Goal: Submit feedback/report problem: Submit feedback/report problem

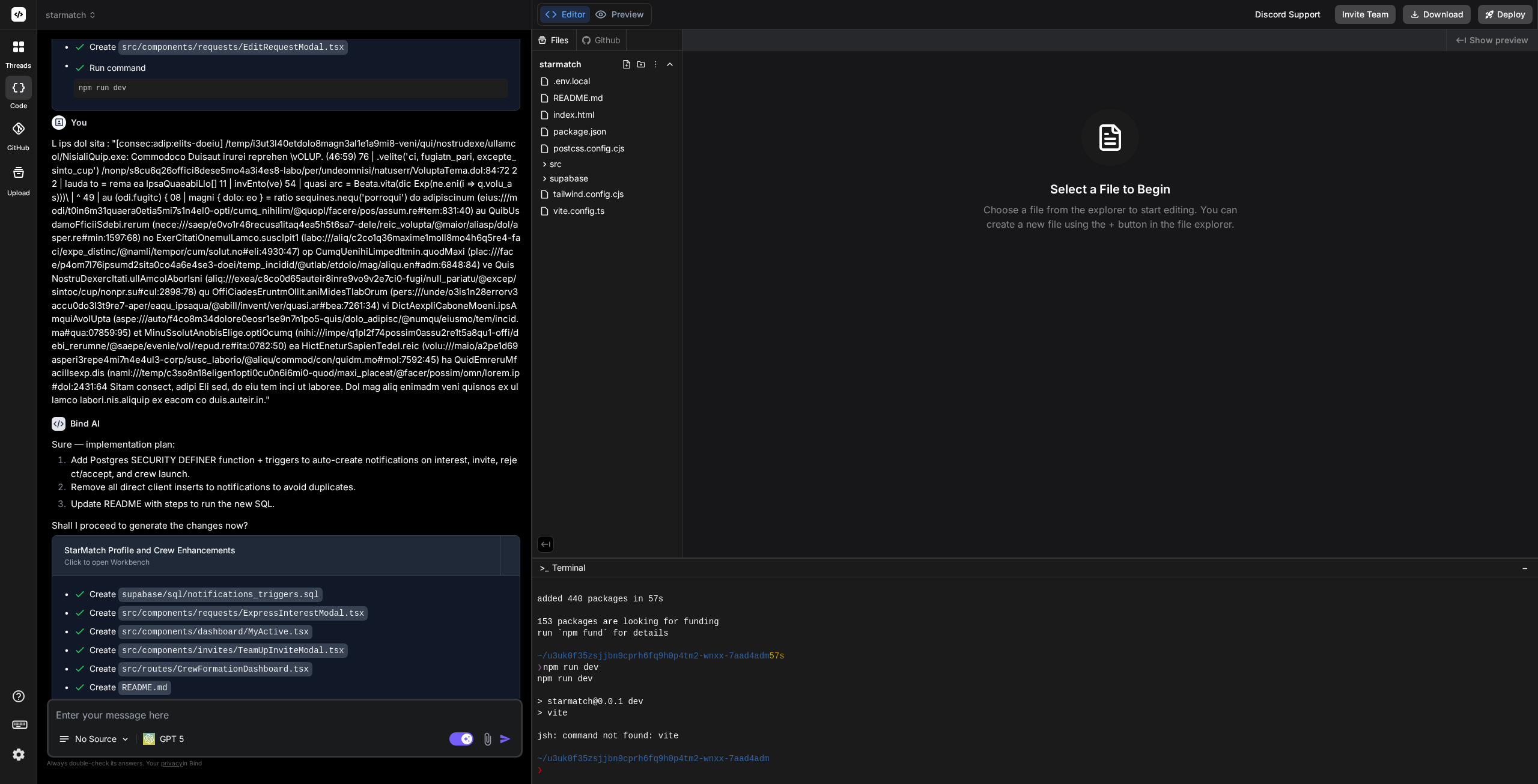
scroll to position [1824, 0]
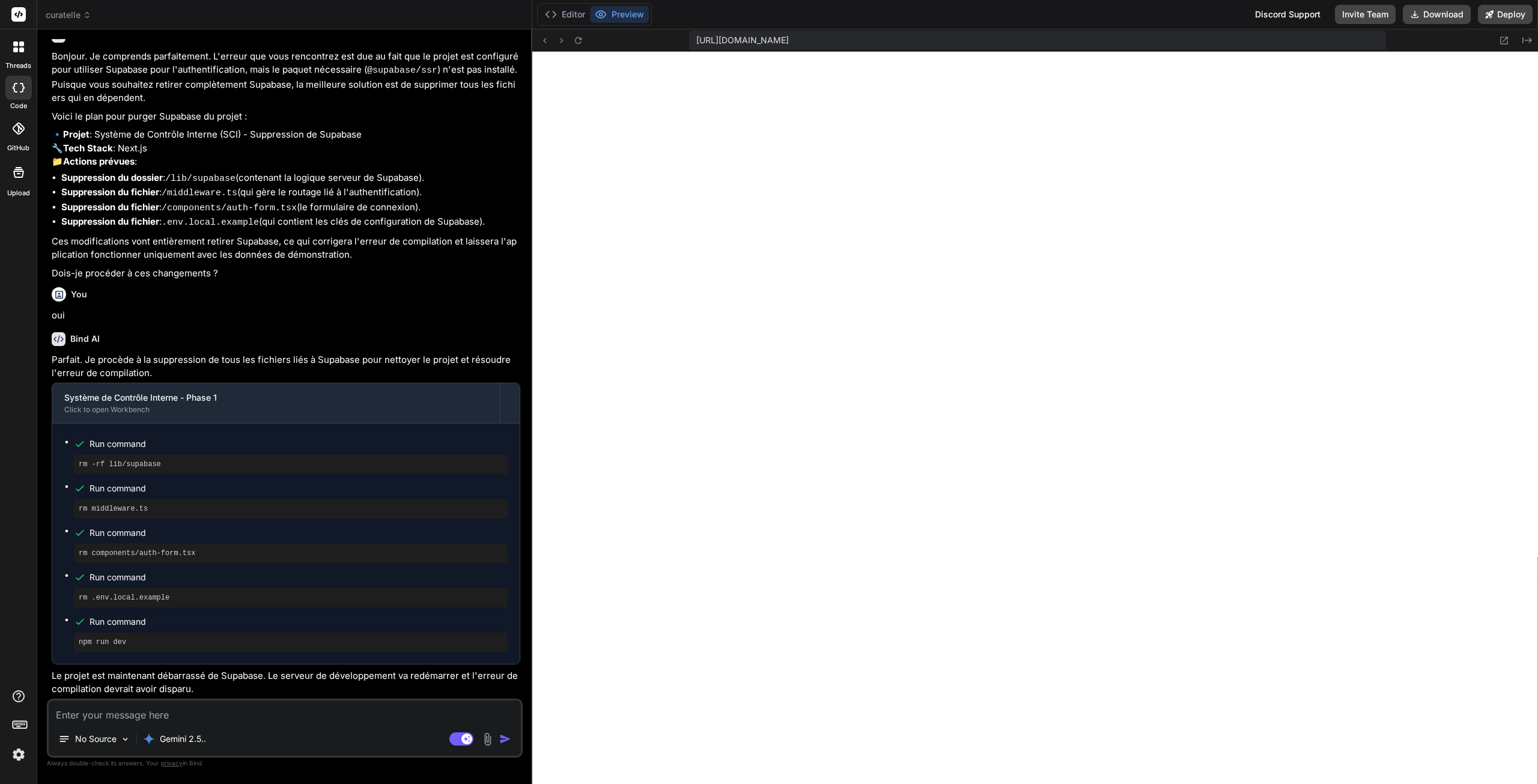
scroll to position [1056, 0]
click at [51, 15] on span "curatelle" at bounding box center [69, 15] width 46 height 12
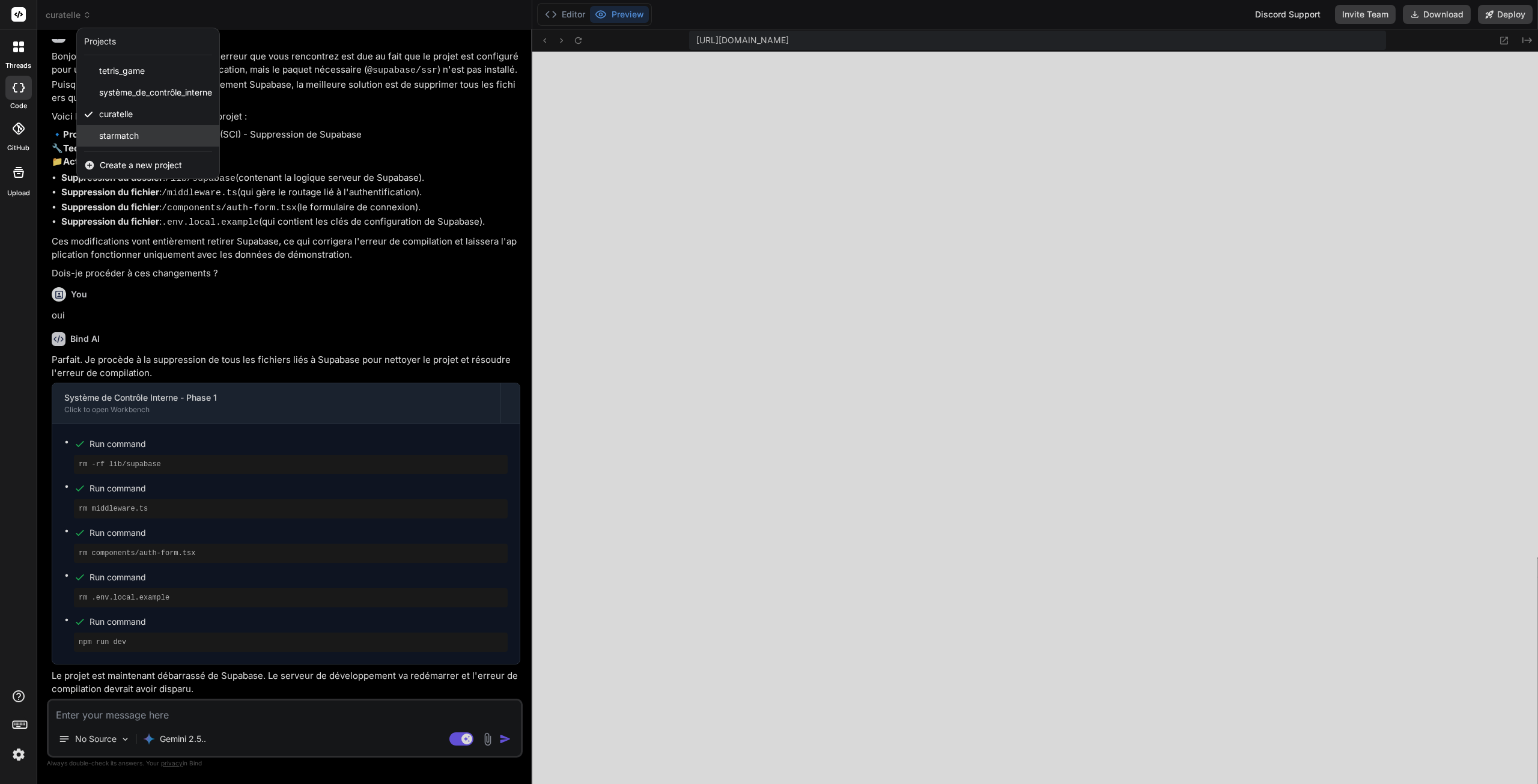
click at [129, 139] on span "starmatch" at bounding box center [119, 136] width 40 height 12
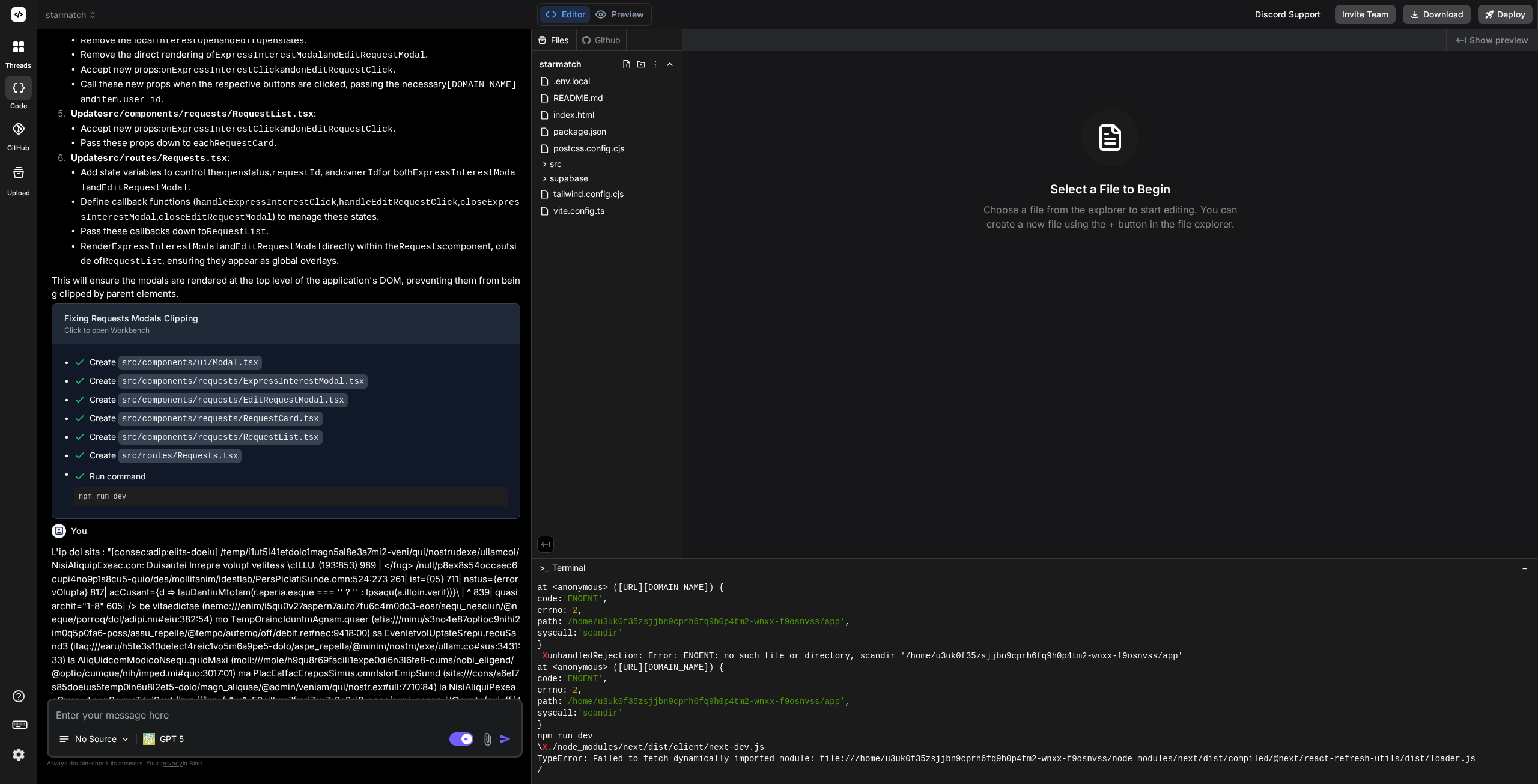
scroll to position [961, 0]
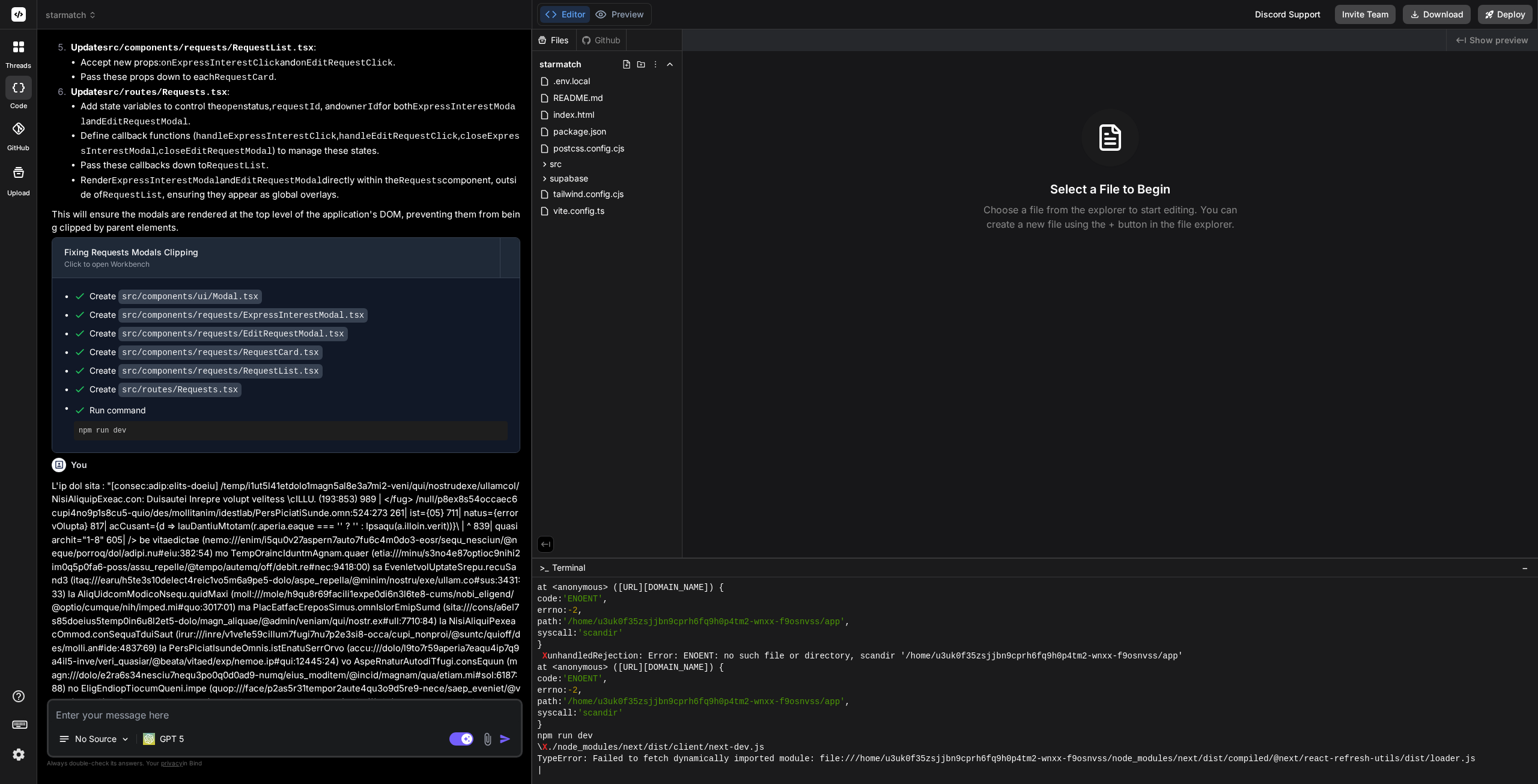
type textarea "x"
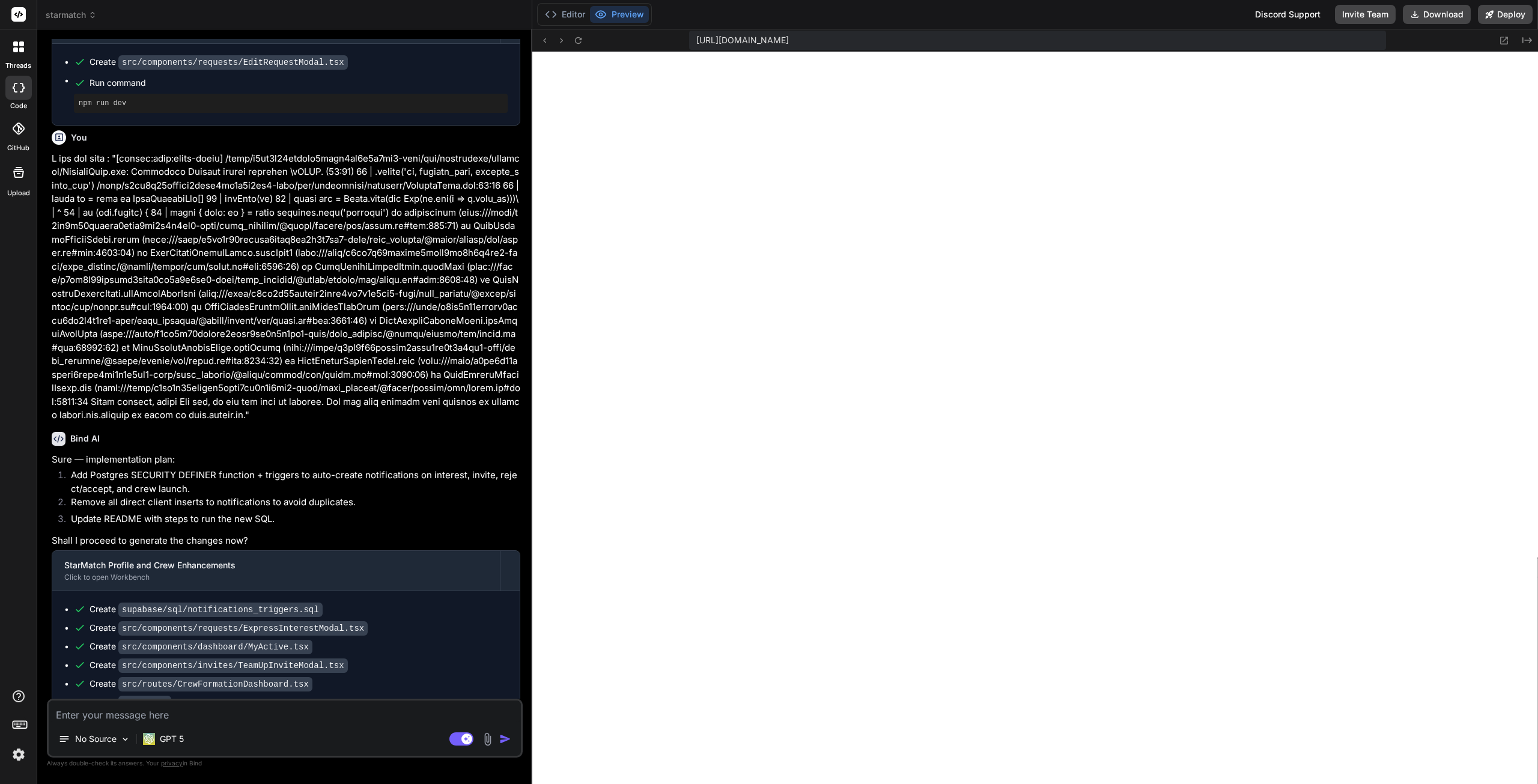
scroll to position [1824, 0]
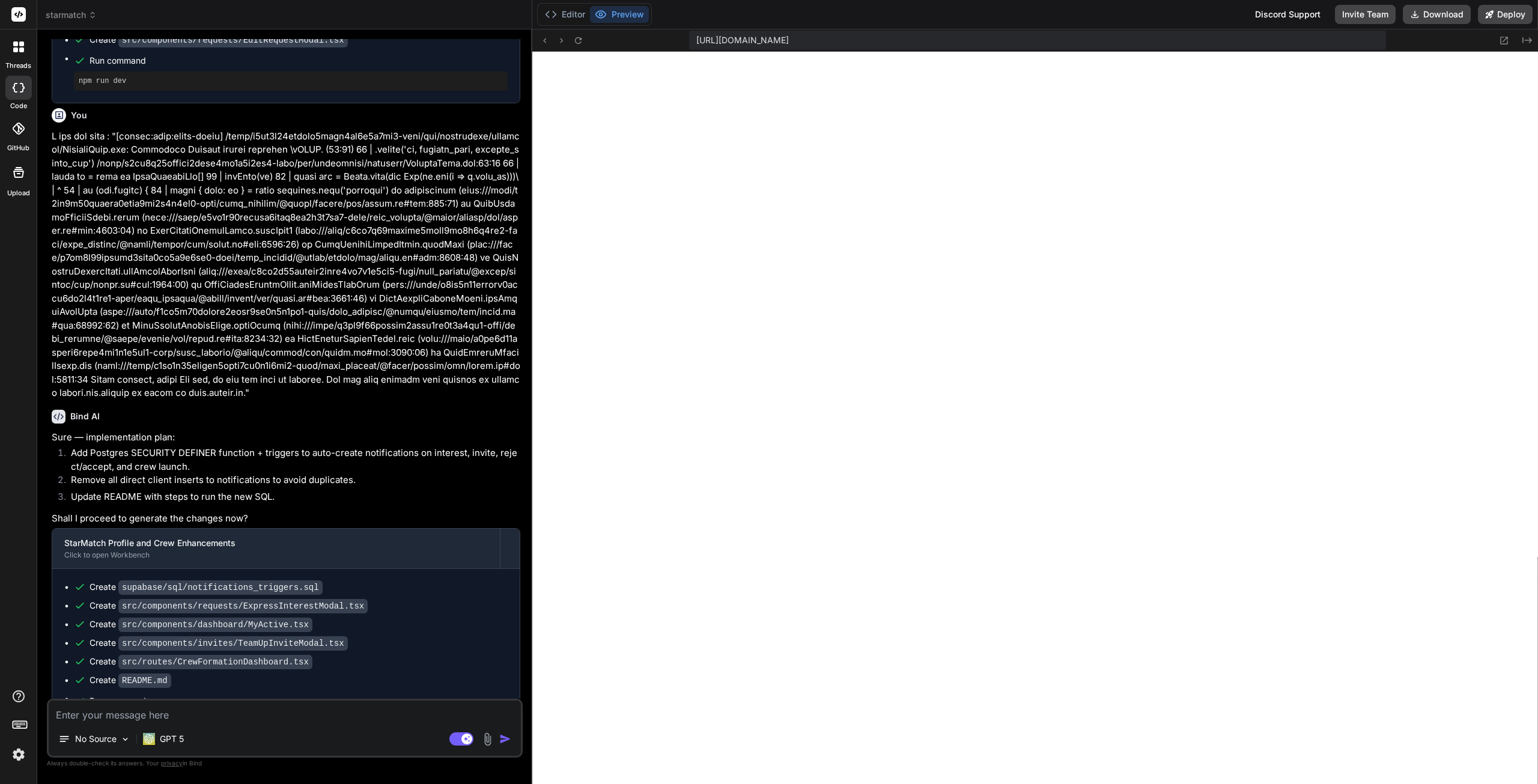
click at [151, 713] on textarea at bounding box center [285, 711] width 472 height 21
type textarea "R"
type textarea "x"
type textarea "Re"
type textarea "x"
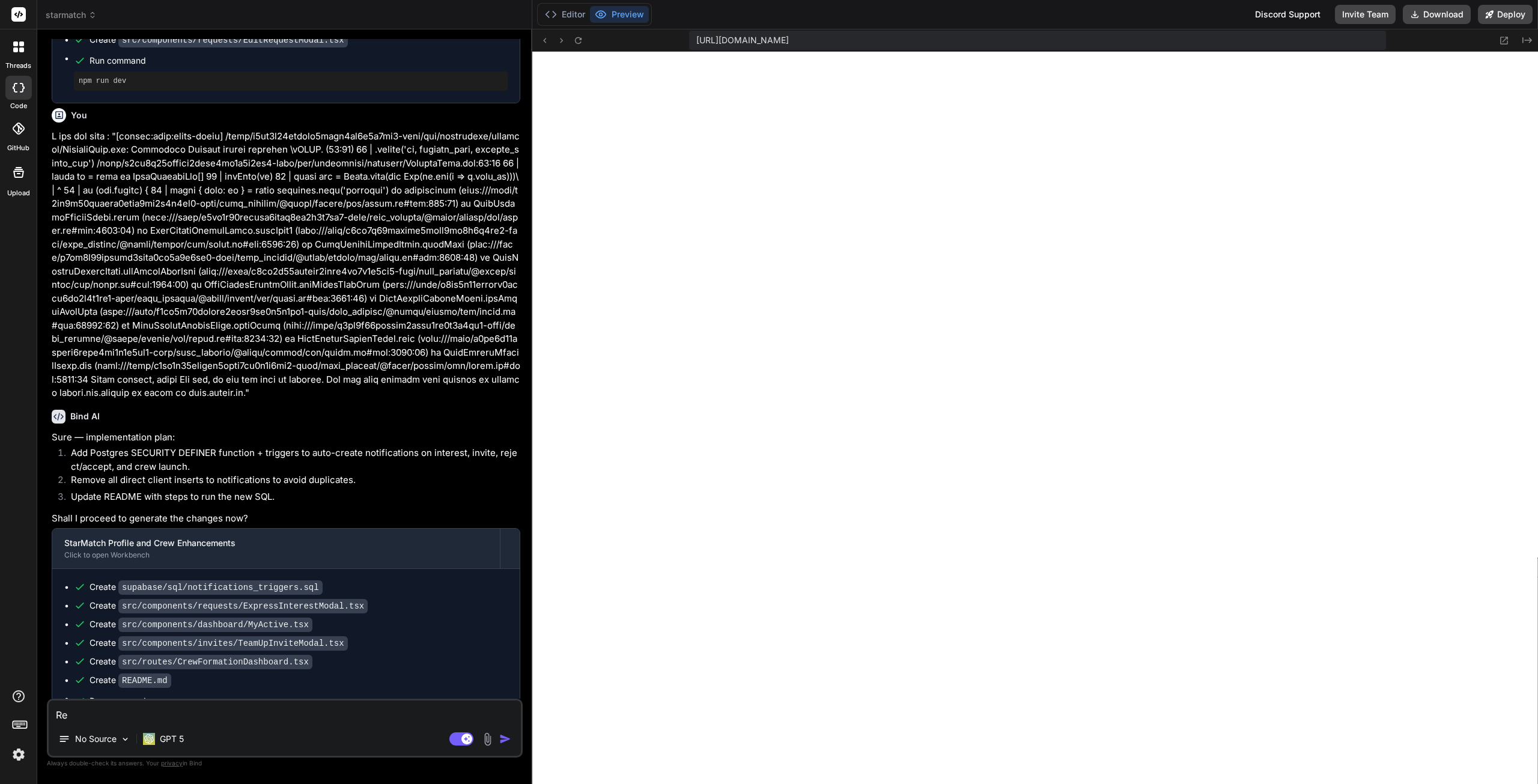
type textarea "Rem"
type textarea "x"
type textarea "Remo"
type textarea "x"
type textarea "Remov"
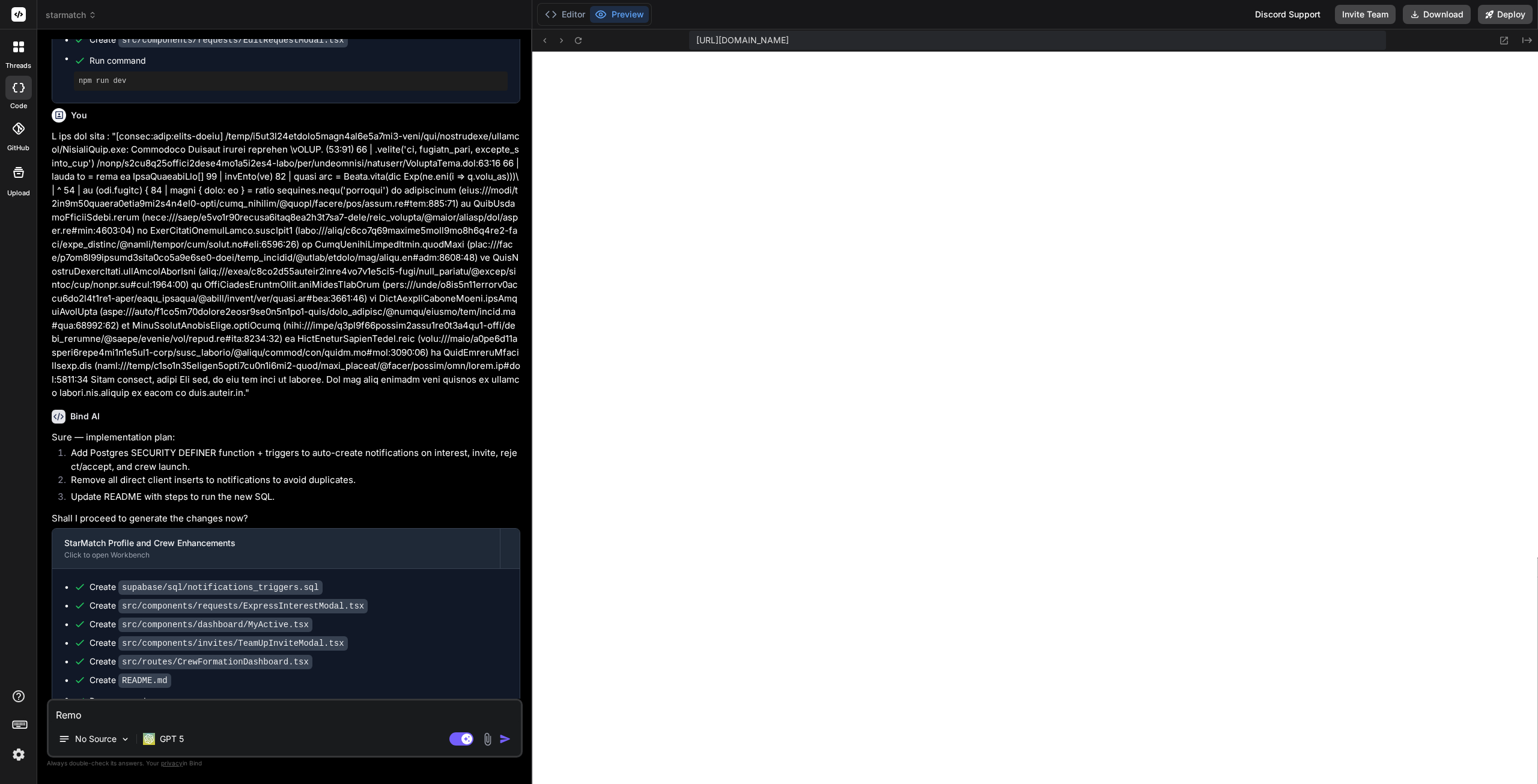
type textarea "x"
type textarea "Remove"
type textarea "x"
type textarea "Remove"
type textarea "x"
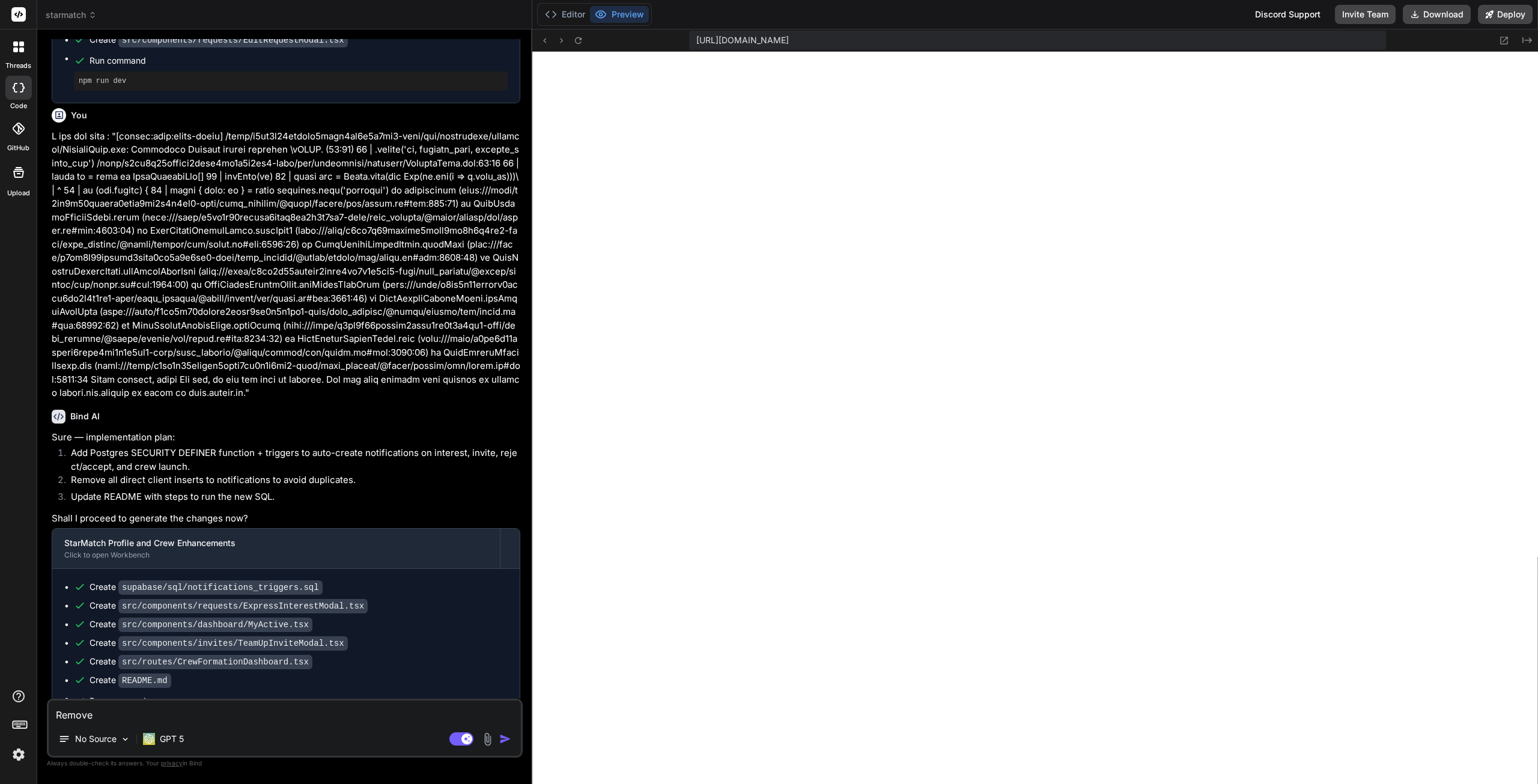
type textarea "Remove a"
type textarea "x"
type textarea "Remove al"
type textarea "x"
type textarea "Remove all"
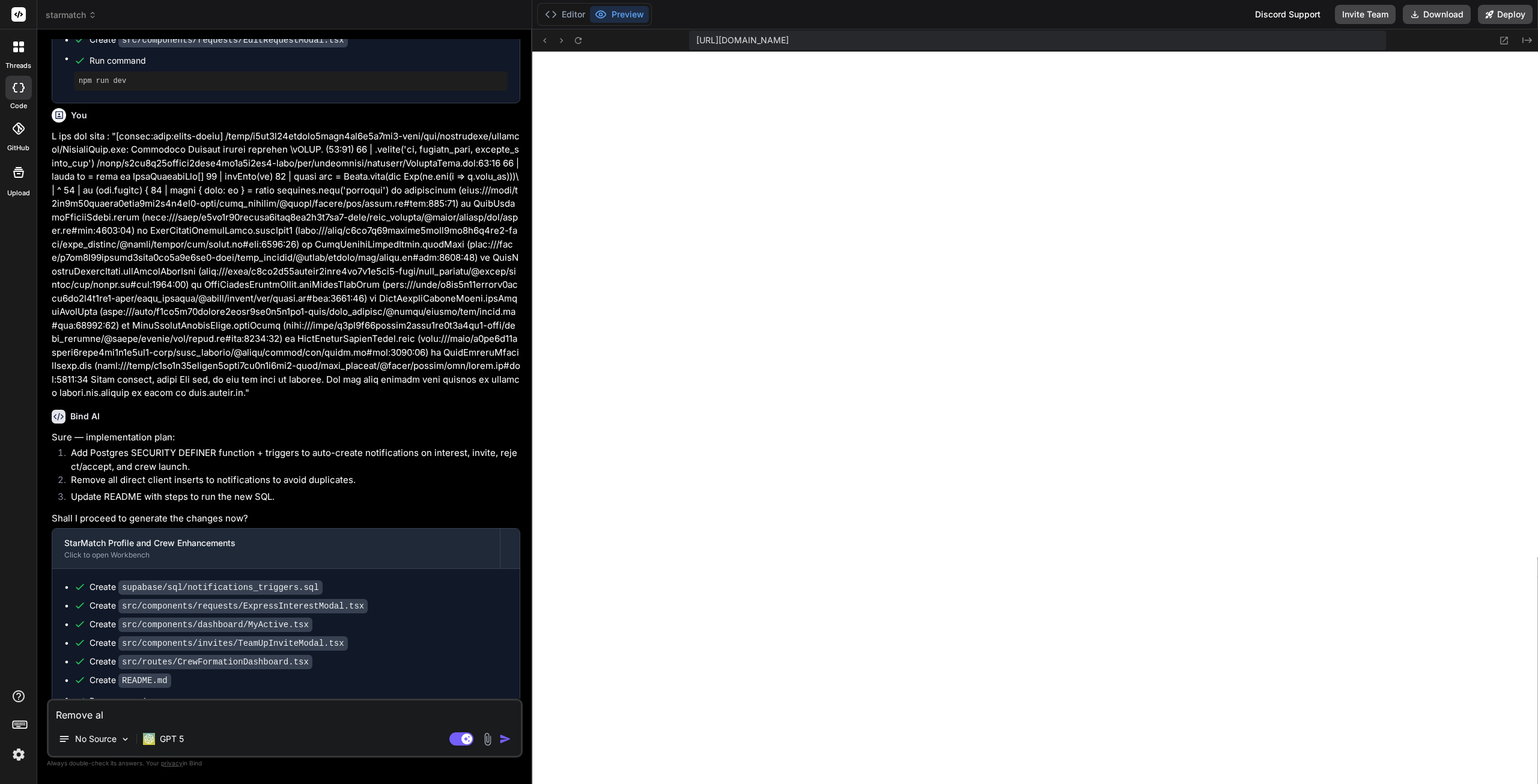
type textarea "x"
type textarea "Remove all"
type textarea "x"
type textarea "Remove all f"
type textarea "x"
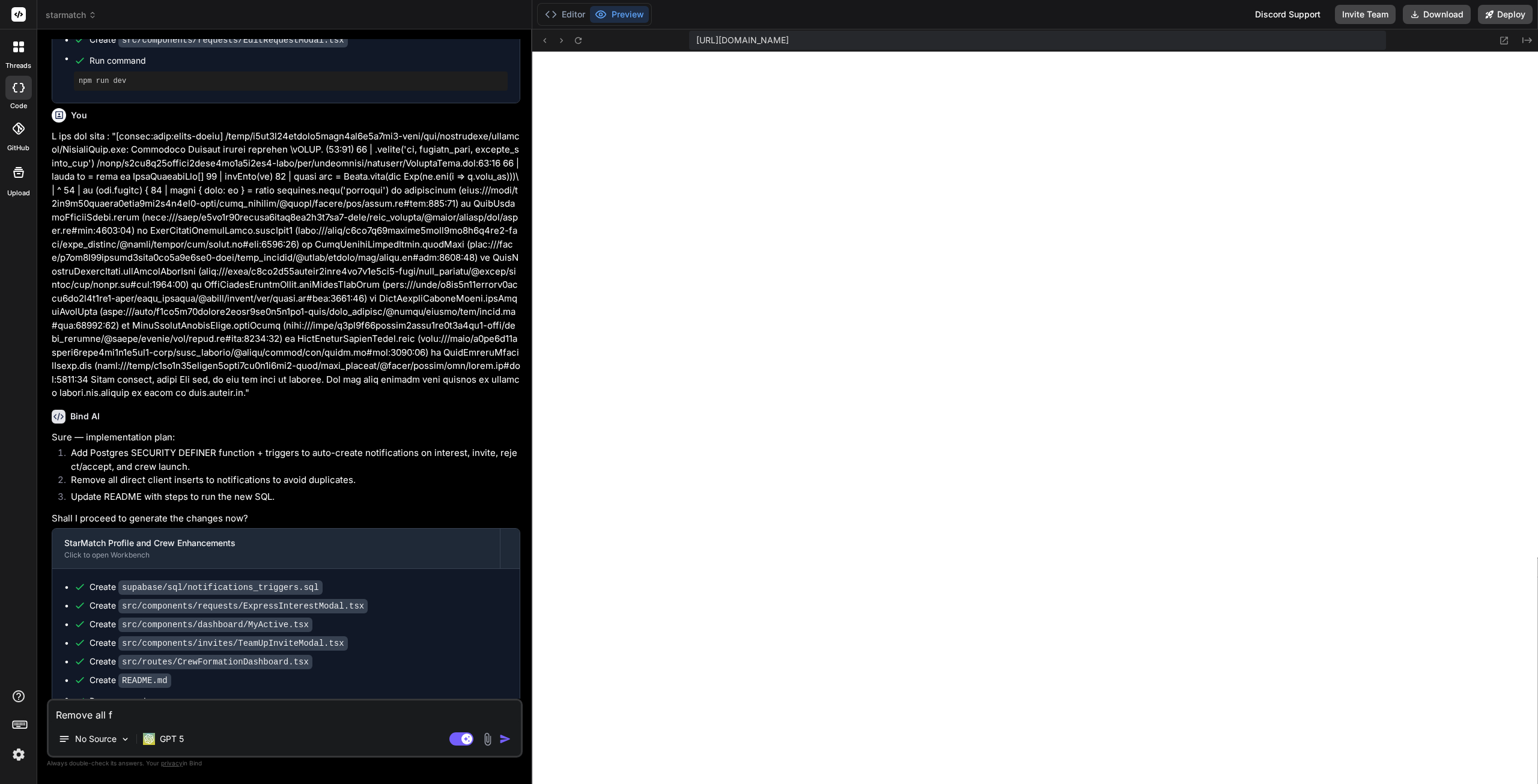
type textarea "Remove all fa"
type textarea "x"
type textarea "Remove all fak"
type textarea "x"
type textarea "Remove all fake"
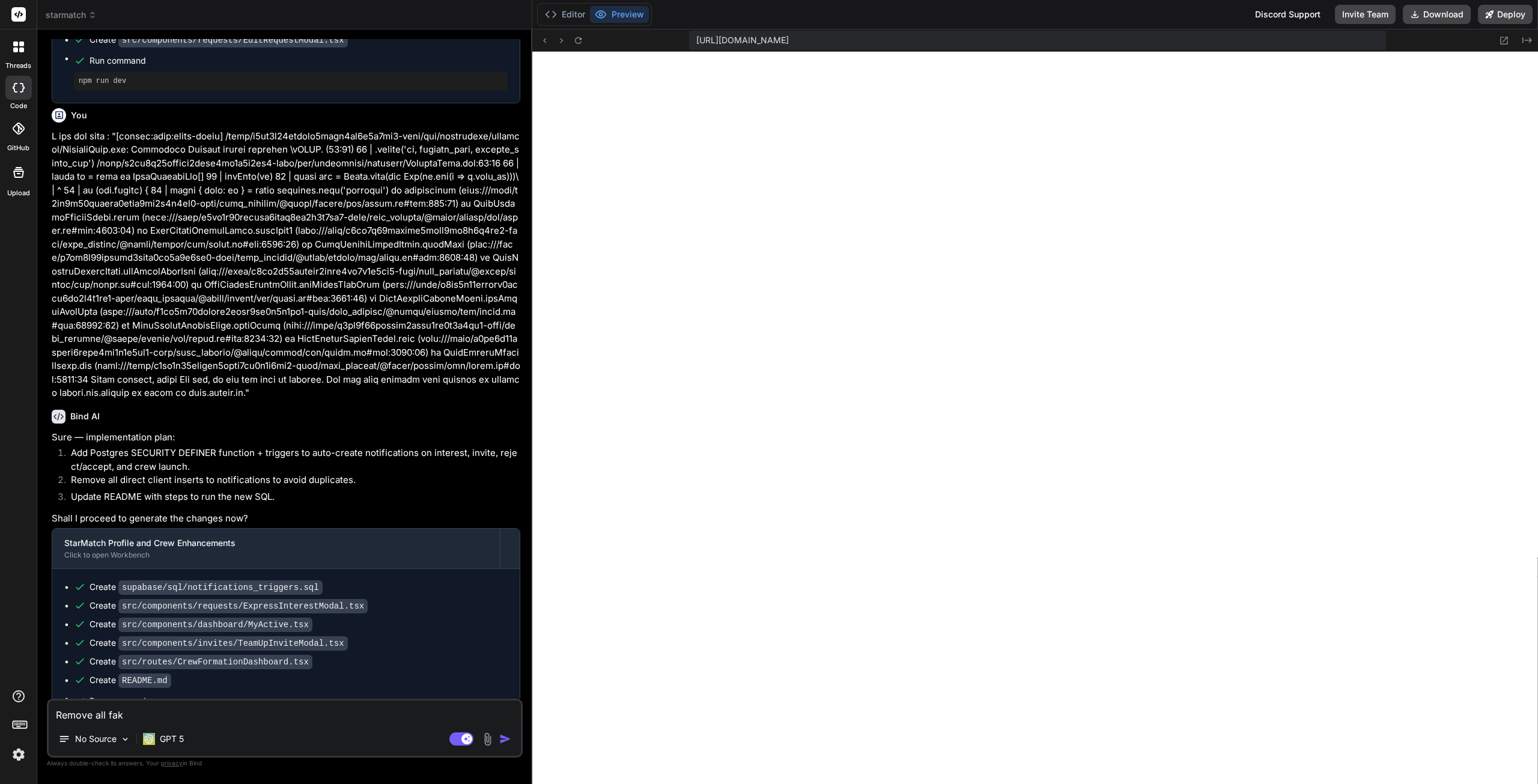
type textarea "x"
type textarea "Remove all fake"
type textarea "x"
type textarea "Remove all fake a"
type textarea "x"
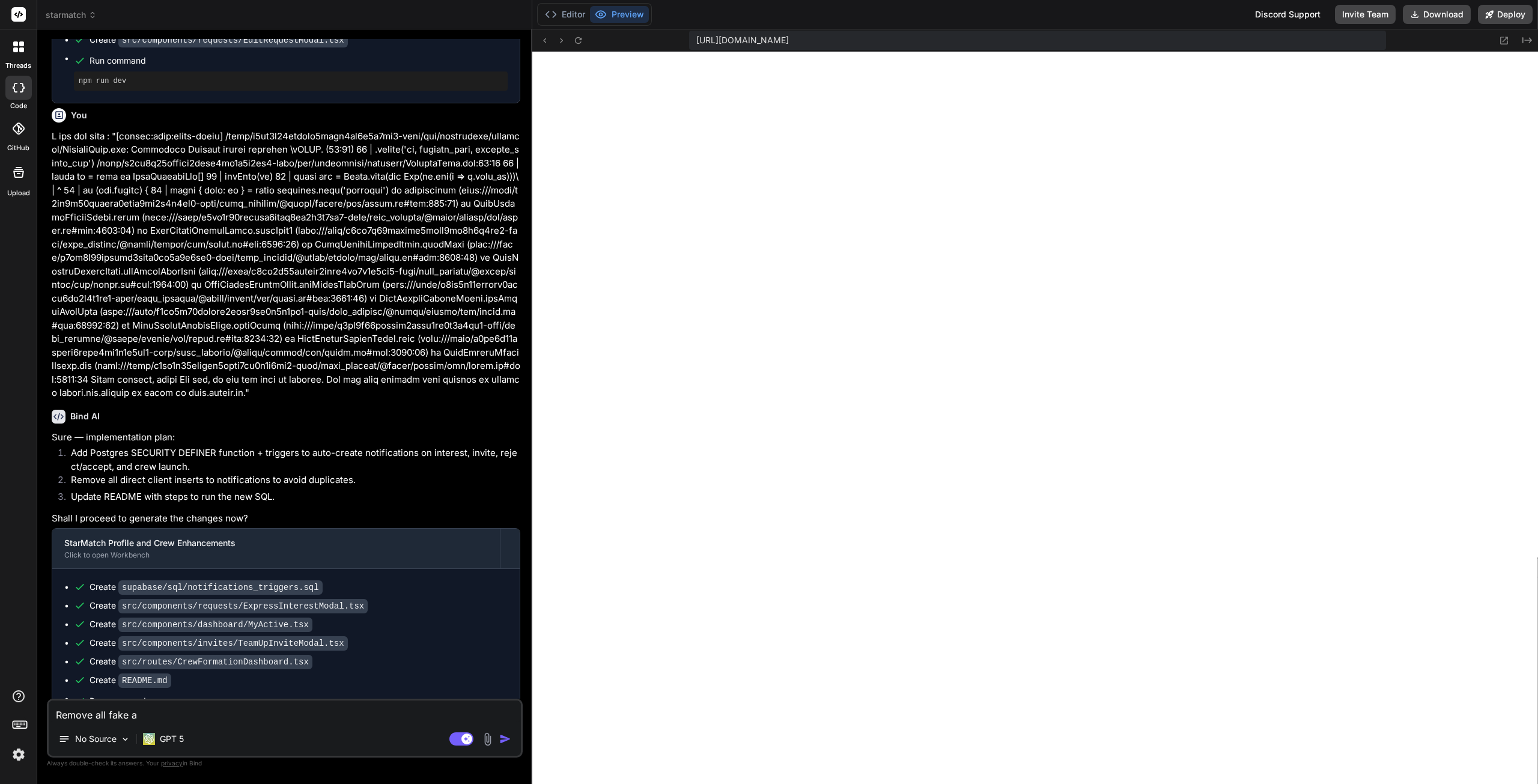
type textarea "Remove all fake ac"
type textarea "x"
type textarea "Remove all fake acc"
type textarea "x"
type textarea "Remove all fake acco"
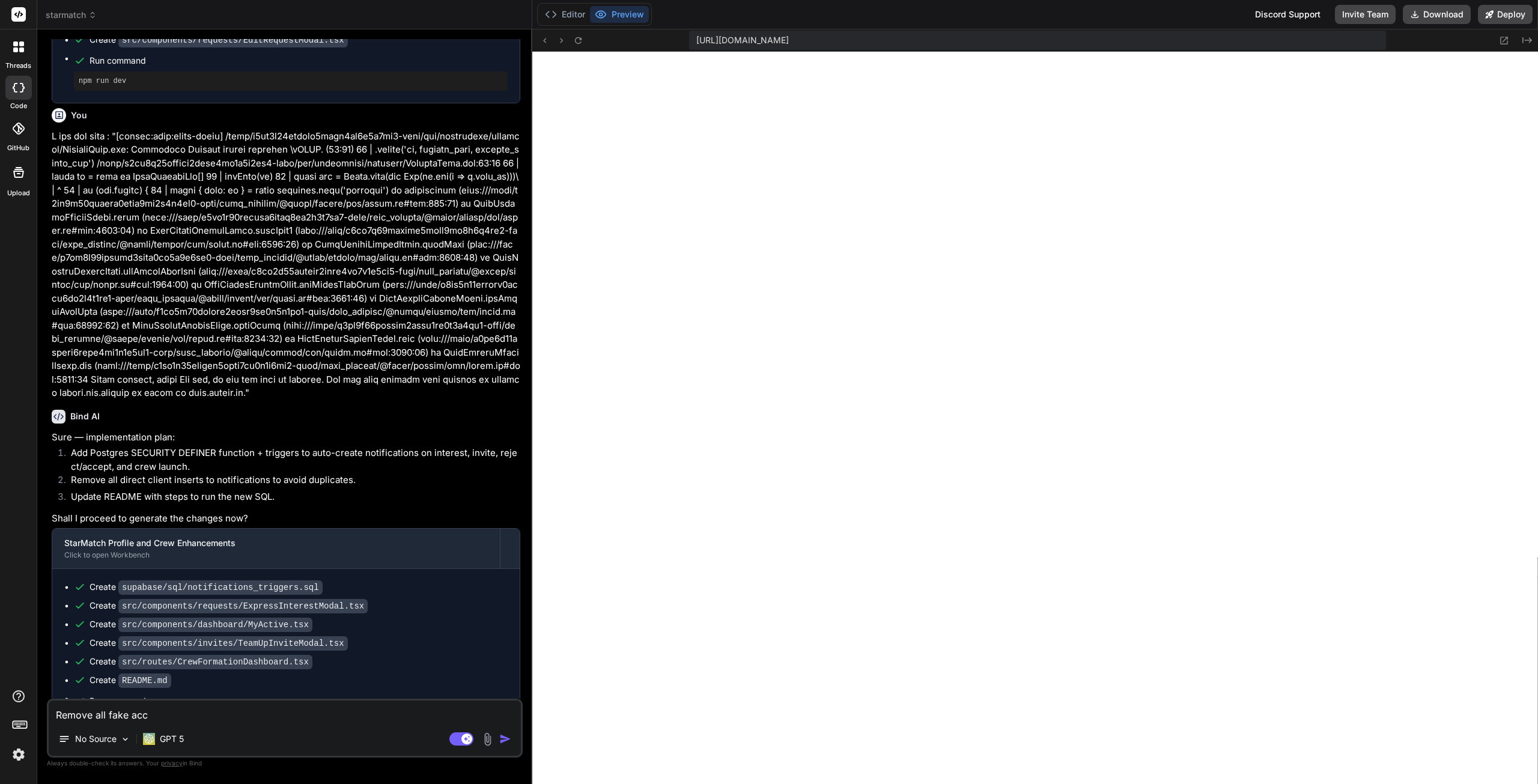
type textarea "x"
type textarea "Remove all fake accou"
type textarea "x"
type textarea "Remove all fake accoun"
type textarea "x"
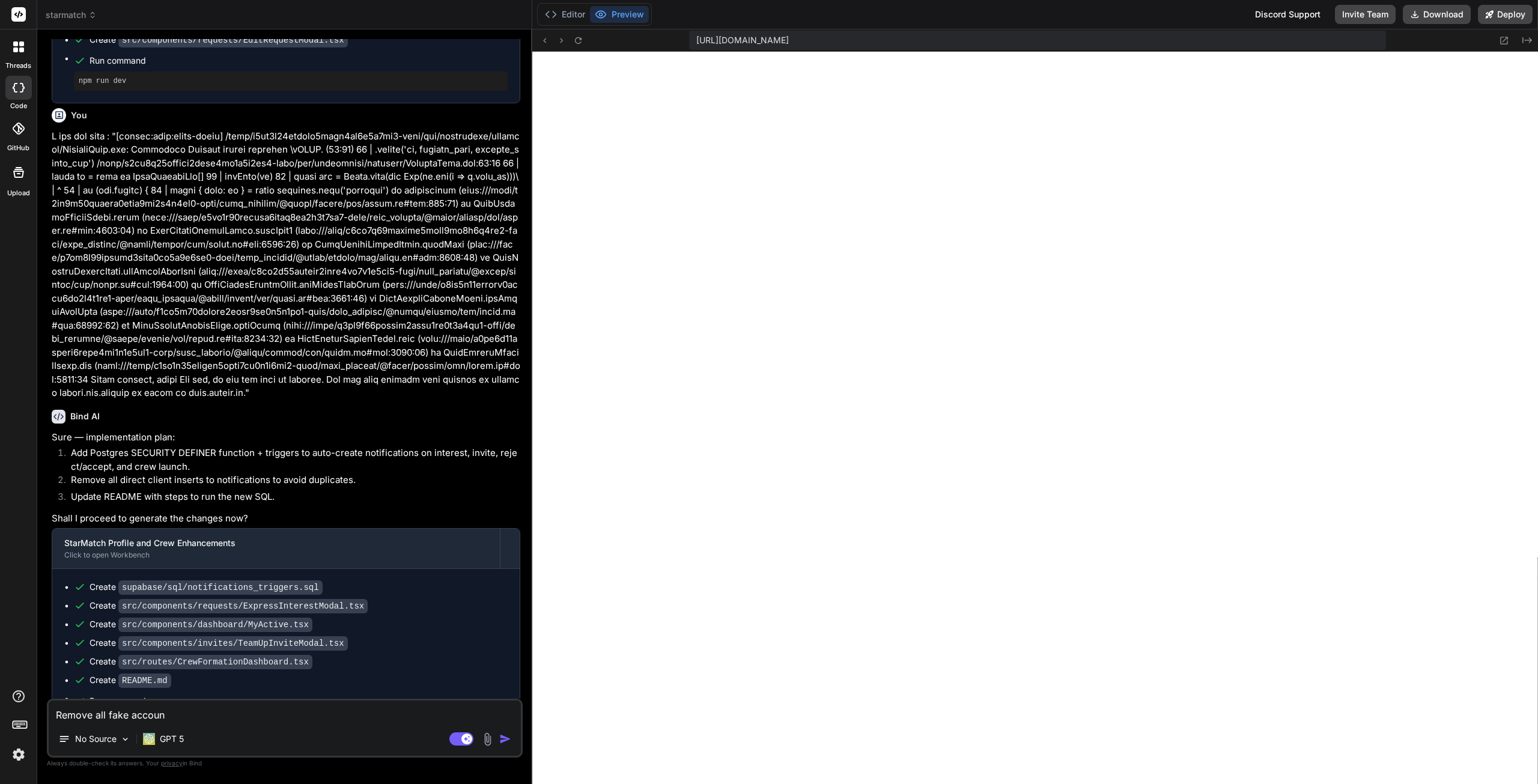
type textarea "Remove all fake account"
type textarea "x"
type textarea "Remove all fake accounts"
type textarea "x"
type textarea "Remove all fake accounts"
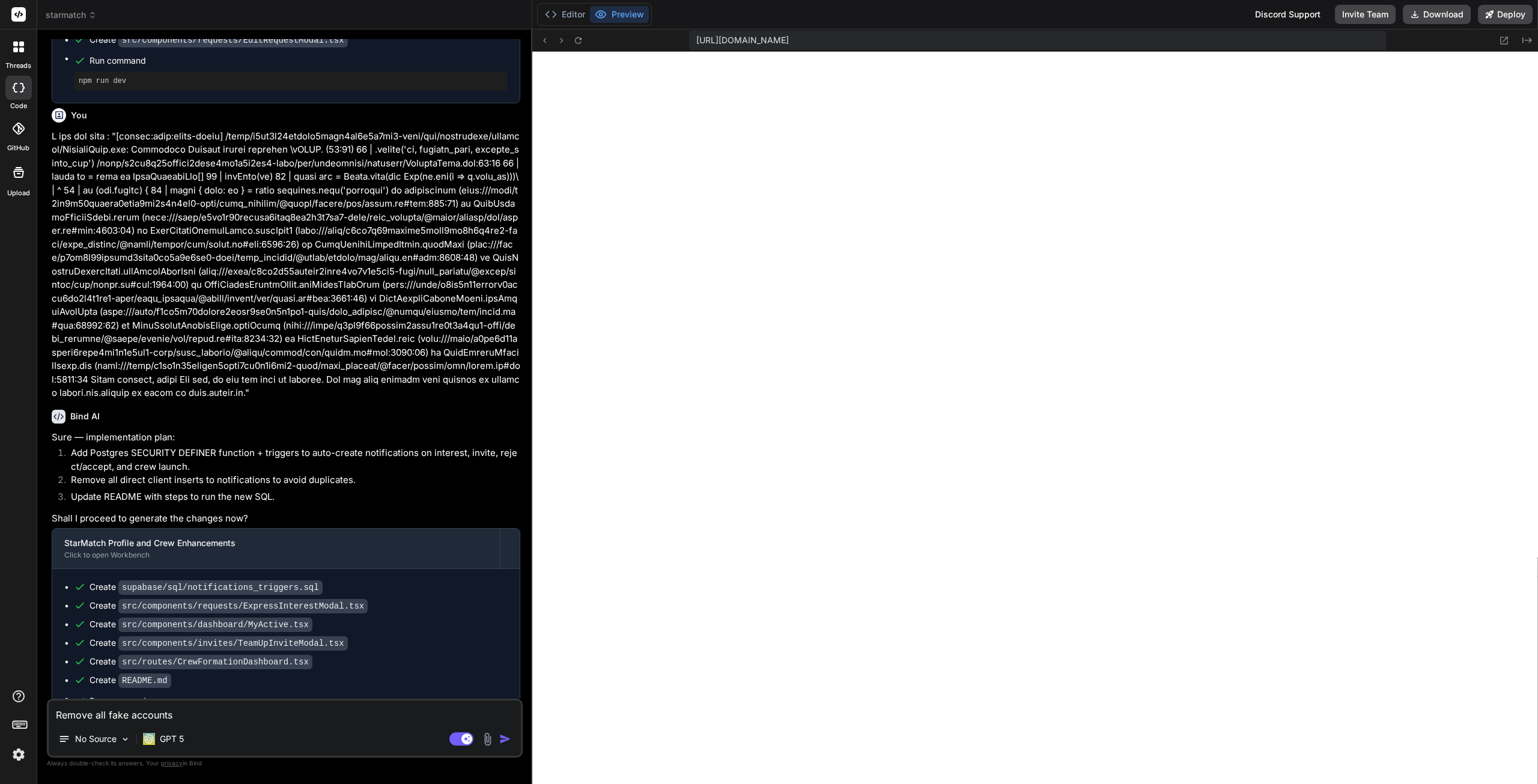
type textarea "x"
type textarea "Remove all fake accounts a"
type textarea "x"
type textarea "Remove all fake accounts an"
type textarea "x"
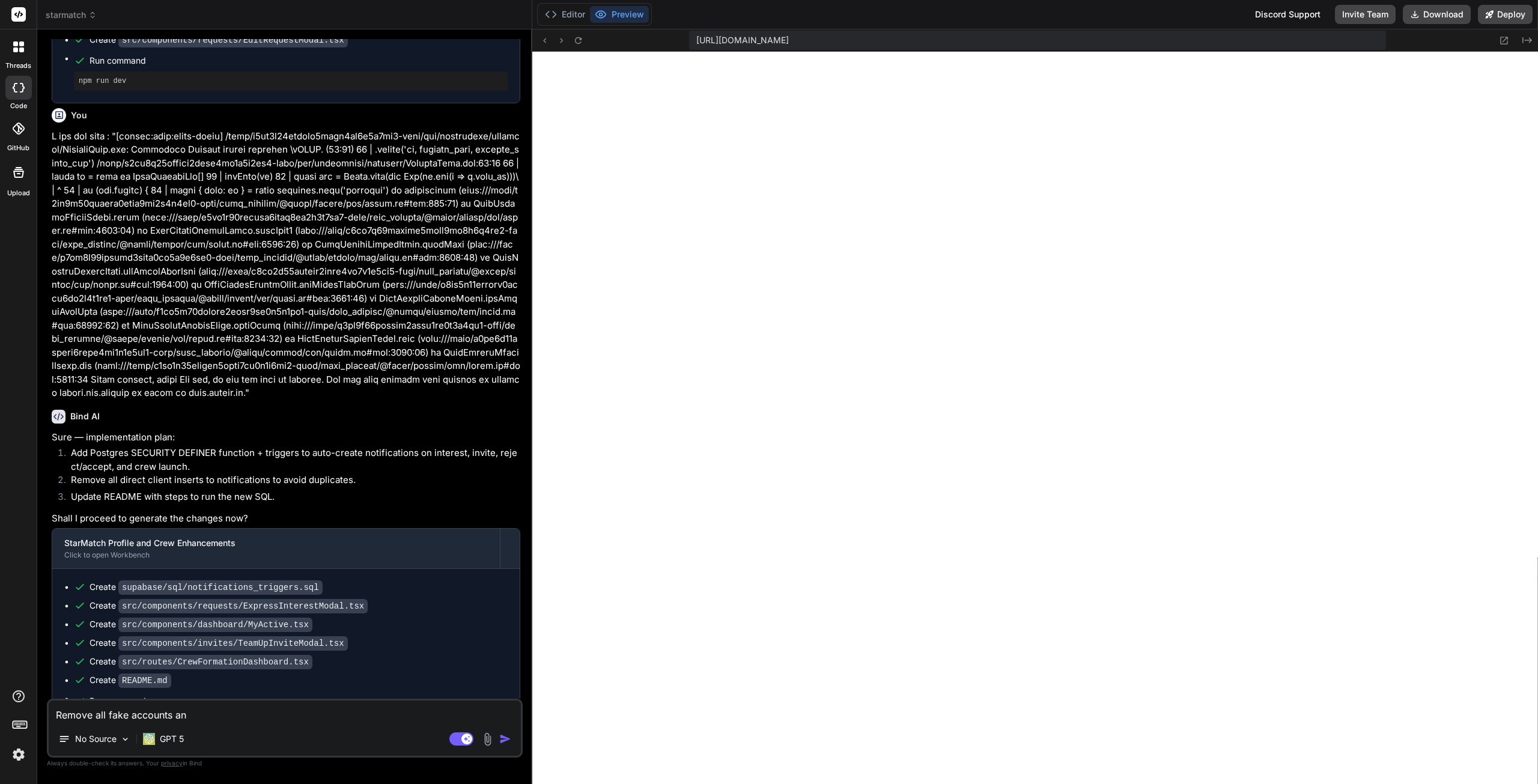
type textarea "Remove all fake accounts and"
type textarea "x"
type textarea "Remove all fake accounts and"
type textarea "x"
type textarea "Remove all fake accounts and l"
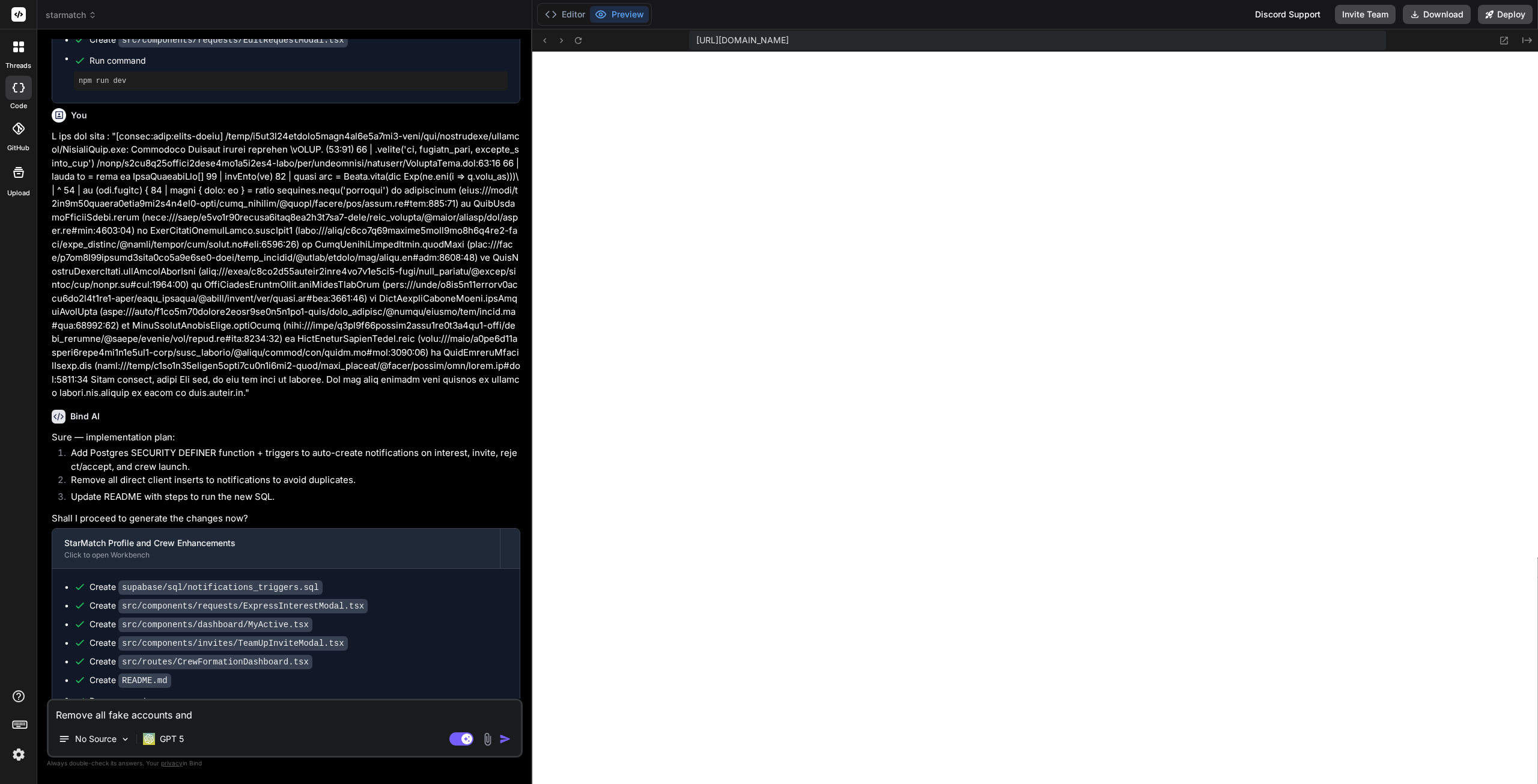
type textarea "x"
type textarea "Remove all fake accounts and li"
type textarea "x"
type textarea "Remove all fake accounts and liv"
type textarea "x"
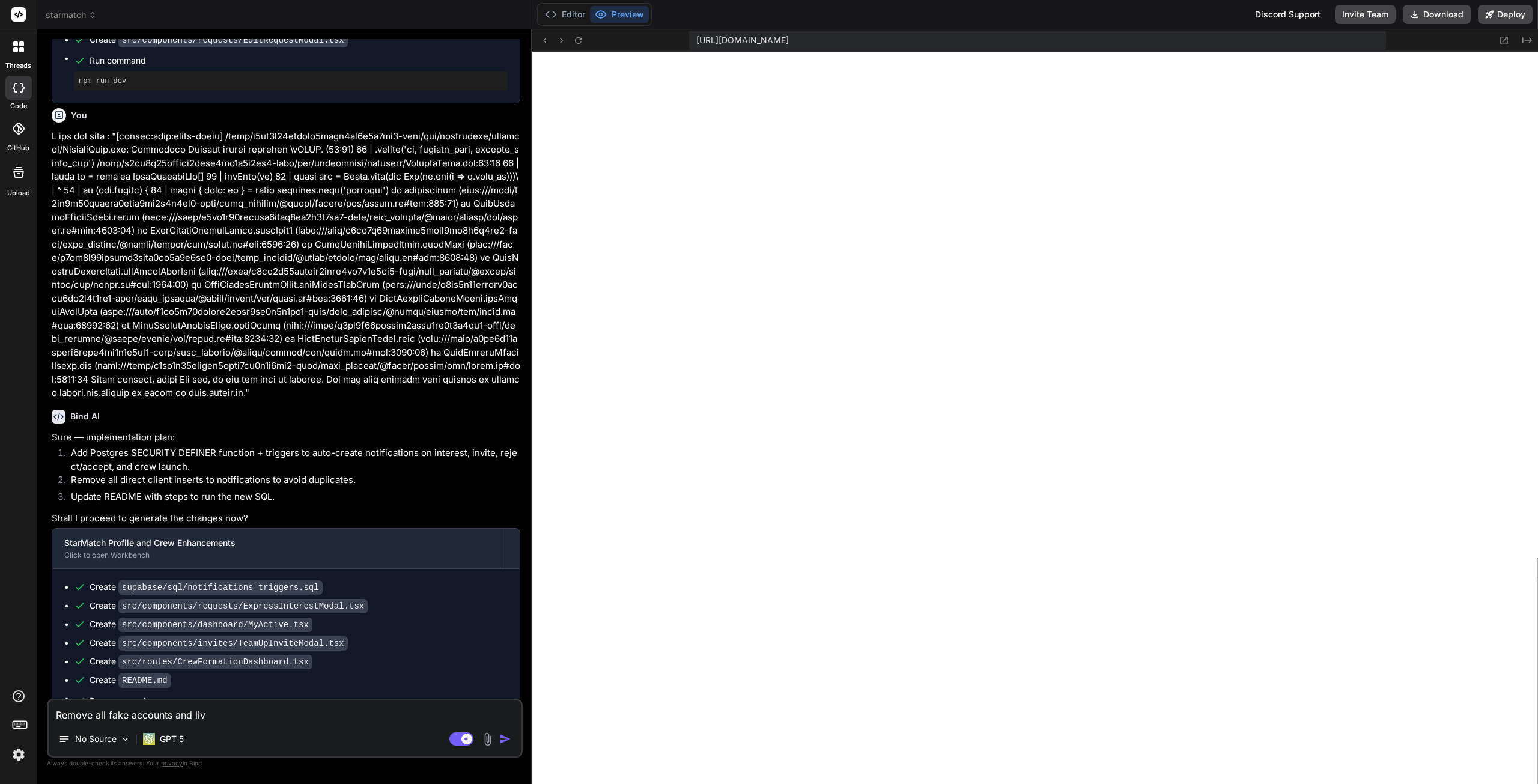
type textarea "Remove all fake accounts and live"
type textarea "x"
type textarea "Remove all fake accounts and liv"
type textarea "x"
type textarea "Remove all fake accounts and li"
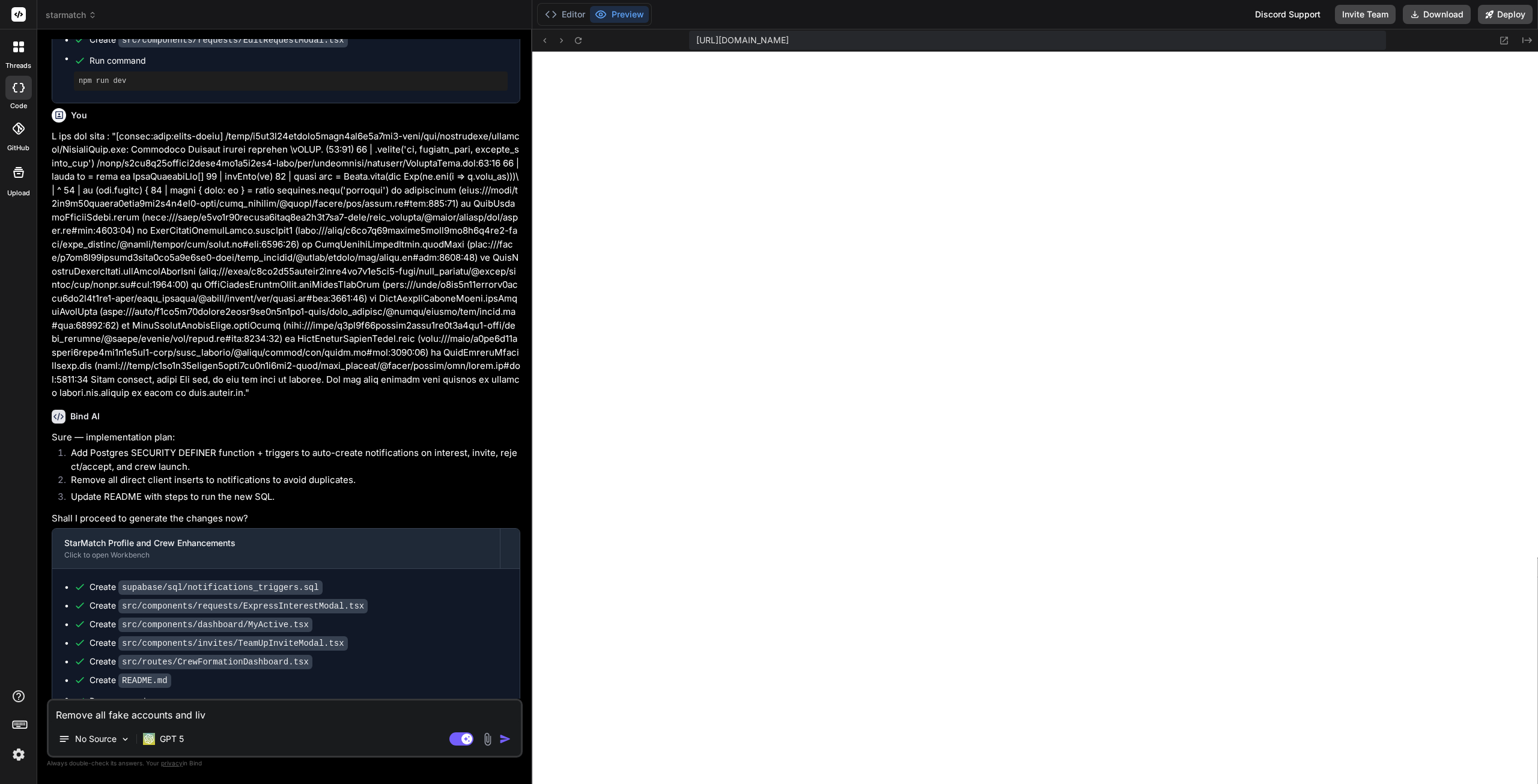
type textarea "x"
type textarea "Remove all fake accounts and l"
type textarea "x"
type textarea "Remove all fake accounts and le"
type textarea "x"
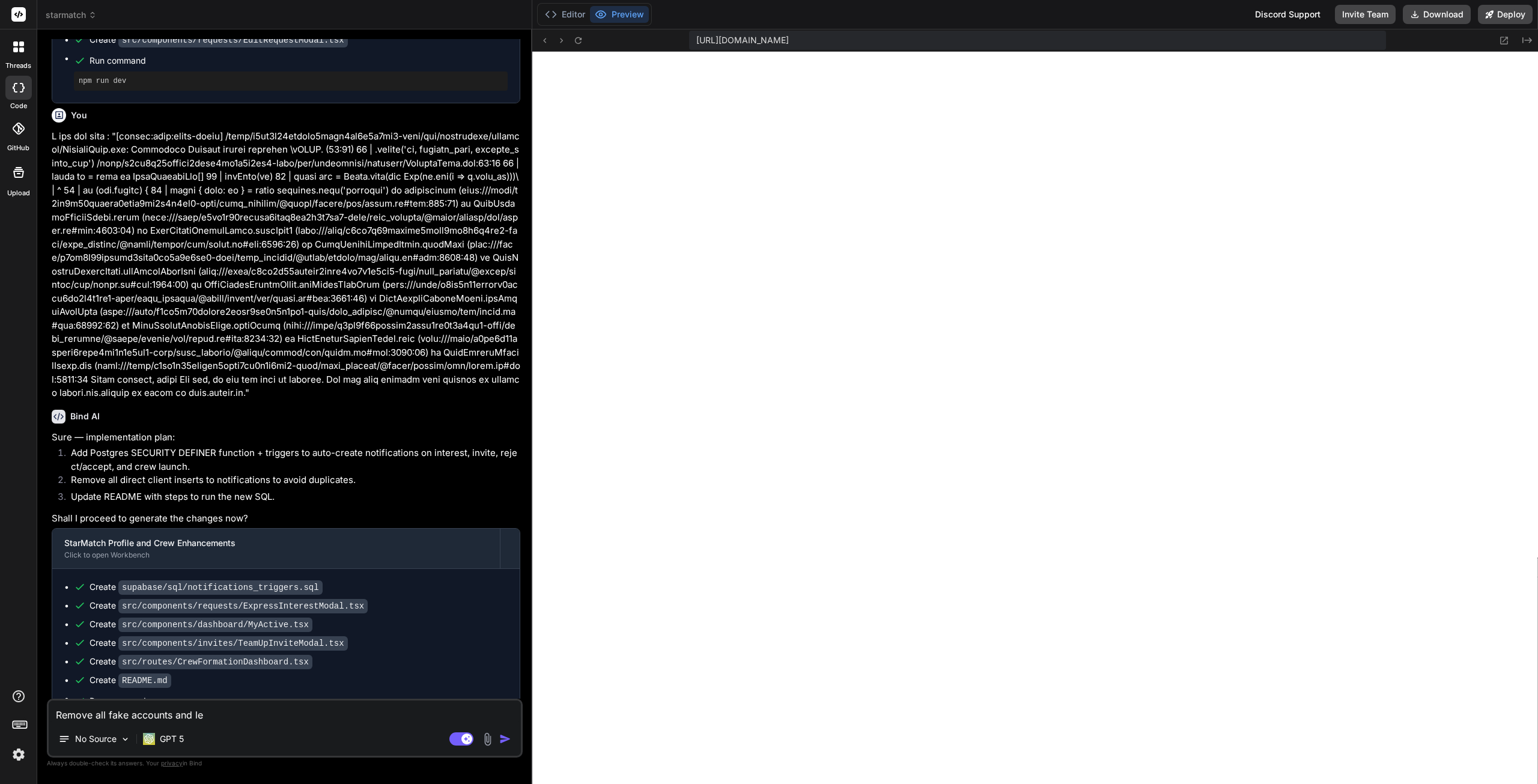
type textarea "Remove all fake accounts and lea"
type textarea "x"
type textarea "Remove all fake accounts and leav"
type textarea "x"
type textarea "Remove all fake accounts and leave"
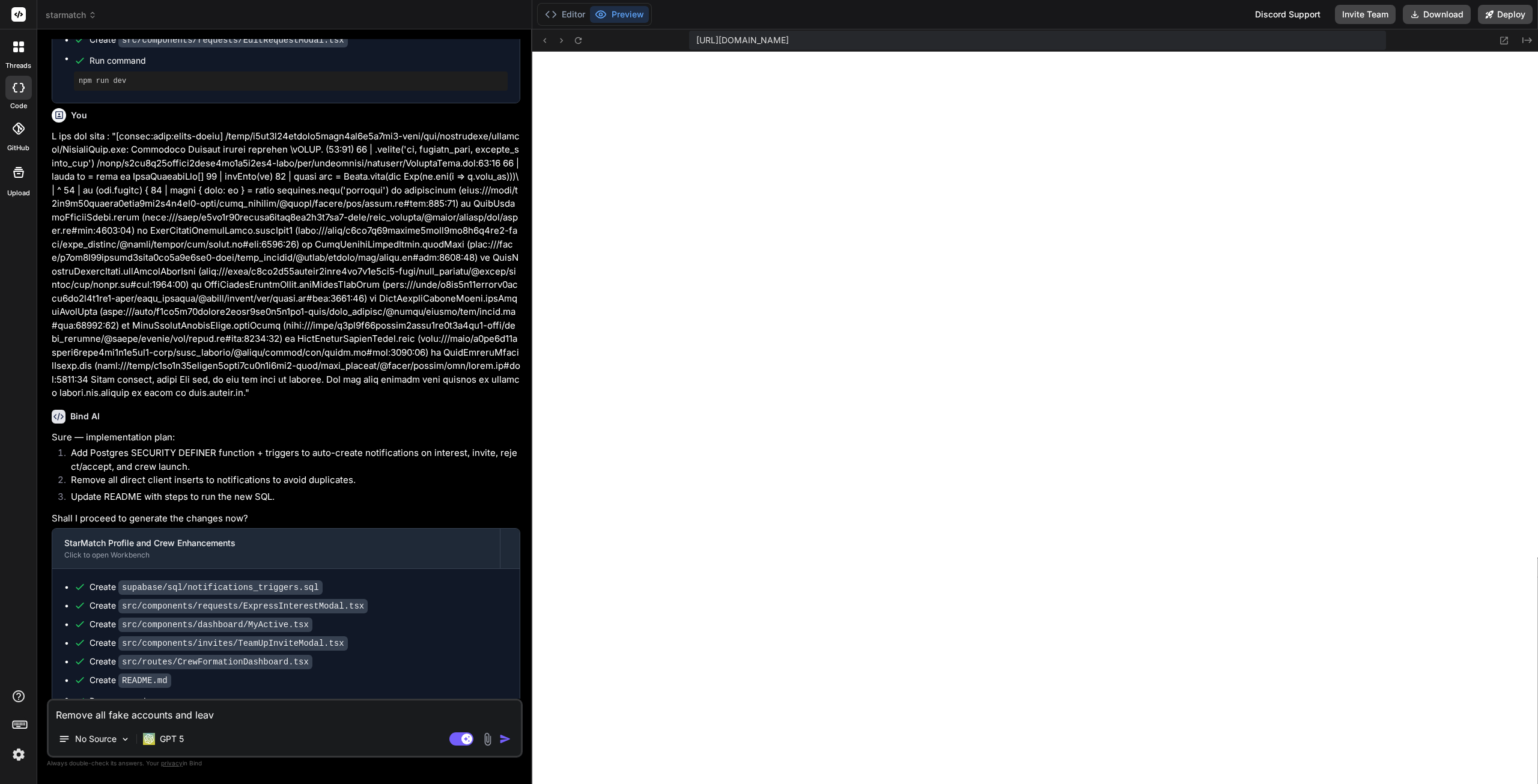
type textarea "x"
type textarea "Remove all fake accounts and leave"
type textarea "x"
type textarea "Remove all fake accounts and leave"
type textarea "x"
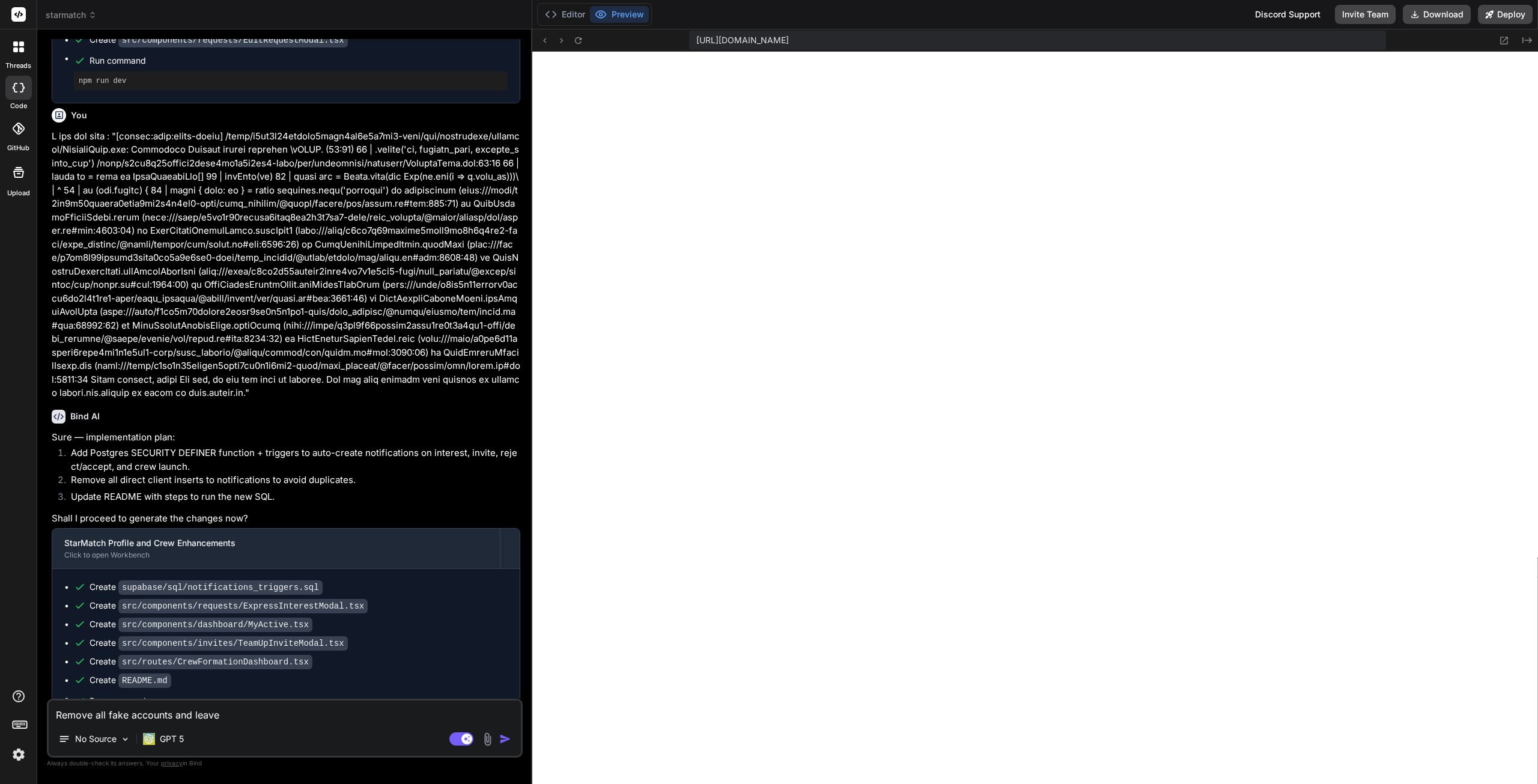
type textarea "Remove all fake accounts and leav"
type textarea "x"
type textarea "Remove all fake accounts and lea"
type textarea "x"
type textarea "Remove all fake accounts and le"
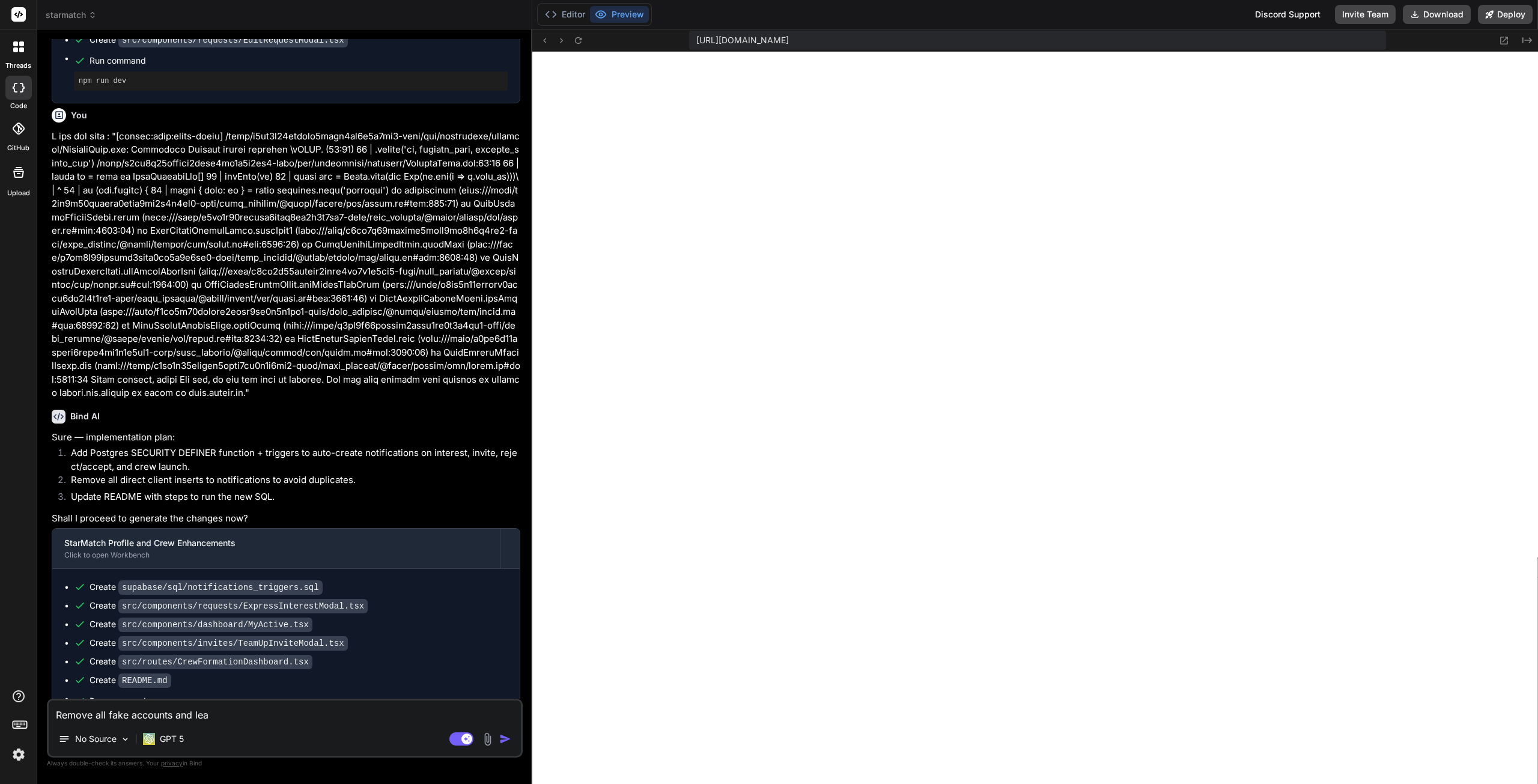
type textarea "x"
type textarea "Remove all fake accounts and l"
type textarea "x"
type textarea "Remove all fake accounts and le"
type textarea "x"
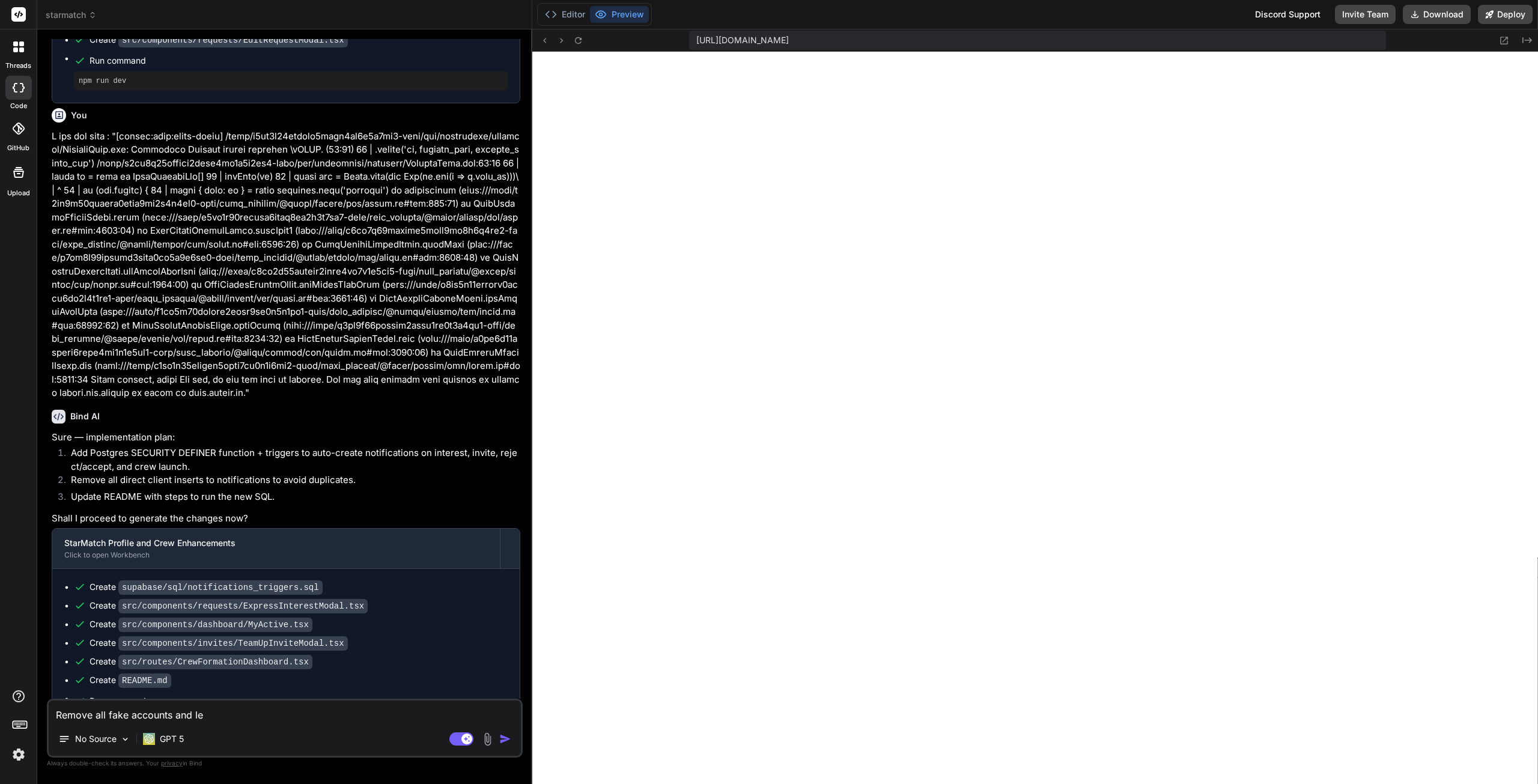
type textarea "Remove all fake accounts and lea"
type textarea "x"
type textarea "Remove all fake accounts and leav"
type textarea "x"
type textarea "Remove all fake accounts and leave"
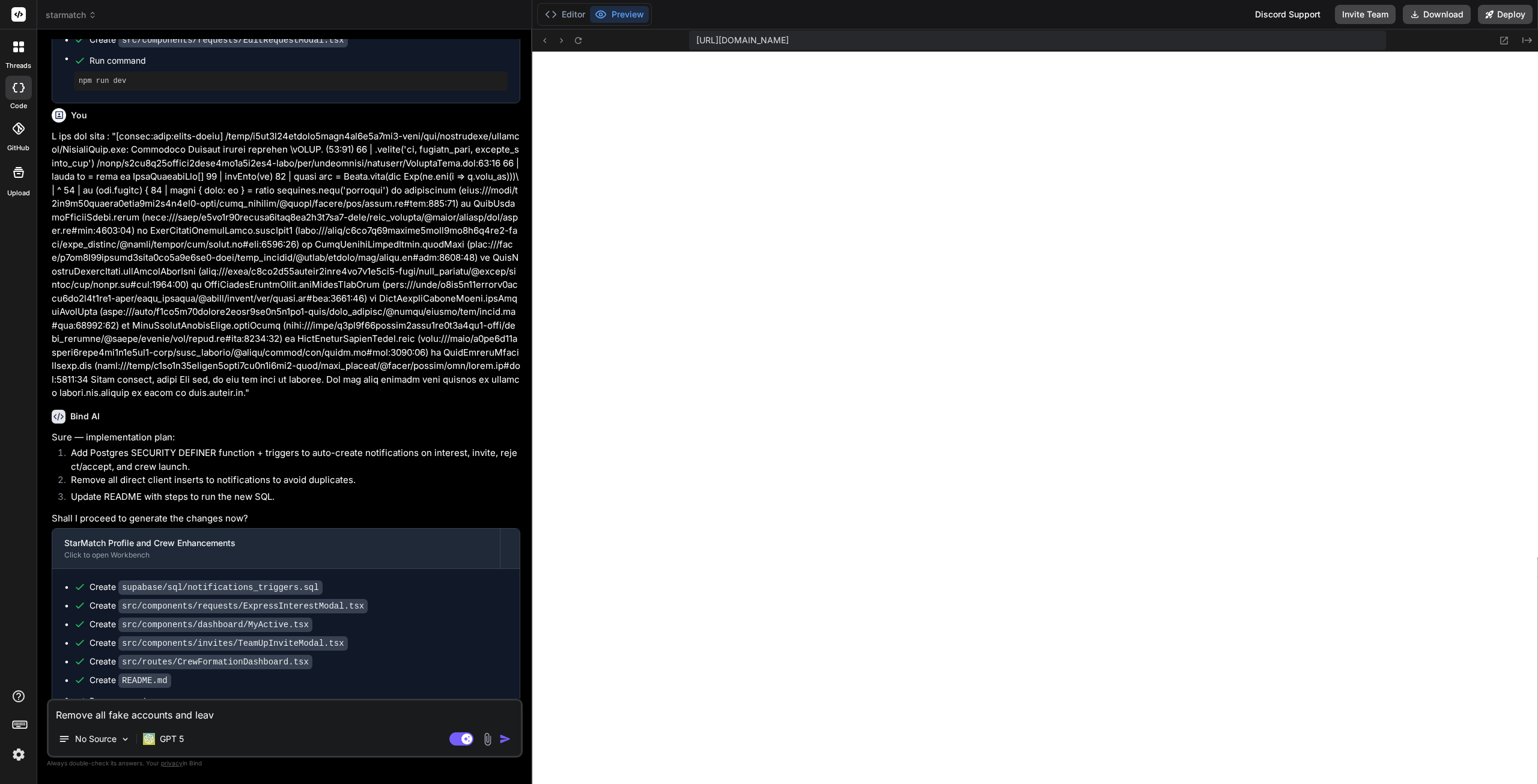
type textarea "x"
type textarea "Remove all fake accounts and leave"
type textarea "x"
type textarea "Remove all fake accounts and leave o"
type textarea "x"
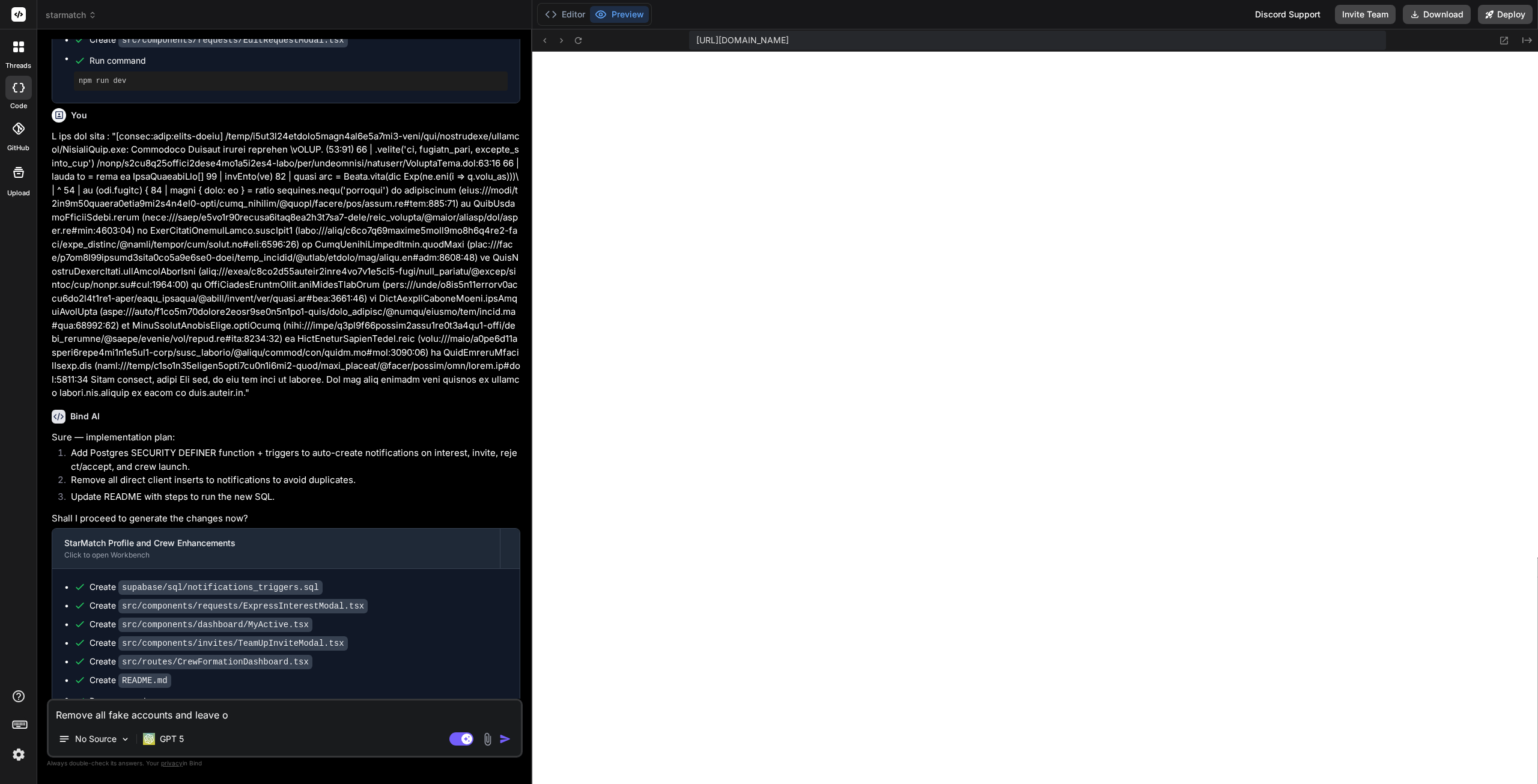
type textarea "Remove all fake accounts and leave on"
type textarea "x"
type textarea "Remove all fake accounts and leave onl"
type textarea "x"
type textarea "Remove all fake accounts and leave only"
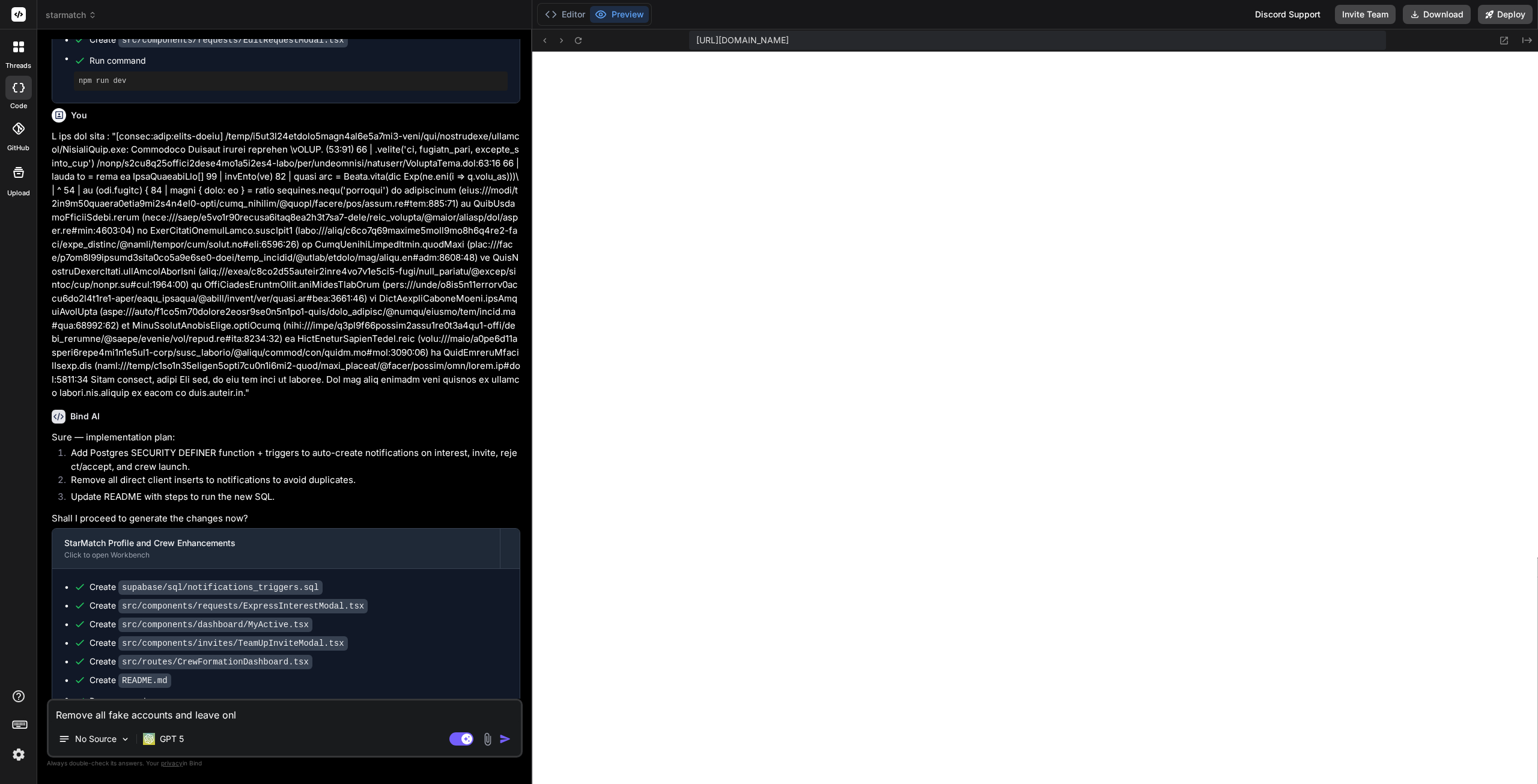
type textarea "x"
type textarea "Remove all fake accounts and leave only"
type textarea "x"
type textarea "Remove all fake accounts and leave only t"
type textarea "x"
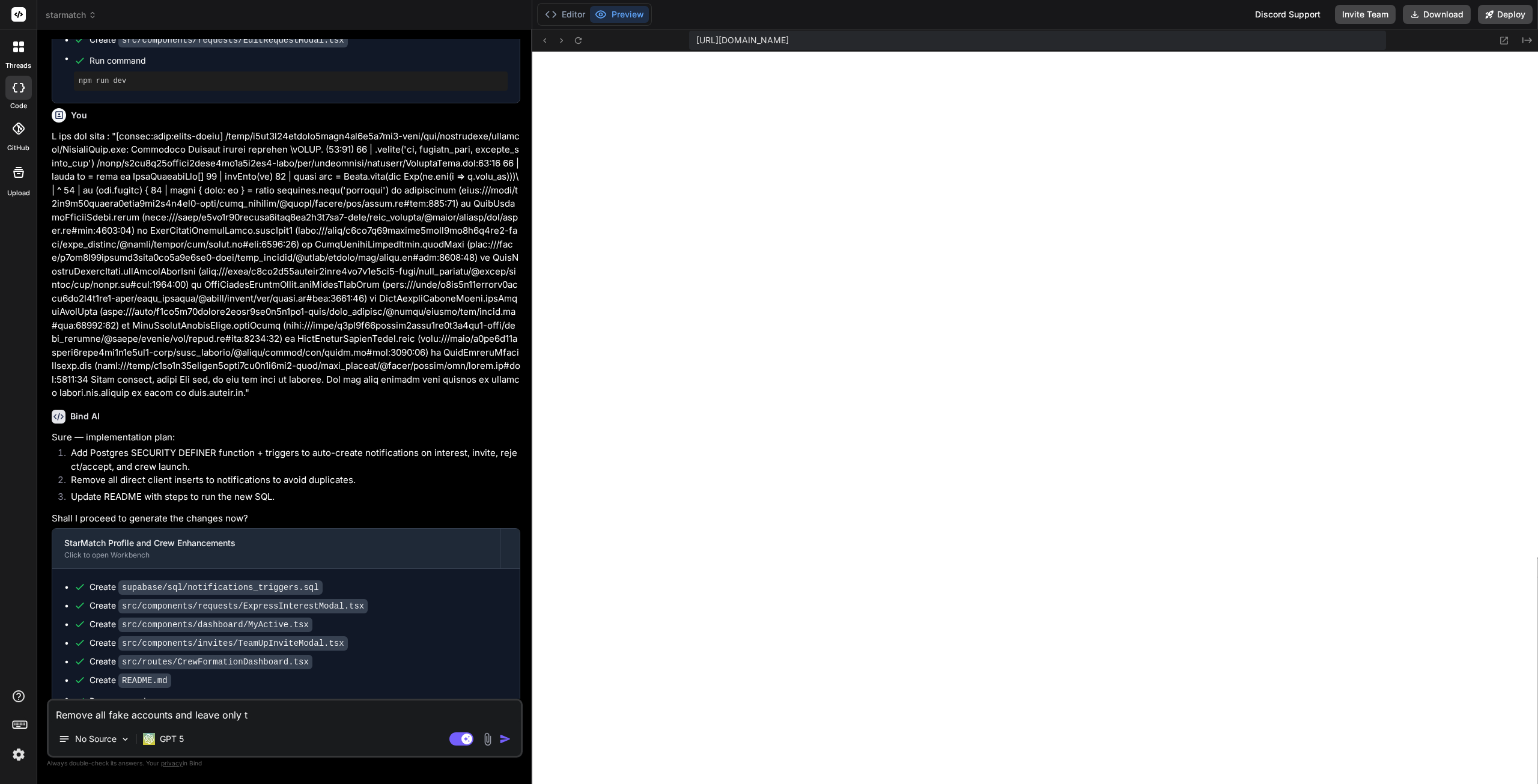
type textarea "Remove all fake accounts and leave only th"
type textarea "x"
type textarea "Remove all fake accounts and leave only the"
type textarea "x"
type textarea "Remove all fake accounts and leave only the"
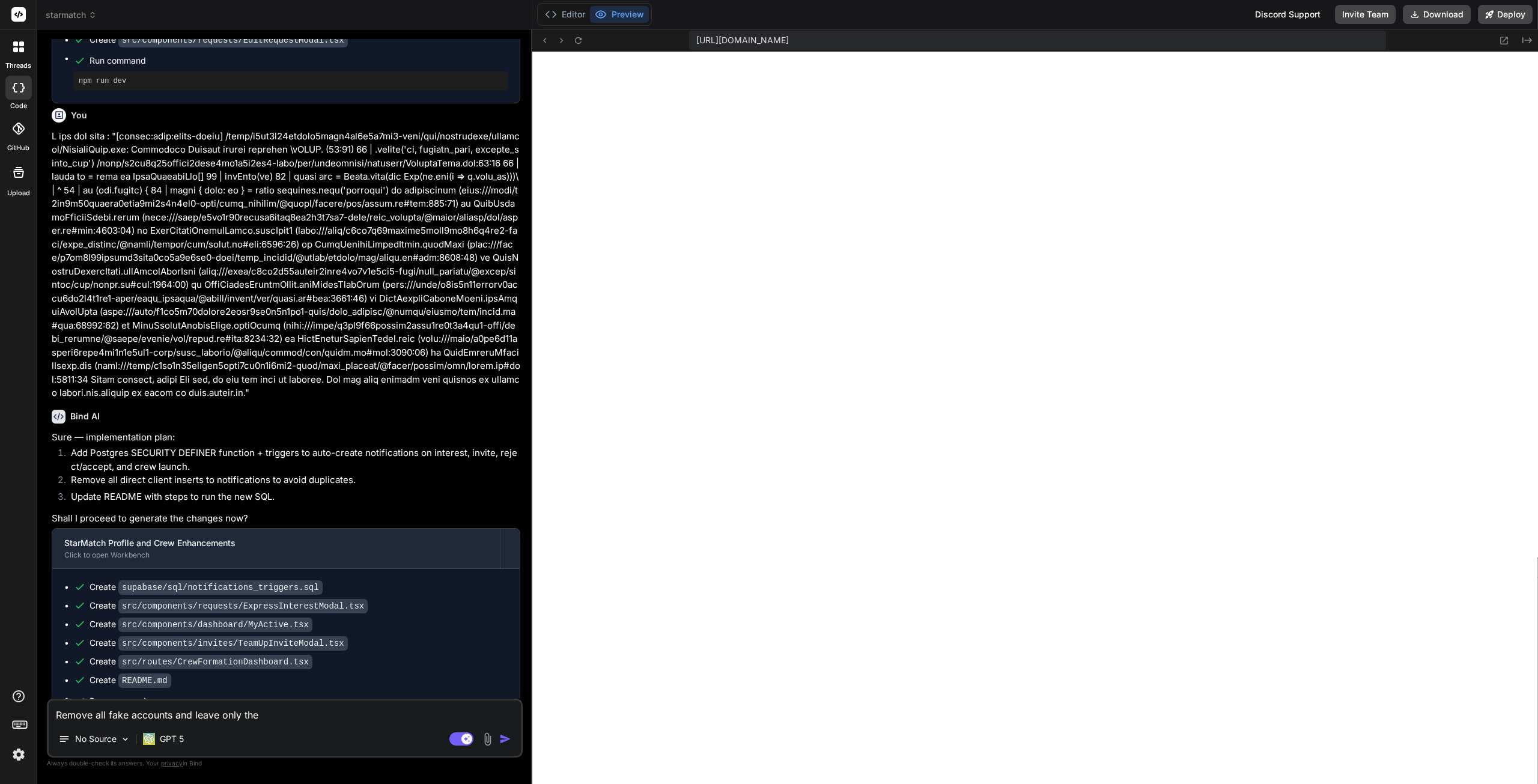
type textarea "x"
type textarea "Remove all fake accounts and leave only the 2"
type textarea "x"
type textarea "Remove all fake accounts and leave only the 2"
type textarea "x"
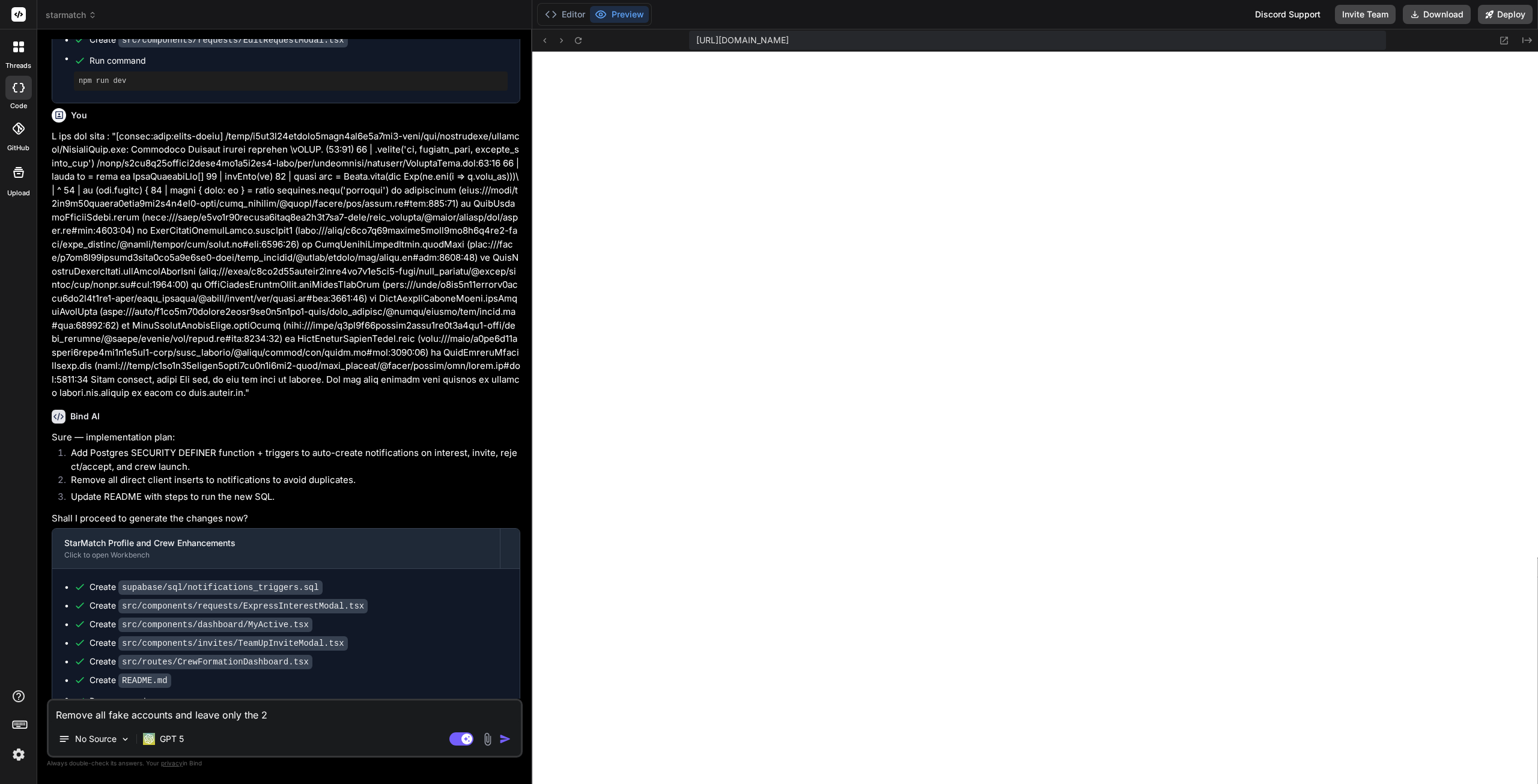
type textarea "Remove all fake accounts and leave only the 2 r"
type textarea "x"
type textarea "Remove all fake accounts and leave only the 2 re"
type textarea "x"
type textarea "Remove all fake accounts and leave only the 2 rea"
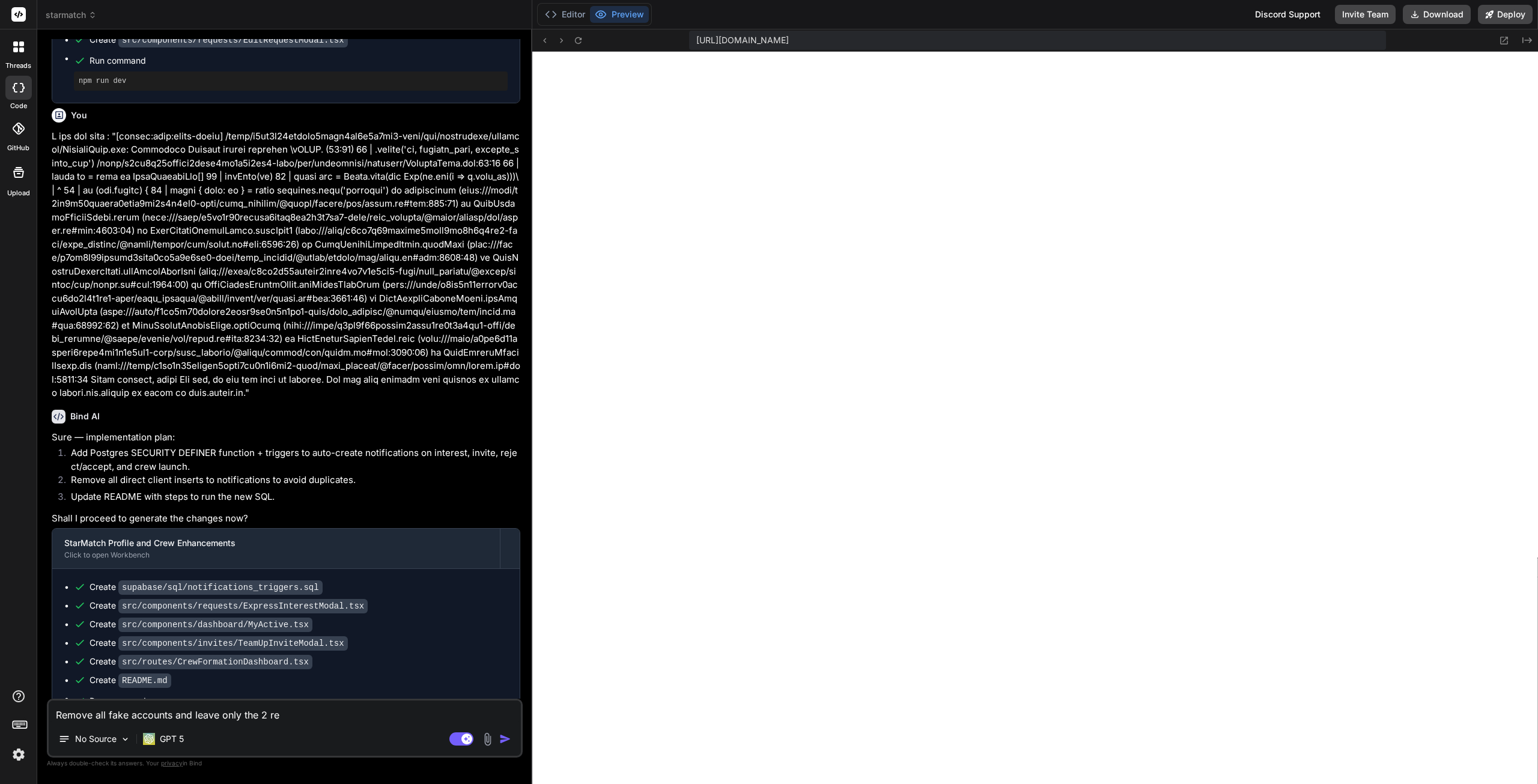
type textarea "x"
type textarea "Remove all fake accounts and leave only the 2 real"
type textarea "x"
type textarea "Remove all fake accounts and leave only the 2 real"
type textarea "x"
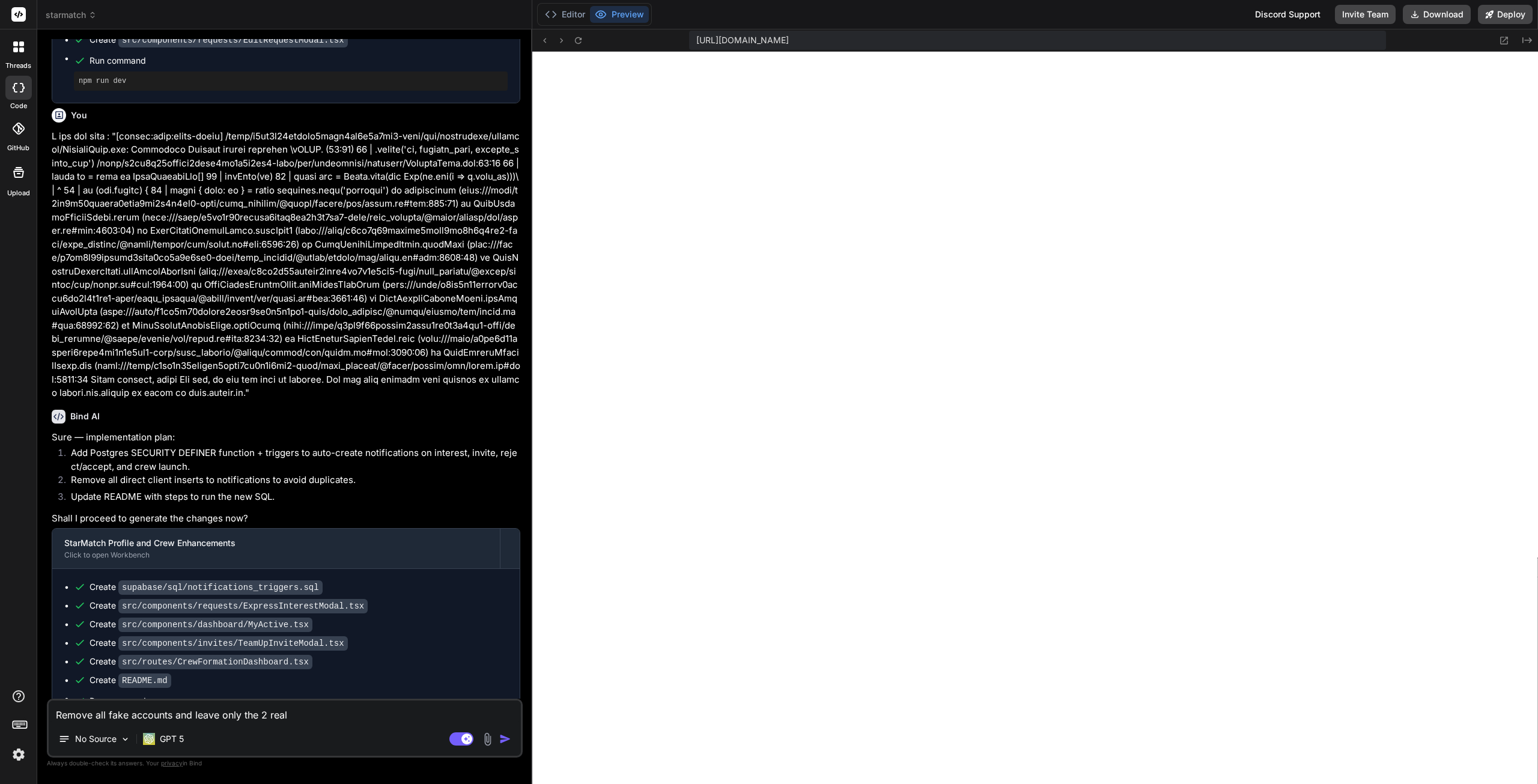
type textarea "Remove all fake accounts and leave only the 2 real o"
type textarea "x"
type textarea "Remove all fake accounts and leave only the 2 real on"
type textarea "x"
type textarea "Remove all fake accounts and leave only the 2 real one"
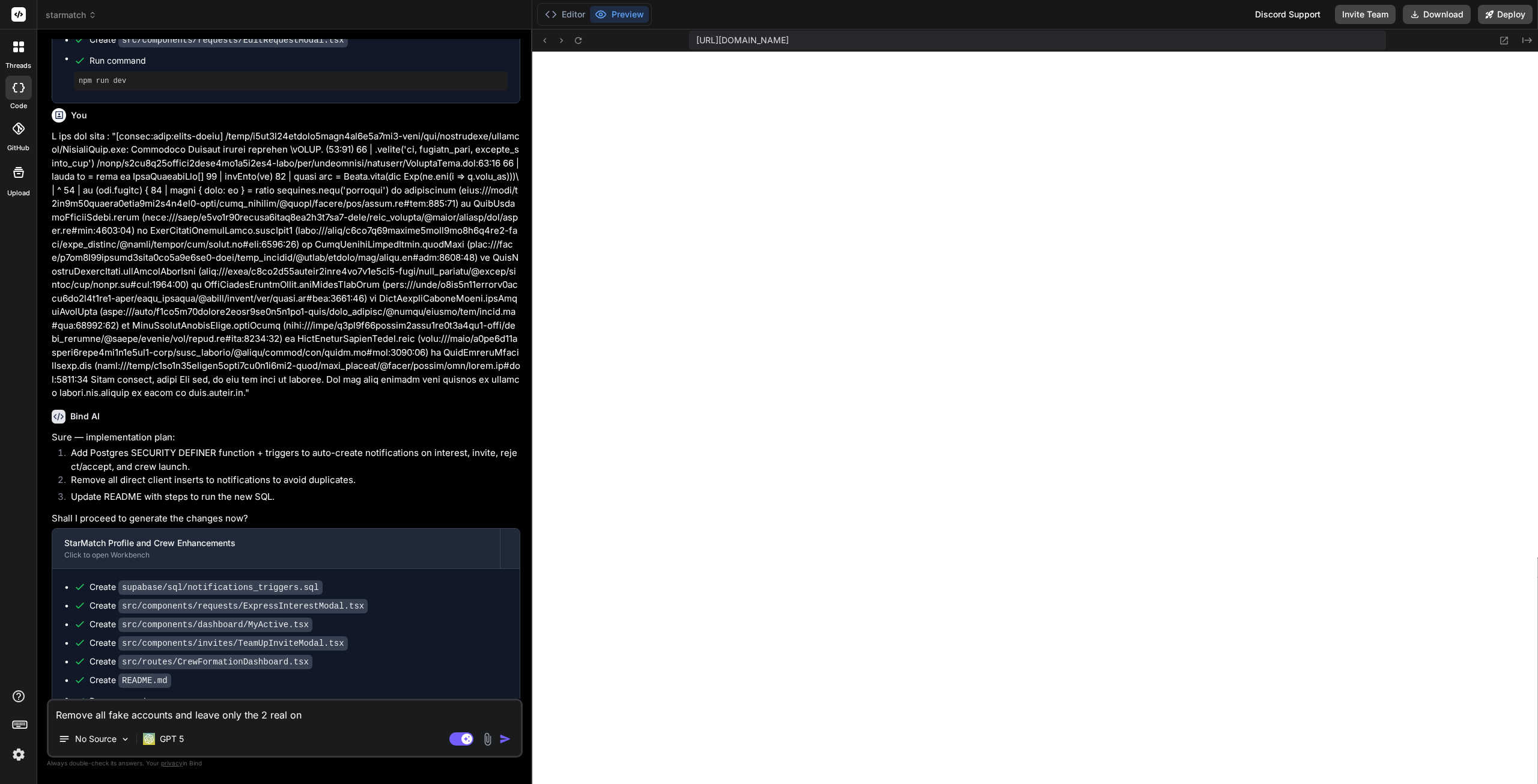
type textarea "x"
type textarea "Remove all fake accounts and leave only the 2 real ones"
type textarea "x"
type textarea "Remove all fake accounts and leave only the 2 real ones."
type textarea "x"
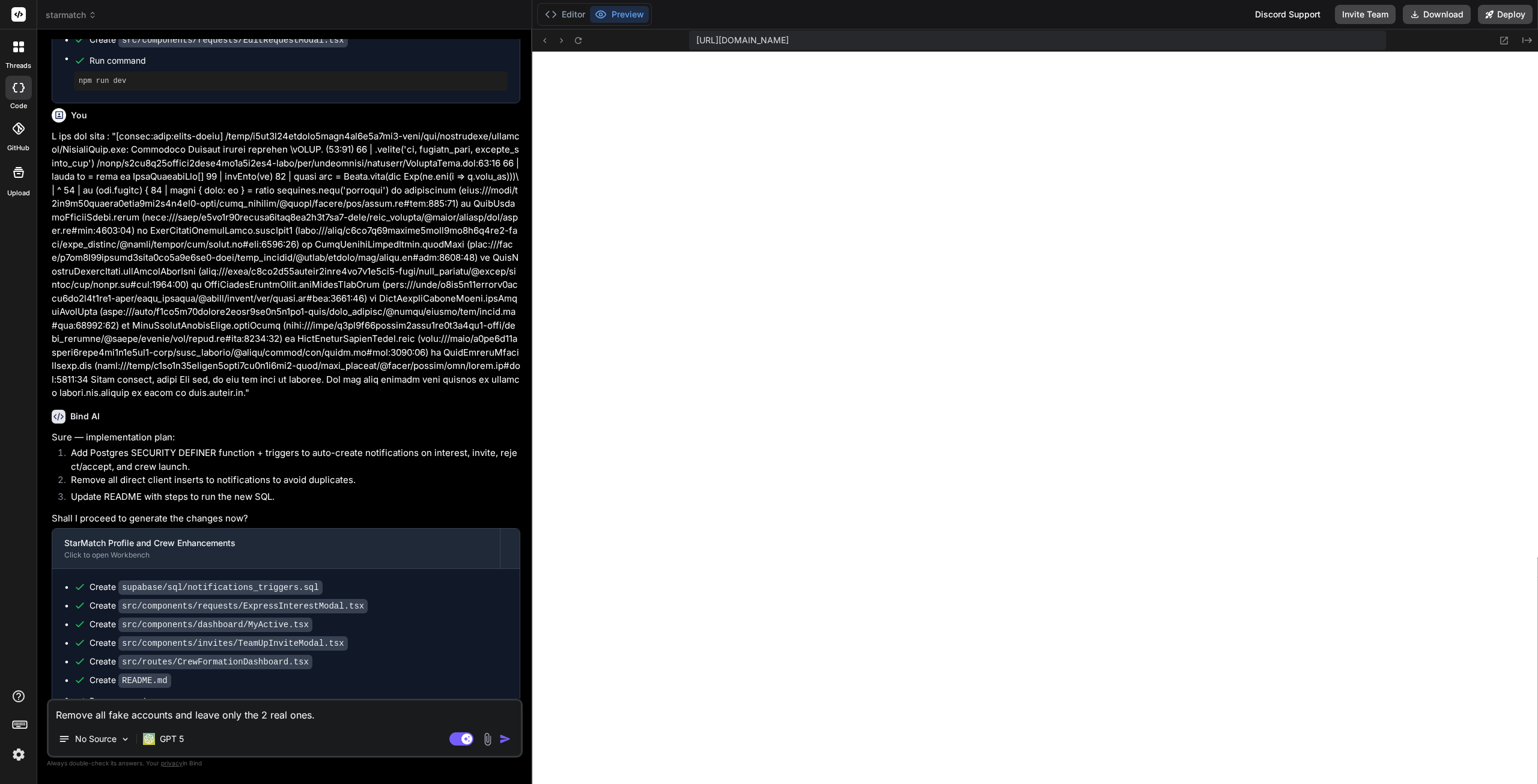
type textarea "Remove all fake accounts and leave only the 2 real ones."
type textarea "x"
click at [333, 714] on textarea "Remove all fake accounts and leave only the 2 real ones." at bounding box center [285, 711] width 472 height 21
type textarea "Remove all fake accounts and leave only the 2 real ones. N"
type textarea "x"
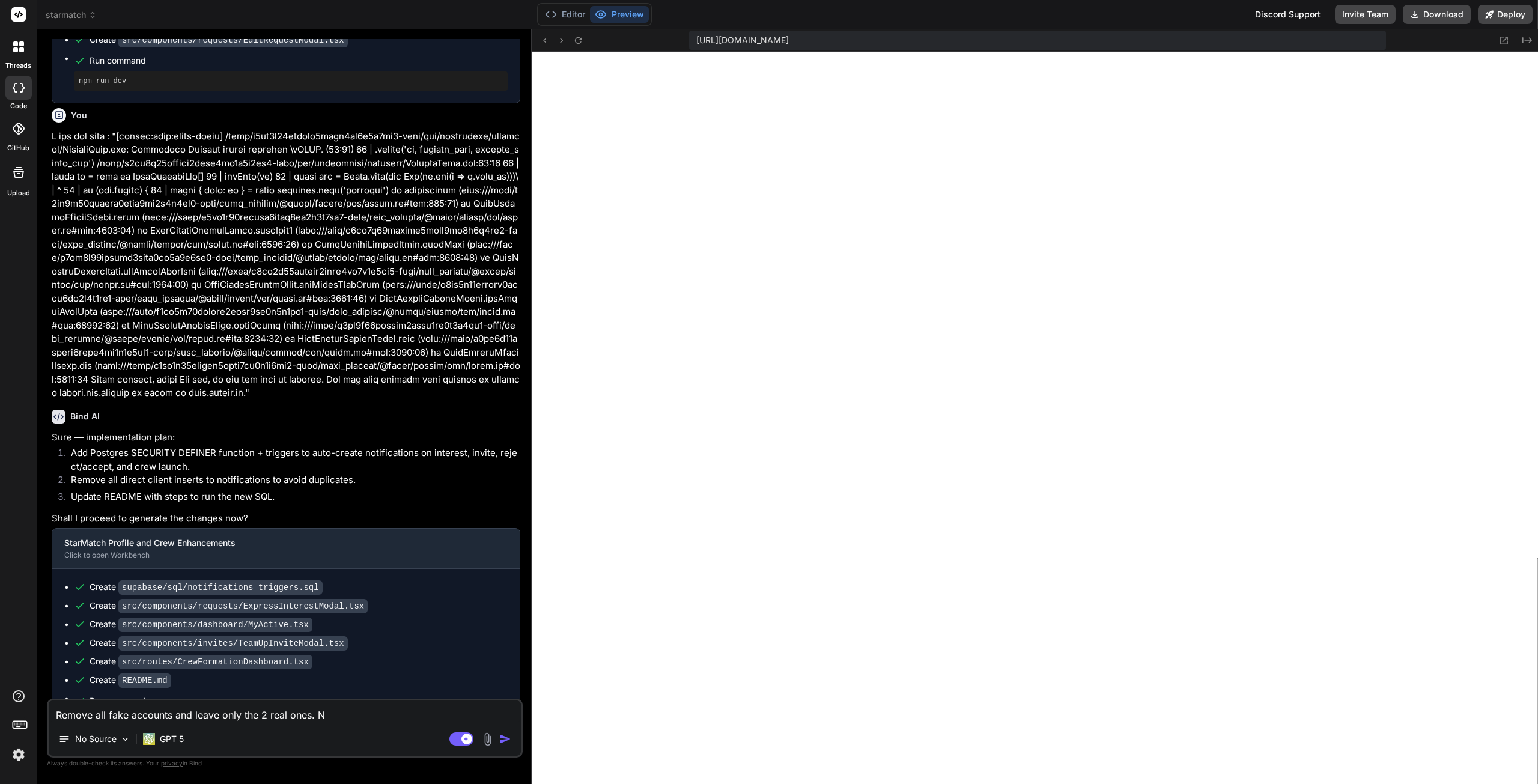
type textarea "Remove all fake accounts and leave only the 2 real ones. No"
type textarea "x"
type textarea "Remove all fake accounts and leave only the 2 real ones. Not"
type textarea "x"
type textarea "Remove all fake accounts and leave only the 2 real ones. Noti"
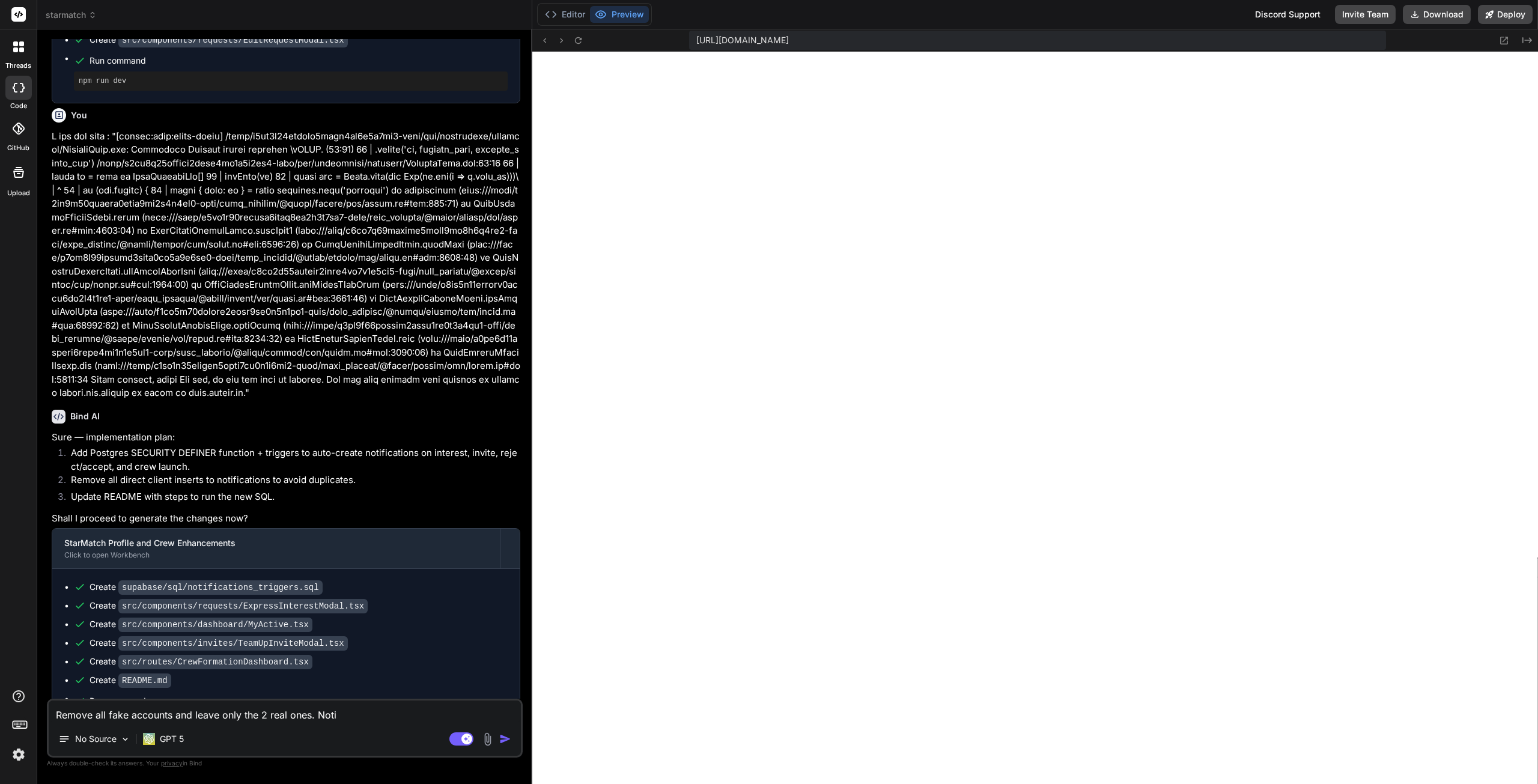
type textarea "x"
type textarea "Remove all fake accounts and leave only the 2 real ones. Notif"
type textarea "x"
type textarea "Remove all fake accounts and leave only the 2 real ones. Notifi"
type textarea "x"
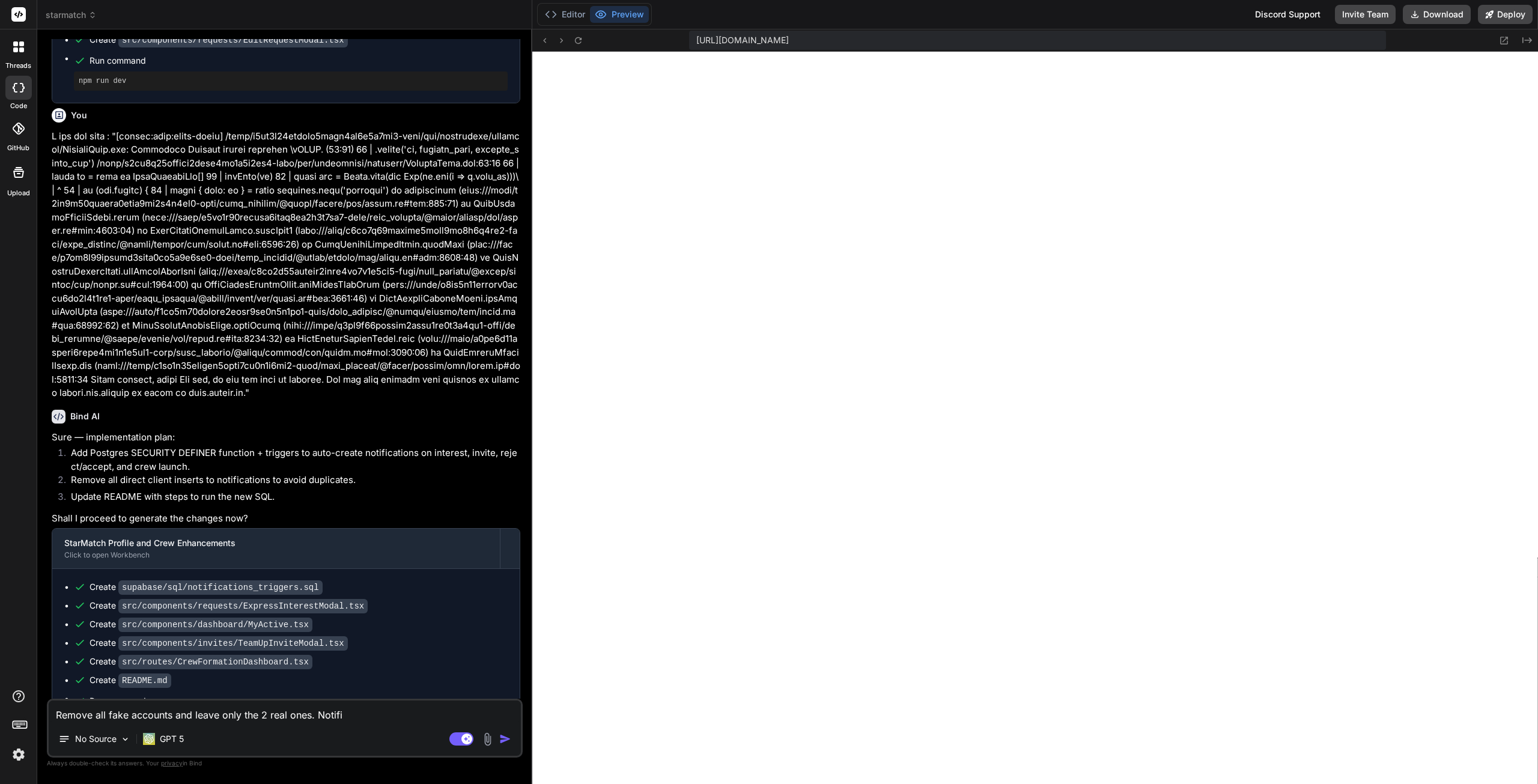
type textarea "Remove all fake accounts and leave only the 2 real ones. Notific"
type textarea "x"
type textarea "Remove all fake accounts and leave only the 2 real ones. Notifica"
type textarea "x"
type textarea "Remove all fake accounts and leave only the 2 real ones. Notificat"
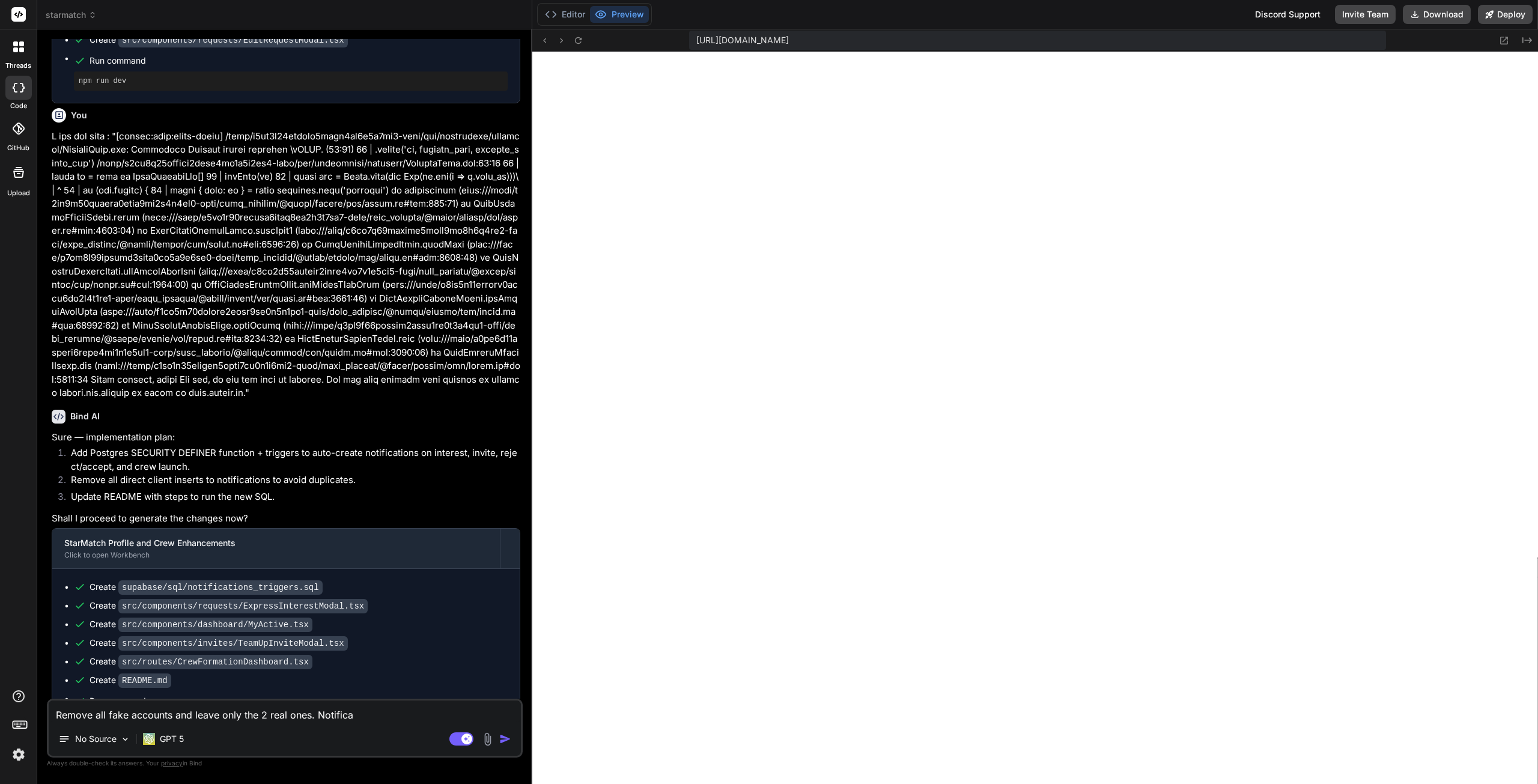
type textarea "x"
type textarea "Remove all fake accounts and leave only the 2 real ones. Notificati"
type textarea "x"
type textarea "Remove all fake accounts and leave only the 2 real ones. Notificatio"
type textarea "x"
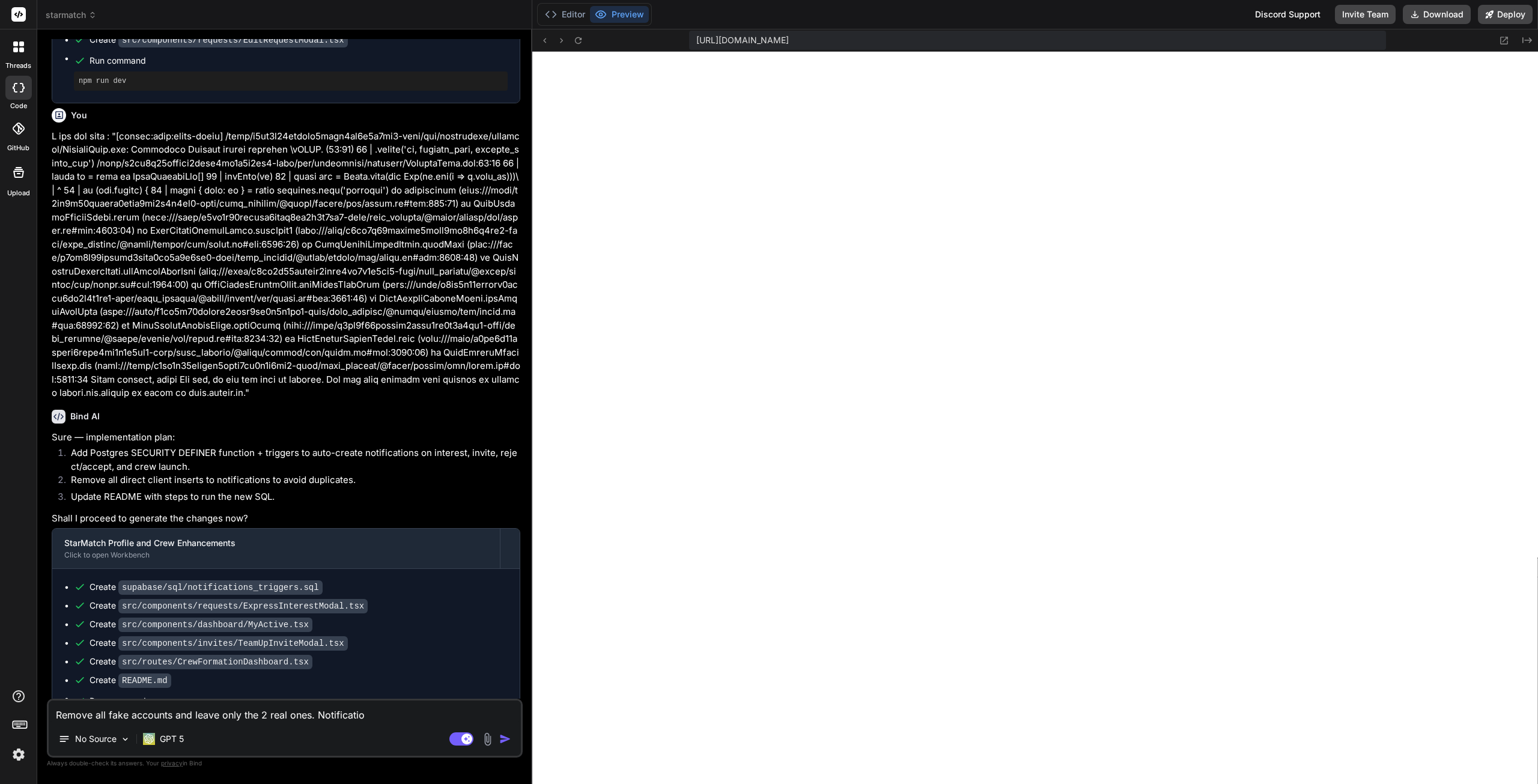
type textarea "Remove all fake accounts and leave only the 2 real ones. Notification"
type textarea "x"
type textarea "Remove all fake accounts and leave only the 2 real ones. Notifications"
type textarea "x"
type textarea "Remove all fake accounts and leave only the 2 real ones. Notifications"
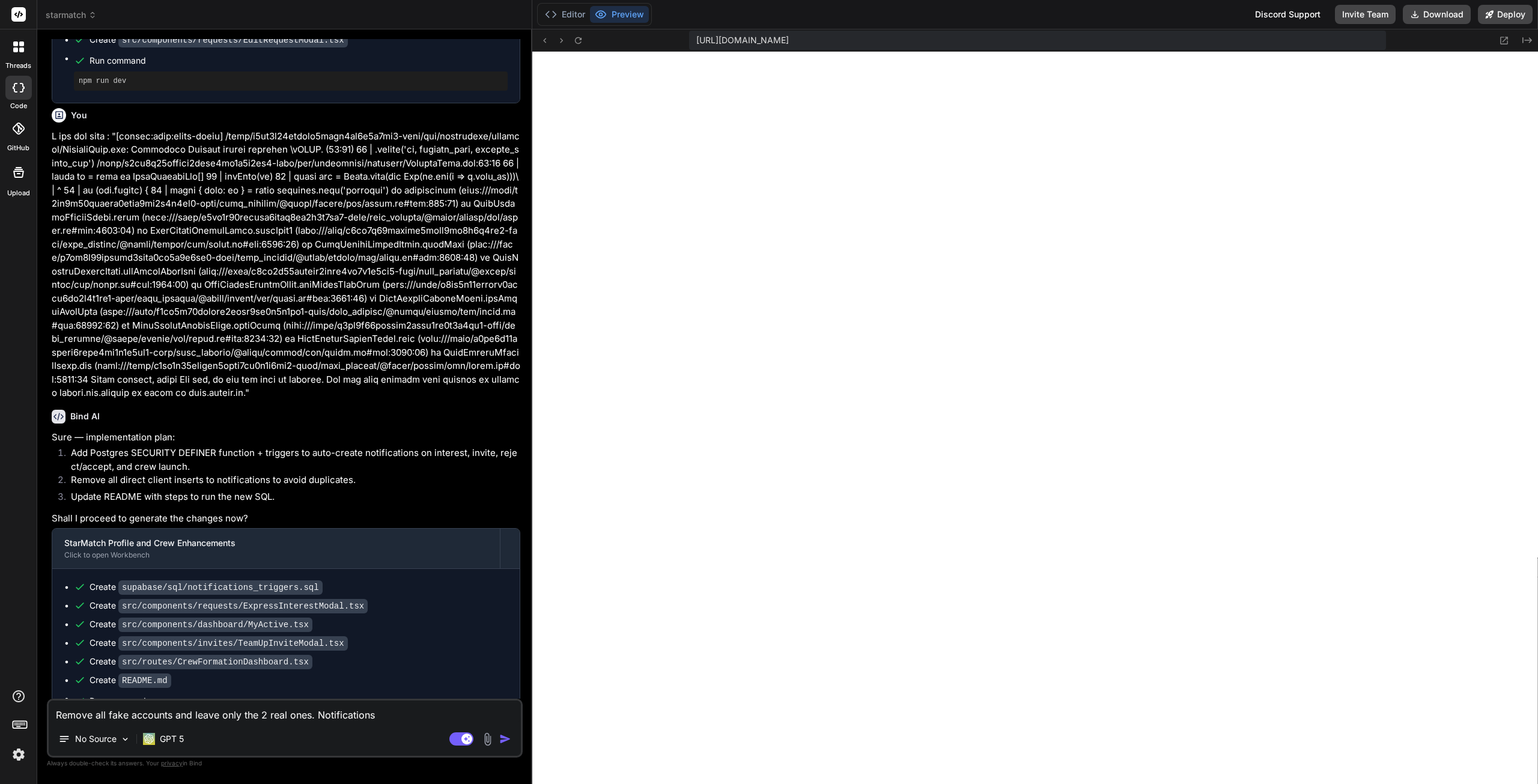
type textarea "x"
type textarea "Remove all fake accounts and leave only the 2 real ones. Notifications t"
type textarea "x"
type textarea "Remove all fake accounts and leave only the 2 real ones. Notifications ta"
type textarea "x"
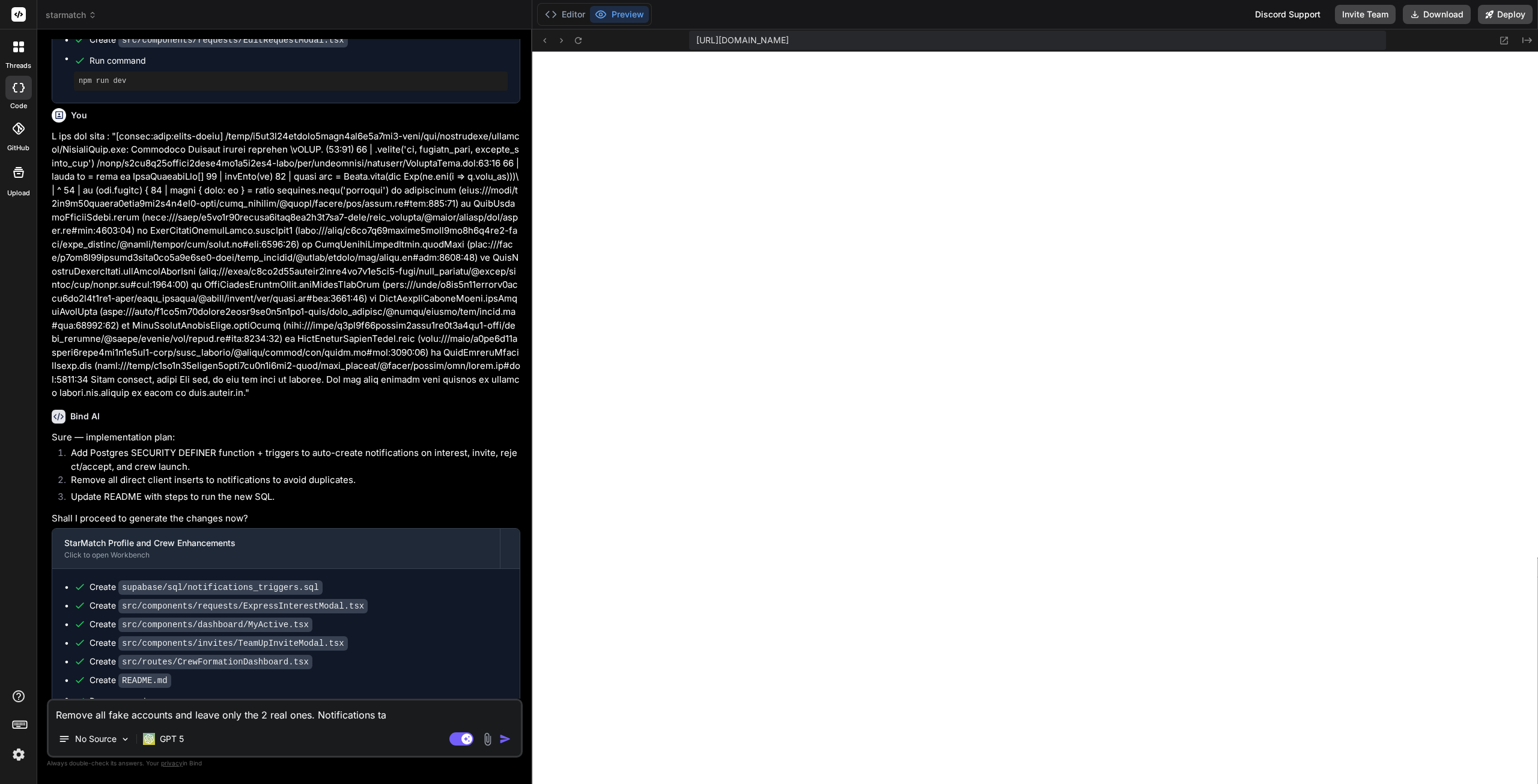
type textarea "Remove all fake accounts and leave only the 2 real ones. Notifications tab"
type textarea "x"
type textarea "Remove all fake accounts and leave only the 2 real ones. Notifications tab"
type textarea "x"
type textarea "Remove all fake accounts and leave only the 2 real ones. Notifications tab o"
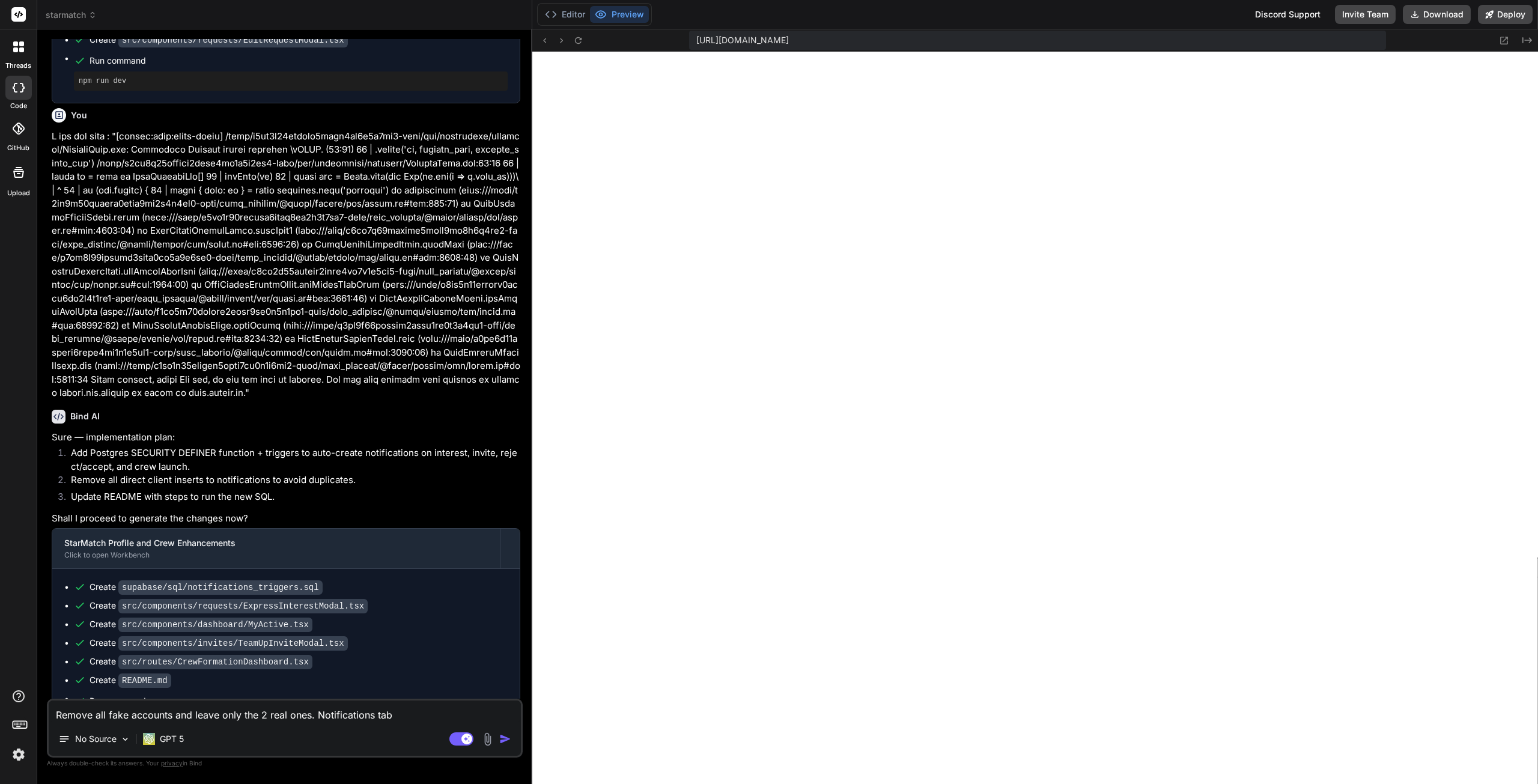
type textarea "x"
type textarea "Remove all fake accounts and leave only the 2 real ones. Notifications tab on"
type textarea "x"
type textarea "Remove all fake accounts and leave only the 2 real ones. Notifications tab on"
type textarea "x"
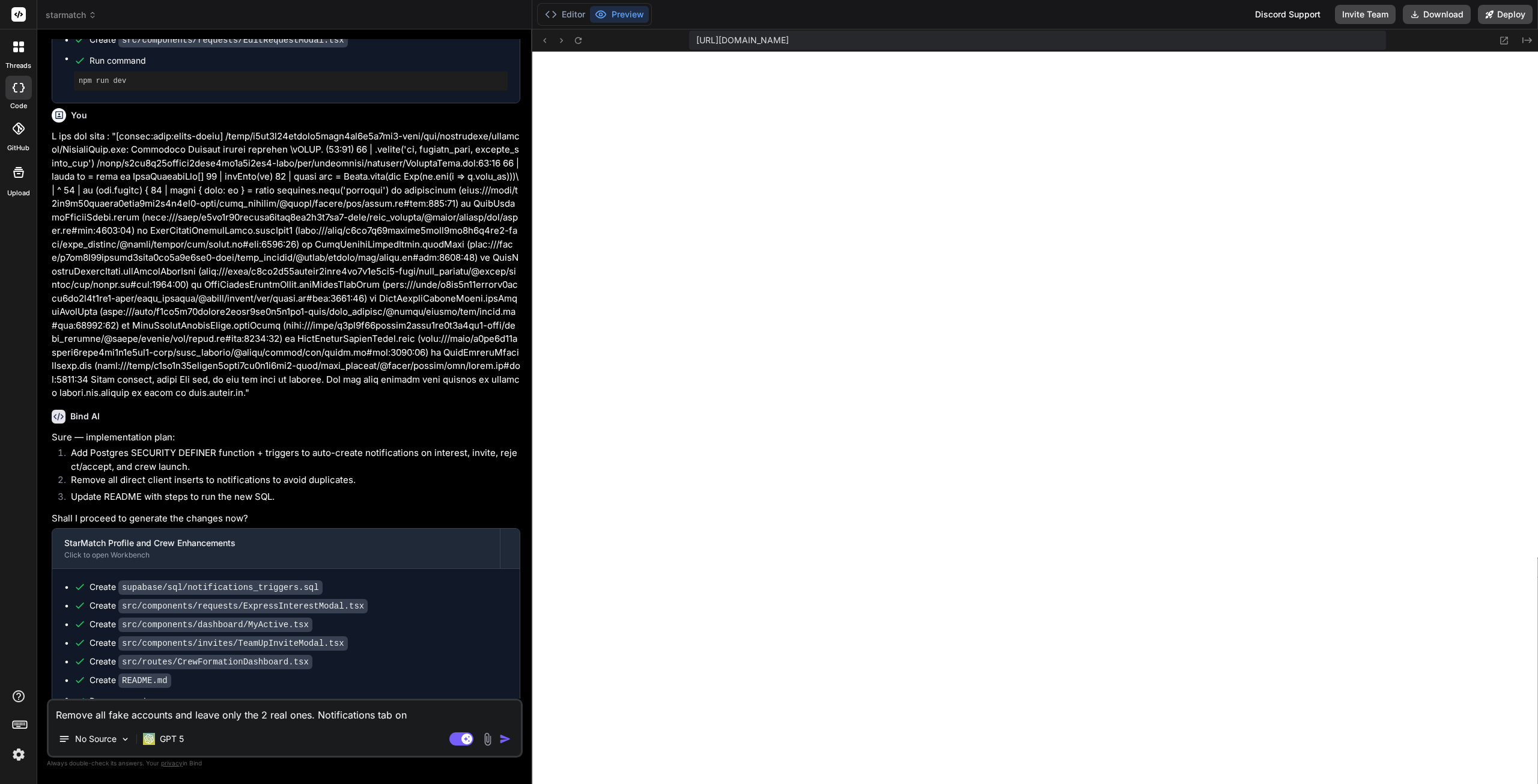
type textarea "Remove all fake accounts and leave only the 2 real ones. Notifications tab on t"
type textarea "x"
type textarea "Remove all fake accounts and leave only the 2 real ones. Notifications tab on th"
type textarea "x"
type textarea "Remove all fake accounts and leave only the 2 real ones. Notifications tab on t…"
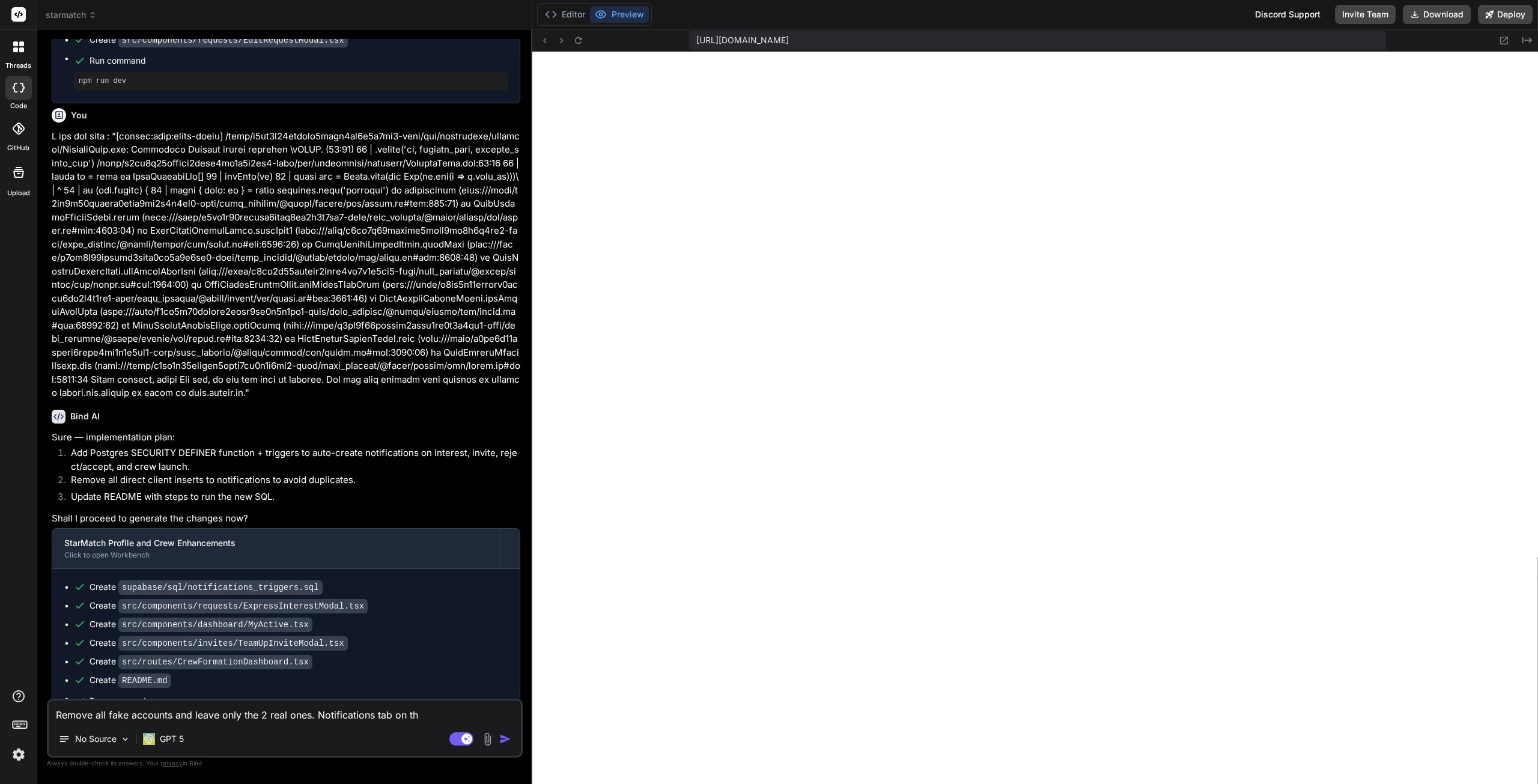
type textarea "x"
type textarea "Remove all fake accounts and leave only the 2 real ones. Notifications tab on t…"
type textarea "x"
type textarea "Remove all fake accounts and leave only the 2 real ones. Notifications tab on t…"
type textarea "x"
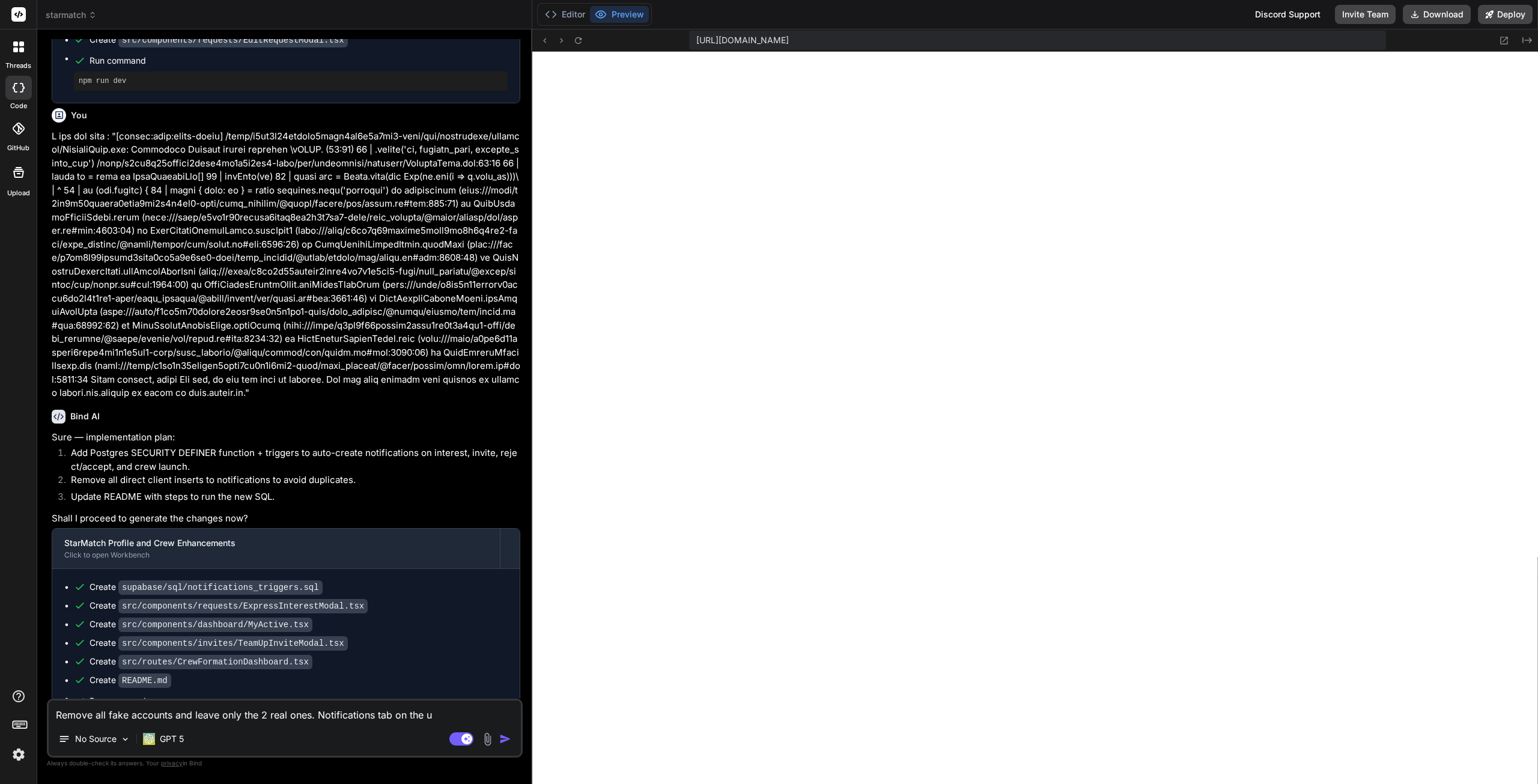
type textarea "Remove all fake accounts and leave only the 2 real ones. Notifications tab on t…"
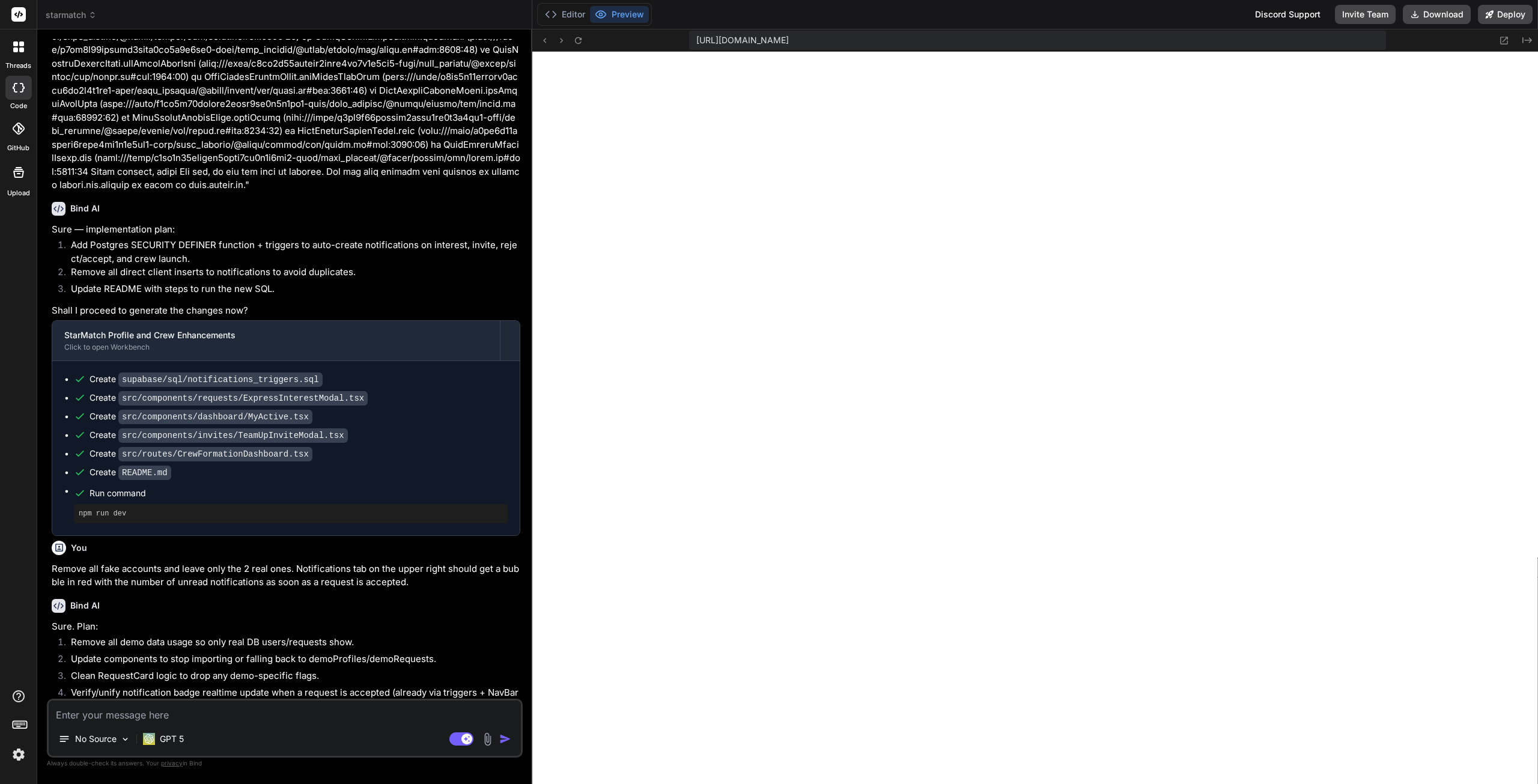
scroll to position [2178, 0]
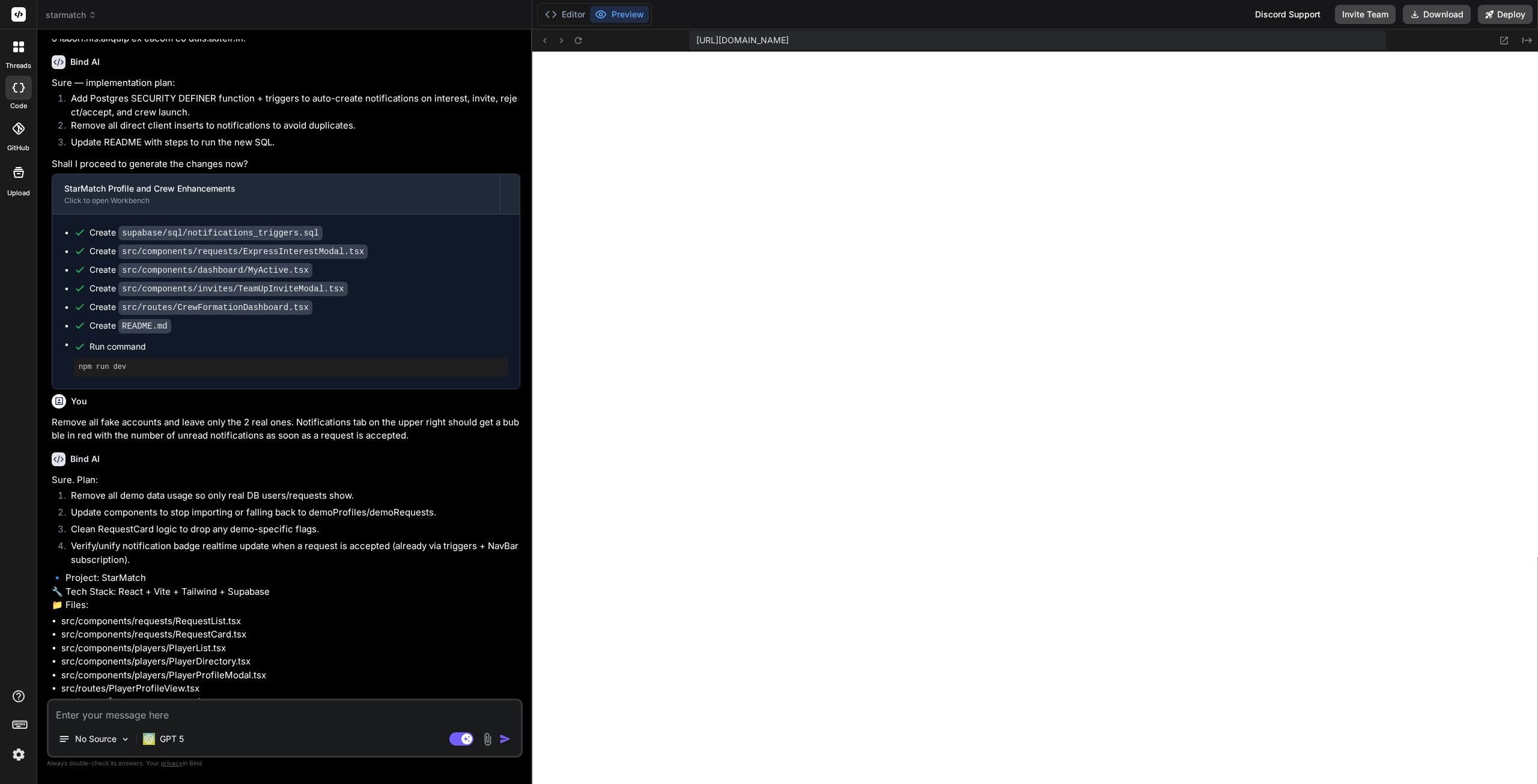
click at [125, 719] on textarea at bounding box center [285, 711] width 472 height 21
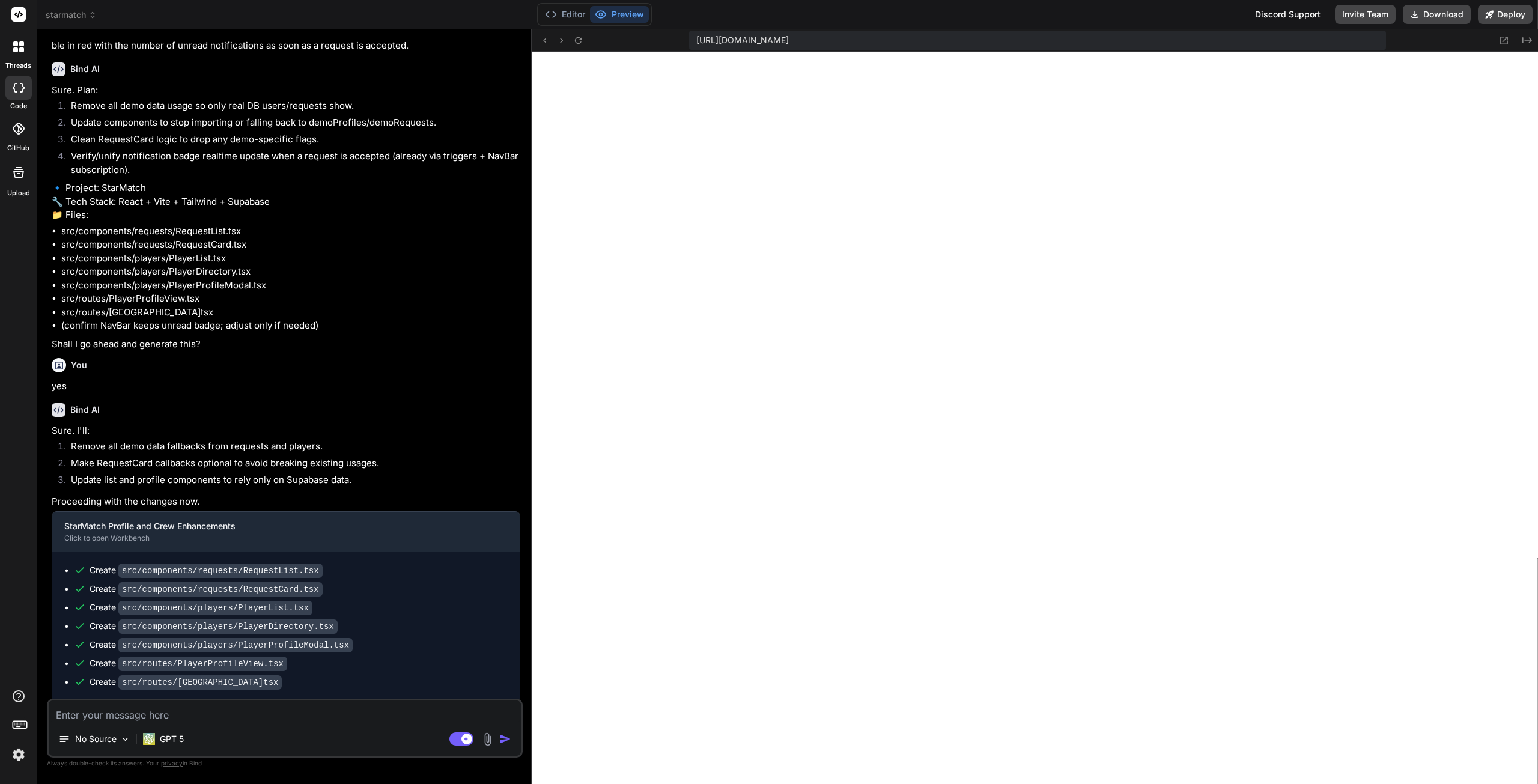
scroll to position [2570, 0]
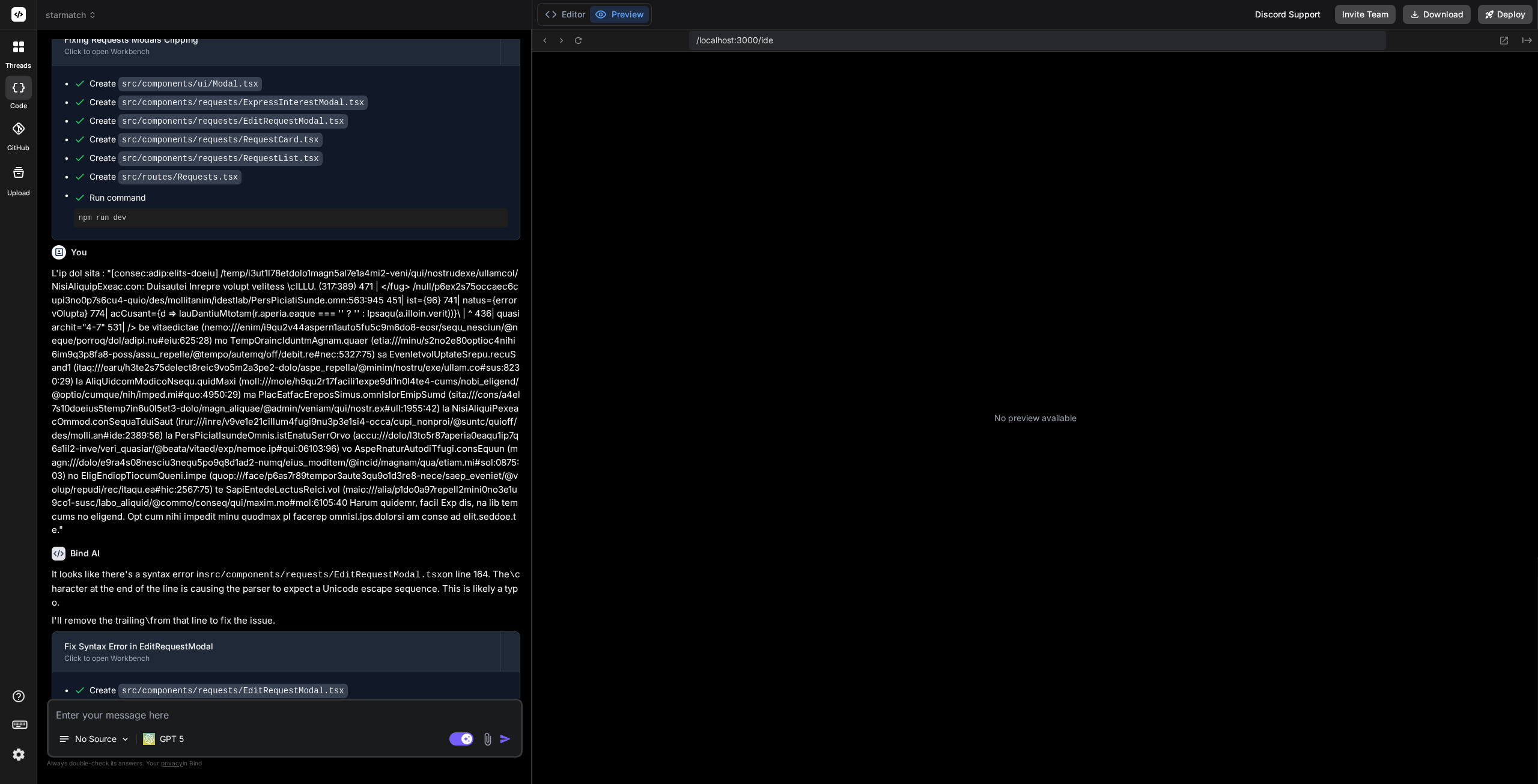
scroll to position [46, 0]
type textarea "x"
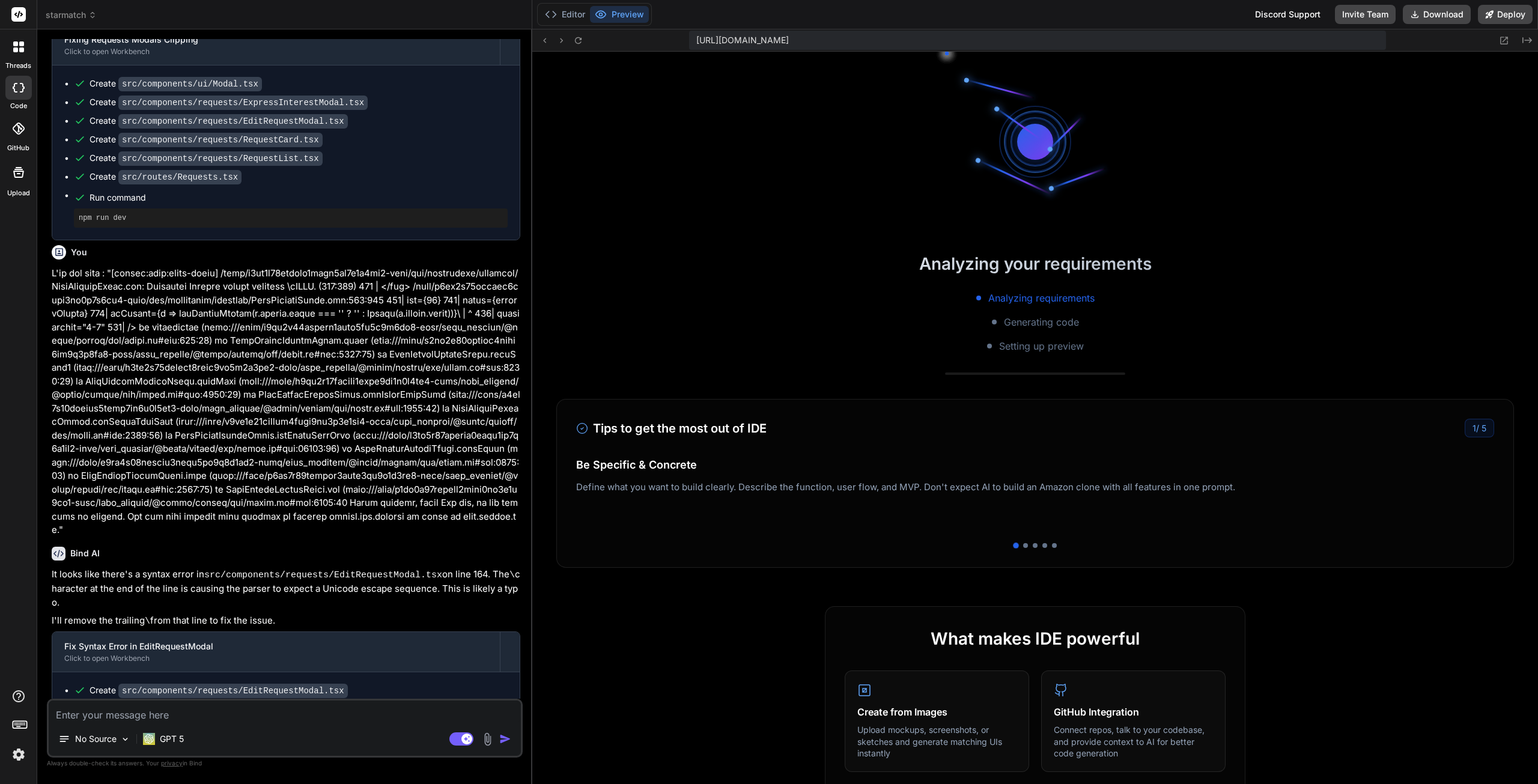
scroll to position [228, 0]
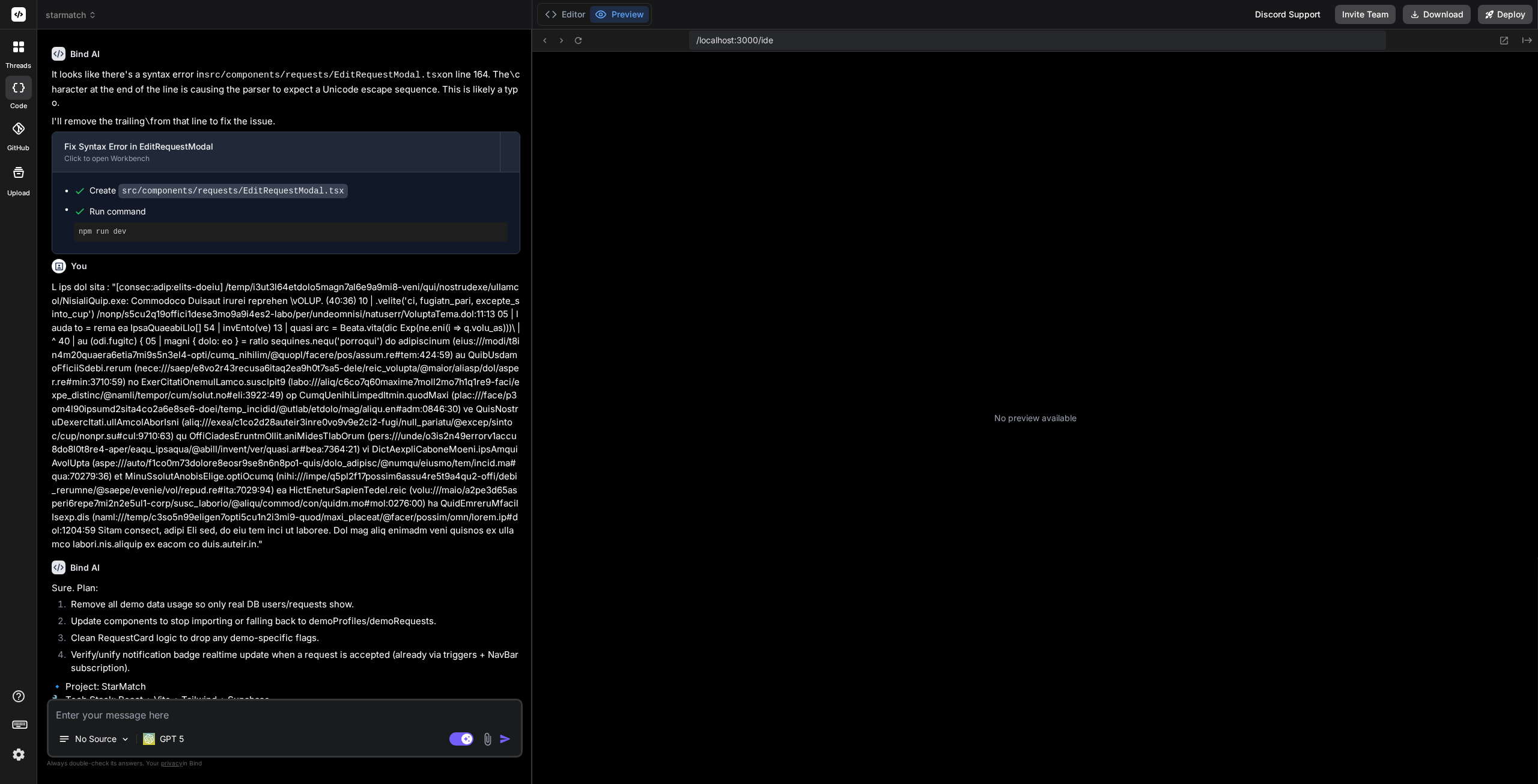
scroll to position [46, 0]
type textarea "x"
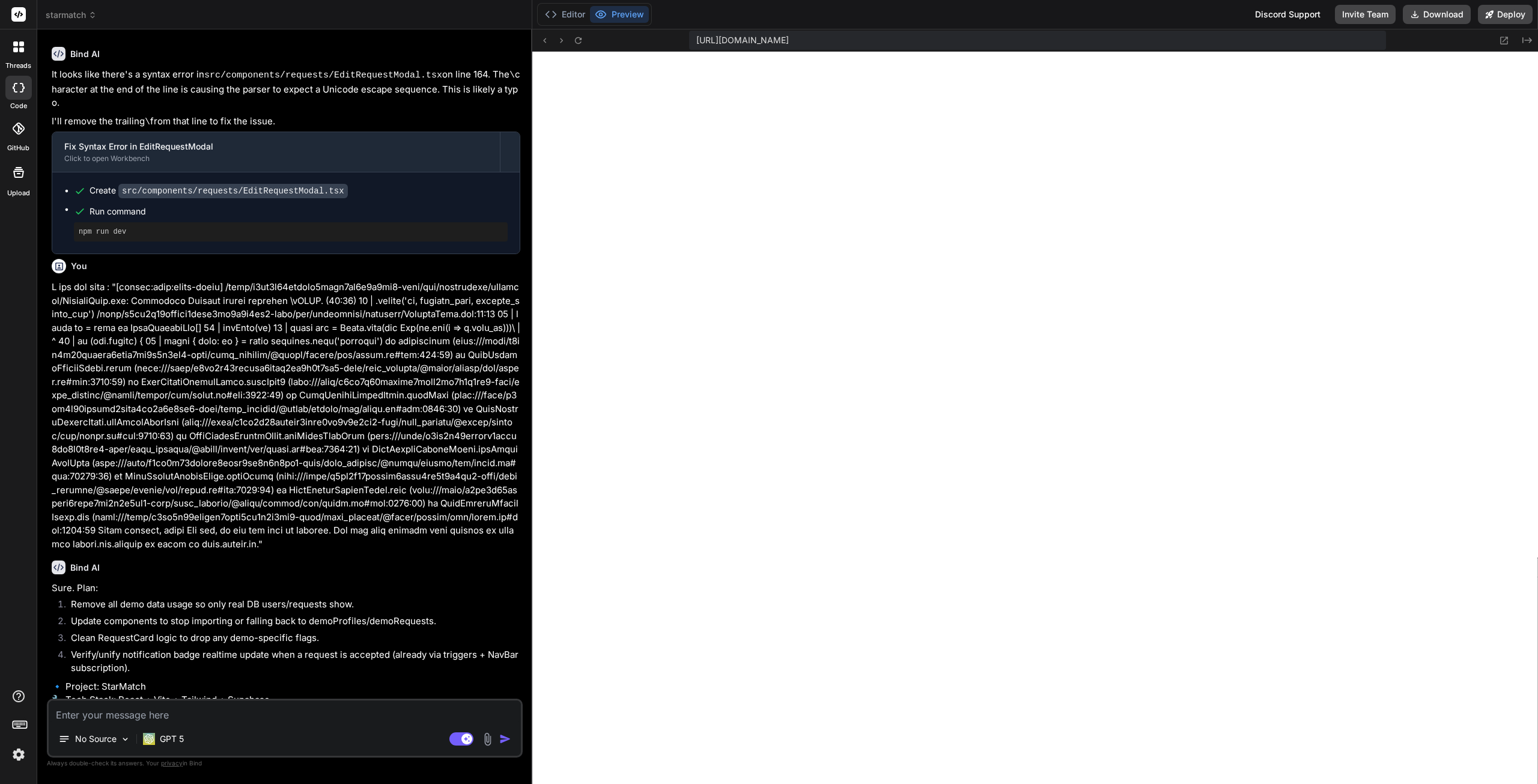
scroll to position [228, 0]
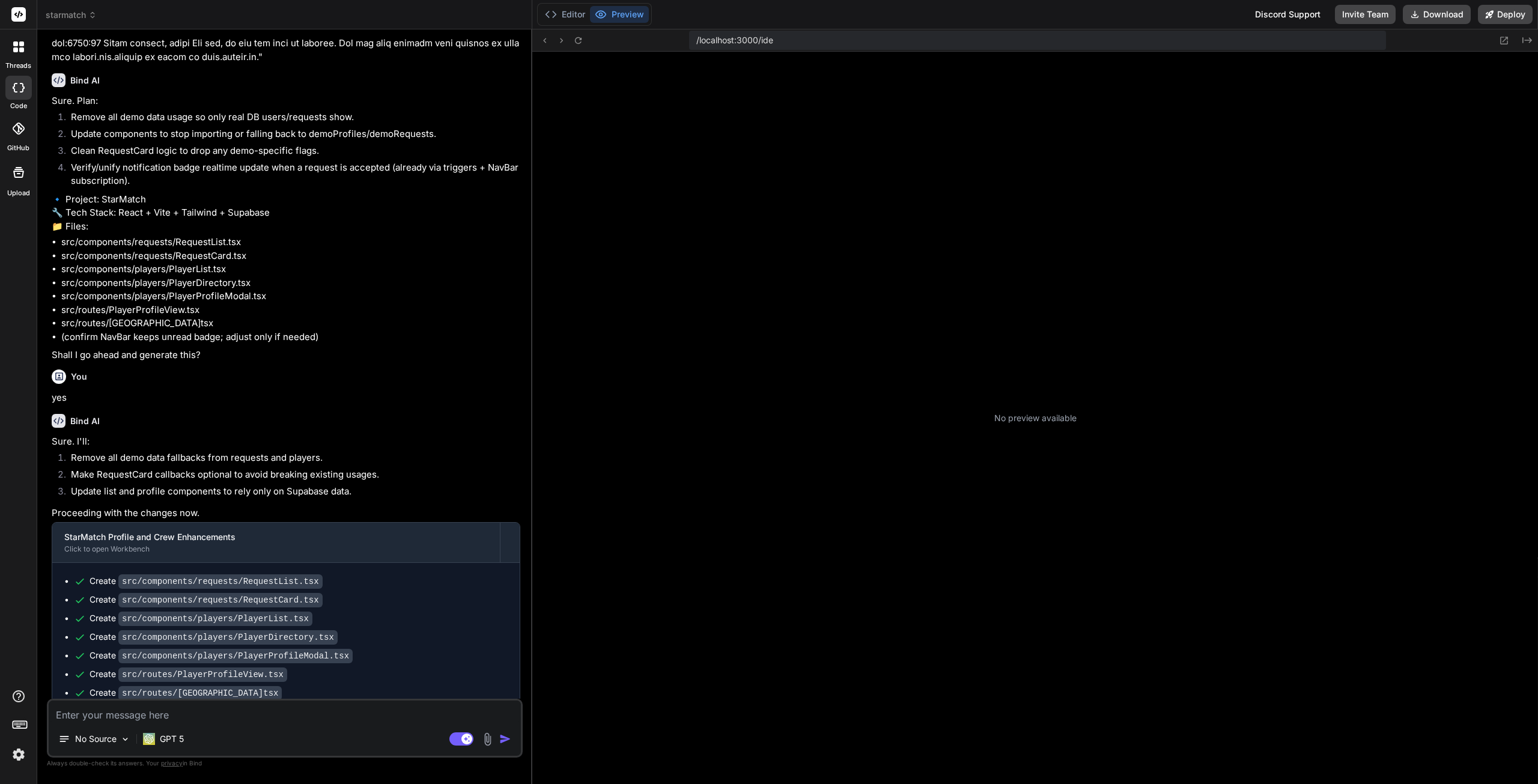
scroll to position [46, 0]
type textarea "x"
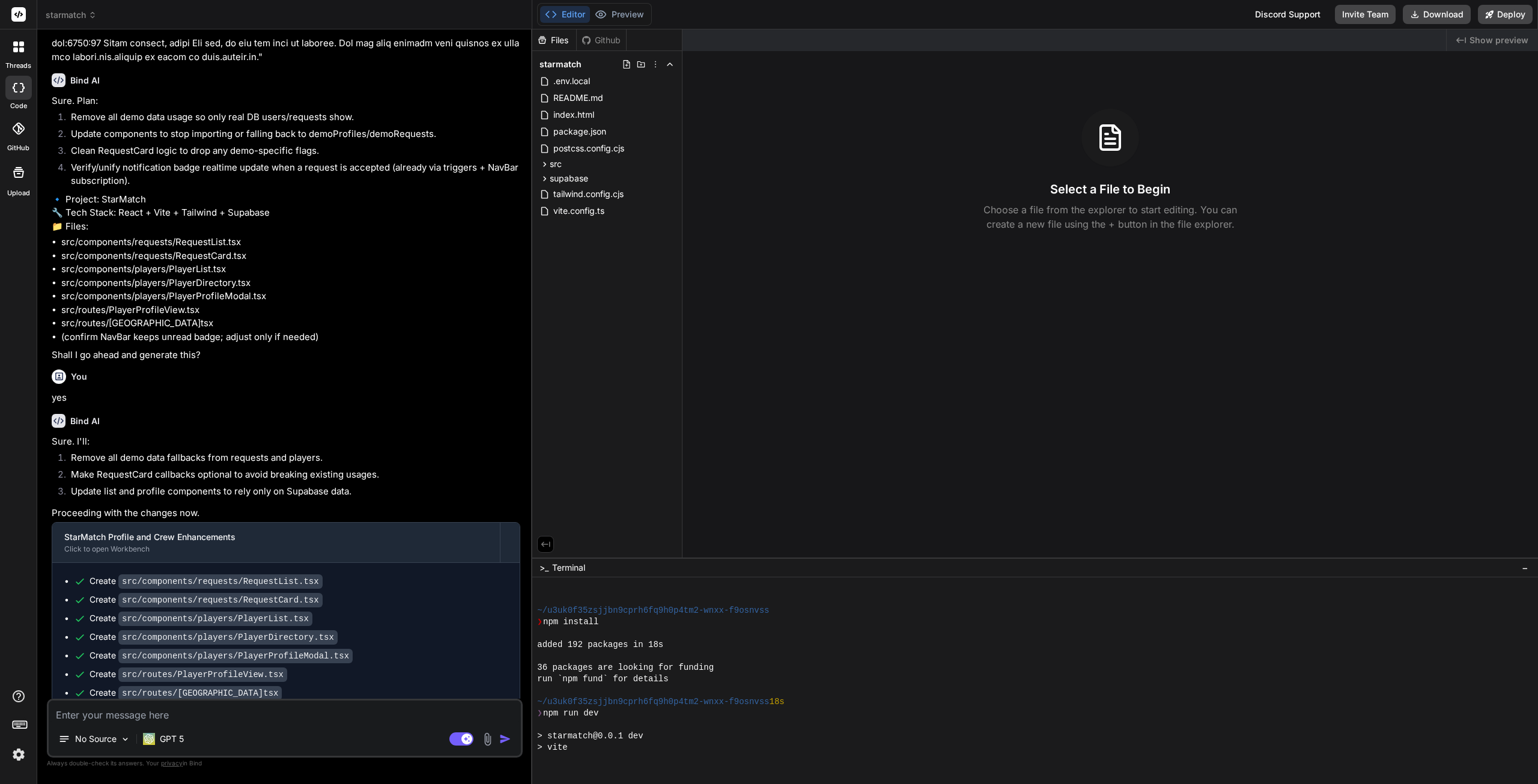
scroll to position [228, 0]
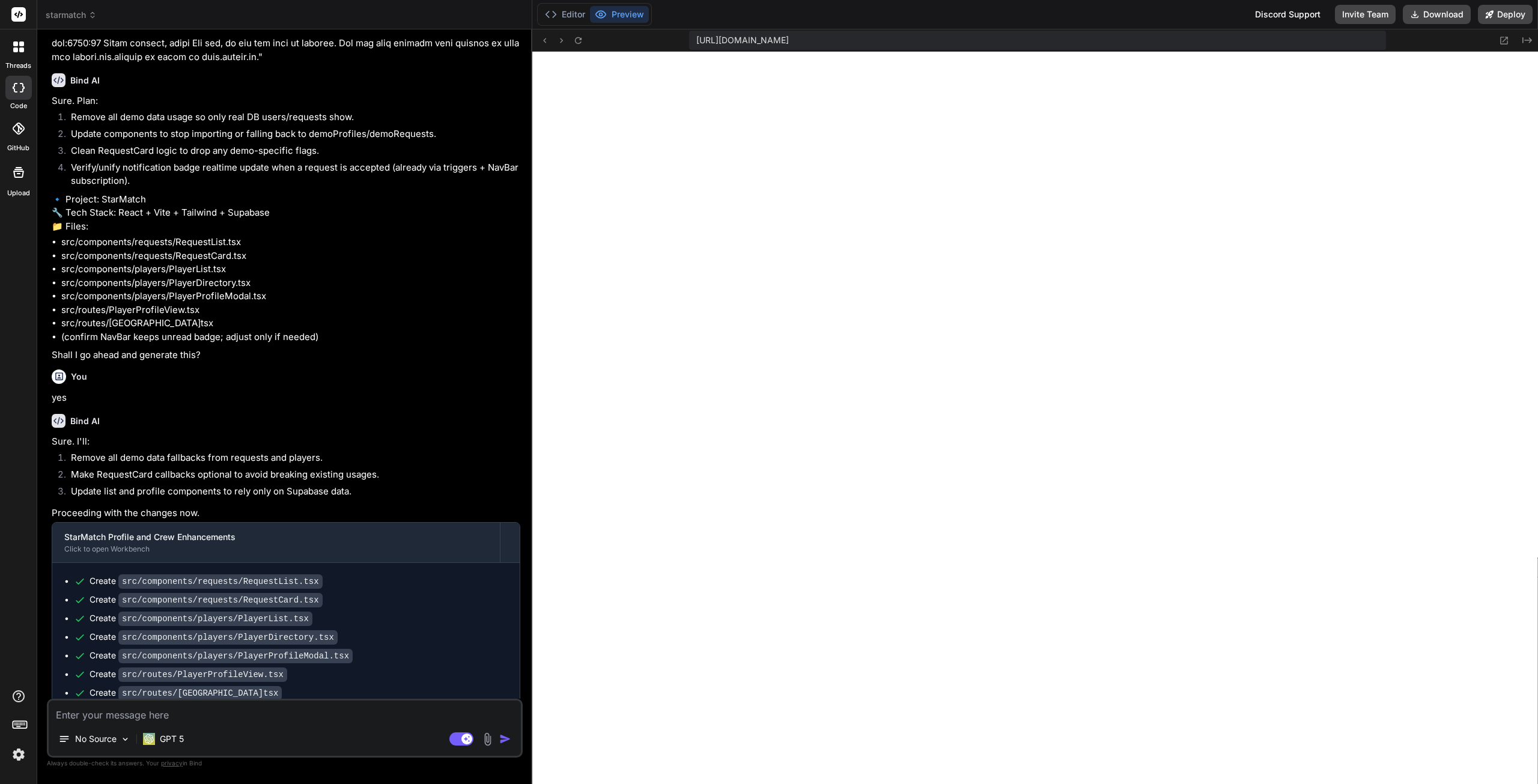
click at [139, 716] on textarea at bounding box center [285, 711] width 472 height 21
type textarea "N"
type textarea "x"
type textarea "No"
type textarea "x"
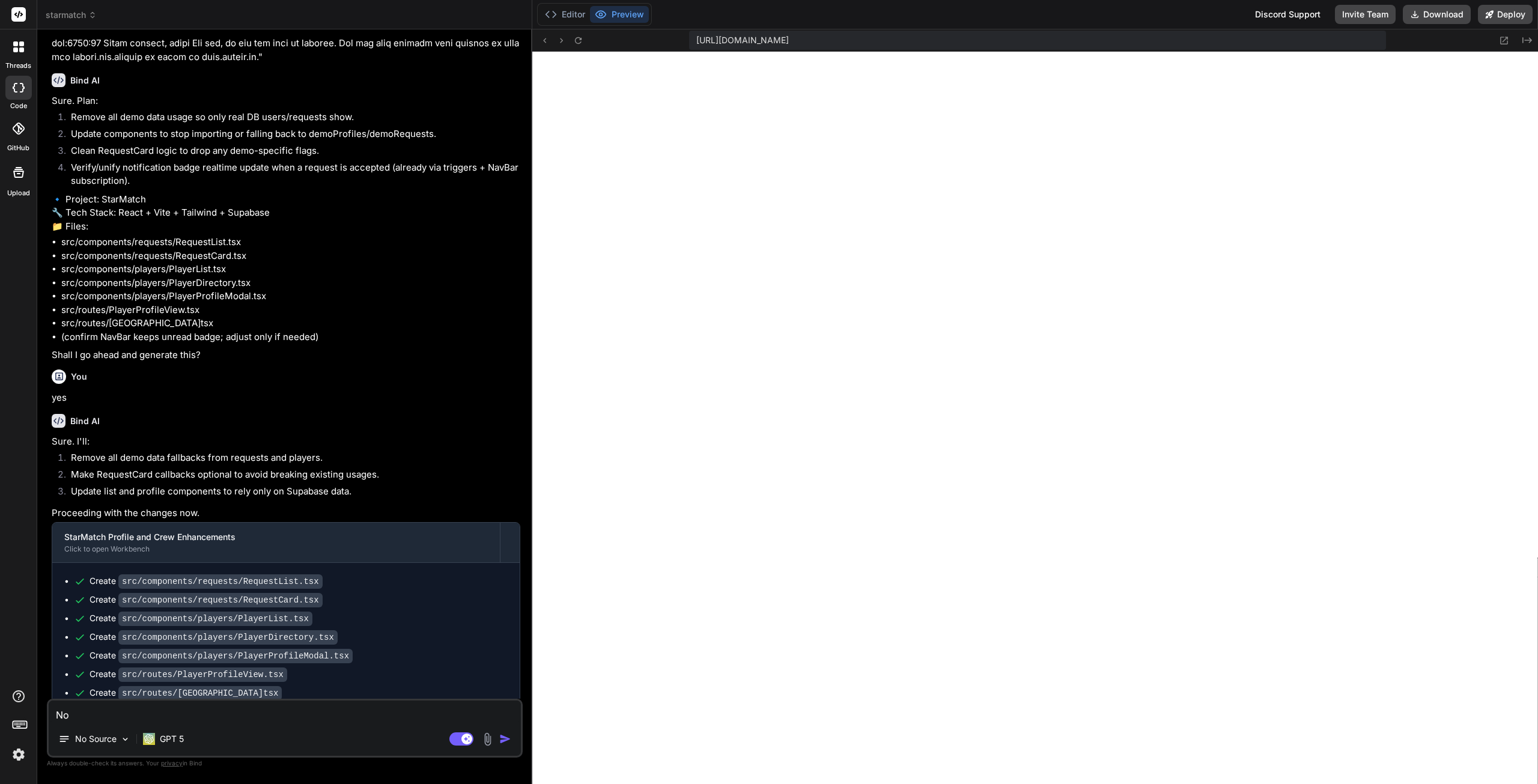
type textarea "Not"
type textarea "x"
type textarea "Noti"
type textarea "x"
type textarea "Notig"
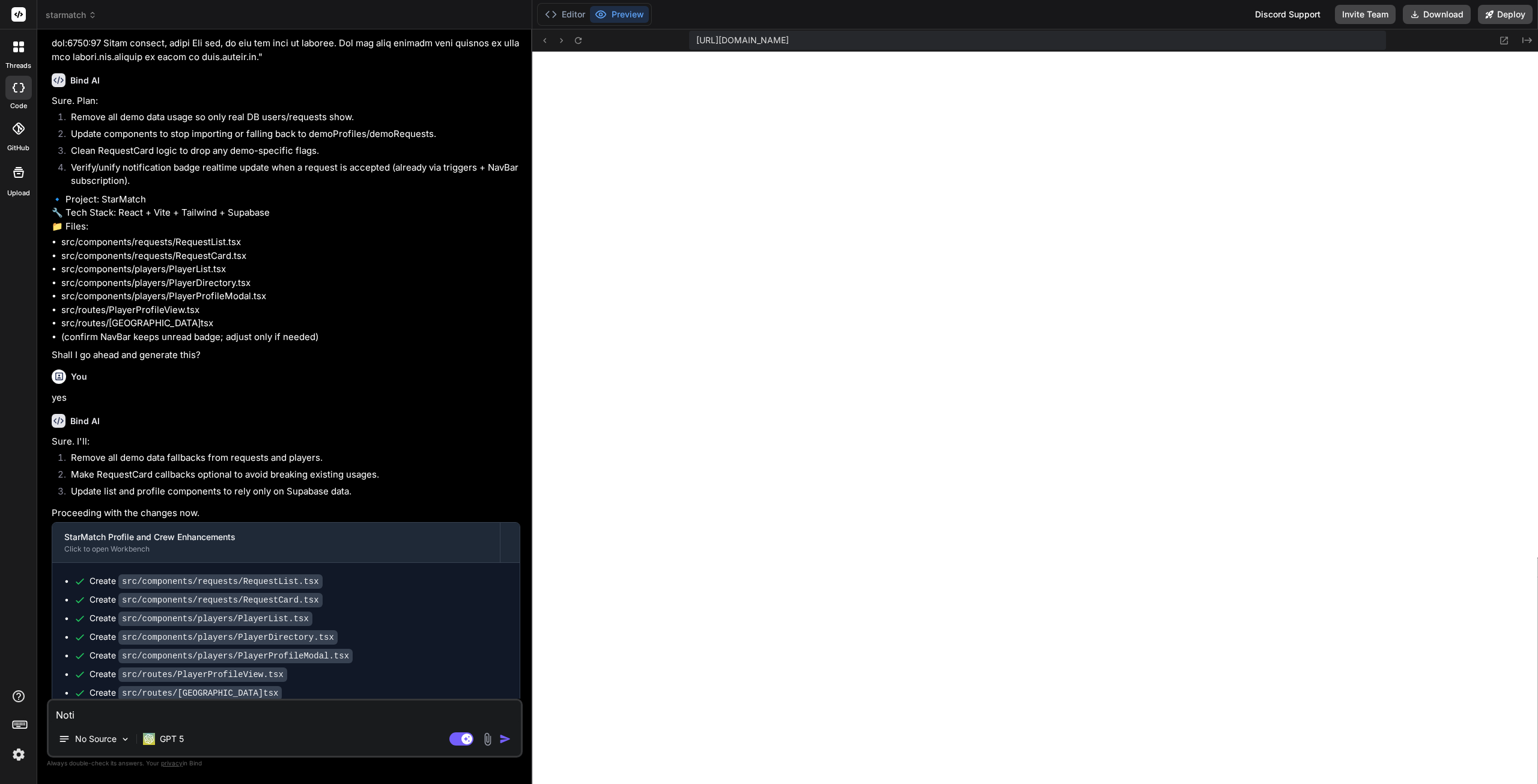
type textarea "x"
type textarea "Noti"
type textarea "x"
type textarea "Notif"
type textarea "x"
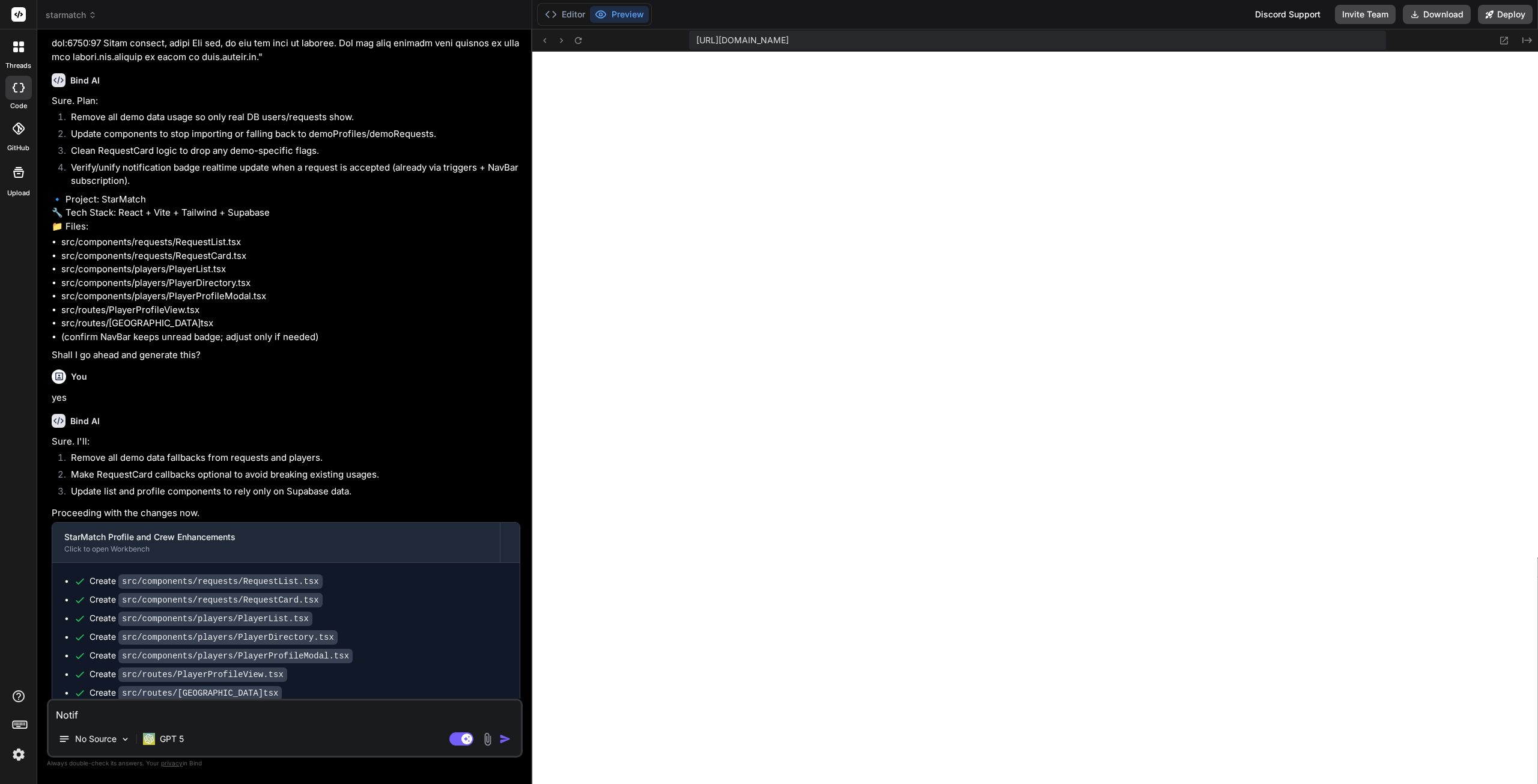
type textarea "Notifi"
type textarea "x"
type textarea "Notific"
type textarea "x"
type textarea "Notifica"
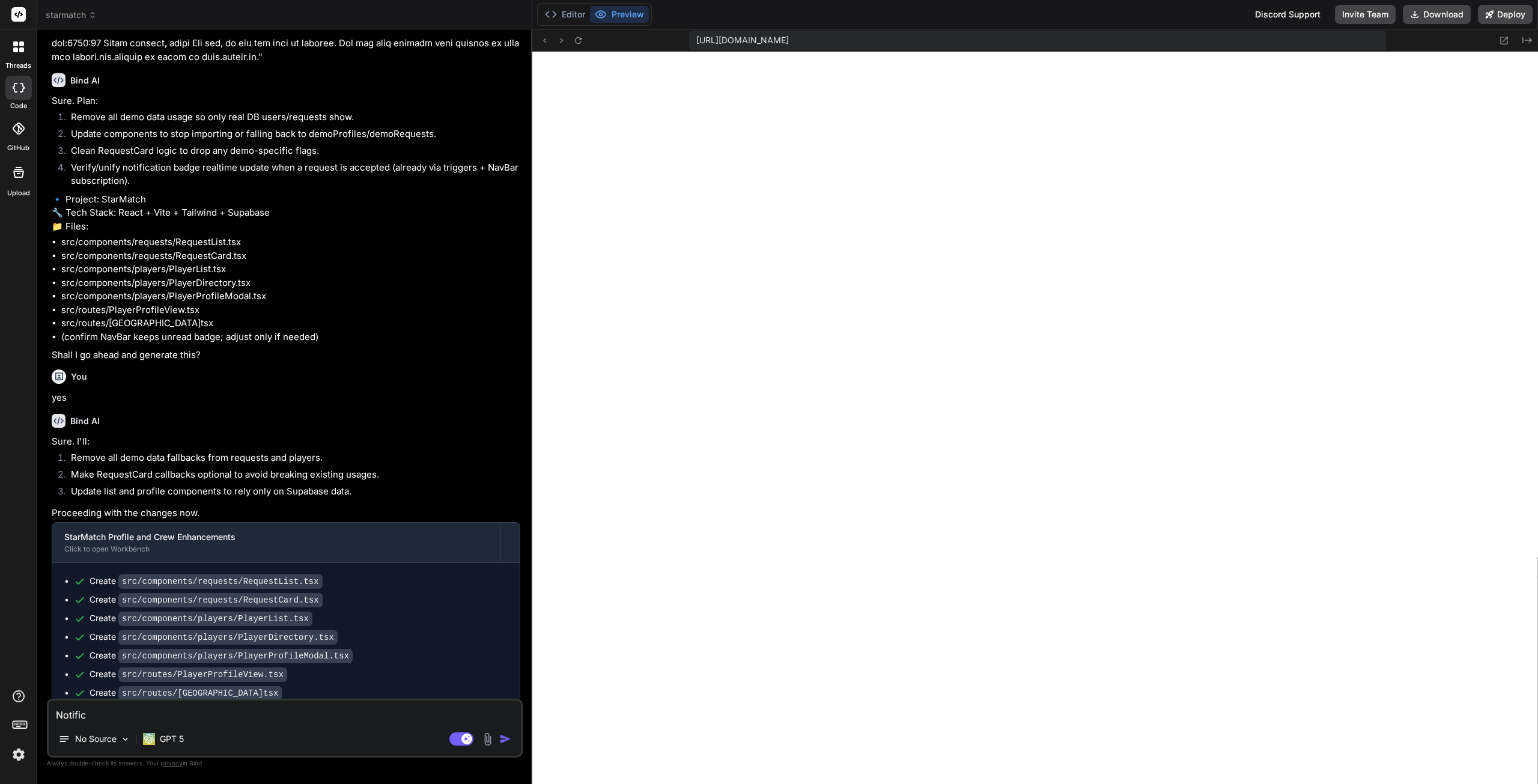
type textarea "x"
type textarea "Notificat"
type textarea "x"
type textarea "Notificati"
type textarea "x"
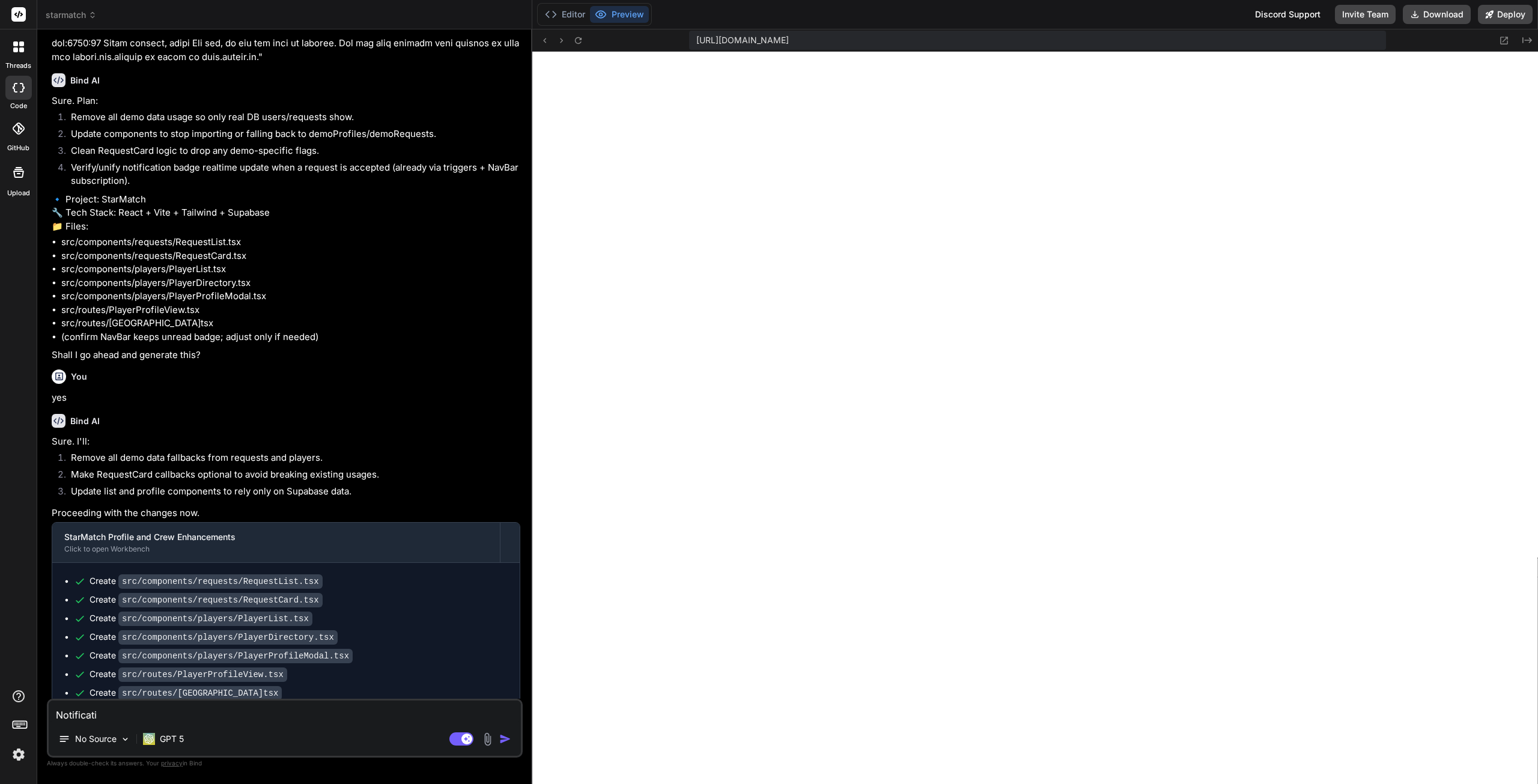
type textarea "Notificatio"
type textarea "x"
type textarea "Notification"
type textarea "x"
type textarea "Notifications"
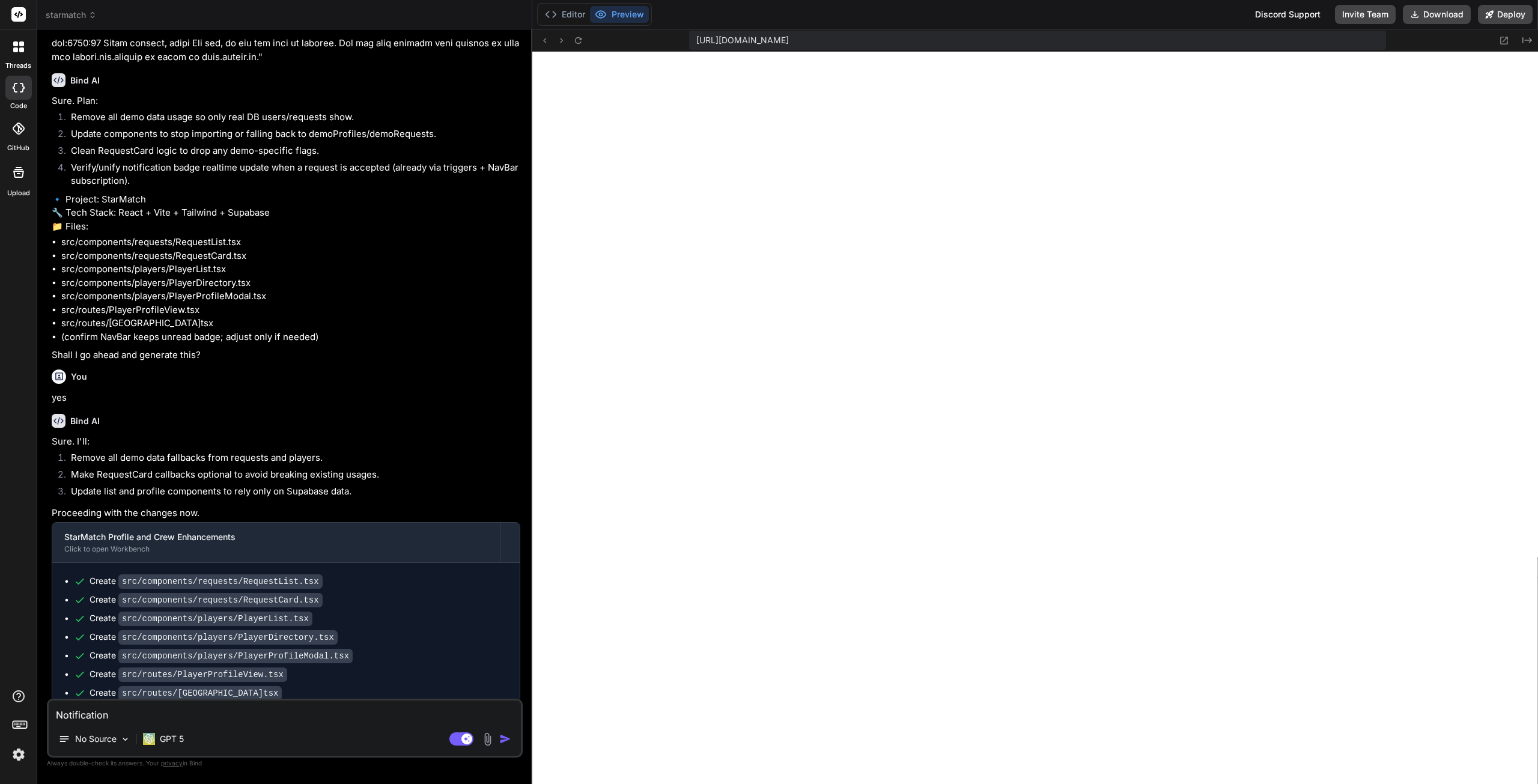
type textarea "x"
type textarea "Notifications"
type textarea "x"
type textarea "Notifications a"
type textarea "x"
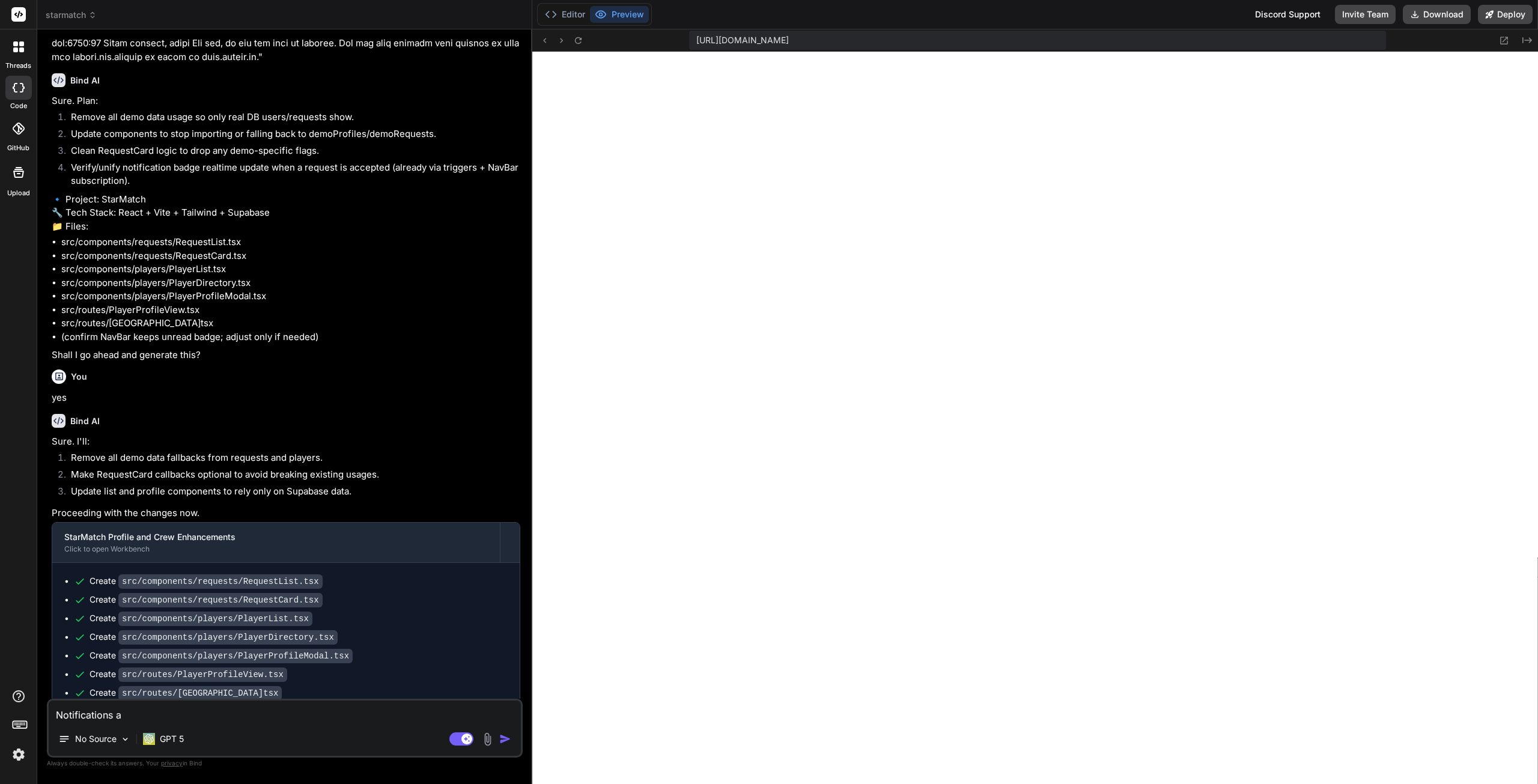
type textarea "Notifications ar"
type textarea "x"
type textarea "Notifications are"
type textarea "x"
type textarea "Notifications aren"
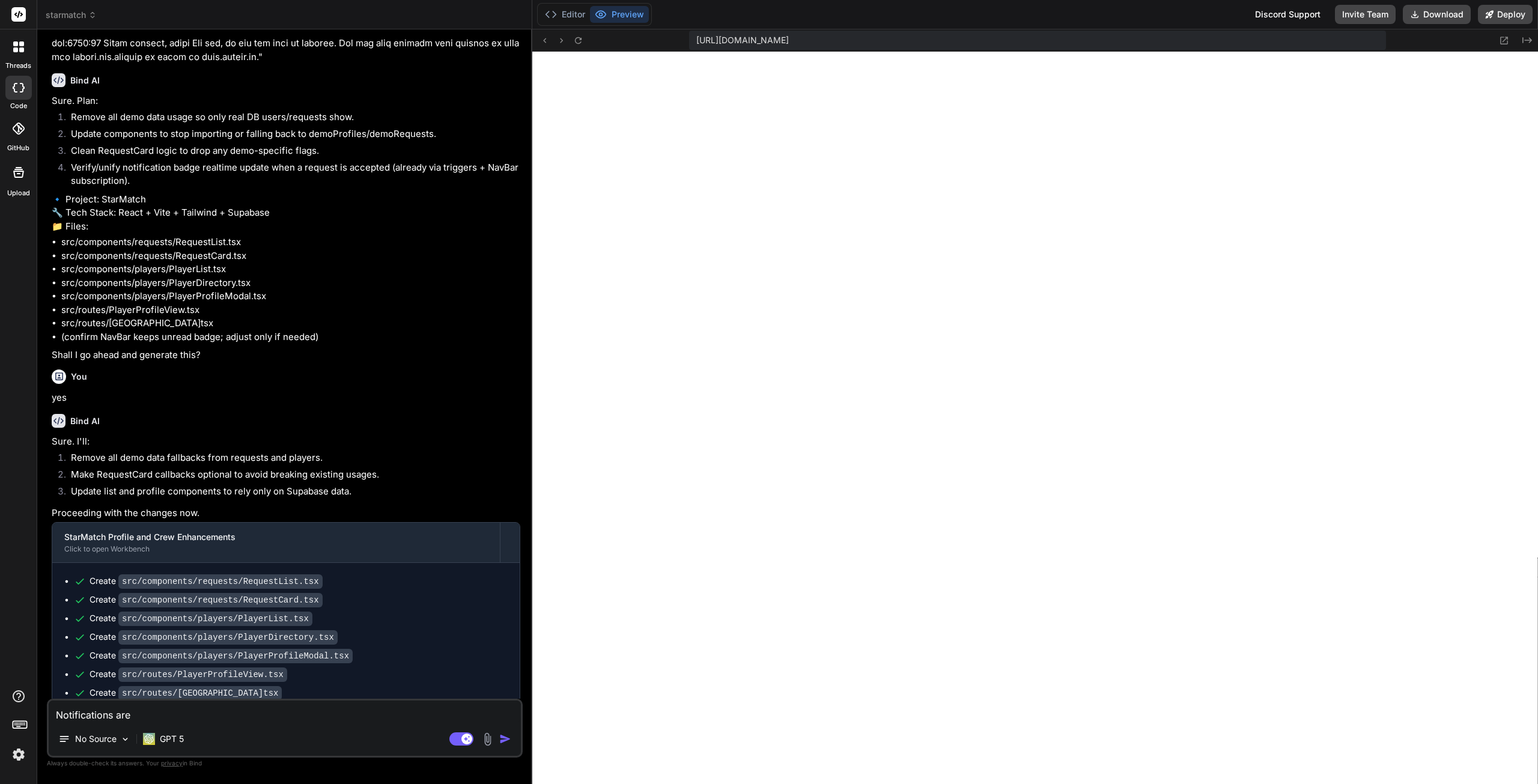
type textarea "x"
type textarea "Notifications aren'"
type textarea "x"
type textarea "Notifications aren't"
type textarea "x"
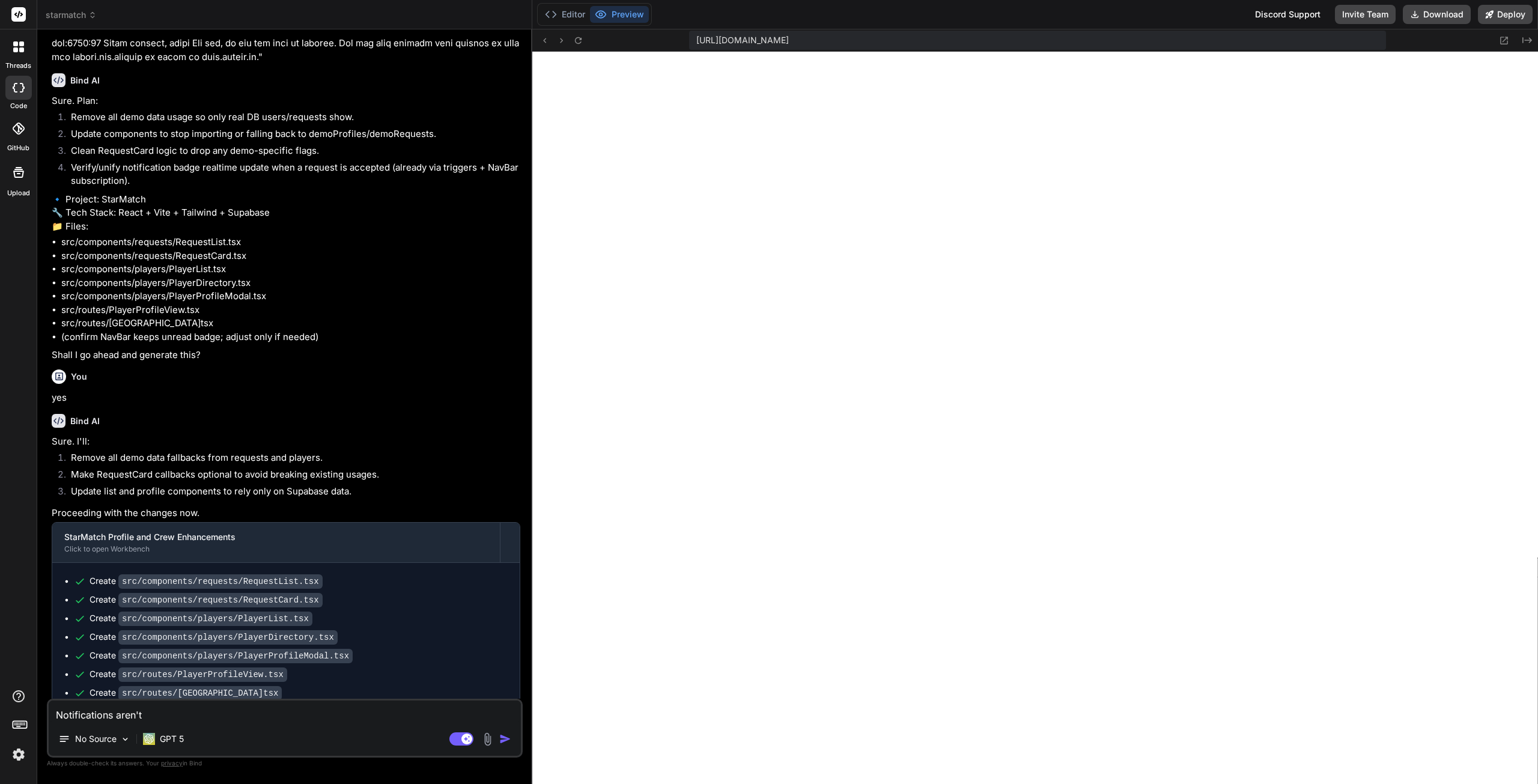
type textarea "Notifications aren't"
type textarea "x"
type textarea "Notifications aren't w"
type textarea "x"
type textarea "Notifications aren't wo"
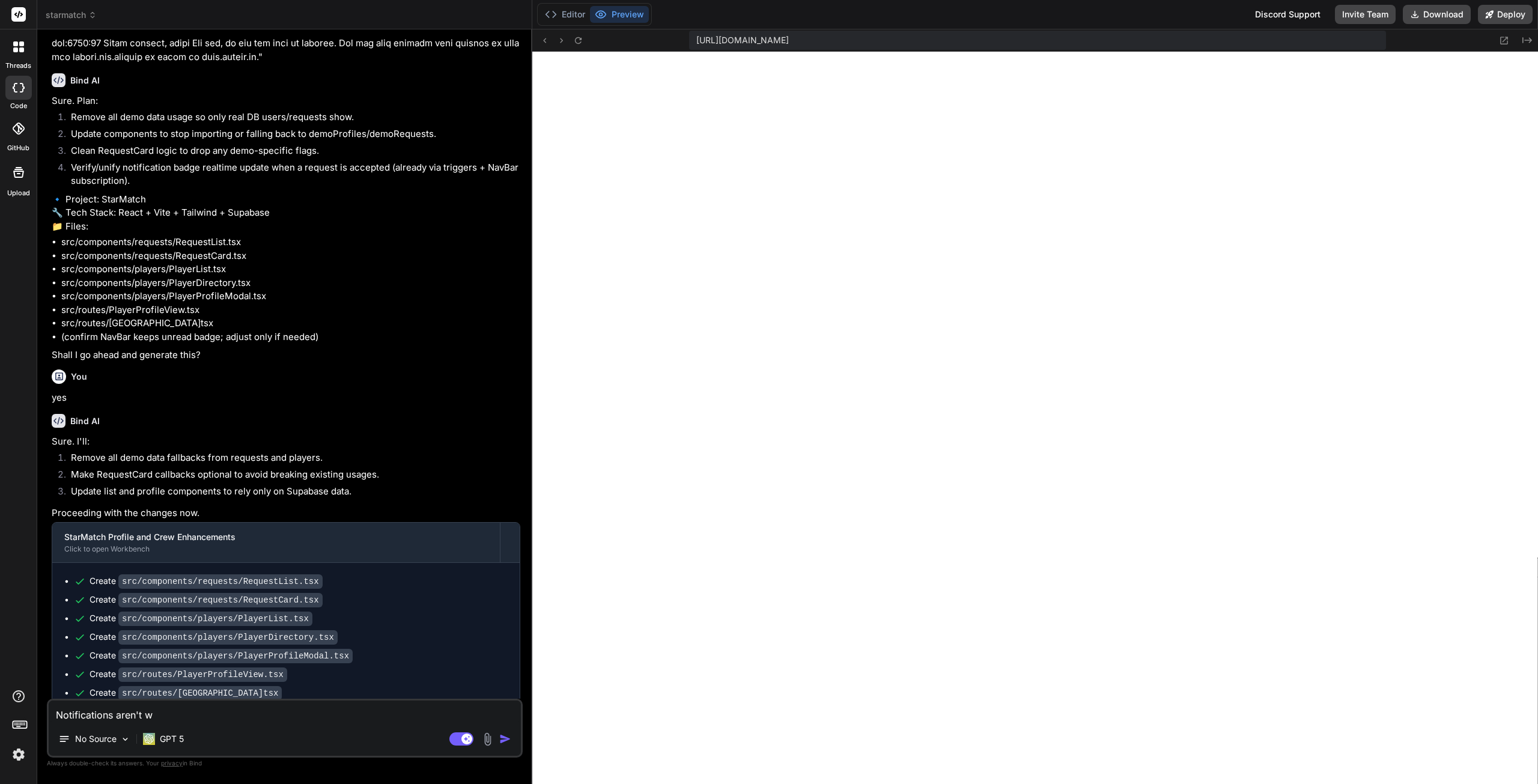
type textarea "x"
type textarea "Notifications aren't wor"
type textarea "x"
type textarea "Notifications aren't work"
type textarea "x"
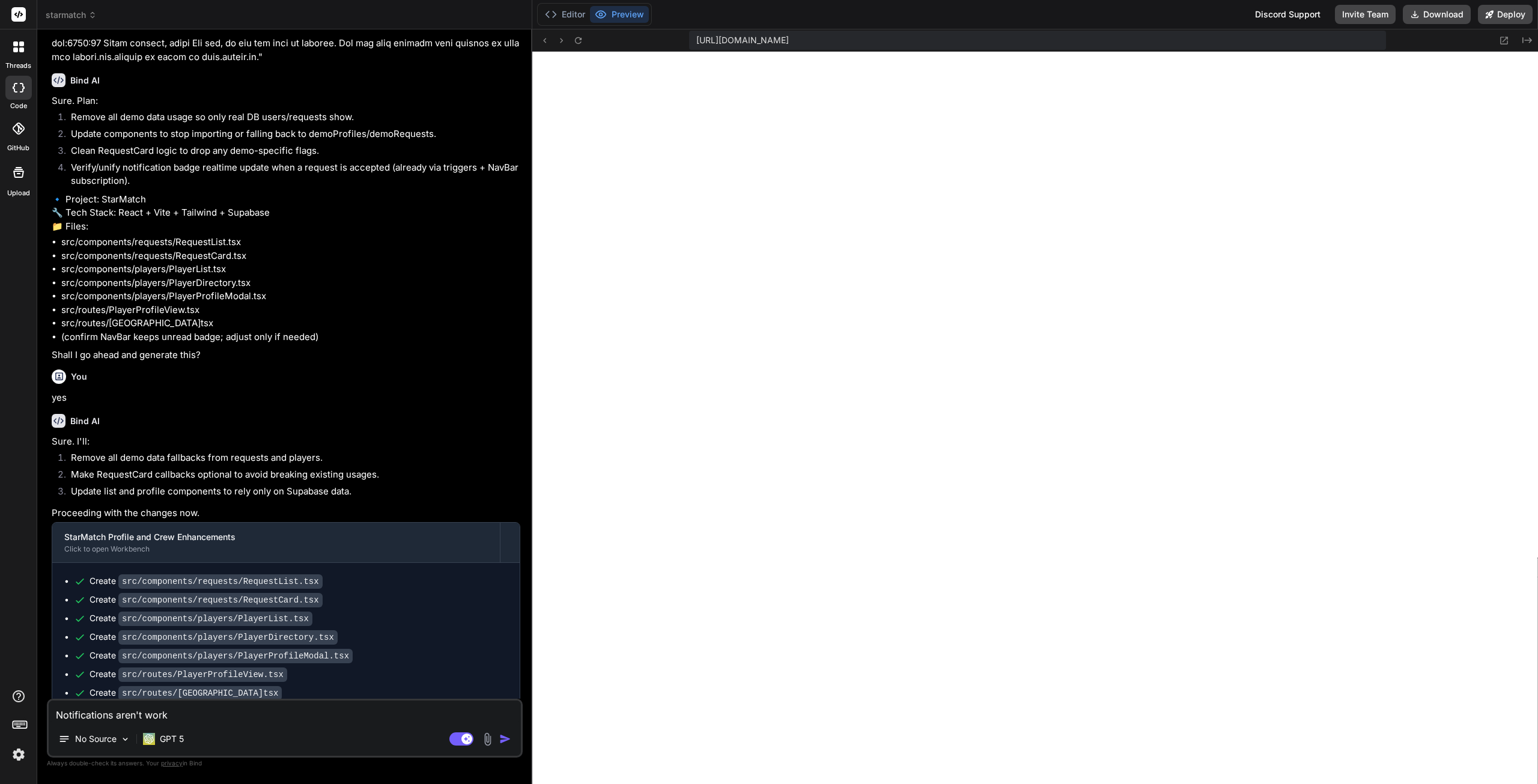
type textarea "Notifications aren't worki"
type textarea "x"
type textarea "Notifications aren't workin"
type textarea "x"
type textarea "Notifications aren't working"
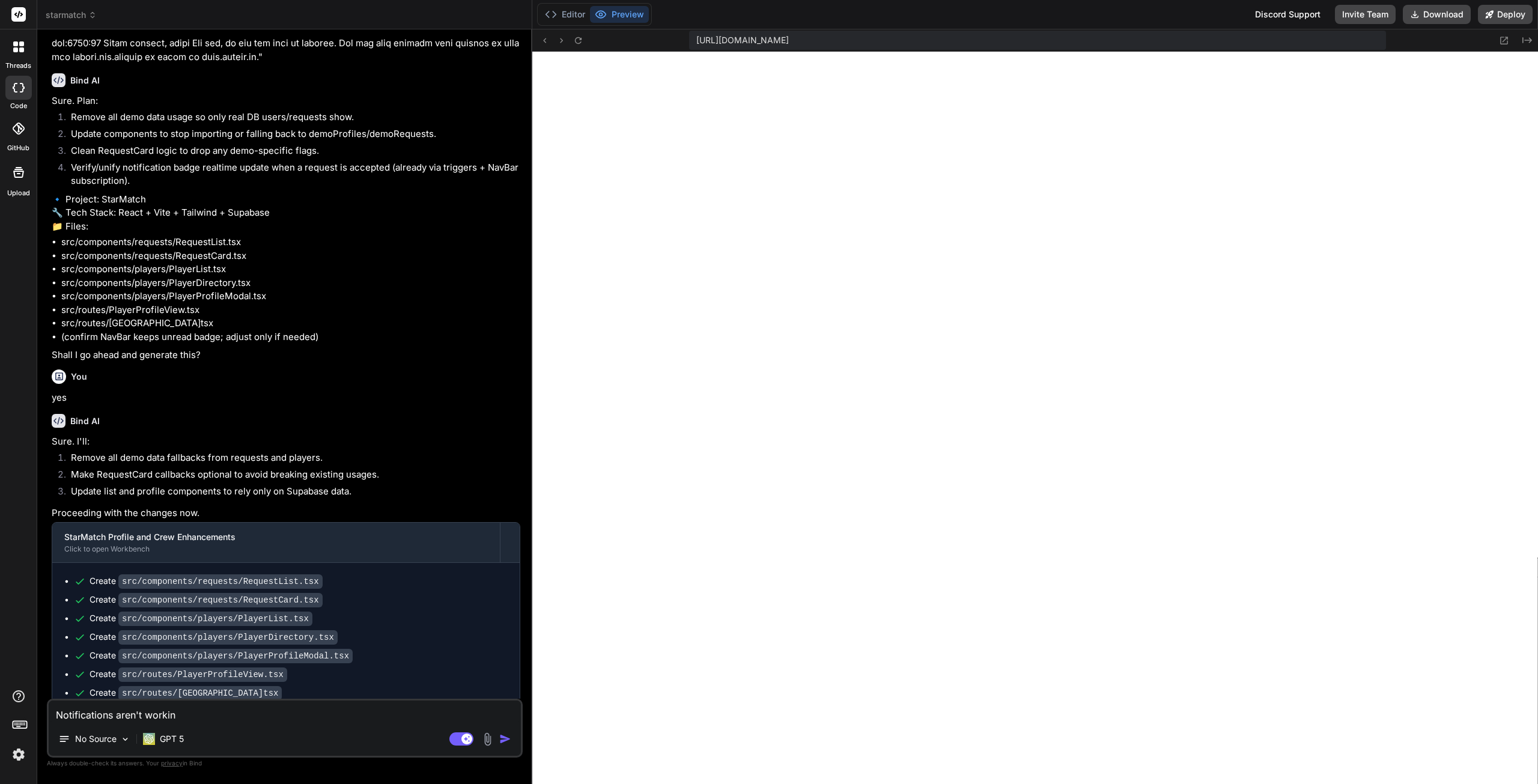
type textarea "x"
type textarea "Notifications aren't working."
type textarea "x"
type textarea "Notifications aren't working."
type textarea "x"
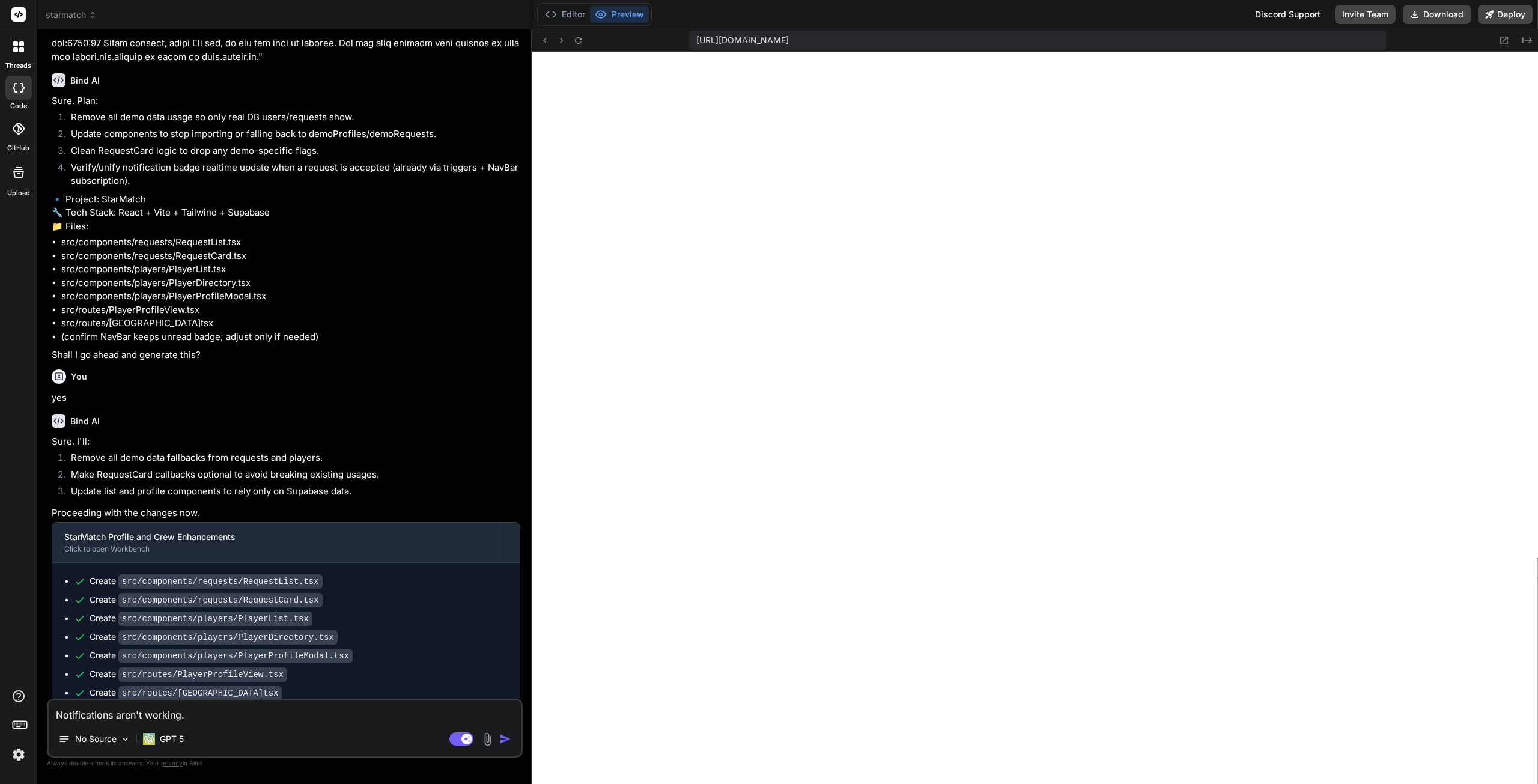
type textarea "Notifications aren't working. N"
type textarea "x"
type textarea "Notifications aren't working. No"
type textarea "x"
type textarea "Notifications aren't working. No"
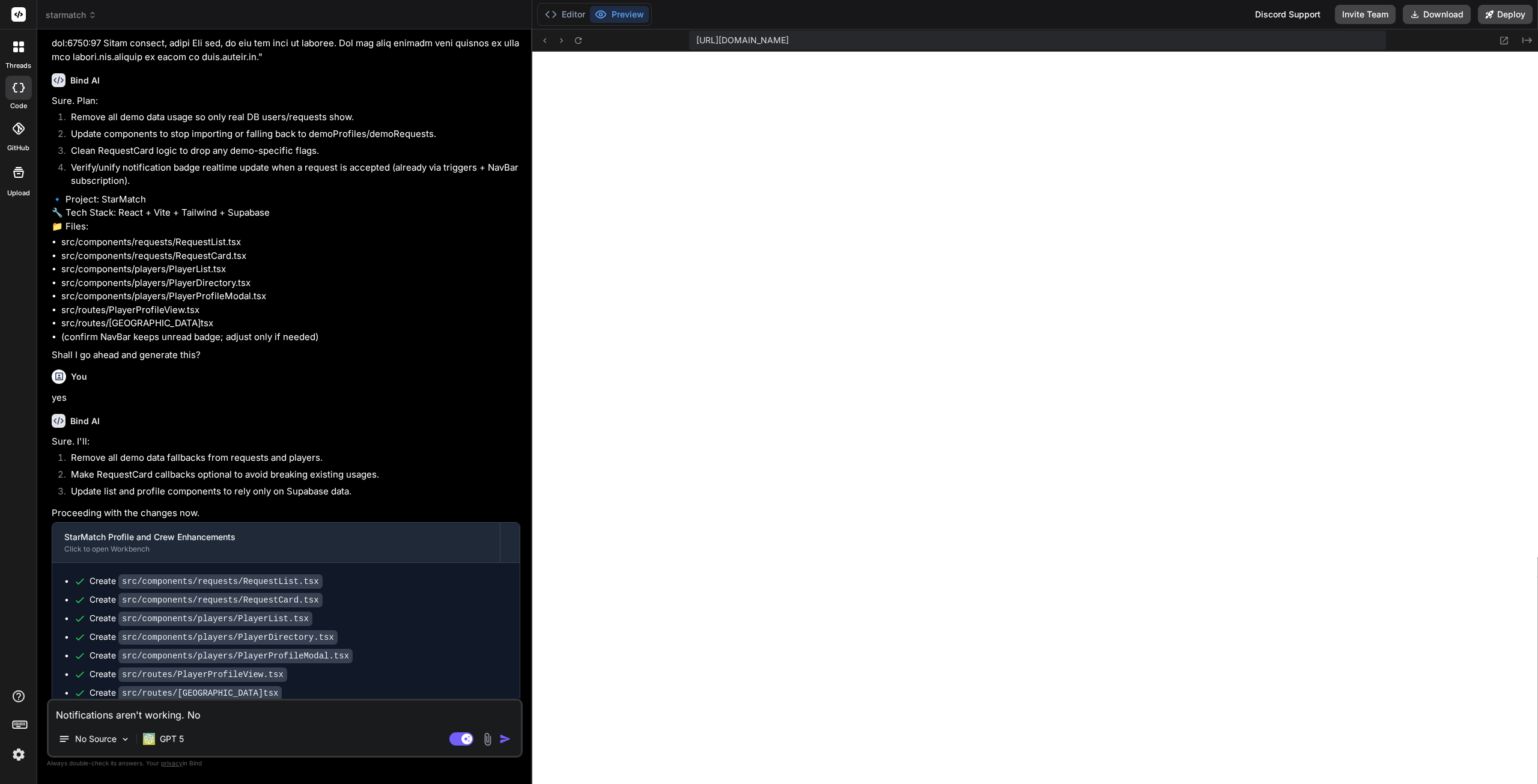
type textarea "x"
type textarea "Notifications aren't working. No b"
type textarea "x"
type textarea "Notifications aren't working. No"
type textarea "x"
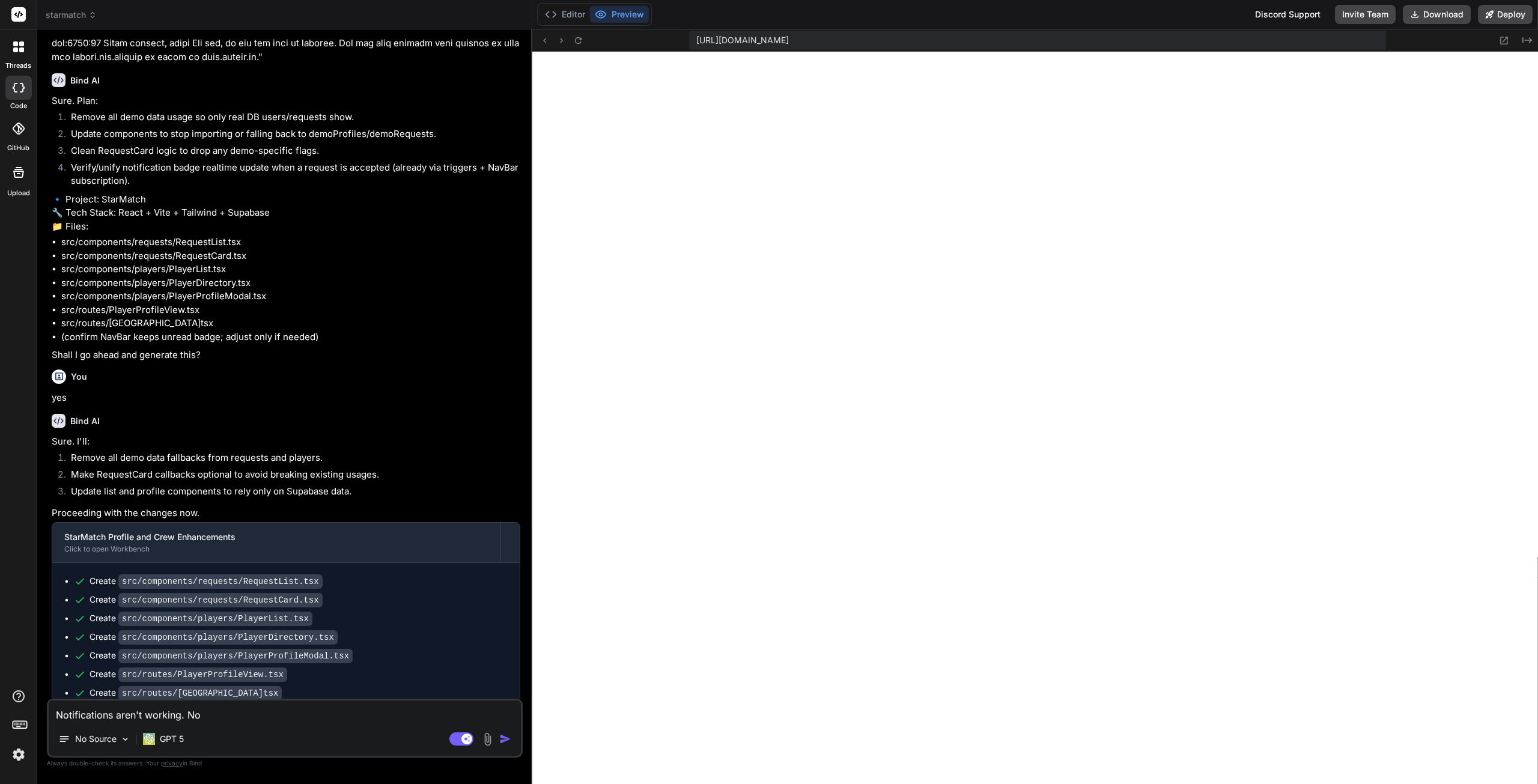
type textarea "Notifications aren't working. No r"
type textarea "x"
type textarea "Notifications aren't working. No re"
type textarea "x"
type textarea "Notifications aren't working. No red"
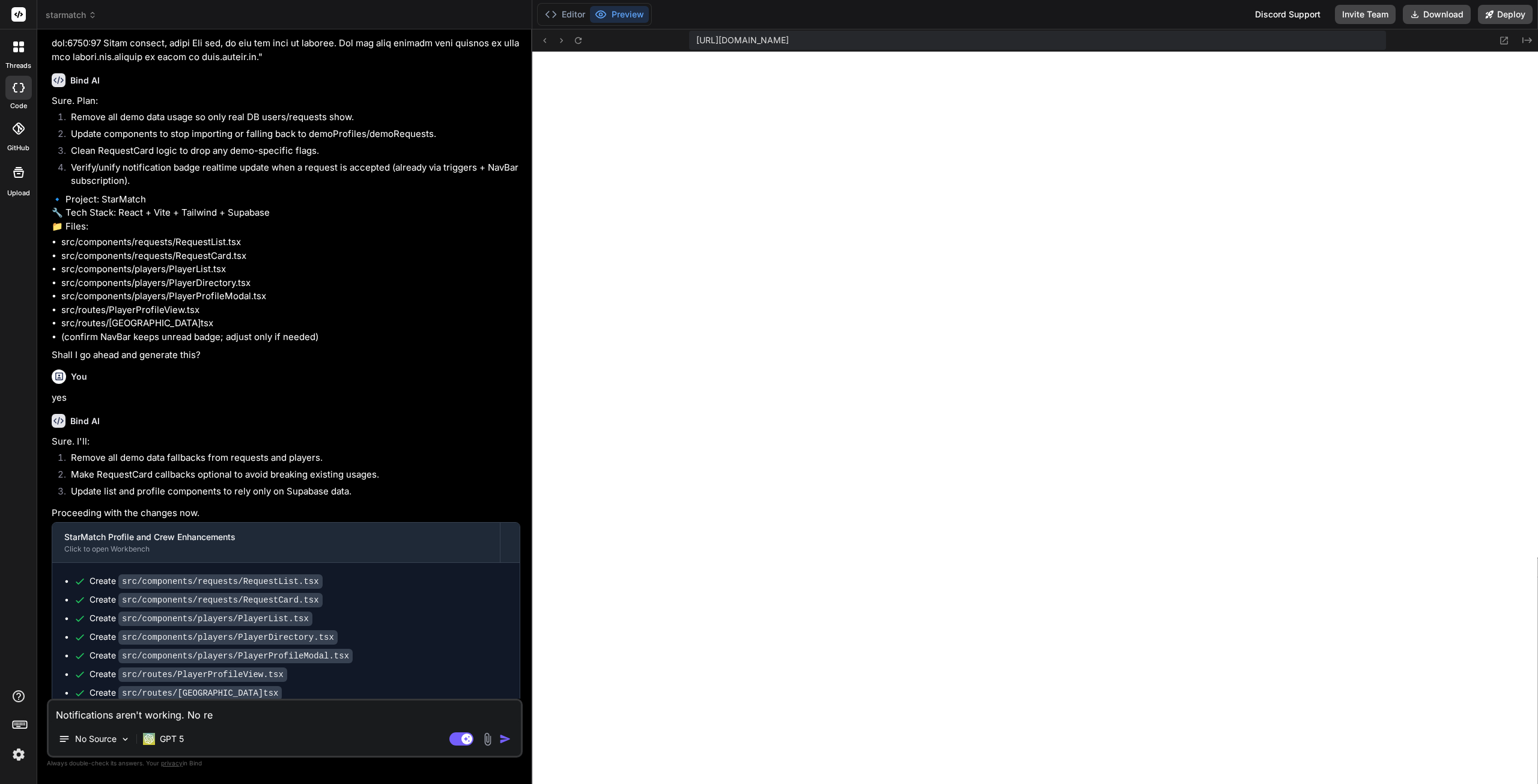
type textarea "x"
type textarea "Notifications aren't working. No red"
type textarea "x"
type textarea "Notifications aren't working. No red b"
type textarea "x"
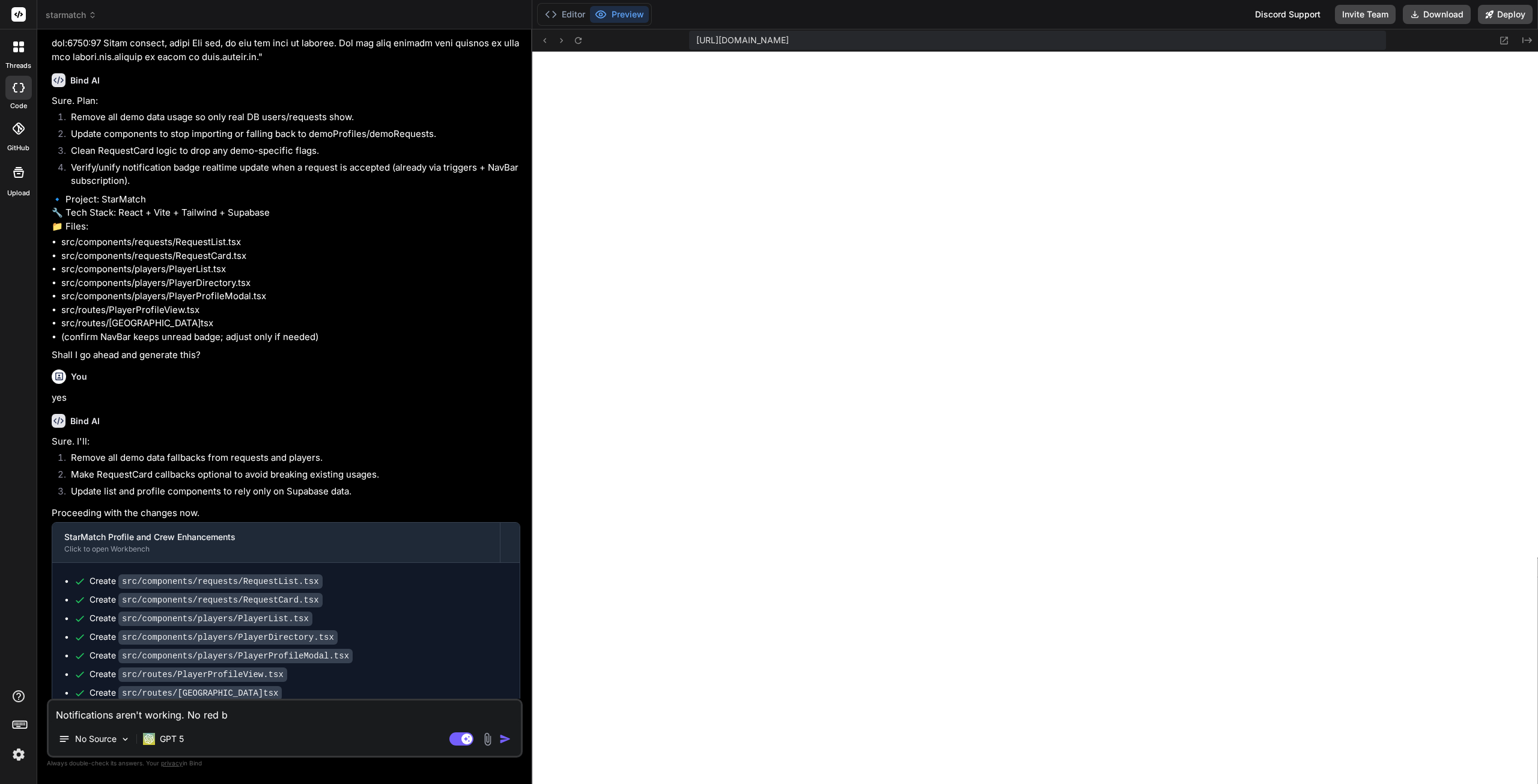
type textarea "Notifications aren't working. No red bu"
type textarea "x"
type textarea "Notifications aren't working. No red bub"
type textarea "x"
type textarea "Notifications aren't working. No red bubb"
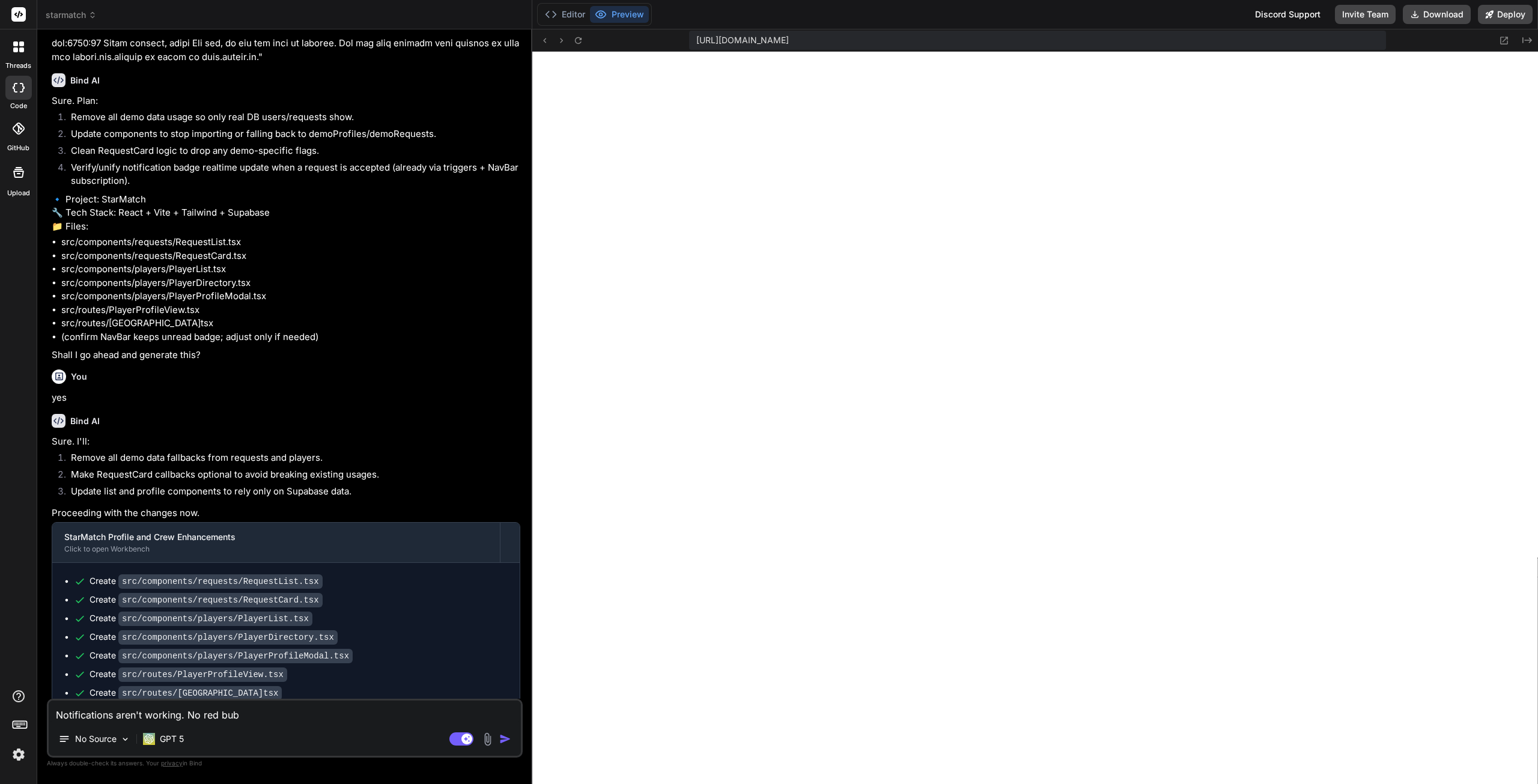
type textarea "x"
type textarea "Notifications aren't working. No red bubbl"
type textarea "x"
type textarea "Notifications aren't working. No red bubble"
type textarea "x"
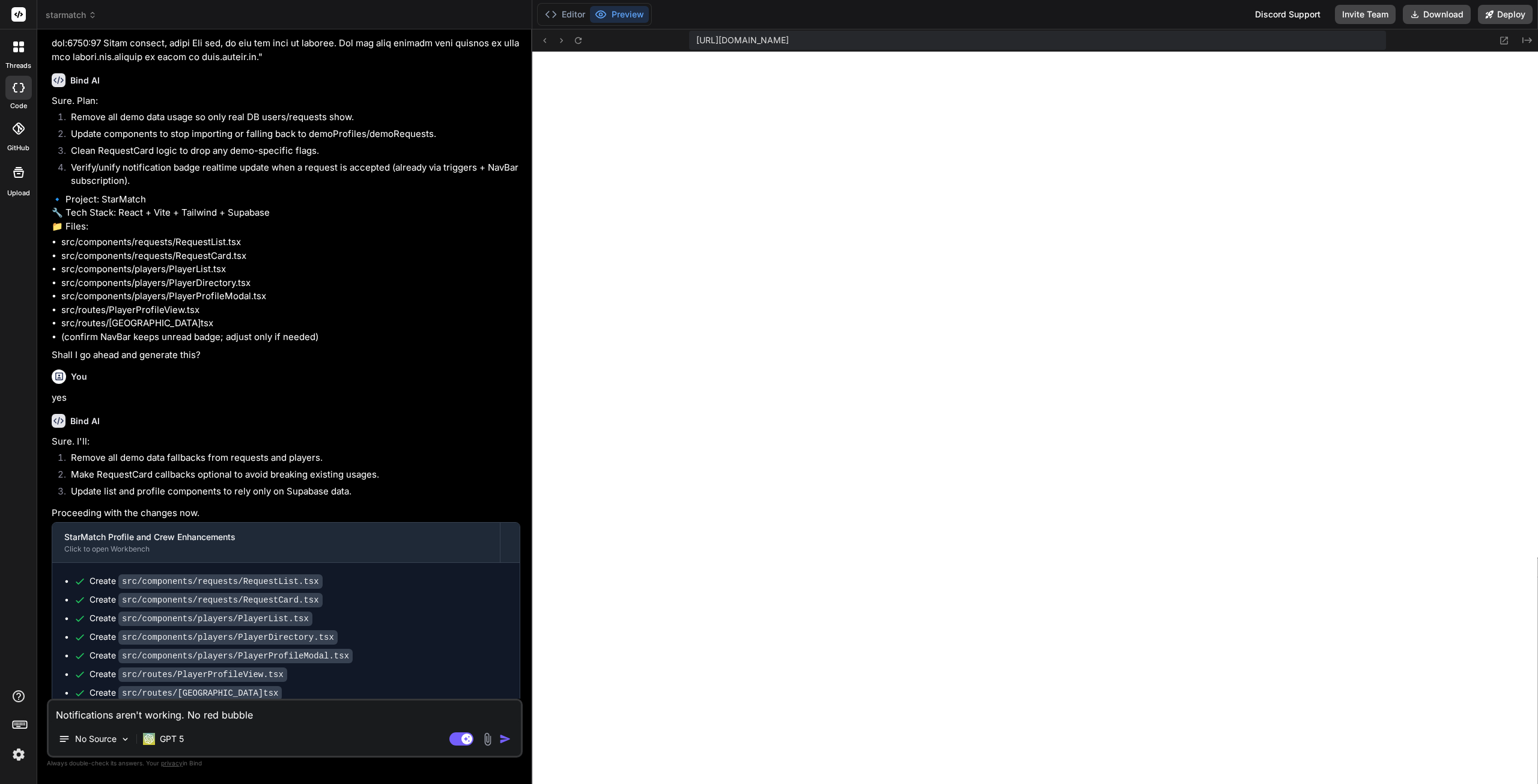
type textarea "Notifications aren't working. No red bubble"
type textarea "x"
type textarea "Notifications aren't working. No red bubble a"
type textarea "x"
type textarea "Notifications aren't working. No red bubble ap"
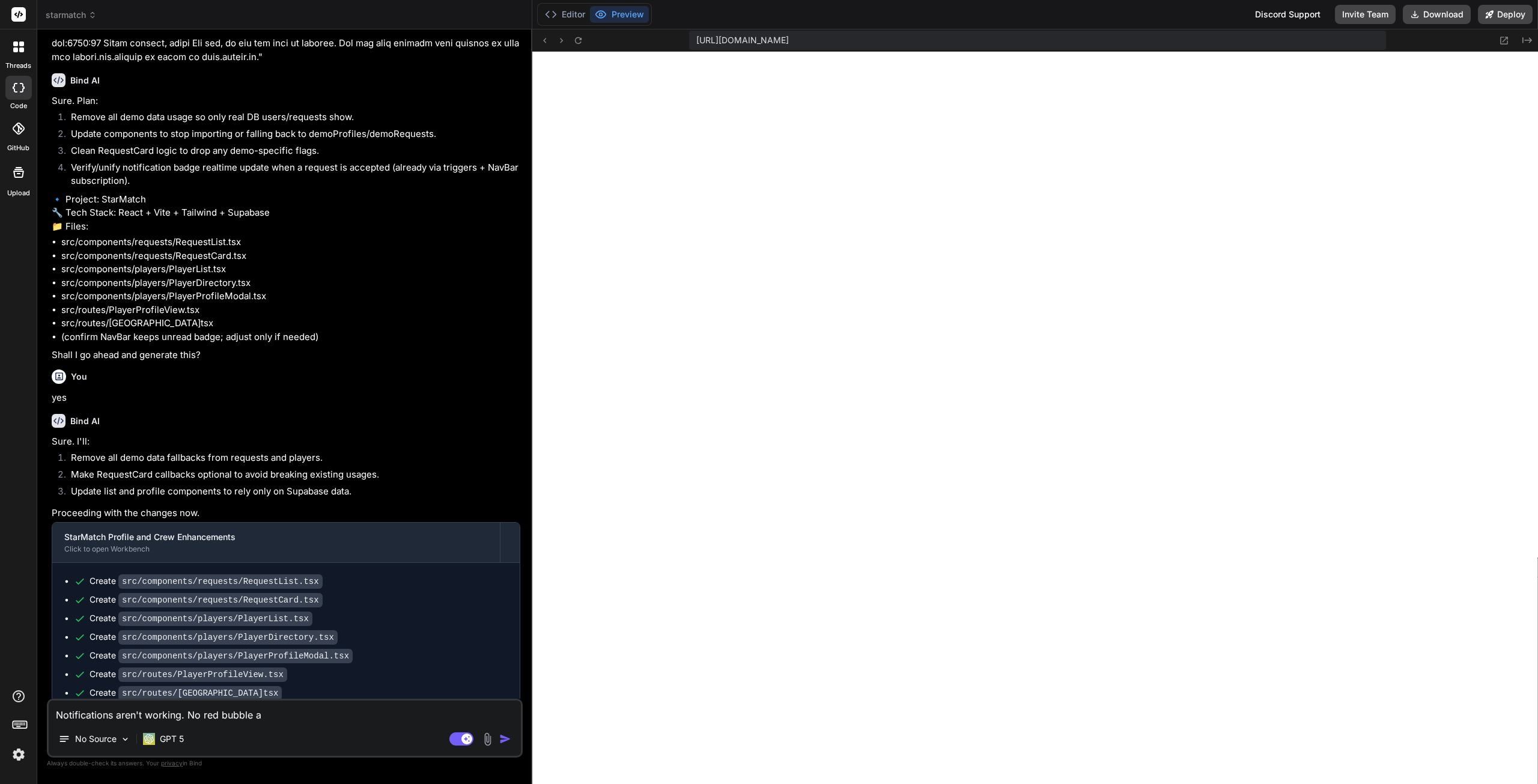
type textarea "x"
type textarea "Notifications aren't working. No red bubble app"
type textarea "x"
type textarea "Notifications aren't working. No red bubble appe"
type textarea "x"
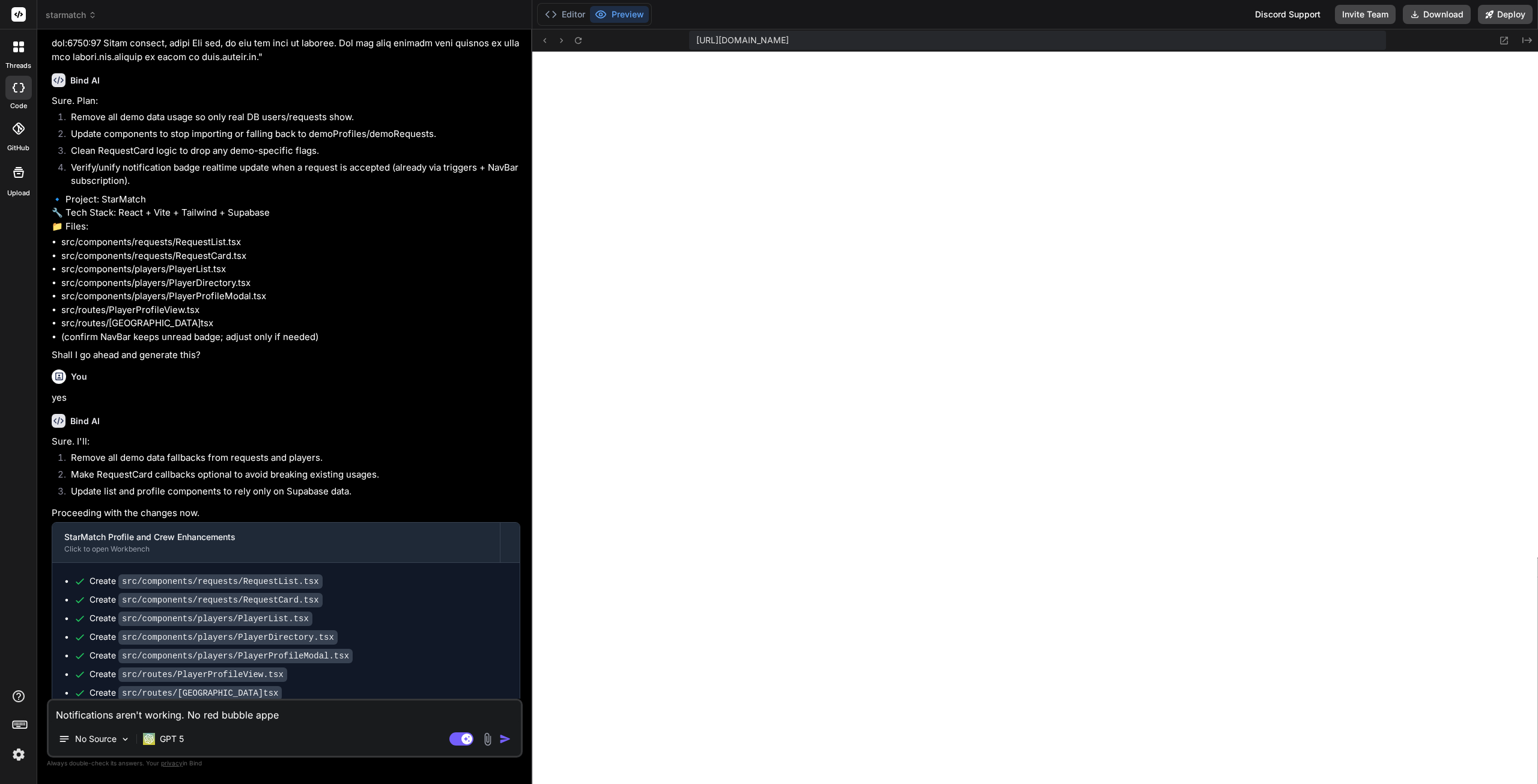
type textarea "Notifications aren't working. No red bubble appea"
type textarea "x"
type textarea "Notifications aren't working. No red bubble appear"
type textarea "x"
type textarea "Notifications aren't working. No red bubble appears"
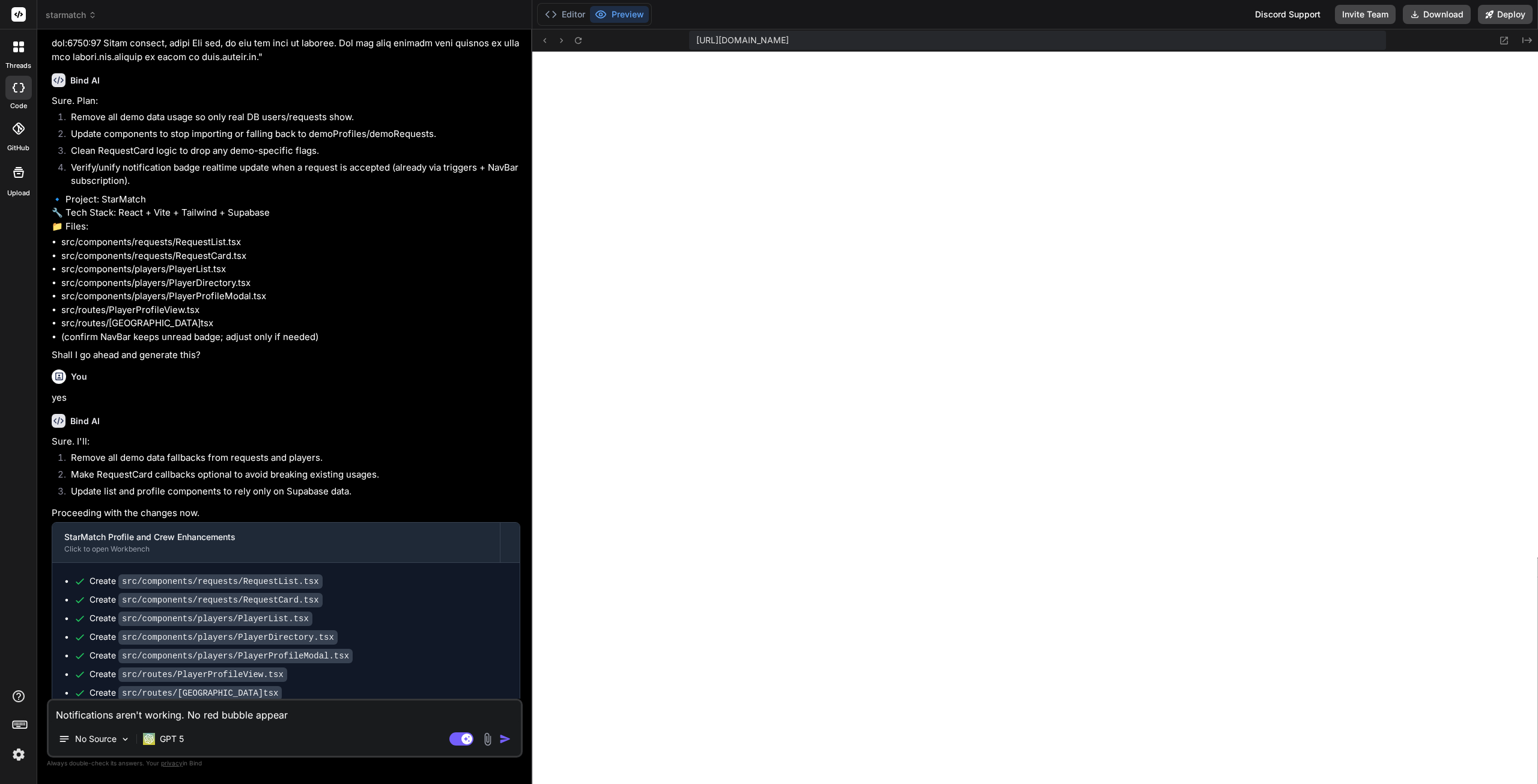
type textarea "x"
type textarea "Notifications aren't working. No red bubble appears"
type textarea "x"
type textarea "Notifications aren't working. No red bubble appears a"
type textarea "x"
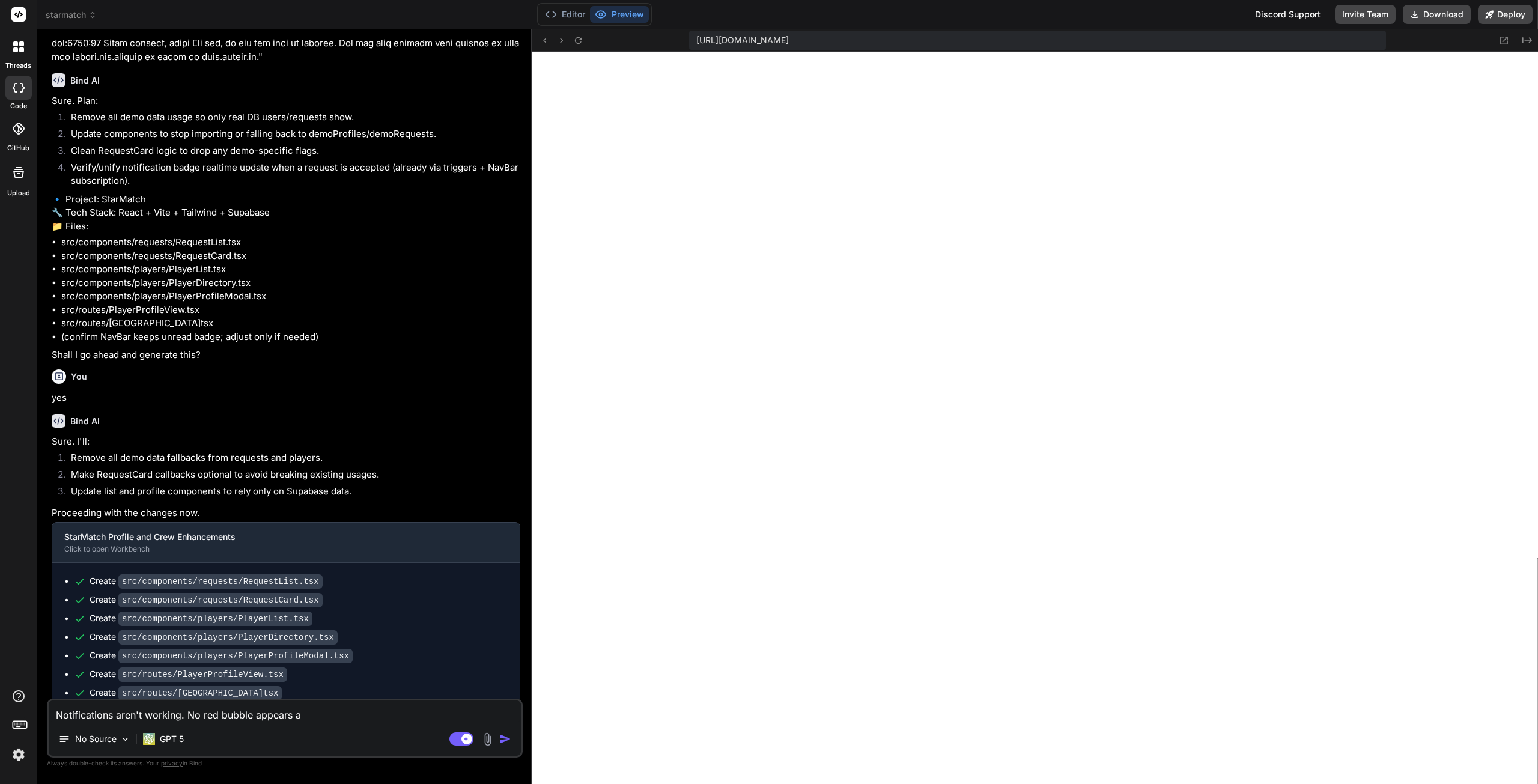
type textarea "Notifications aren't working. No red bubble appears an"
type textarea "x"
type textarea "Notifications aren't working. No red bubble appears and"
type textarea "x"
type textarea "Notifications aren't working. No red bubble appears and"
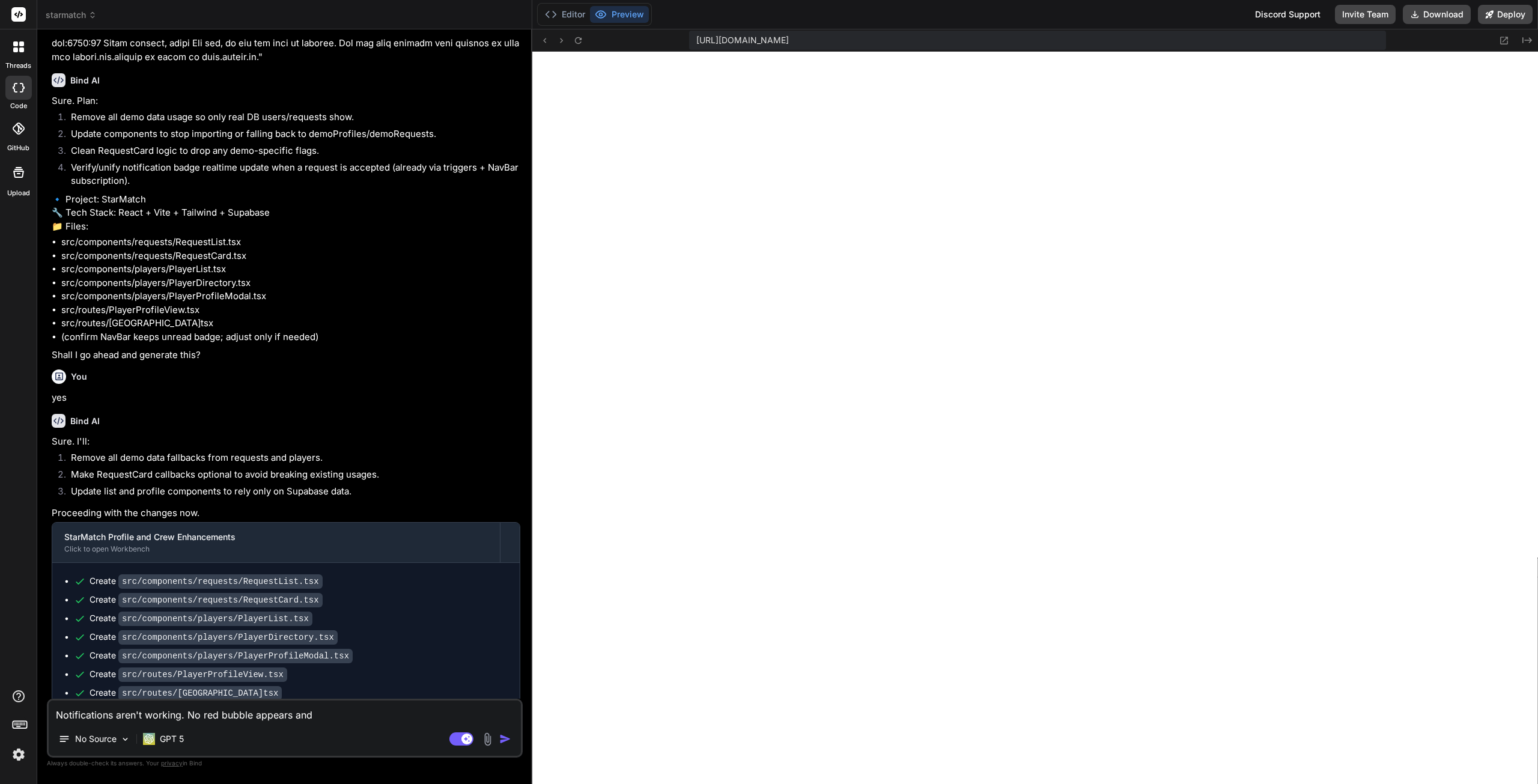
type textarea "x"
click at [312, 724] on div "Notifications aren't working. No red bubble appears and No Source GPT 5 Agent M…" at bounding box center [285, 727] width 476 height 59
click at [325, 723] on div "Notifications aren't working. No red bubble appears and No Source GPT 5 Agent M…" at bounding box center [285, 727] width 476 height 59
click at [331, 717] on textarea "Notifications aren't working. No red bubble appears and" at bounding box center [285, 711] width 472 height 21
type textarea "Notifications aren't working. No red bubble appears and n"
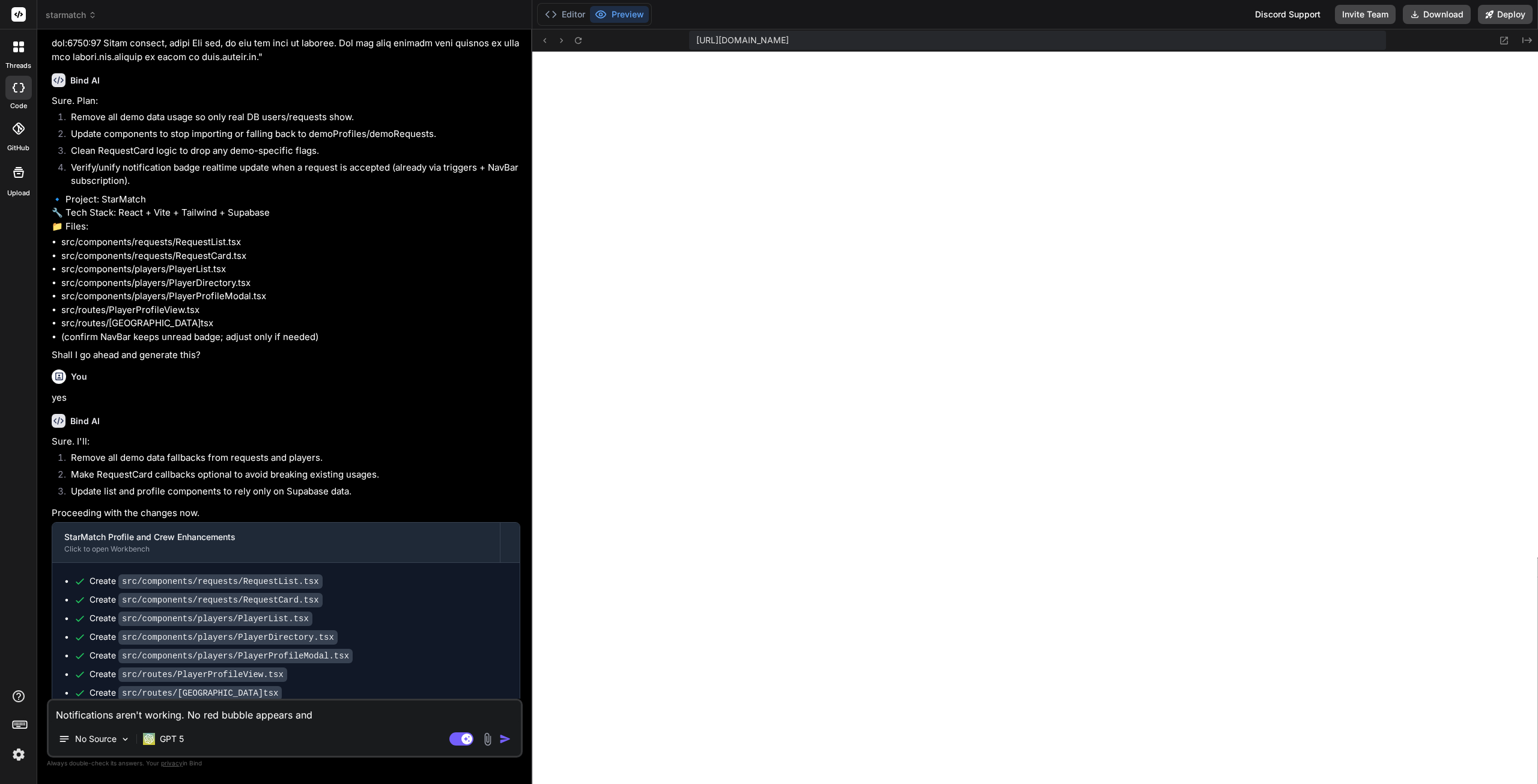
type textarea "x"
type textarea "Notifications aren't working. No red bubble appears and no"
type textarea "x"
type textarea "Notifications aren't working. No red bubble appears and no"
type textarea "x"
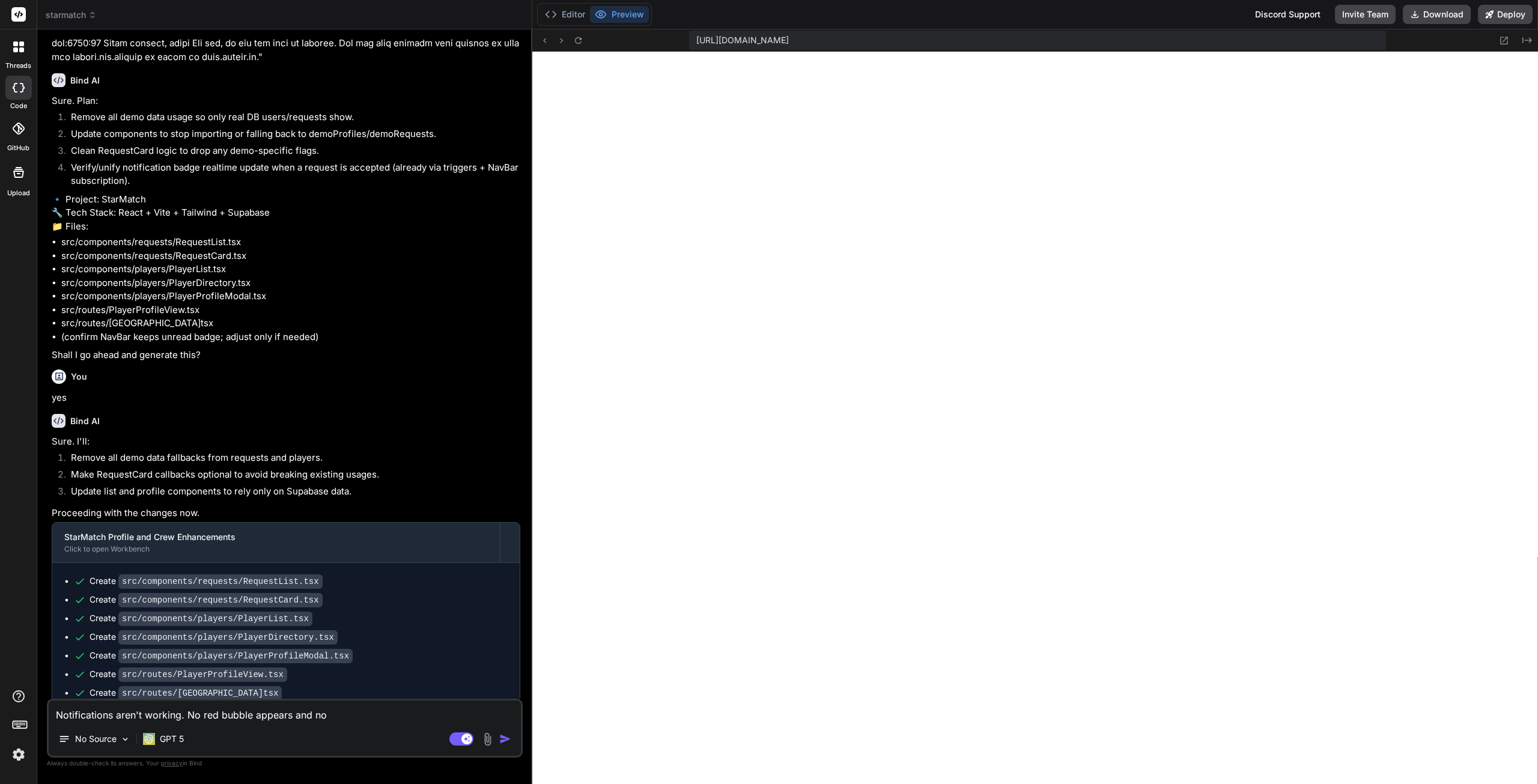
type textarea "Notifications aren't working. No red bubble appears and no p"
type textarea "x"
type textarea "Notifications aren't working. No red bubble appears and no pe"
type textarea "x"
type textarea "Notifications aren't working. No red bubble appears and no pen"
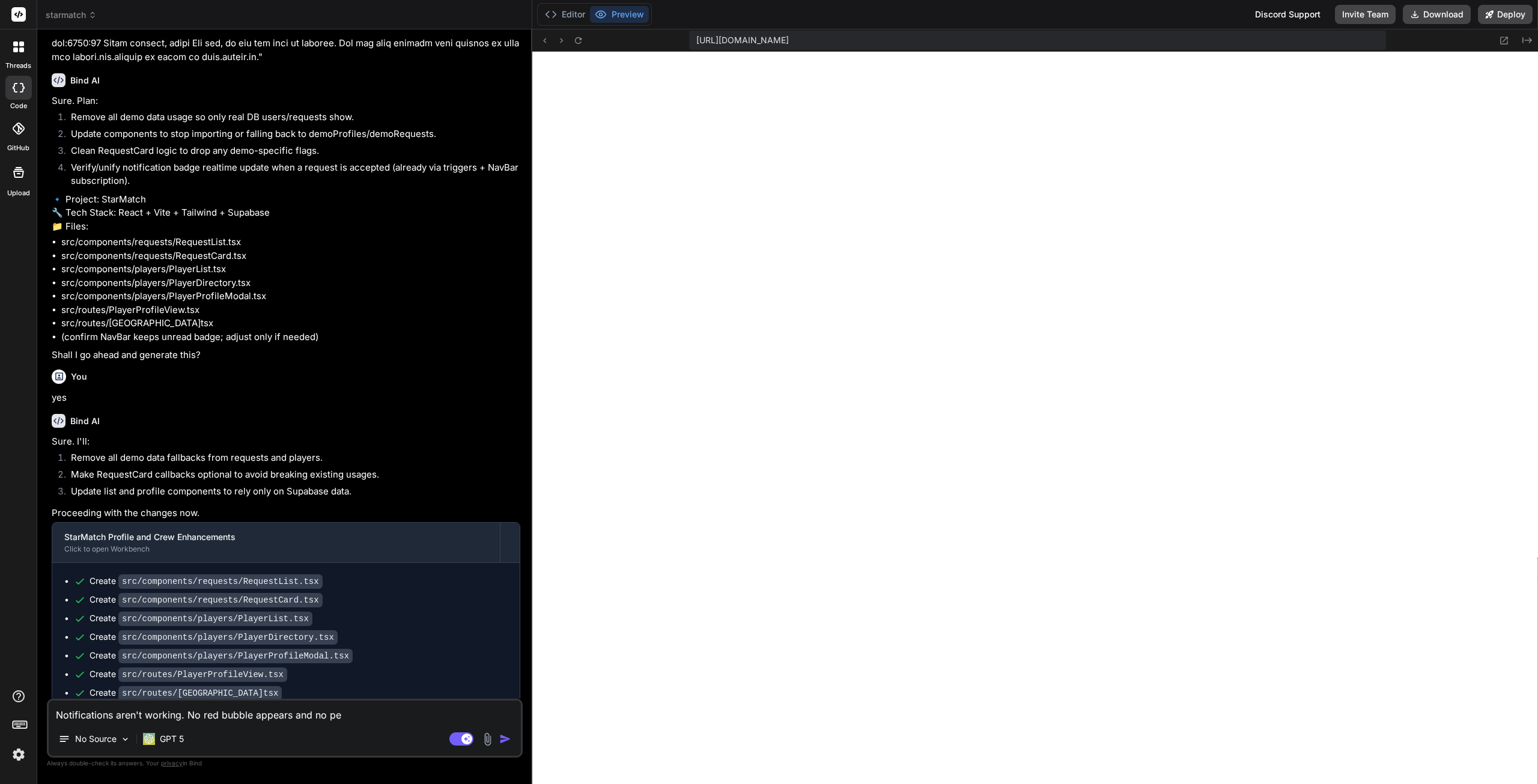
type textarea "x"
type textarea "Notifications aren't working. No red bubble appears and no pend"
type textarea "x"
type textarea "Notifications aren't working. No red bubble appears and no pendi"
type textarea "x"
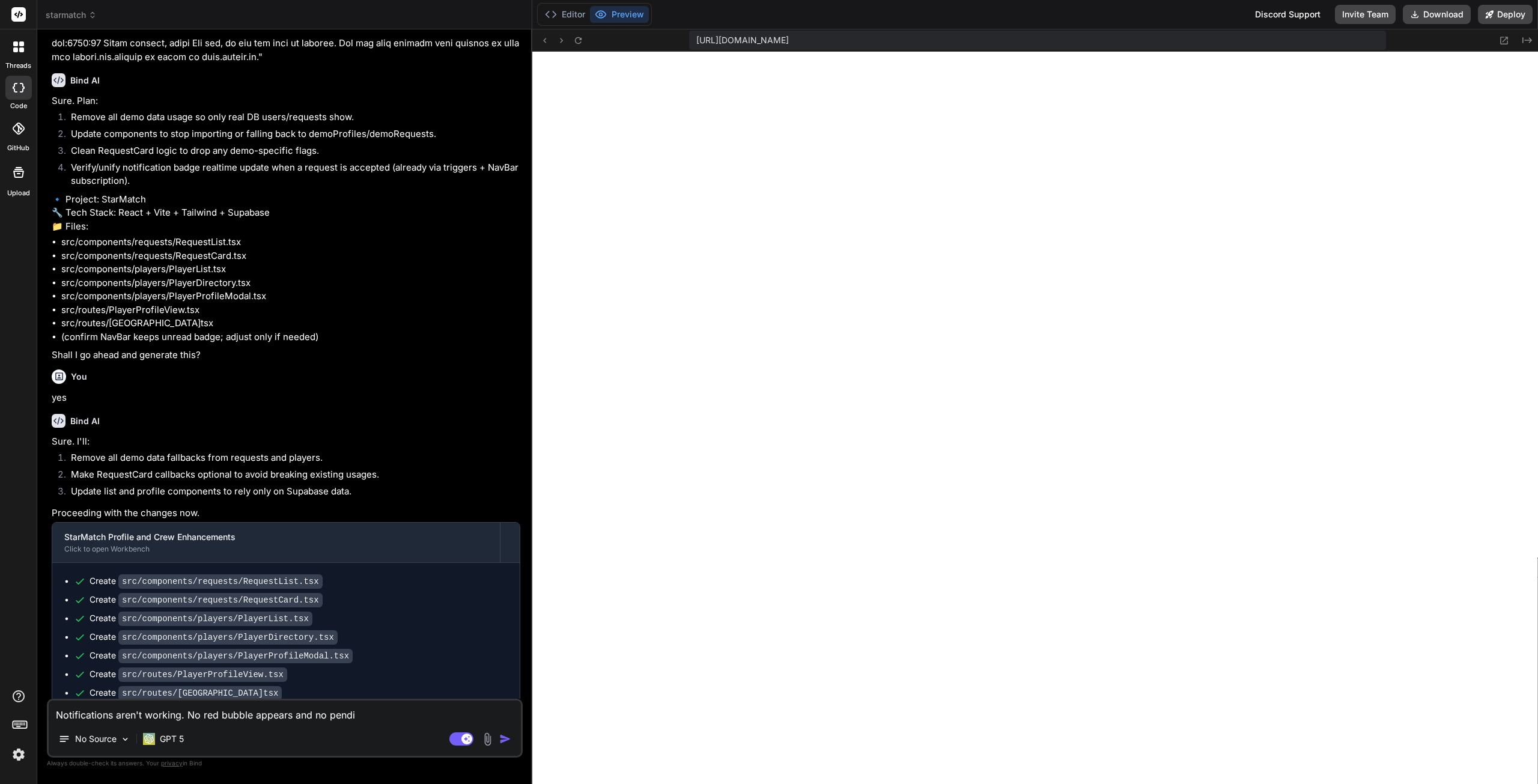
type textarea "Notifications aren't working. No red bubble appears and no pendin"
type textarea "x"
type textarea "Notifications aren't working. No red bubble appears and no pending"
type textarea "x"
type textarea "Notifications aren't working. No red bubble appears and no pending"
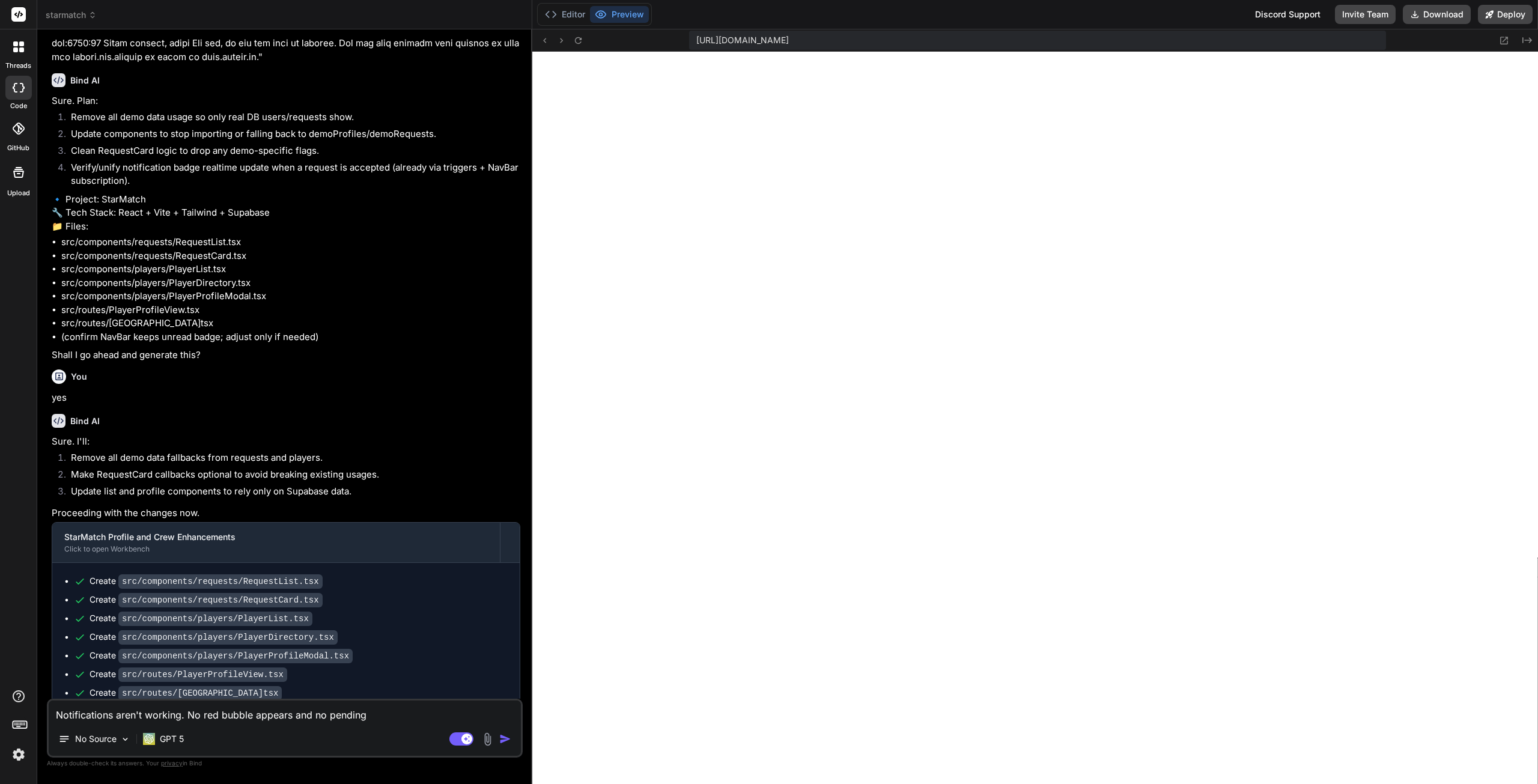
type textarea "x"
type textarea "Notifications aren't working. No red bubble appears and no pending T"
type textarea "x"
type textarea "Notifications aren't working. No red bubble appears and no pending Te"
type textarea "x"
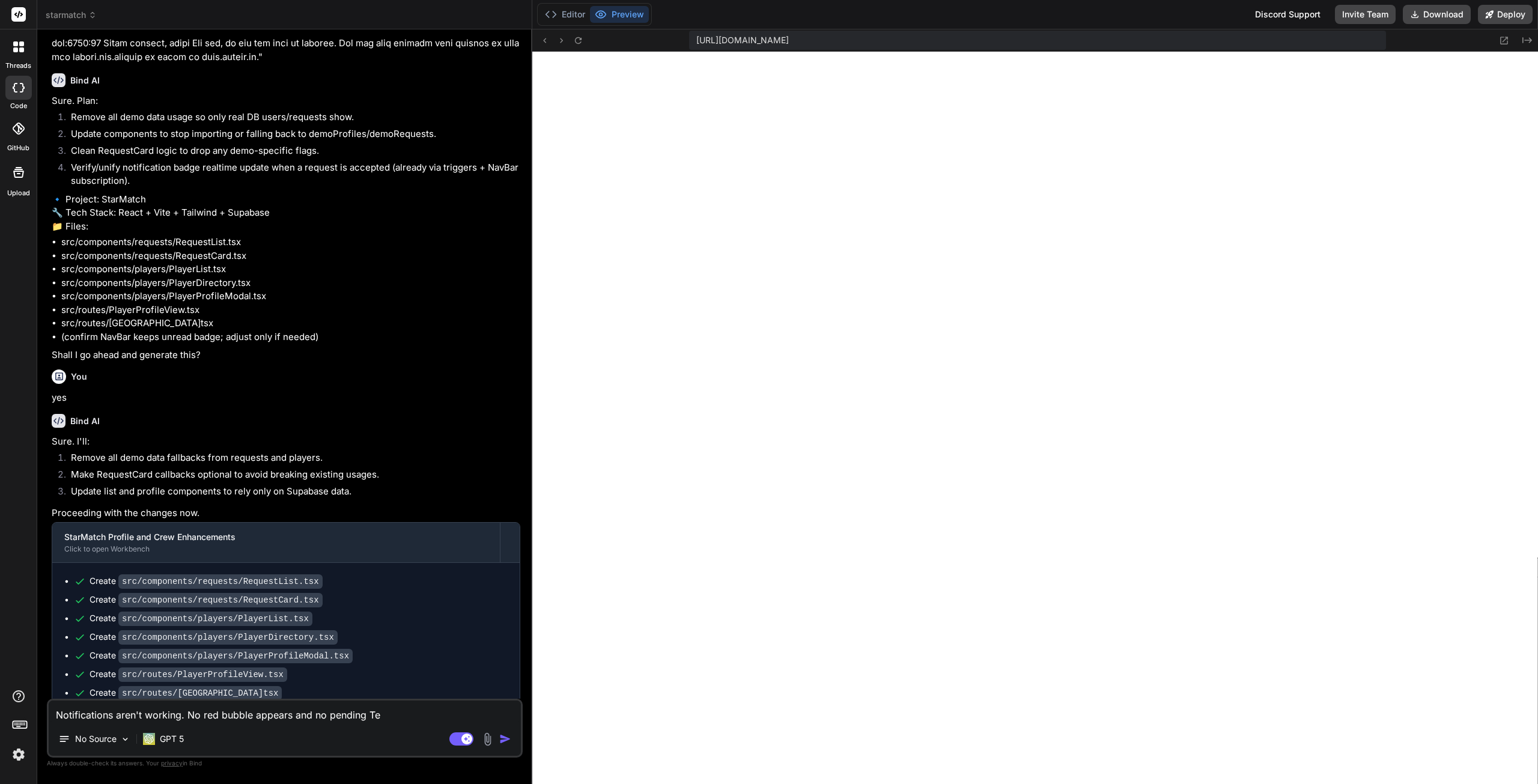
type textarea "Notifications aren't working. No red bubble appears and no pending Tea"
type textarea "x"
type textarea "Notifications aren't working. No red bubble appears and no pending Team"
type textarea "x"
type textarea "Notifications aren't working. No red bubble appears and no pending Team-"
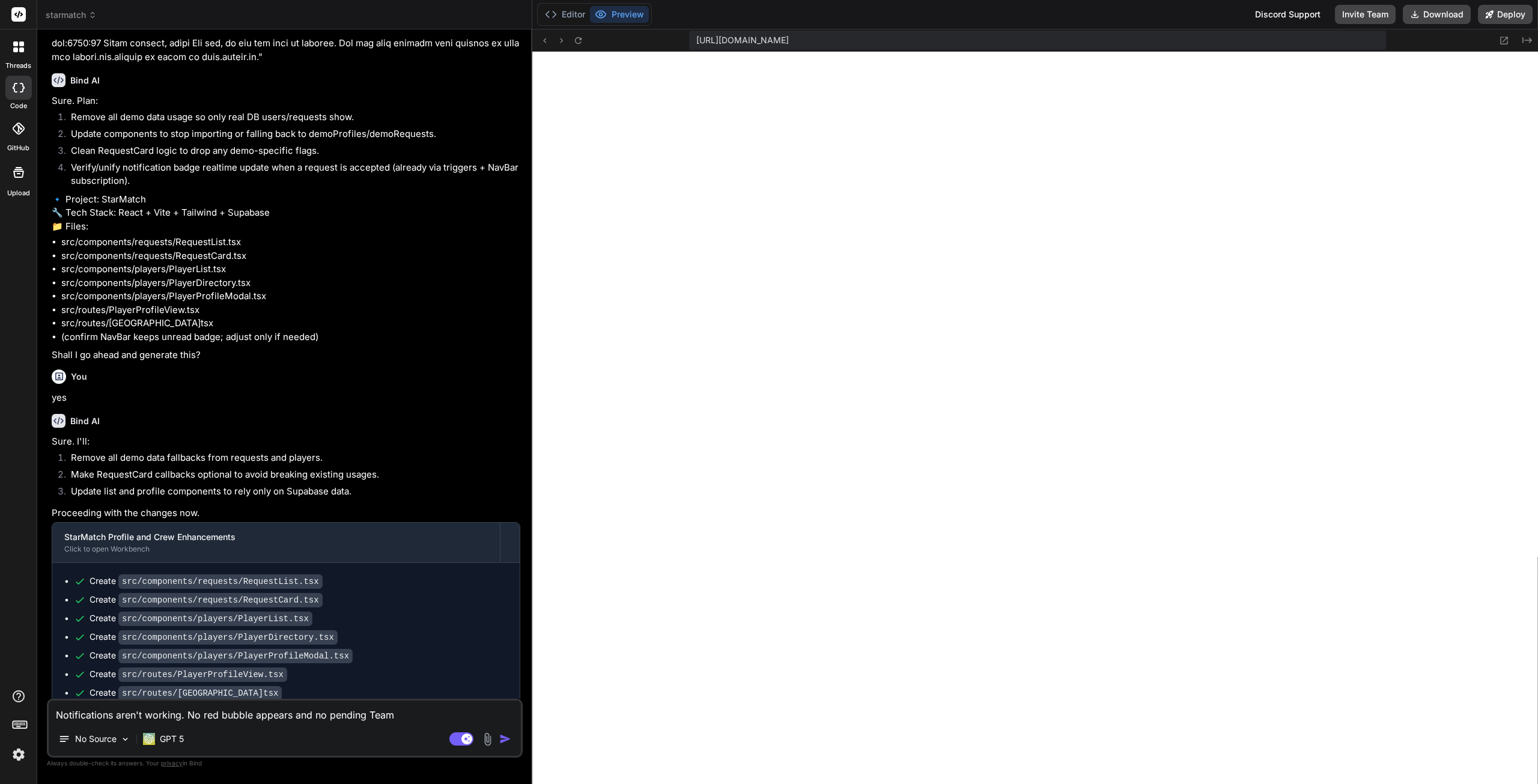
type textarea "x"
type textarea "Notifications aren't working. No red bubble appears and no pending Team-U"
type textarea "x"
type textarea "Notifications aren't working. No red bubble appears and no pending Team-Up"
type textarea "x"
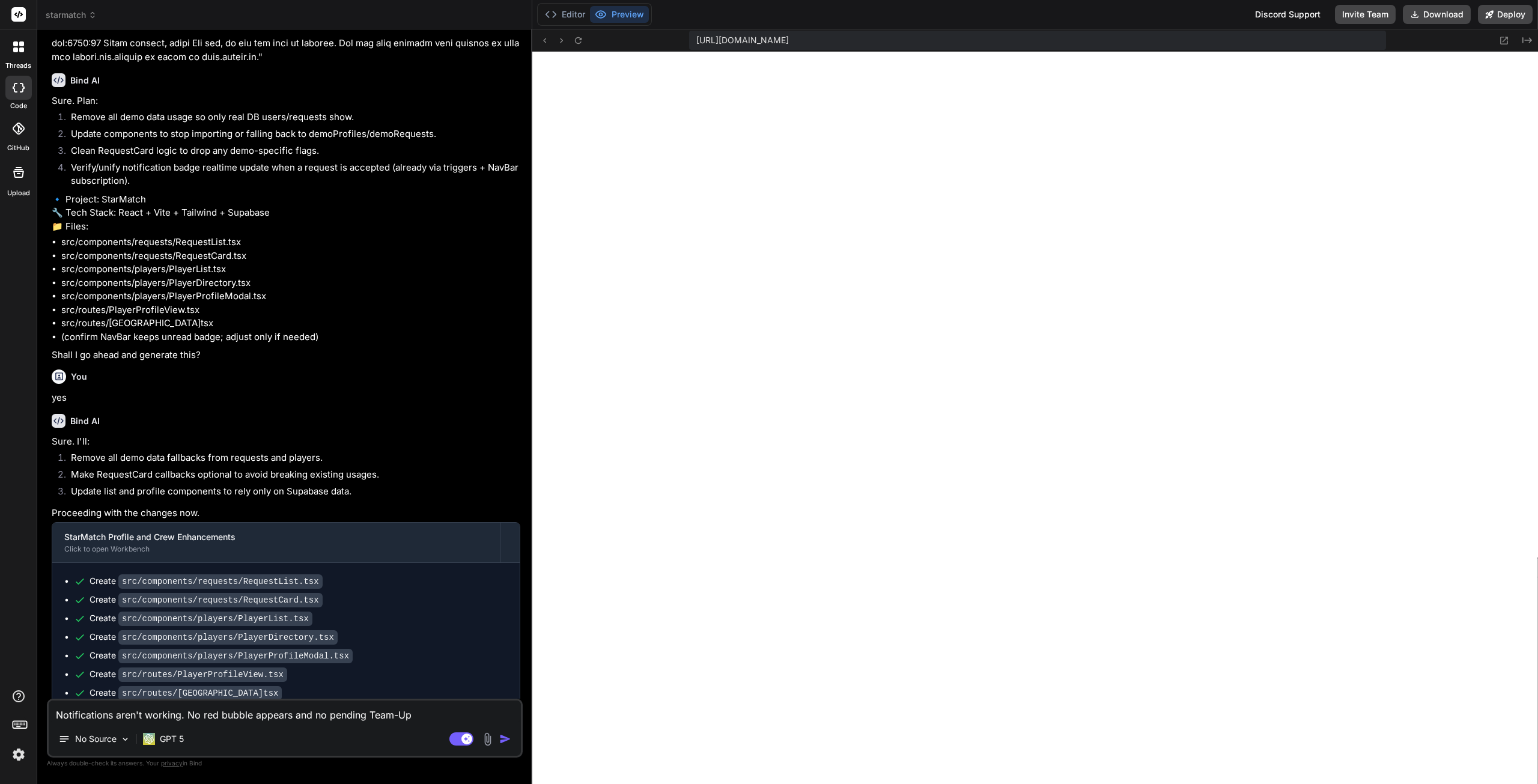
type textarea "Notifications aren't working. No red bubble appears and no pending Team-Up"
type textarea "x"
type textarea "Notifications aren't working. No red bubble appears and no pending Team-Up a"
type textarea "x"
type textarea "Notifications aren't working. No red bubble appears and no pending Team-Up an"
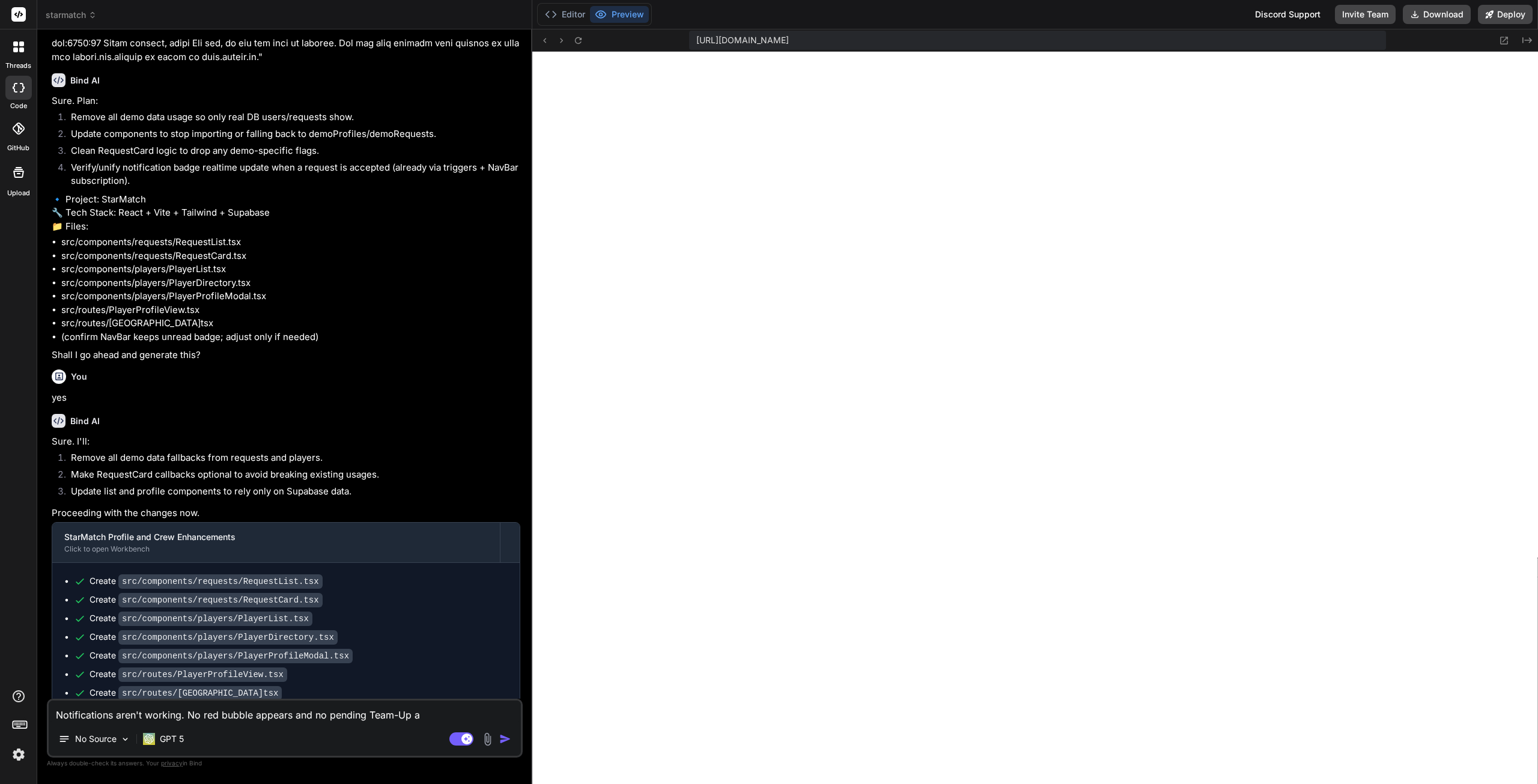
type textarea "x"
type textarea "Notifications aren't working. No red bubble appears and no pending Team-Up and"
type textarea "x"
type textarea "Notifications aren't working. No red bubble appears and no pending Team-Up and"
type textarea "x"
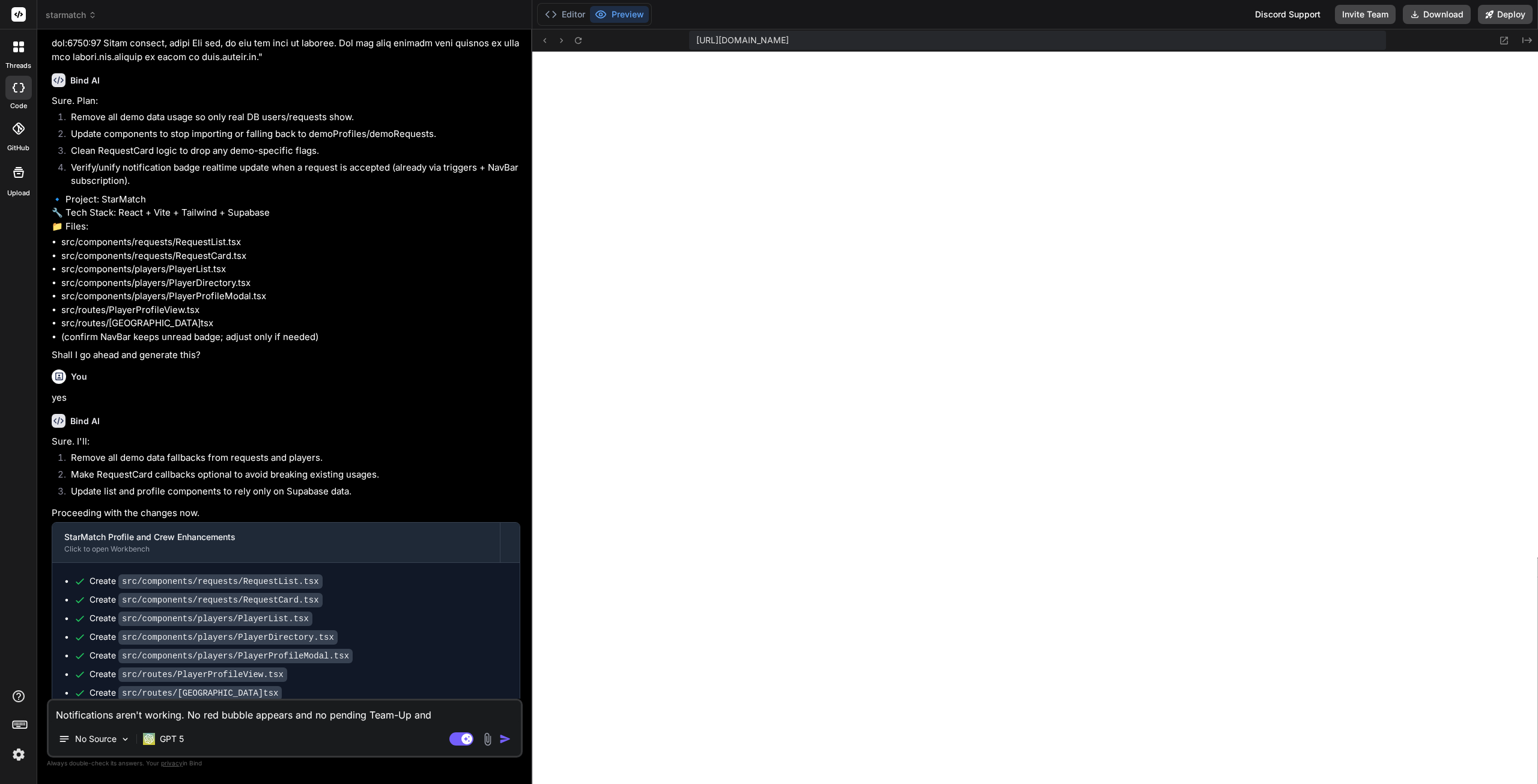
type textarea "Notifications aren't working. No red bubble appears and no pending Team-Up and n"
type textarea "x"
type textarea "Notifications aren't working. No red bubble appears and no pending Team-Up and …"
type textarea "x"
type textarea "Notifications aren't working. No red bubble appears and no pending Team-Up and …"
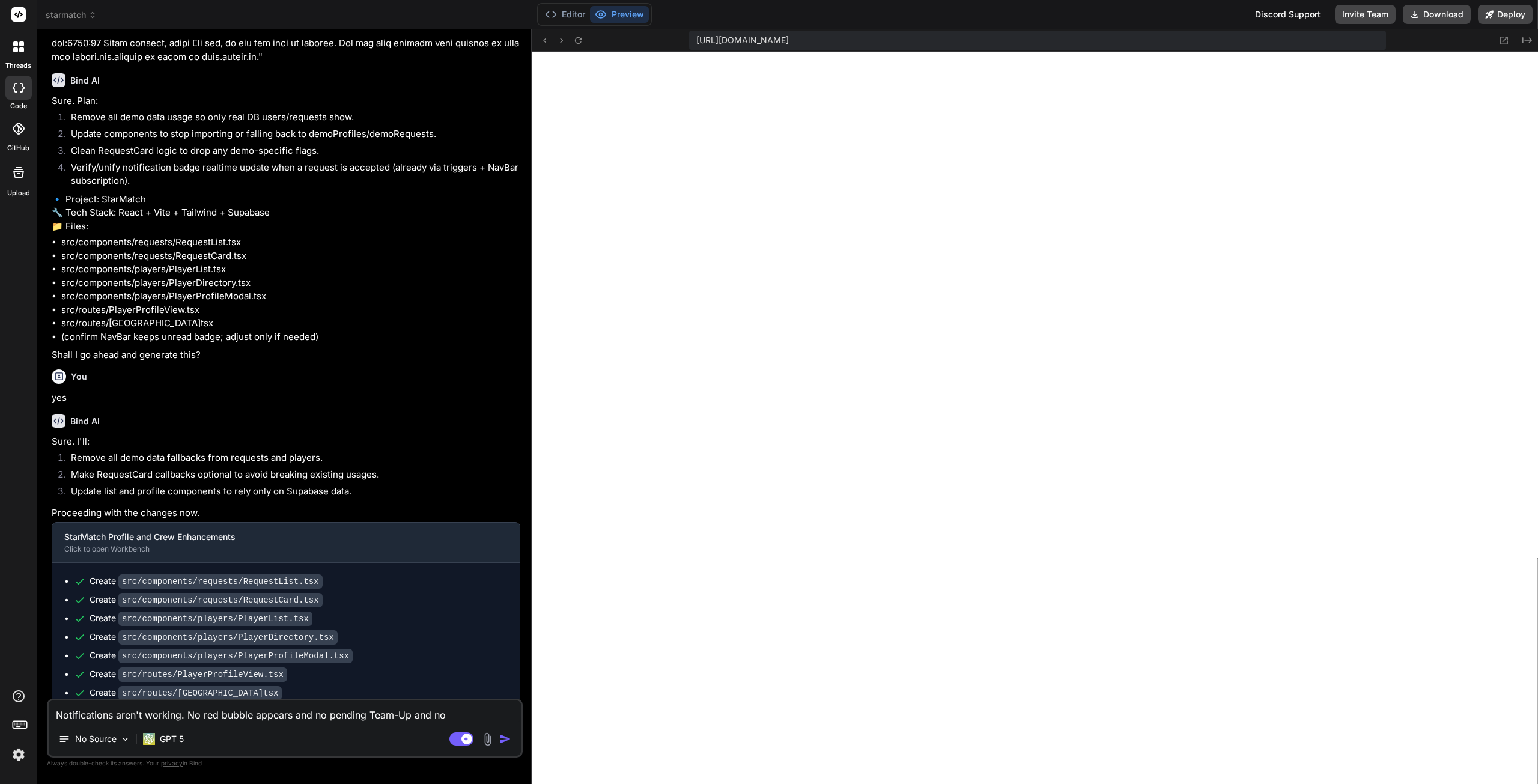
type textarea "x"
type textarea "Notifications aren't working. No red bubble appears and no pending Team-Up and …"
type textarea "x"
type textarea "Notifications aren't working. No red bubble appears and no pending Team-Up and …"
type textarea "x"
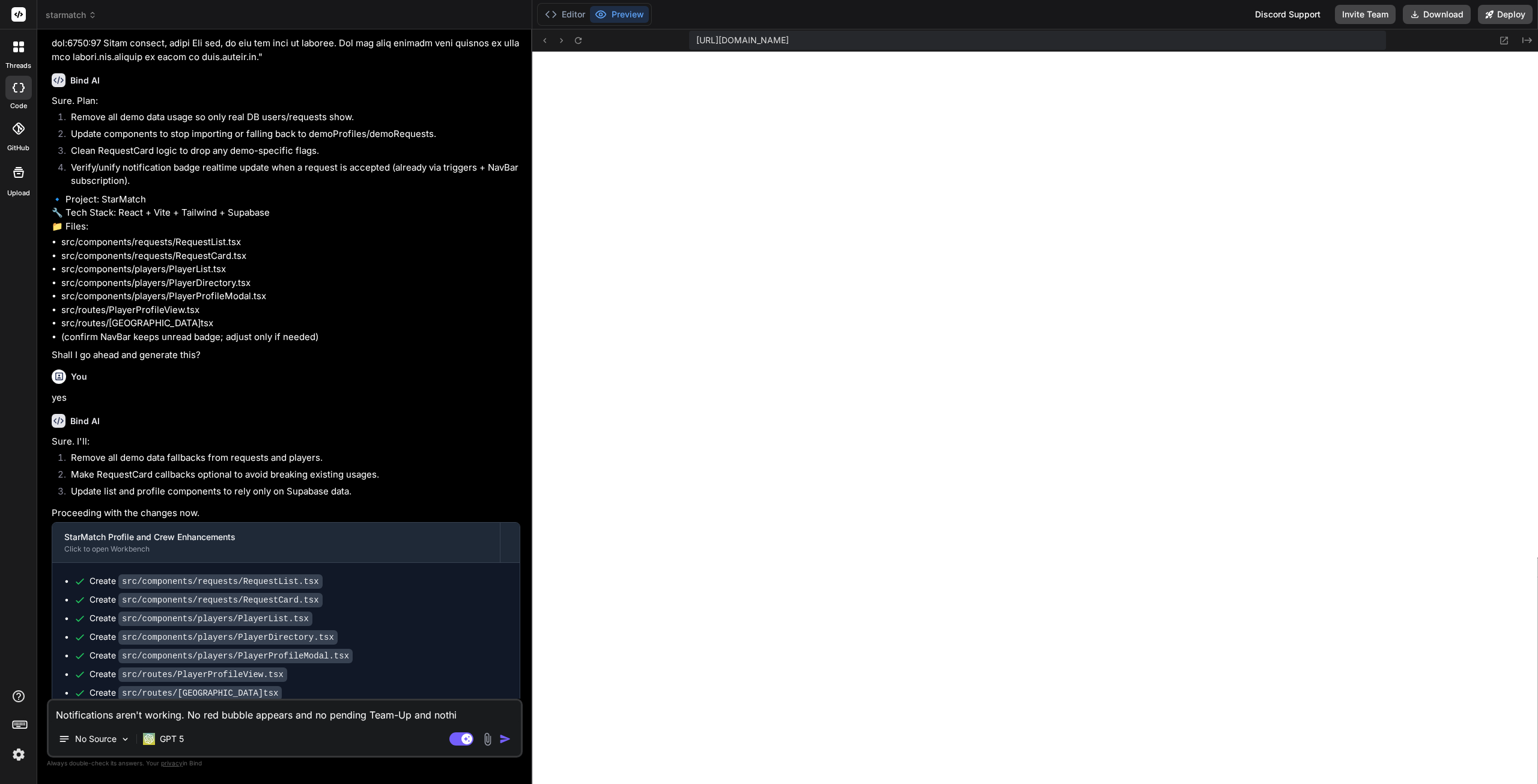
type textarea "Notifications aren't working. No red bubble appears and no pending Team-Up and …"
type textarea "x"
type textarea "Notifications aren't working. No red bubble appears and no pending Team-Up and …"
type textarea "x"
type textarea "Notifications aren't working. No red bubble appears and no pending Team-Up and …"
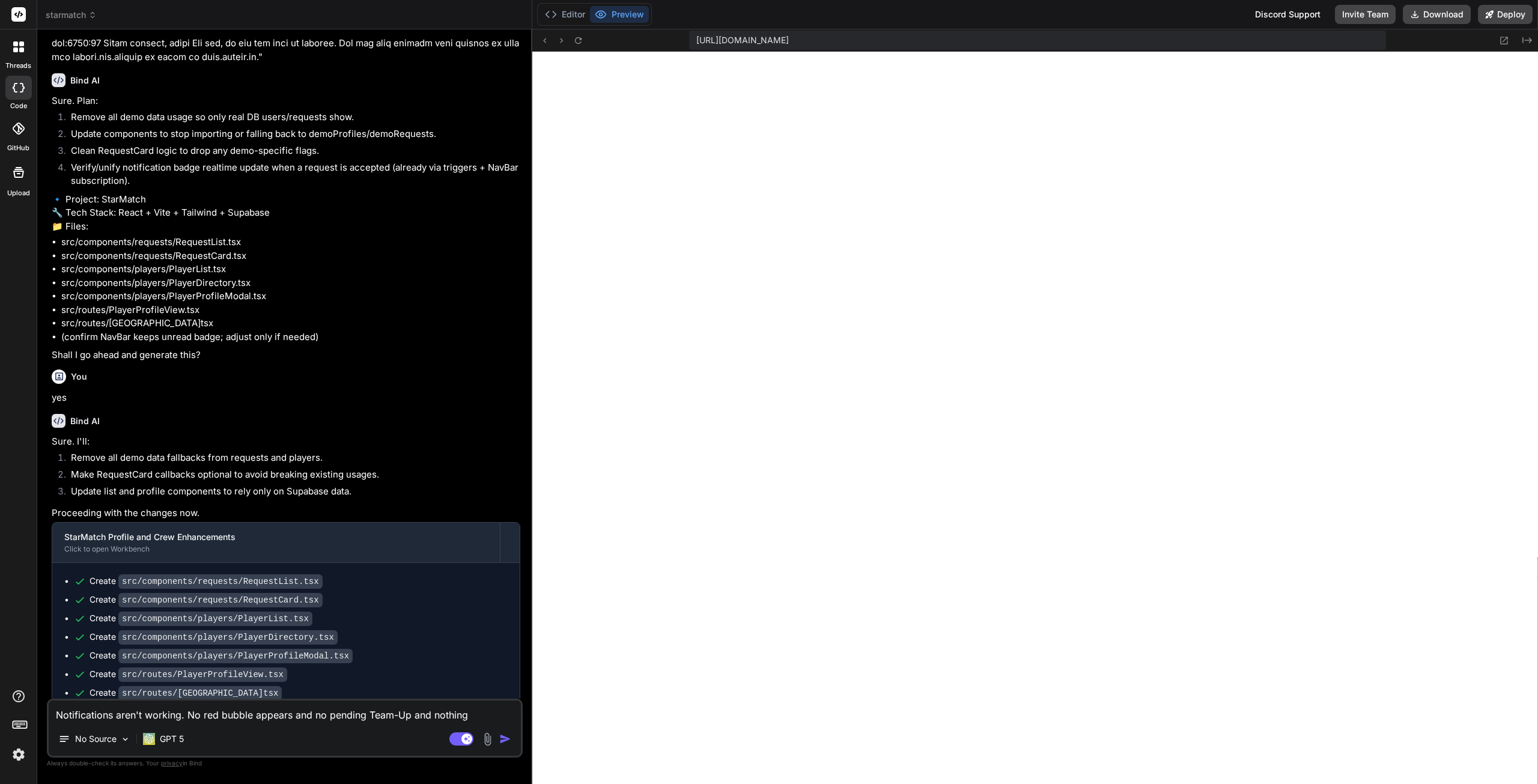
type textarea "x"
type textarea "Notifications aren't working. No red bubble appears and no pending Team-Up and …"
type textarea "x"
type textarea "Notifications aren't working. No red bubble appears and no pending Team-Up and …"
type textarea "x"
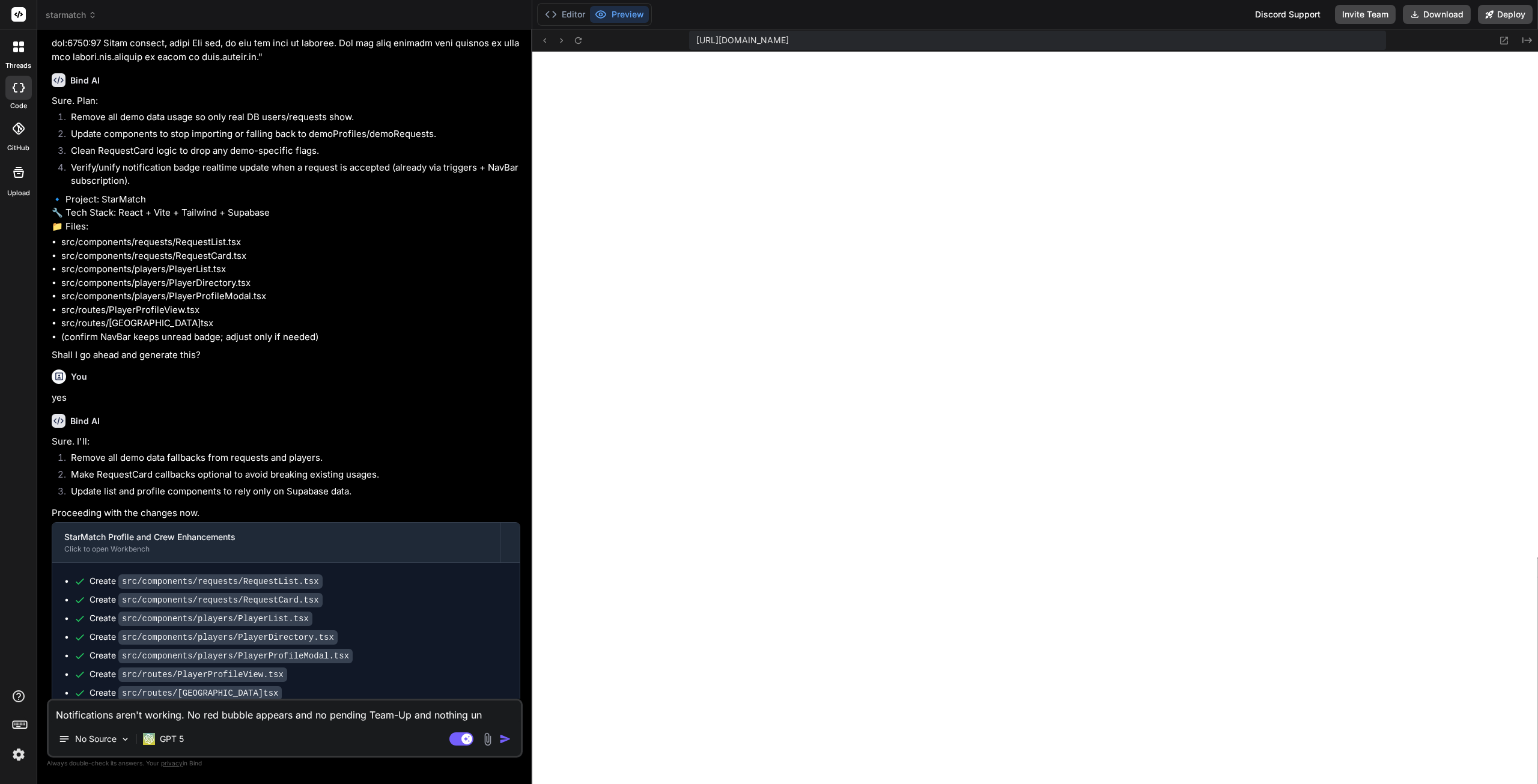
type textarea "Notifications aren't working. No red bubble appears and no pending Team-Up and …"
type textarea "x"
type textarea "Notifications aren't working. No red bubble appears and no pending Team-Up and …"
type textarea "x"
type textarea "Notifications aren't working. No red bubble appears and no pending Team-Up and …"
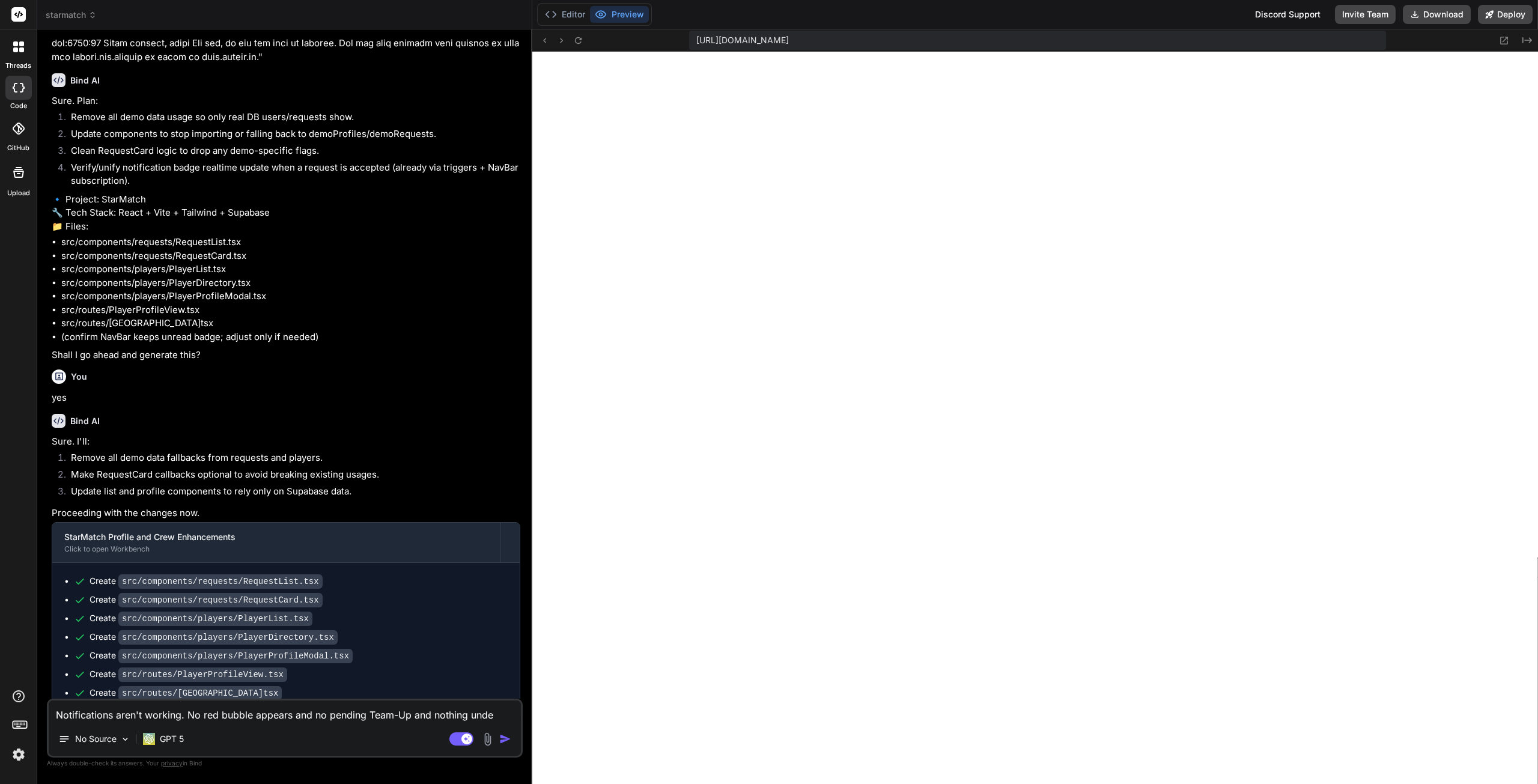
type textarea "x"
type textarea "Notifications aren't working. No red bubble appears and no pending Team-Up and …"
type textarea "x"
type textarea "Notifications aren't working. No red bubble appears and no pending Team-Up and …"
type textarea "x"
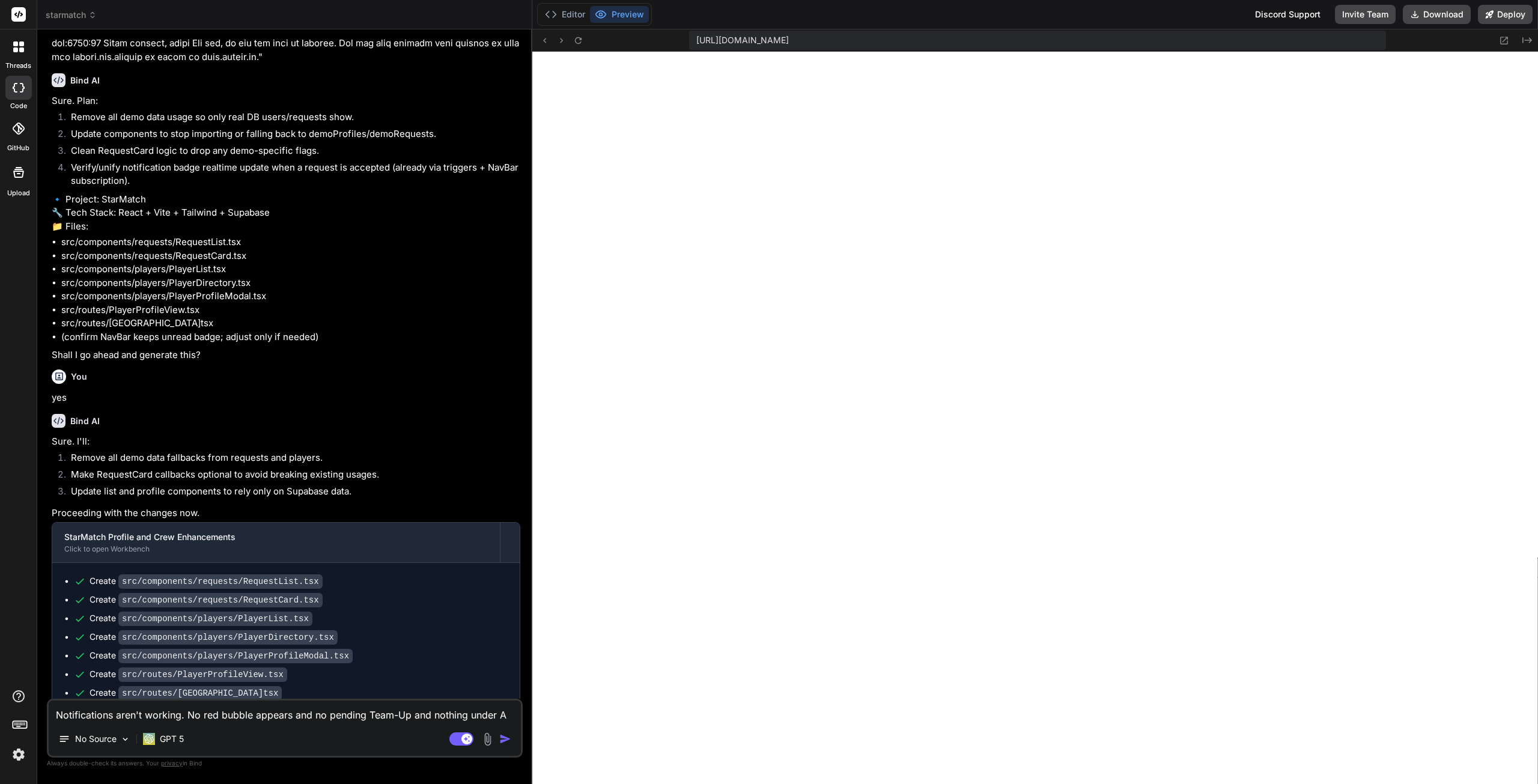
type textarea "Notifications aren't working. No red bubble appears and no pending Team-Up and …"
type textarea "x"
type textarea "Notifications aren't working. No red bubble appears and no pending Team-Up and …"
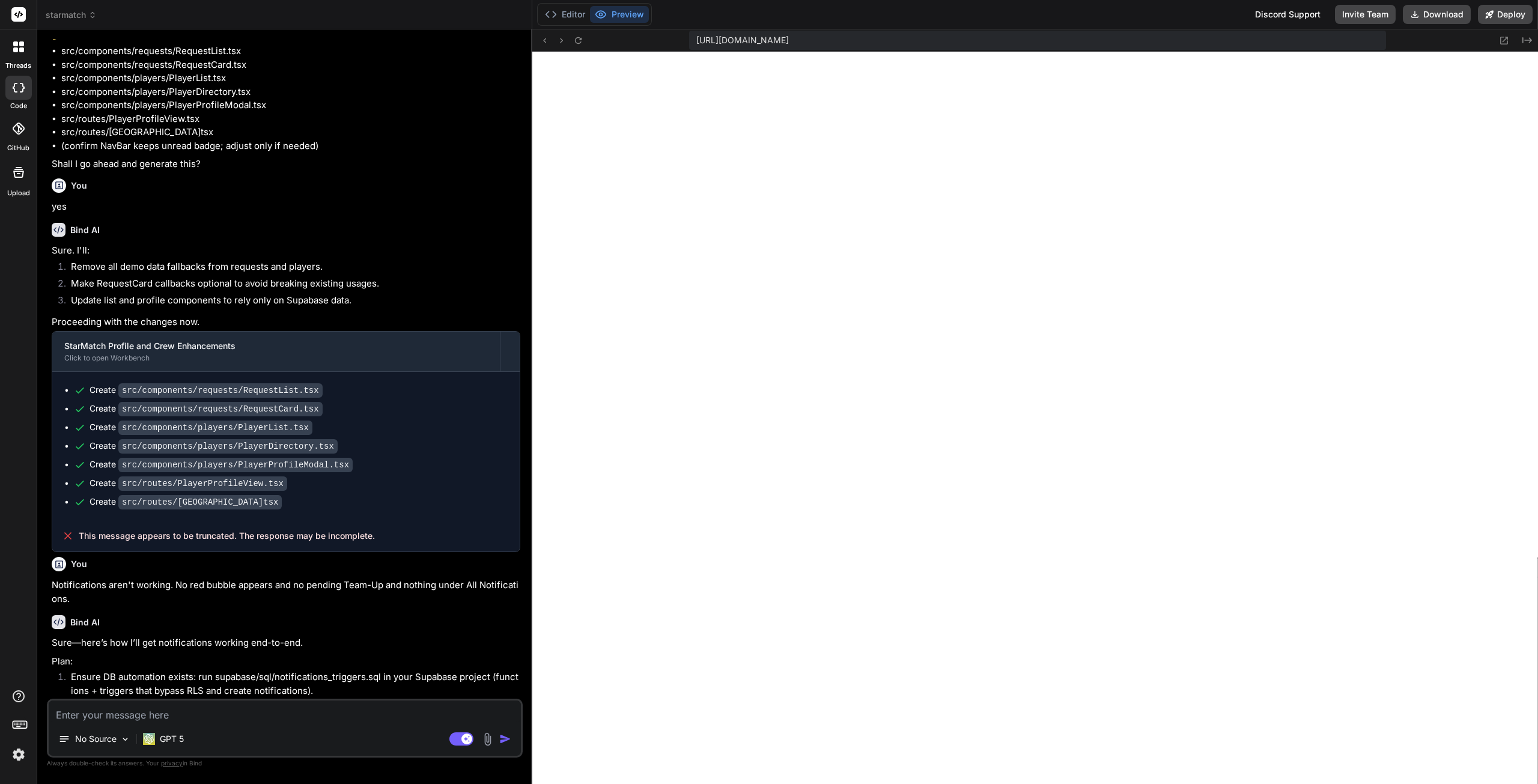
scroll to position [2109, 0]
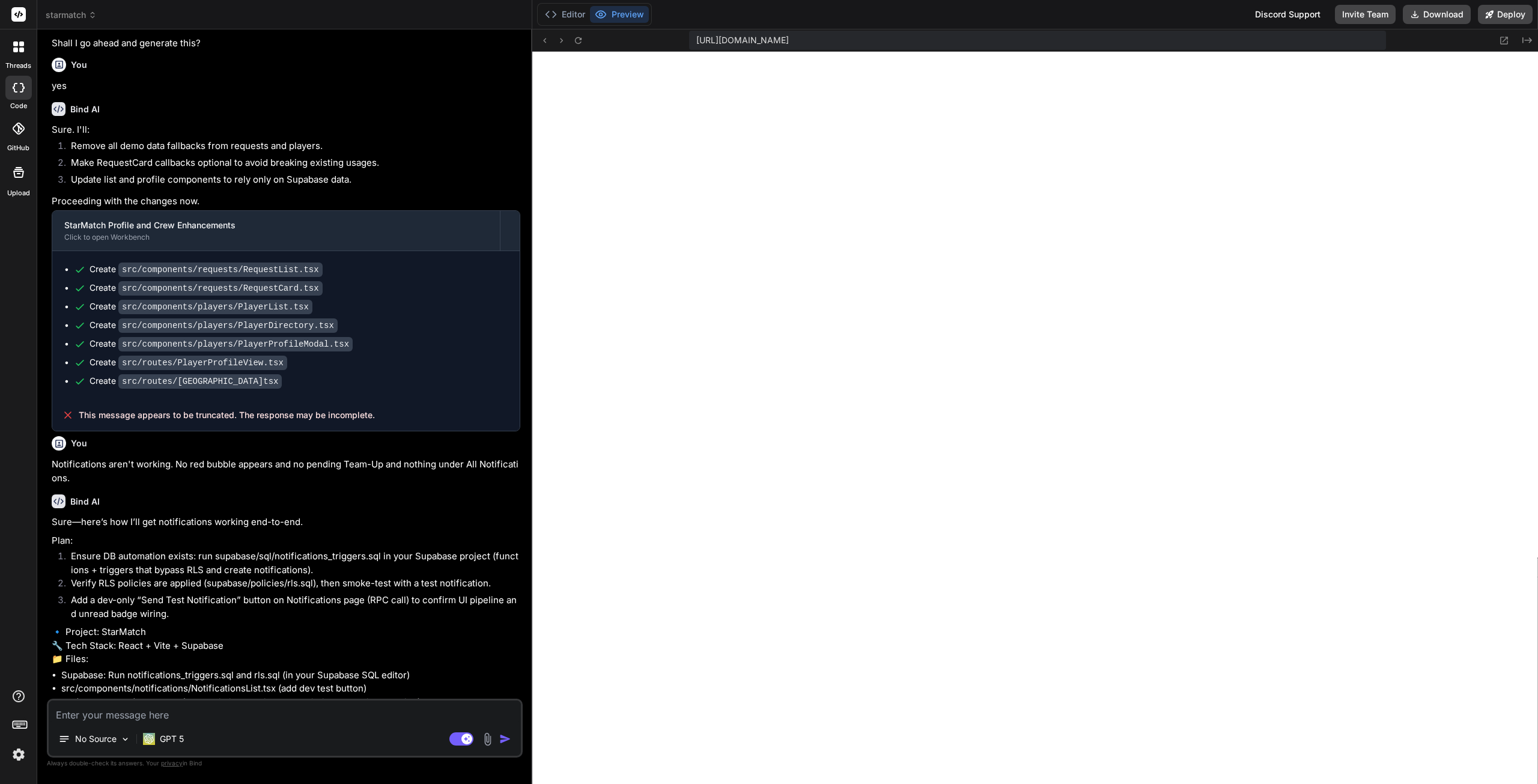
click at [147, 714] on textarea at bounding box center [285, 711] width 472 height 21
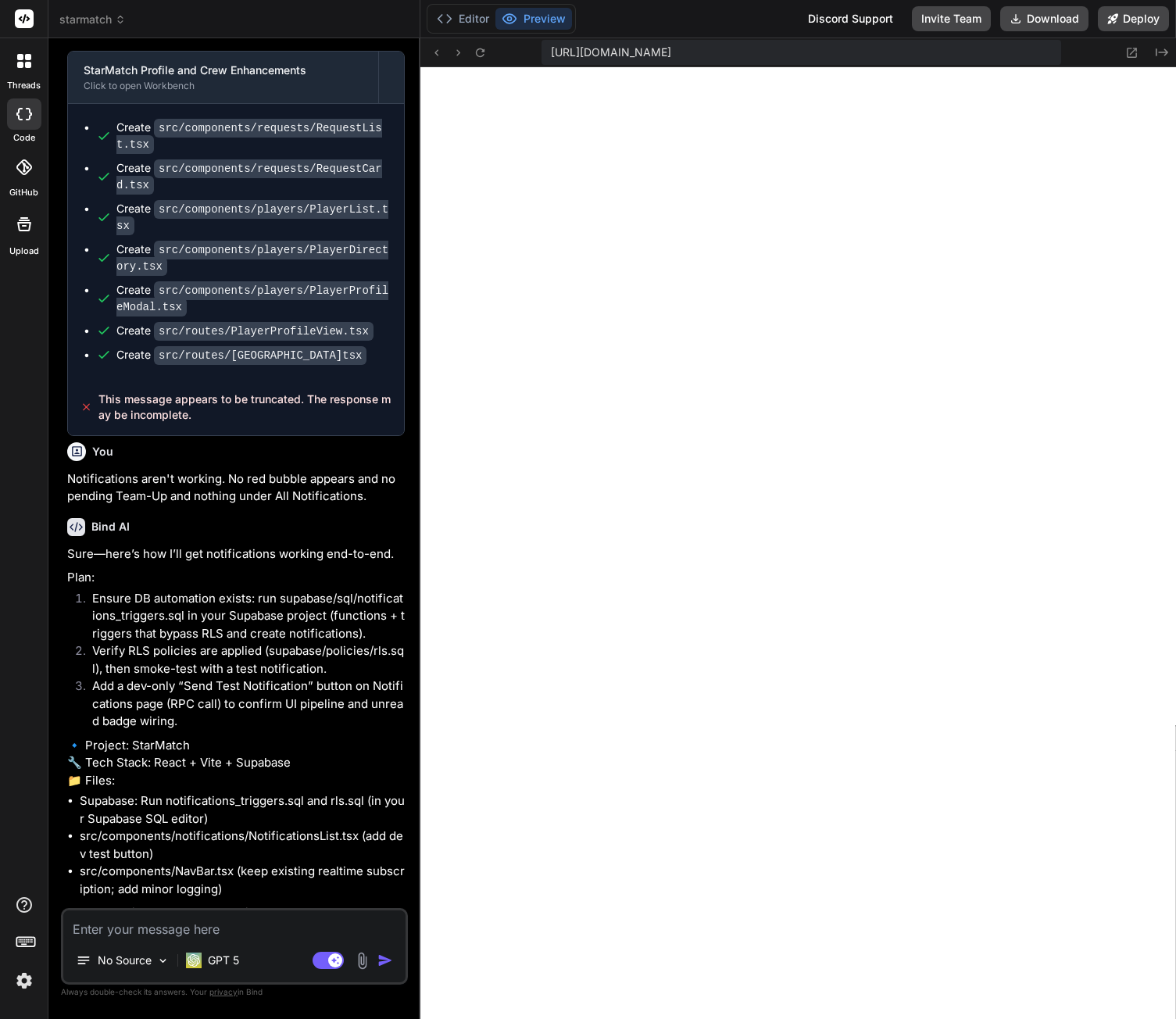
scroll to position [4381, 0]
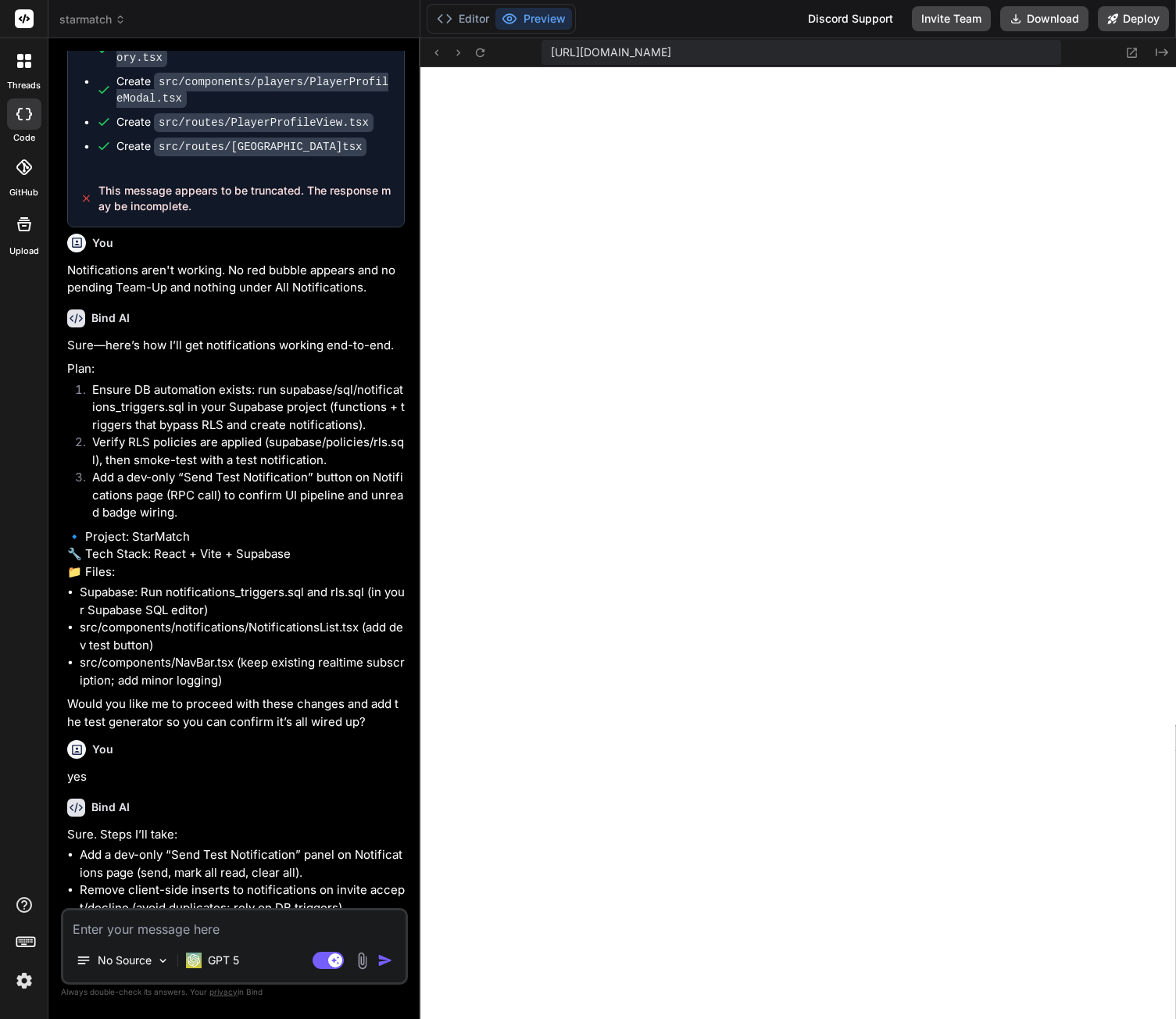
click at [146, 933] on textarea at bounding box center [235, 924] width 342 height 28
paste textarea "Tip: This writes to the notifications table directly. For end-to-end flow, ensu…"
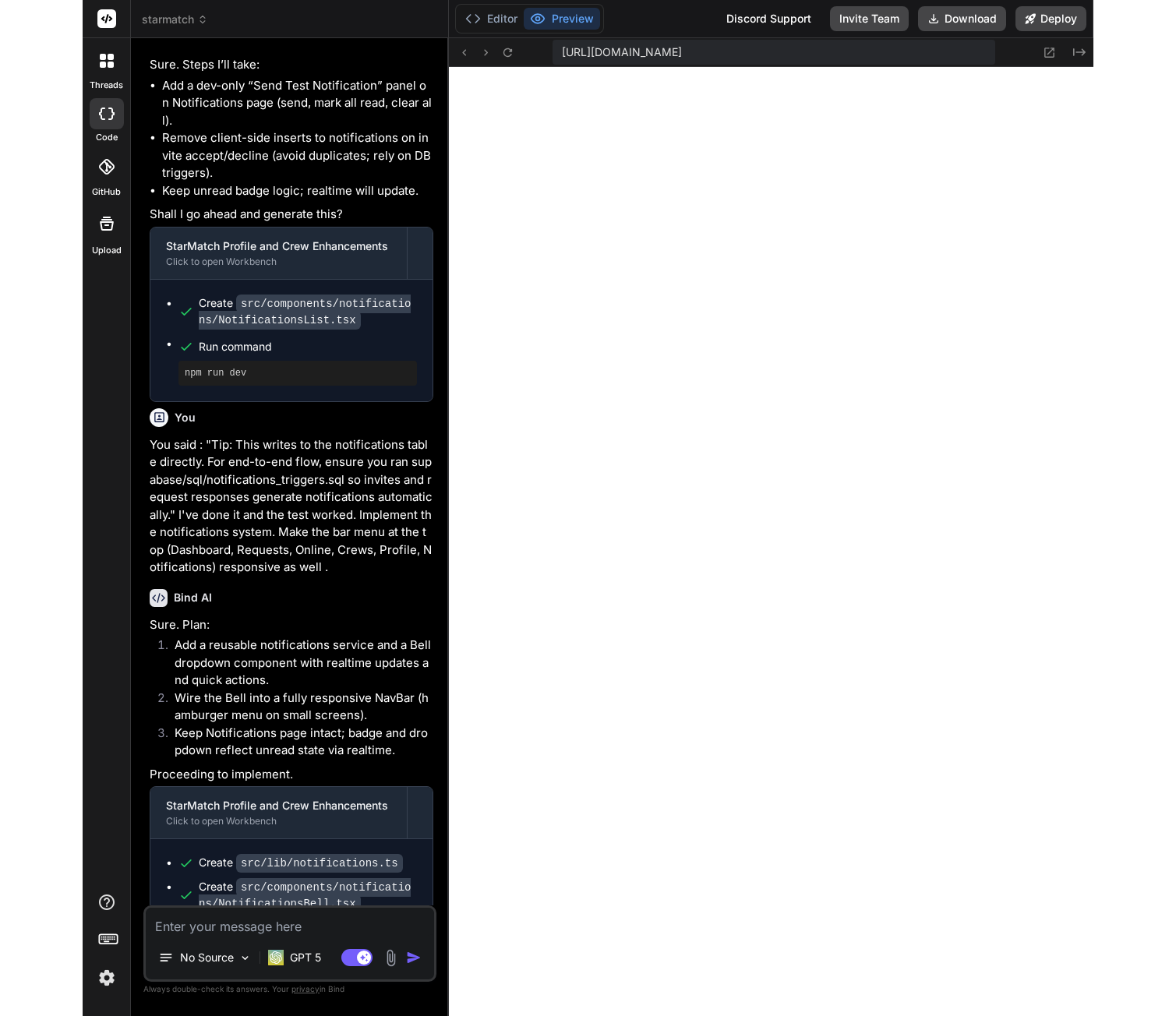
scroll to position [740, 0]
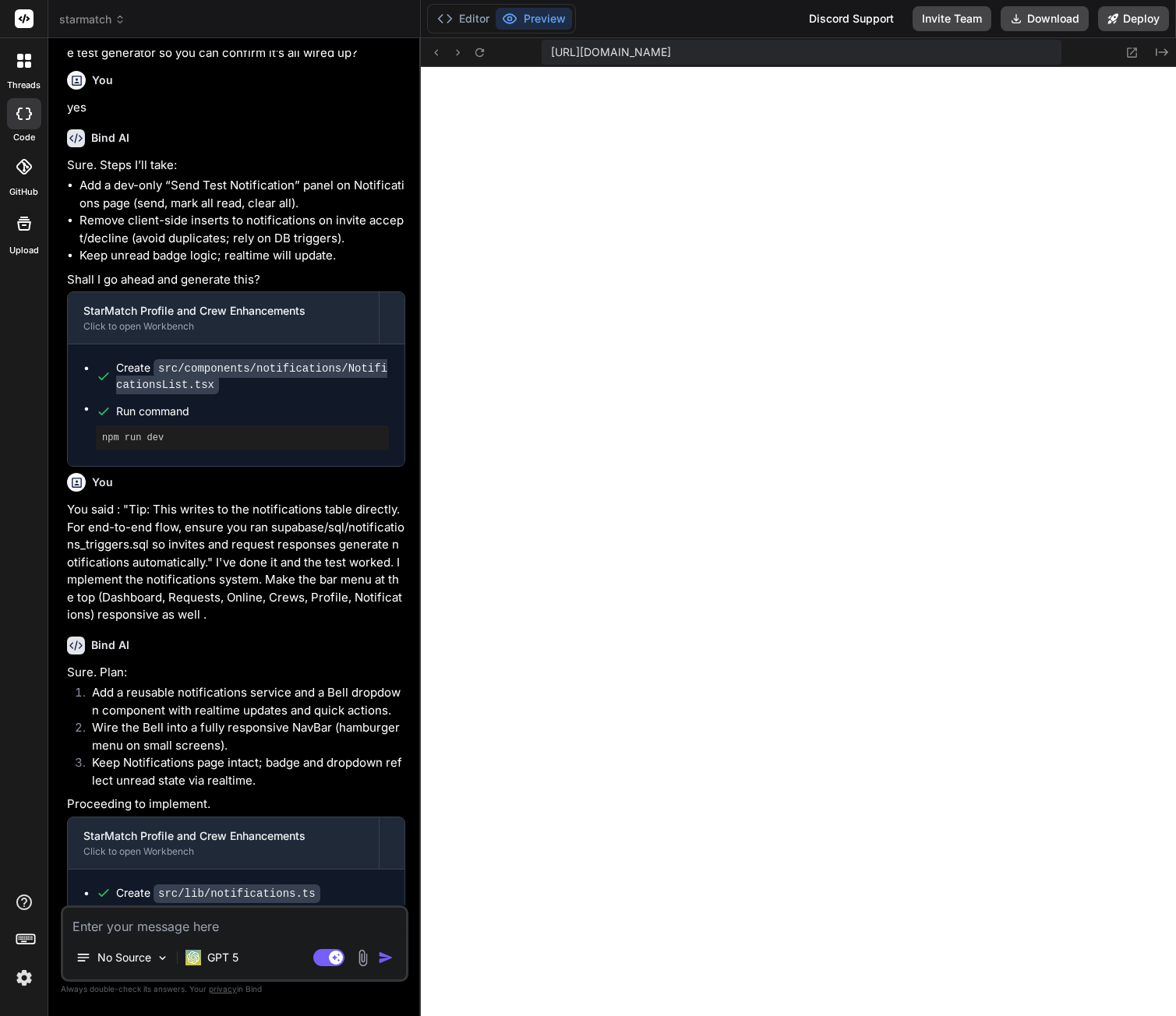
click at [116, 935] on textarea at bounding box center [234, 922] width 342 height 28
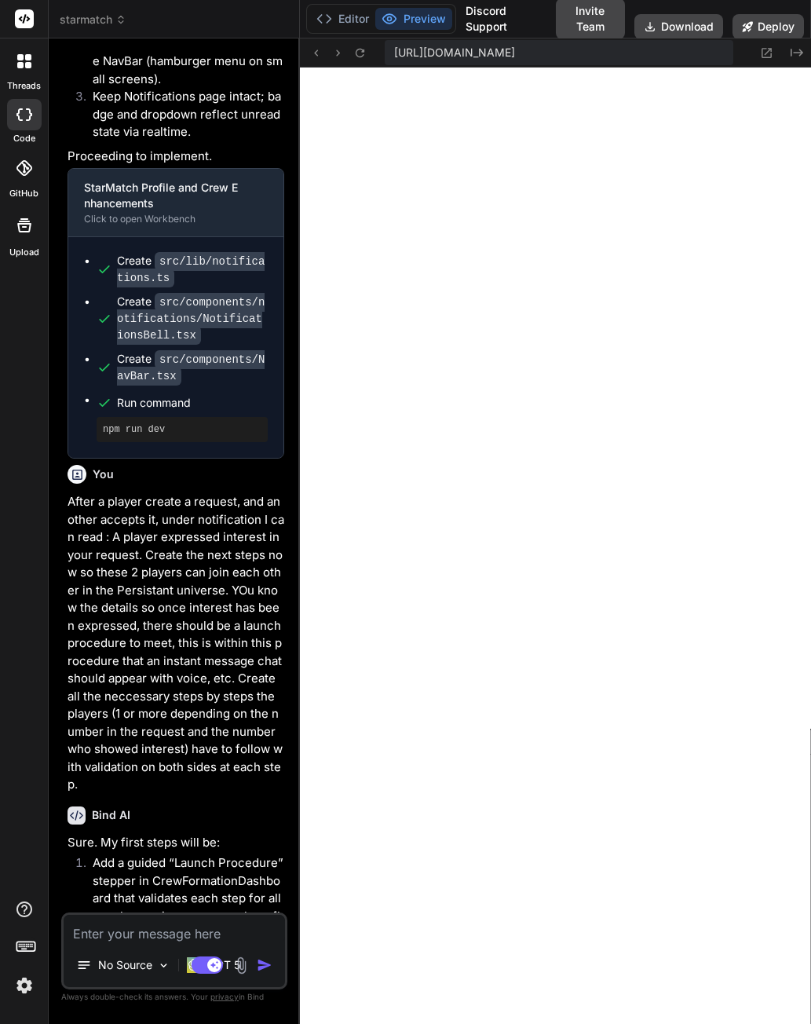
scroll to position [8355, 0]
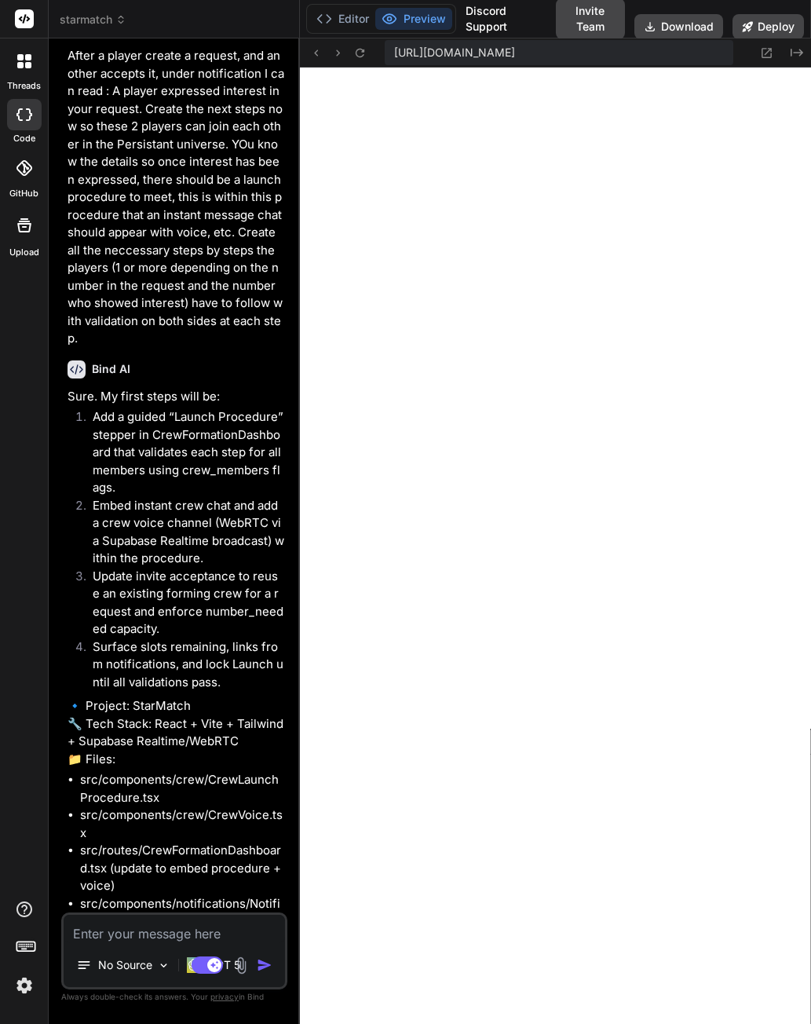
click at [122, 930] on textarea at bounding box center [174, 929] width 221 height 28
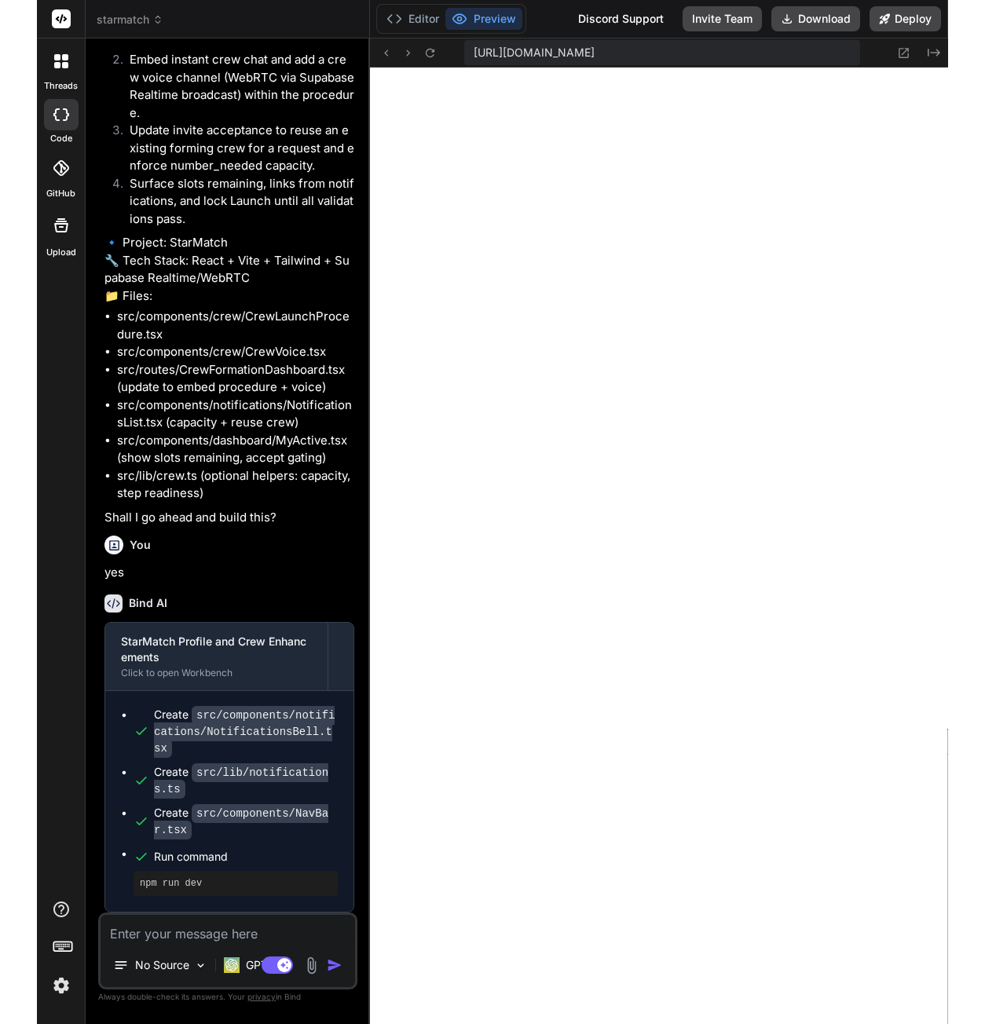
scroll to position [7624, 0]
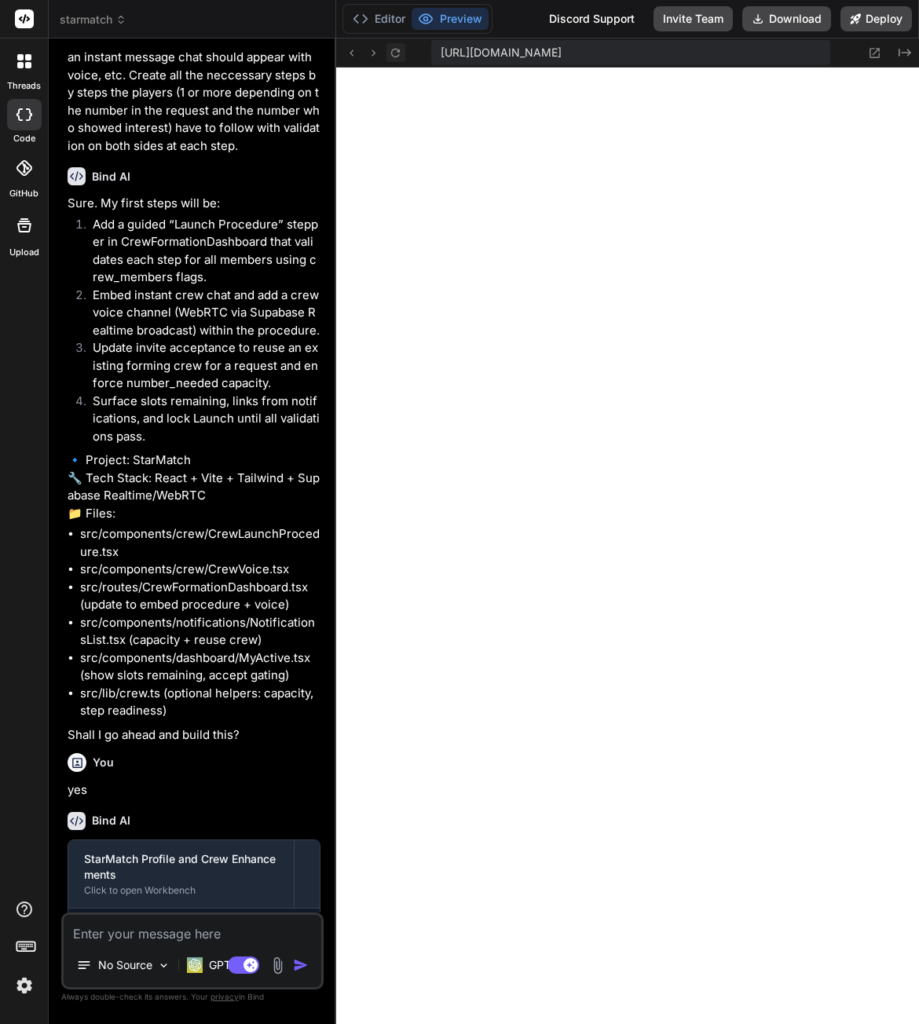
click at [397, 52] on icon at bounding box center [395, 52] width 9 height 9
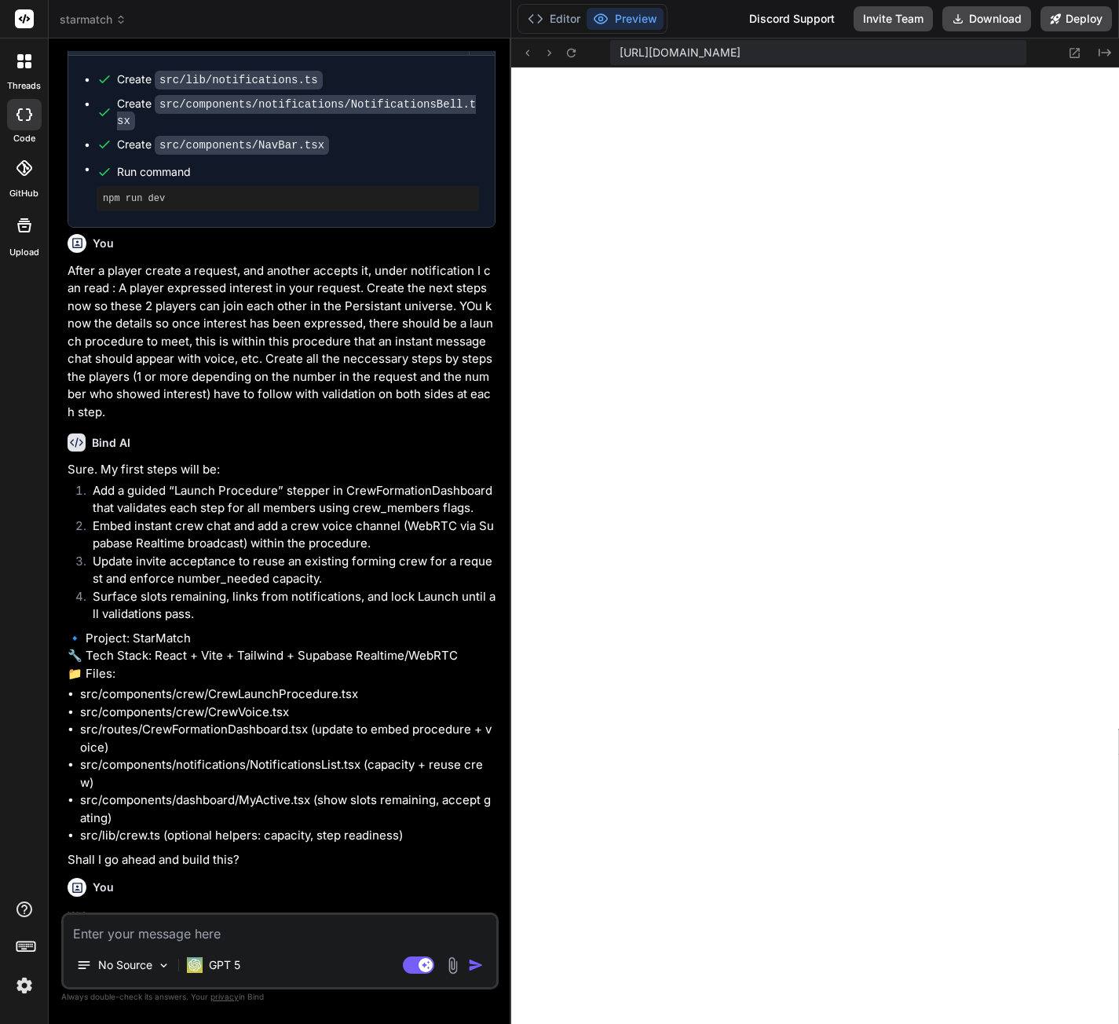
scroll to position [5051, 0]
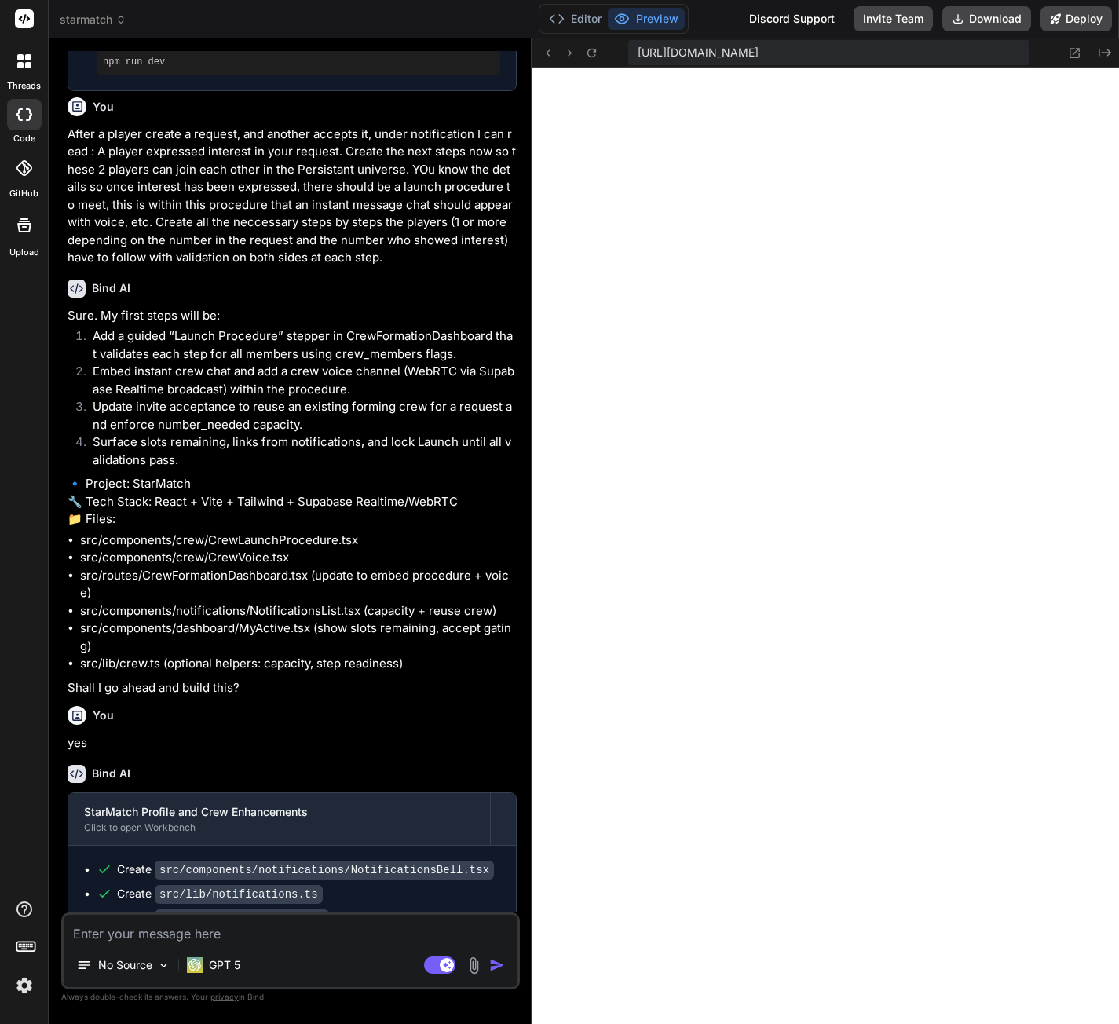
drag, startPoint x: 400, startPoint y: 228, endPoint x: 506, endPoint y: 221, distance: 105.5
click at [506, 221] on div "Bind AI Web Search Created with Pixso. Code Generator You After clicking on "In…" at bounding box center [291, 530] width 484 height 985
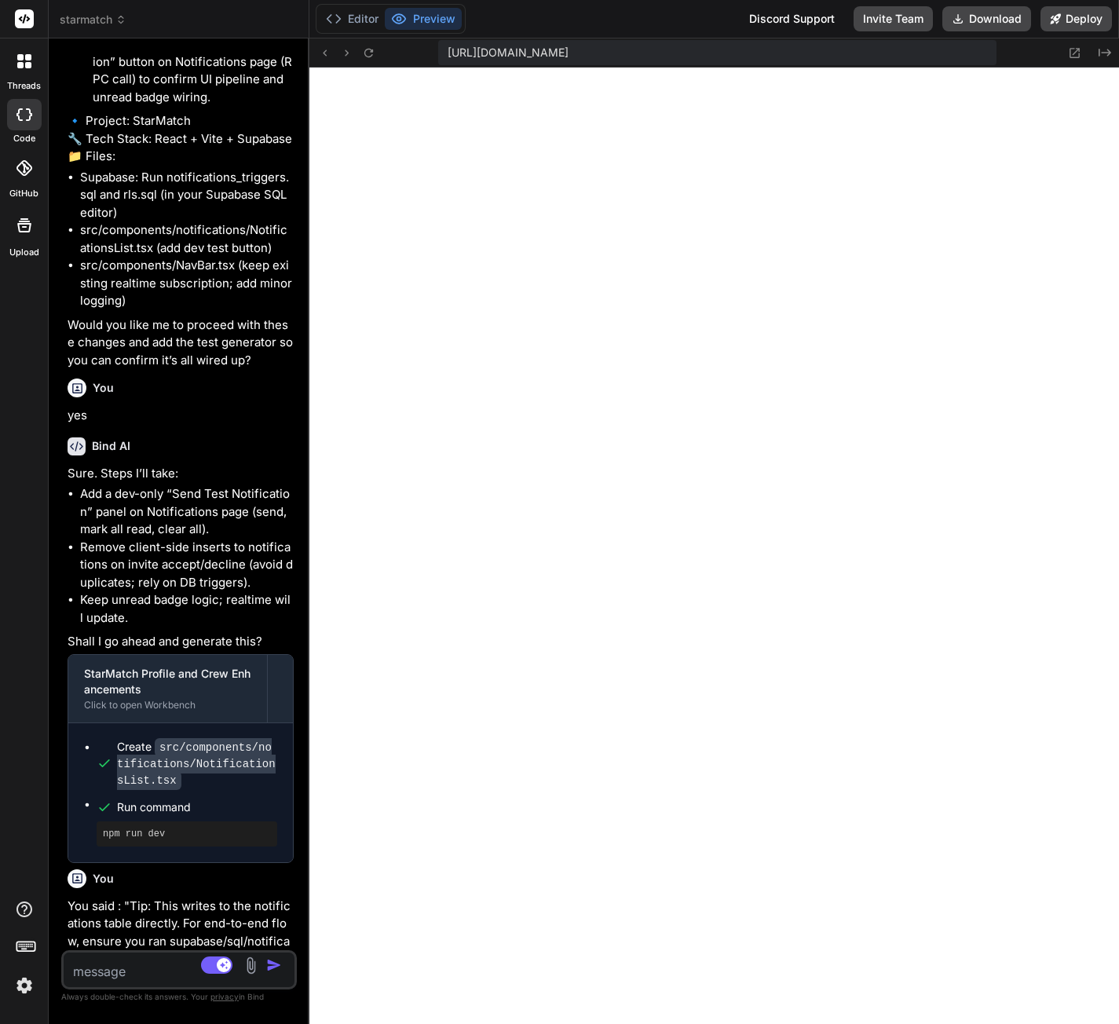
scroll to position [10121, 0]
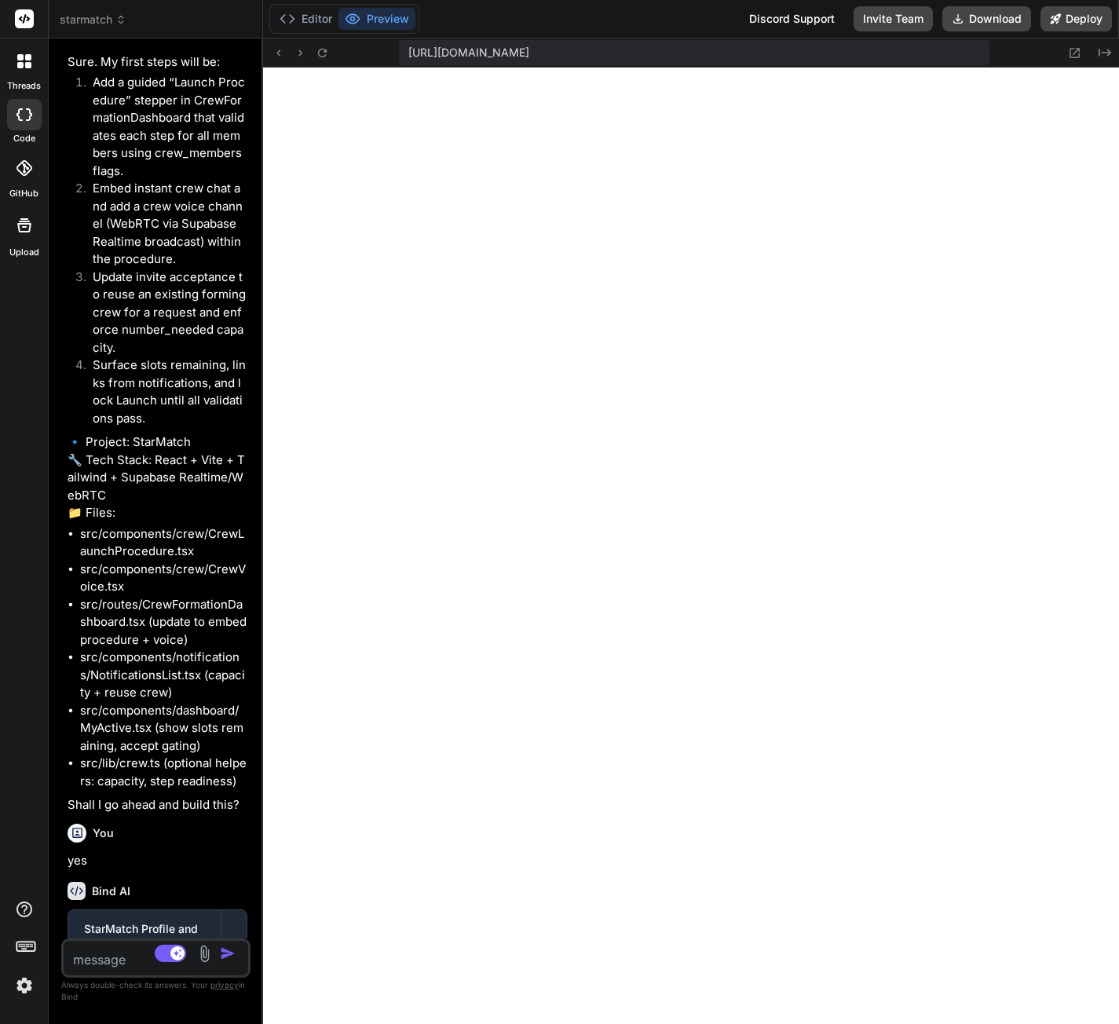
drag, startPoint x: 532, startPoint y: 234, endPoint x: 193, endPoint y: 218, distance: 338.8
click at [193, 218] on div "Bind AI Web Search Created with Pixso. Code Generator You After clicking on "In…" at bounding box center [156, 530] width 214 height 985
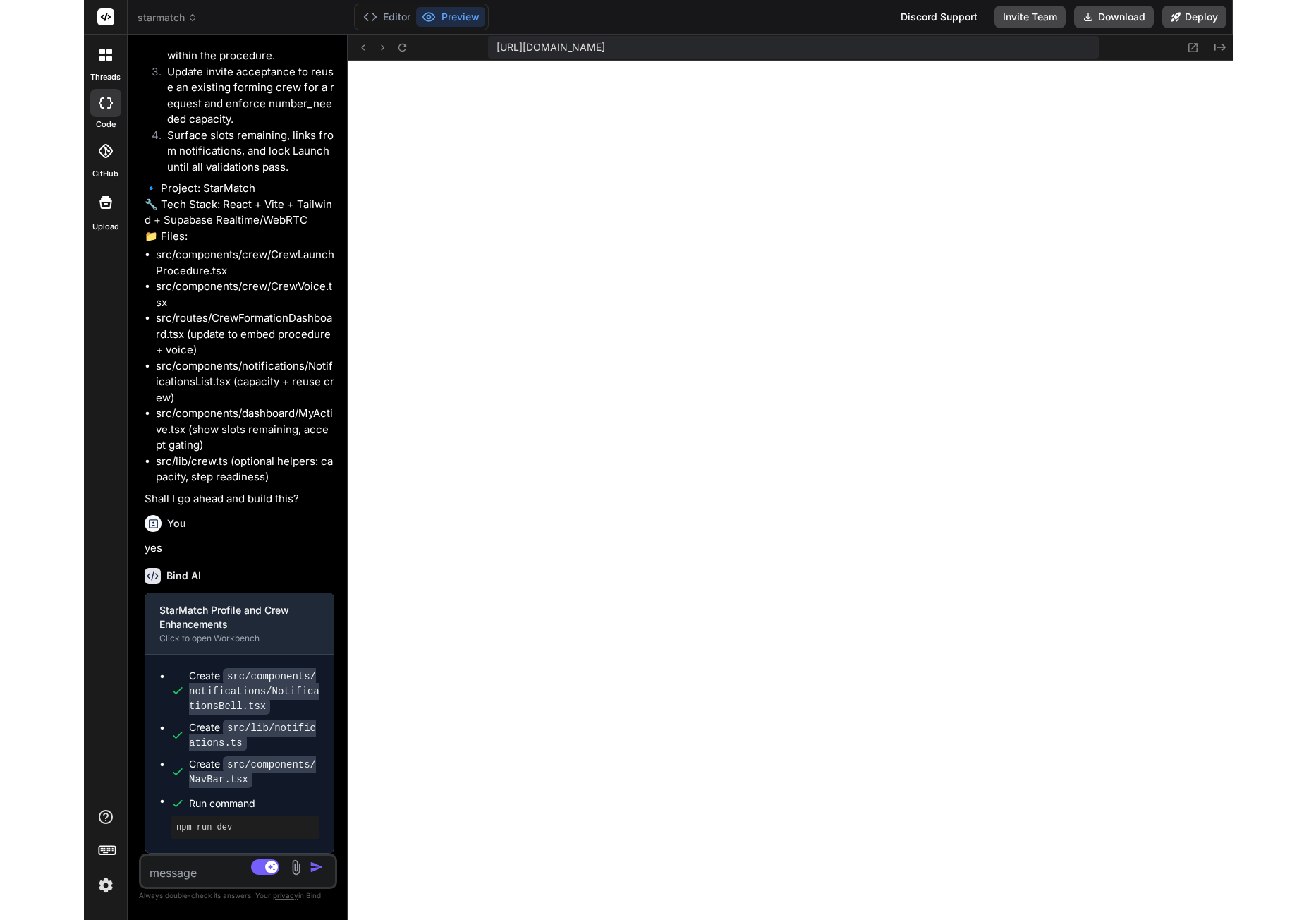
scroll to position [6958, 0]
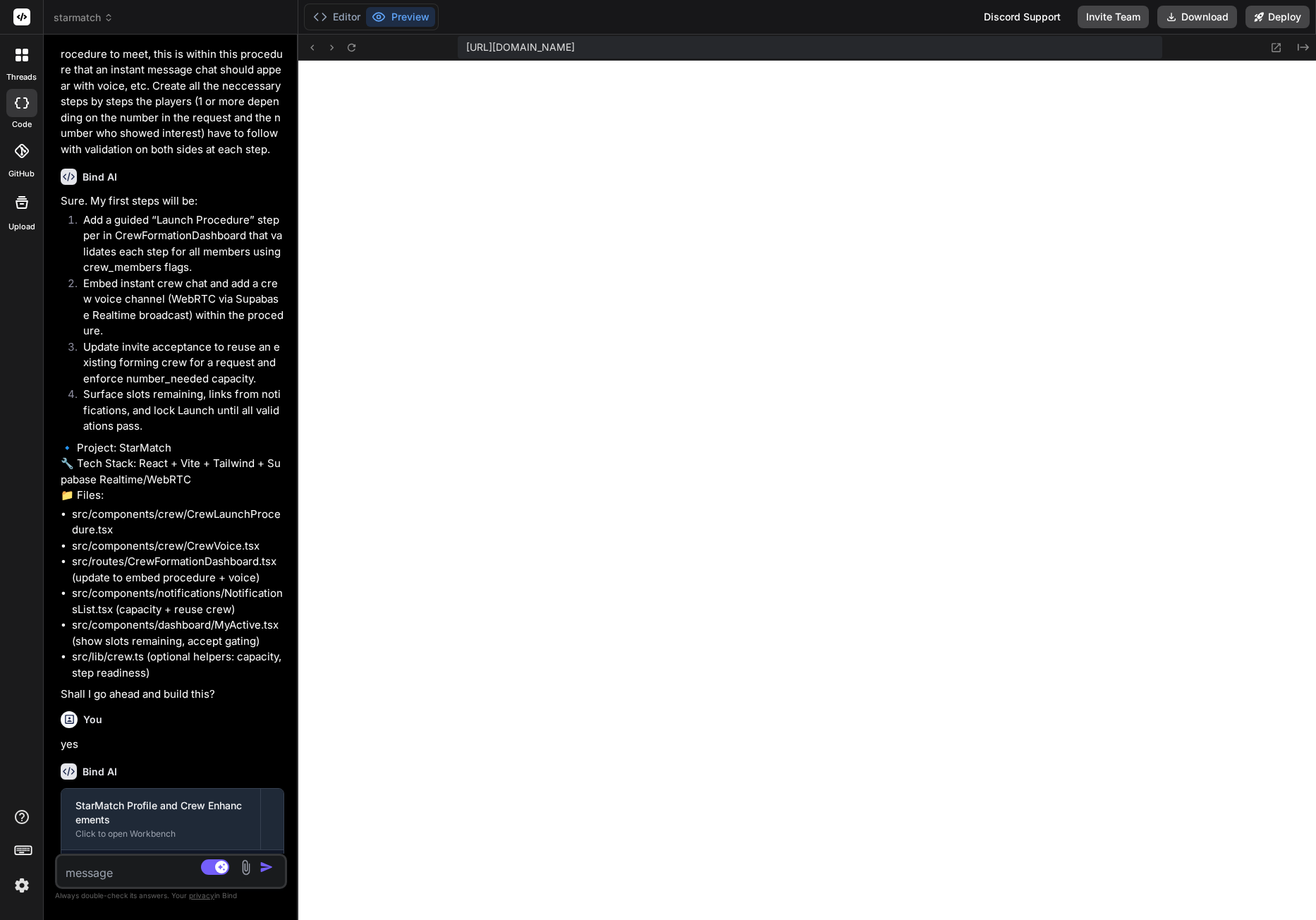
click at [112, 863] on textarea at bounding box center [152, 868] width 190 height 25
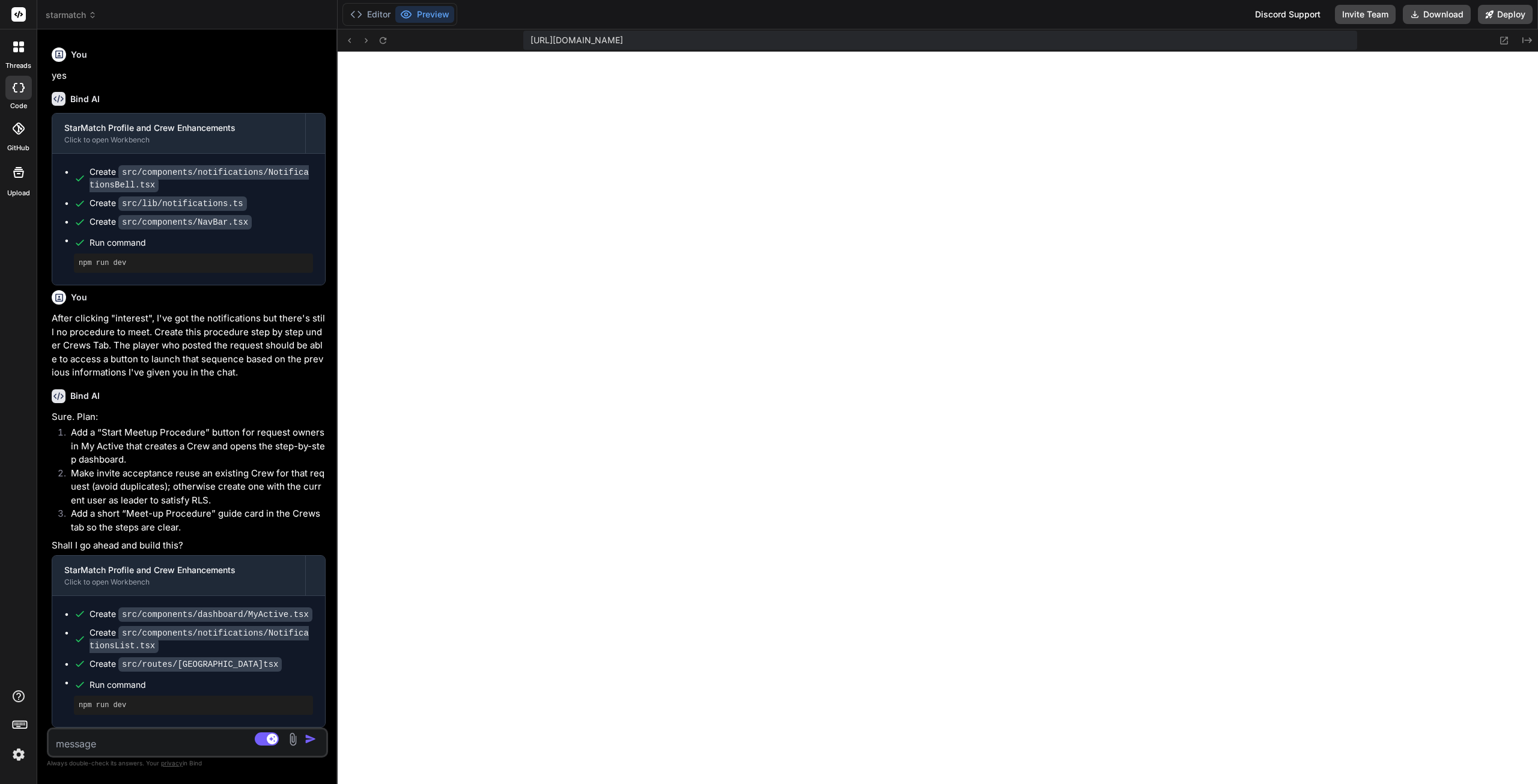
scroll to position [4891, 0]
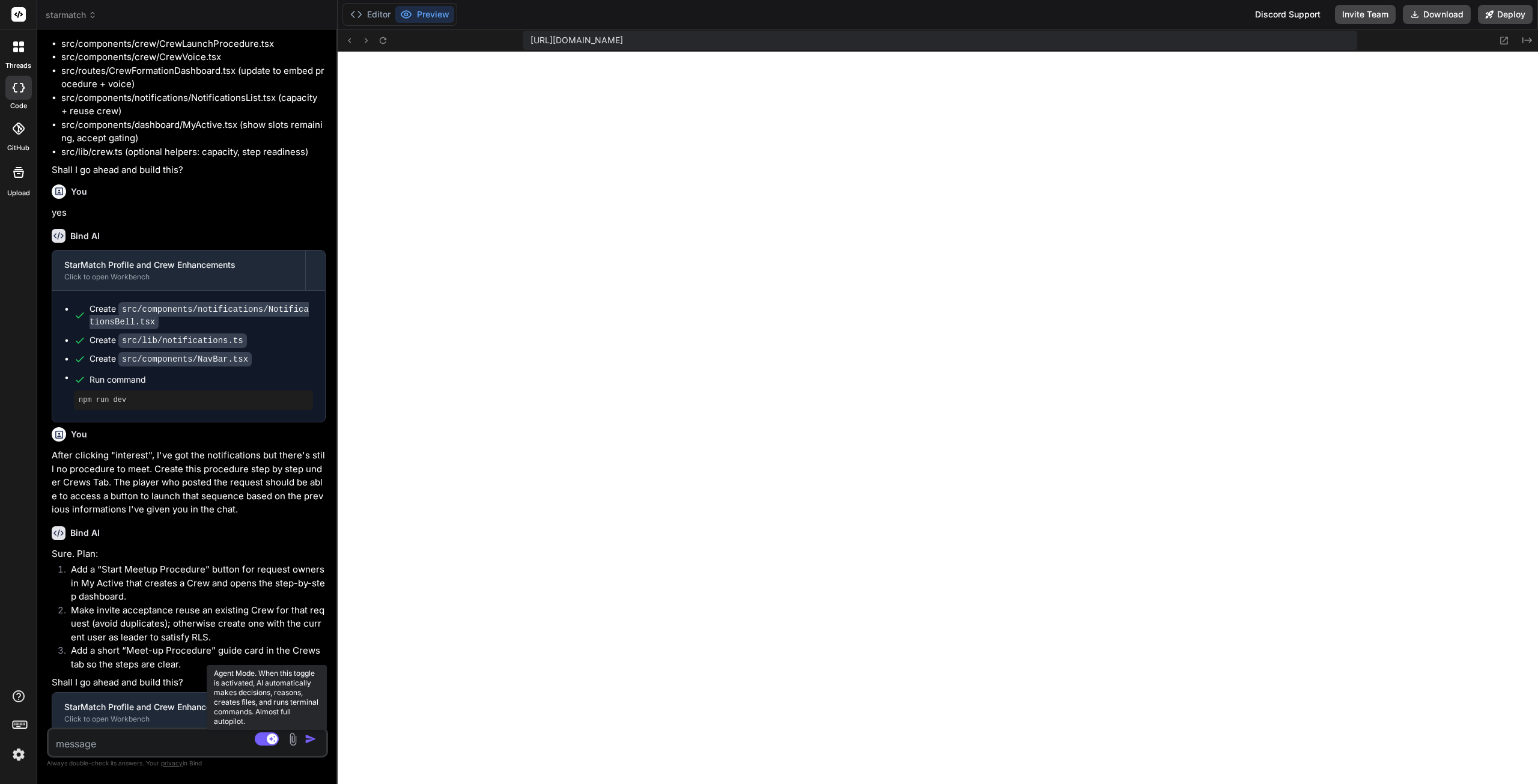
click at [262, 740] on rect at bounding box center [266, 738] width 24 height 13
click at [181, 743] on textarea at bounding box center [165, 740] width 231 height 21
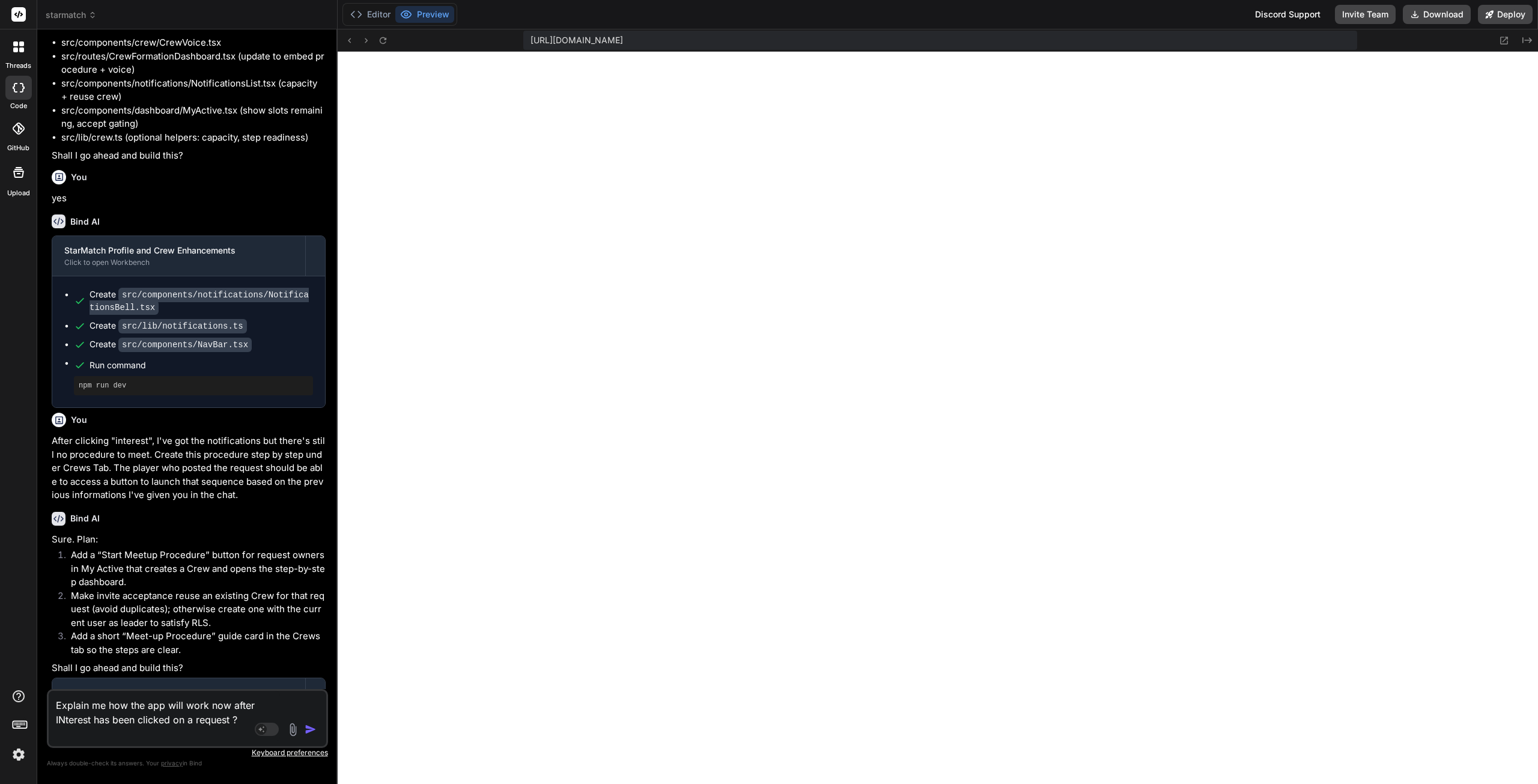
scroll to position [4929, 0]
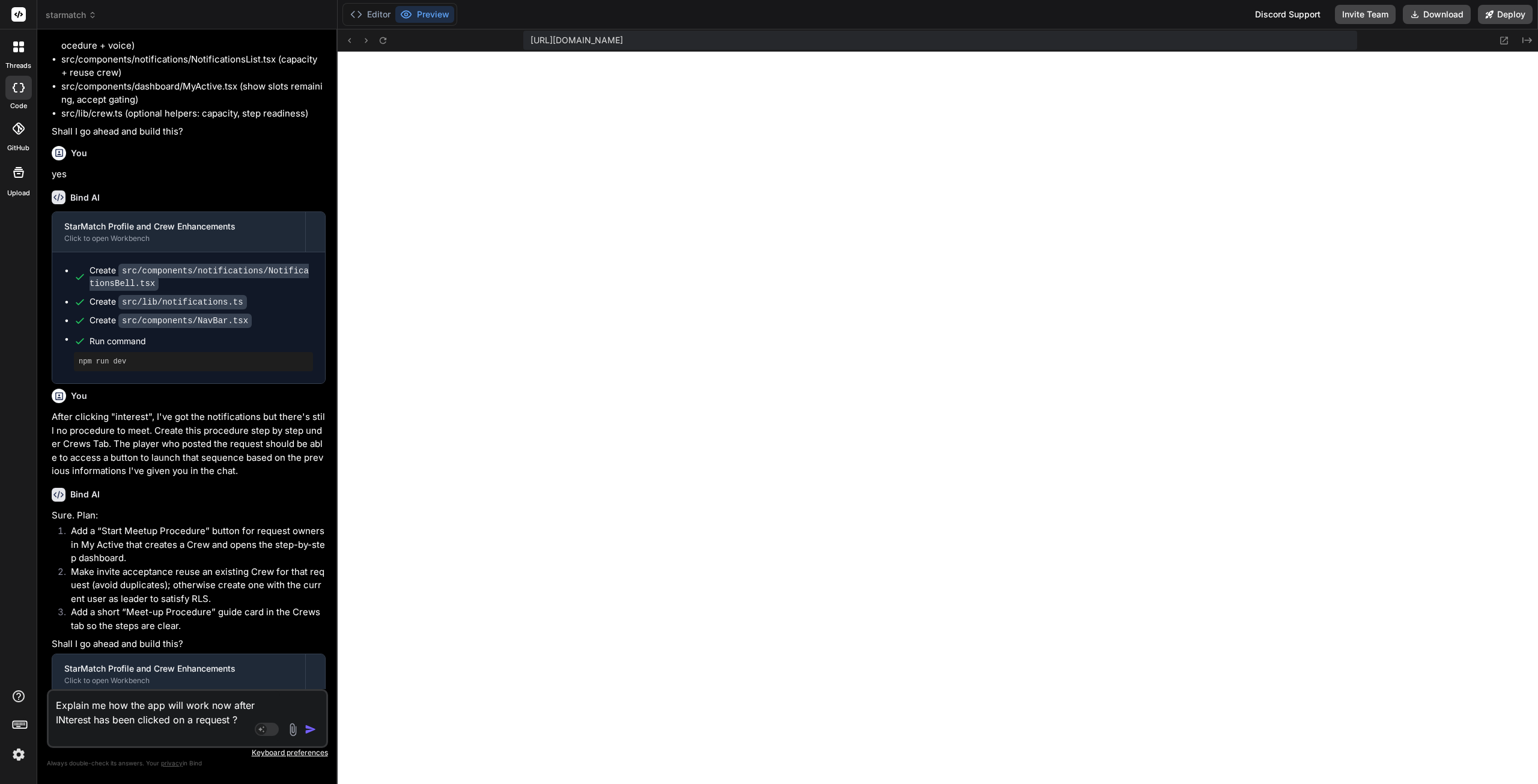
click at [308, 730] on img "button" at bounding box center [311, 729] width 12 height 12
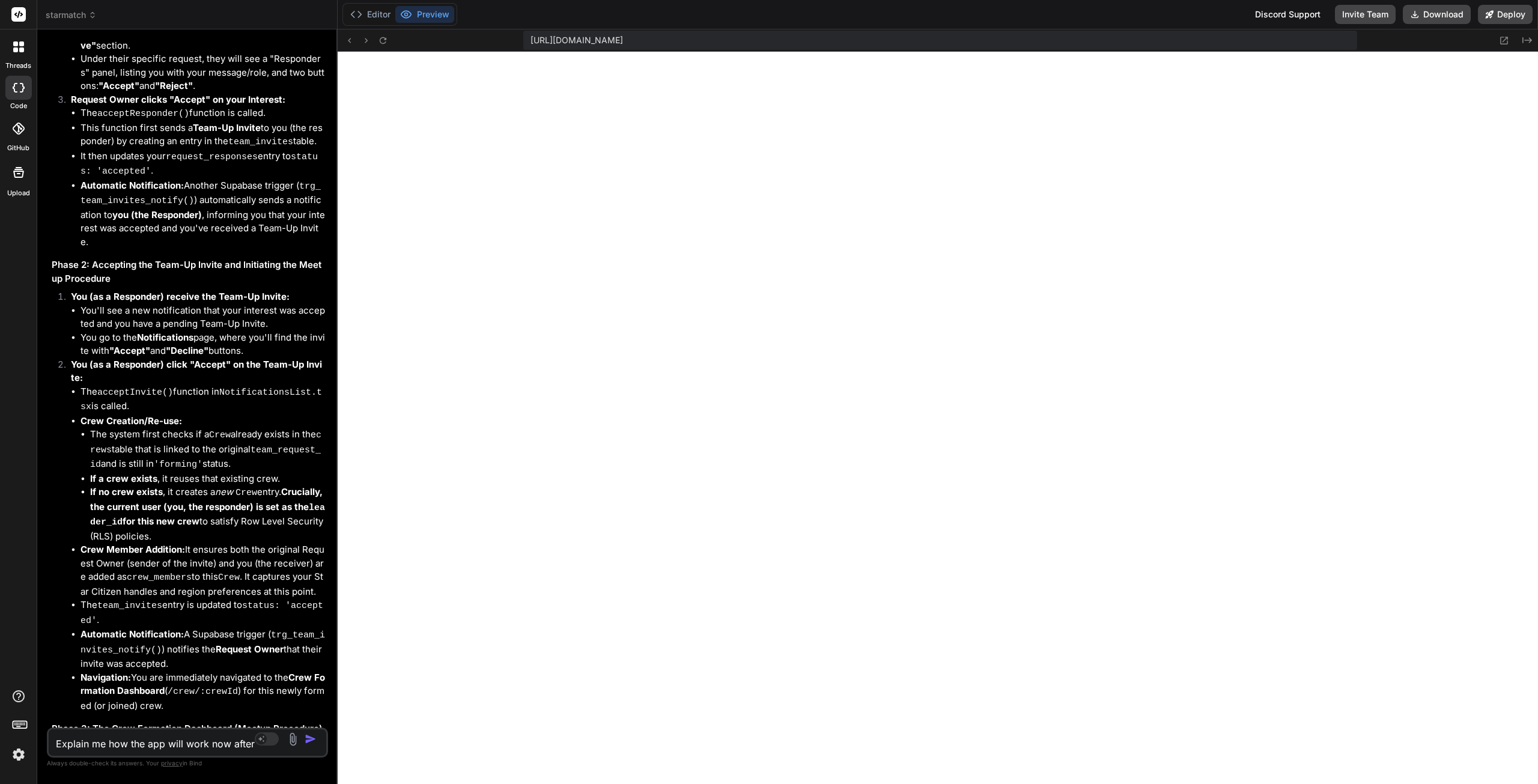
scroll to position [6215, 0]
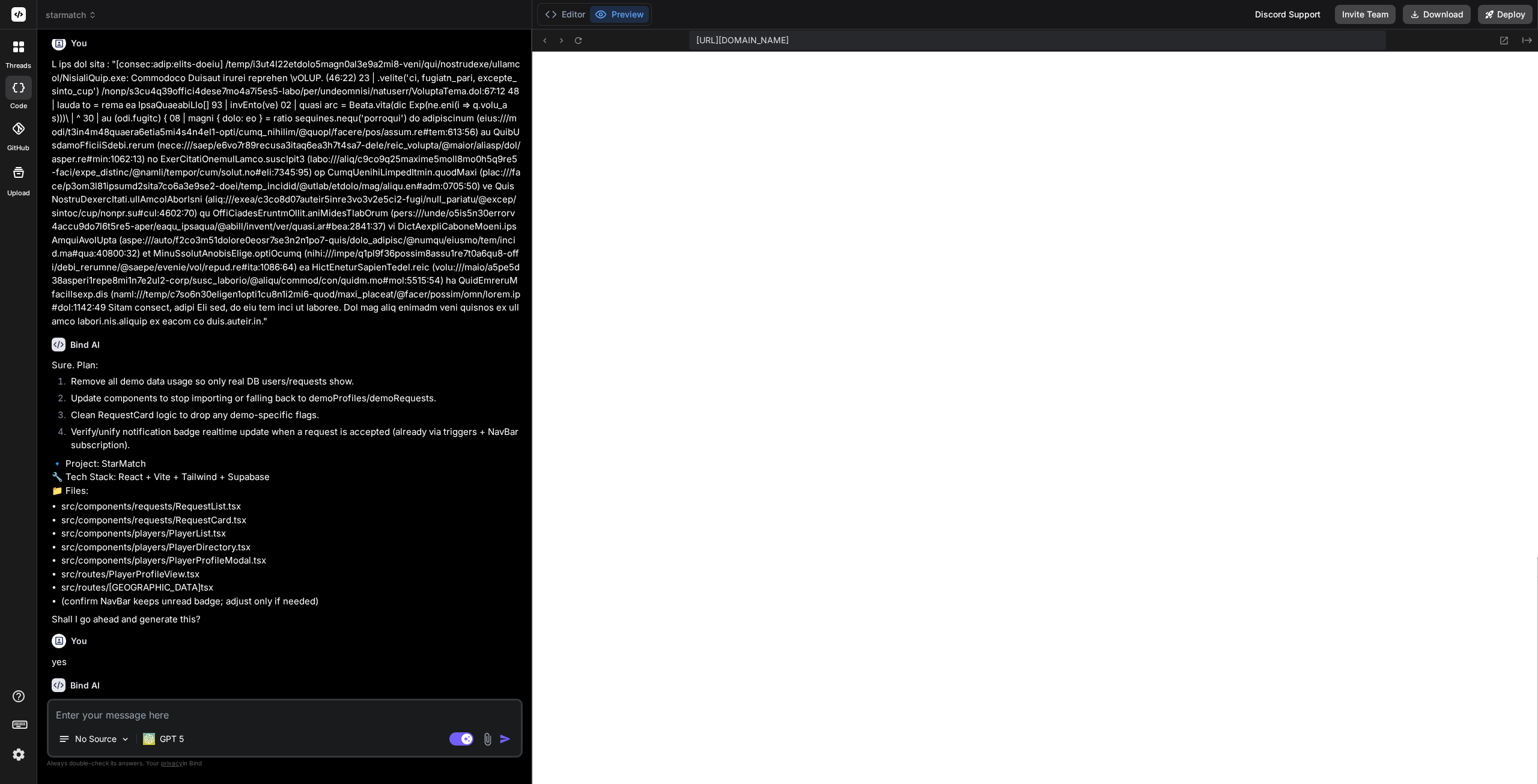
scroll to position [1270, 0]
drag, startPoint x: 556, startPoint y: 7, endPoint x: 566, endPoint y: 14, distance: 12.2
click at [556, 7] on button "Editor" at bounding box center [565, 15] width 50 height 17
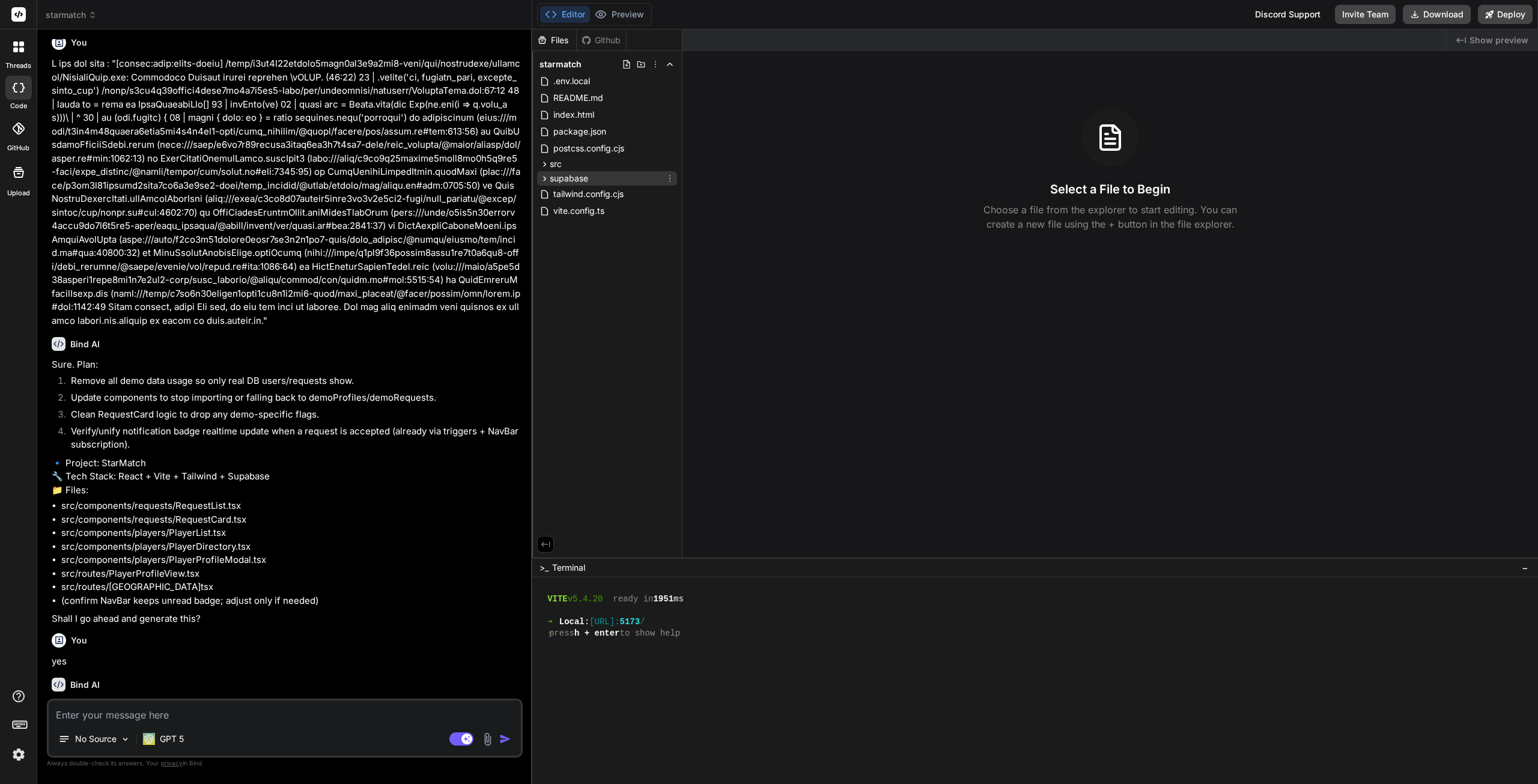
click at [589, 172] on div "supabase" at bounding box center [607, 178] width 140 height 15
click at [588, 221] on div "sql" at bounding box center [612, 223] width 130 height 15
click at [608, 238] on span "notifications_triggers.sql" at bounding box center [621, 239] width 98 height 15
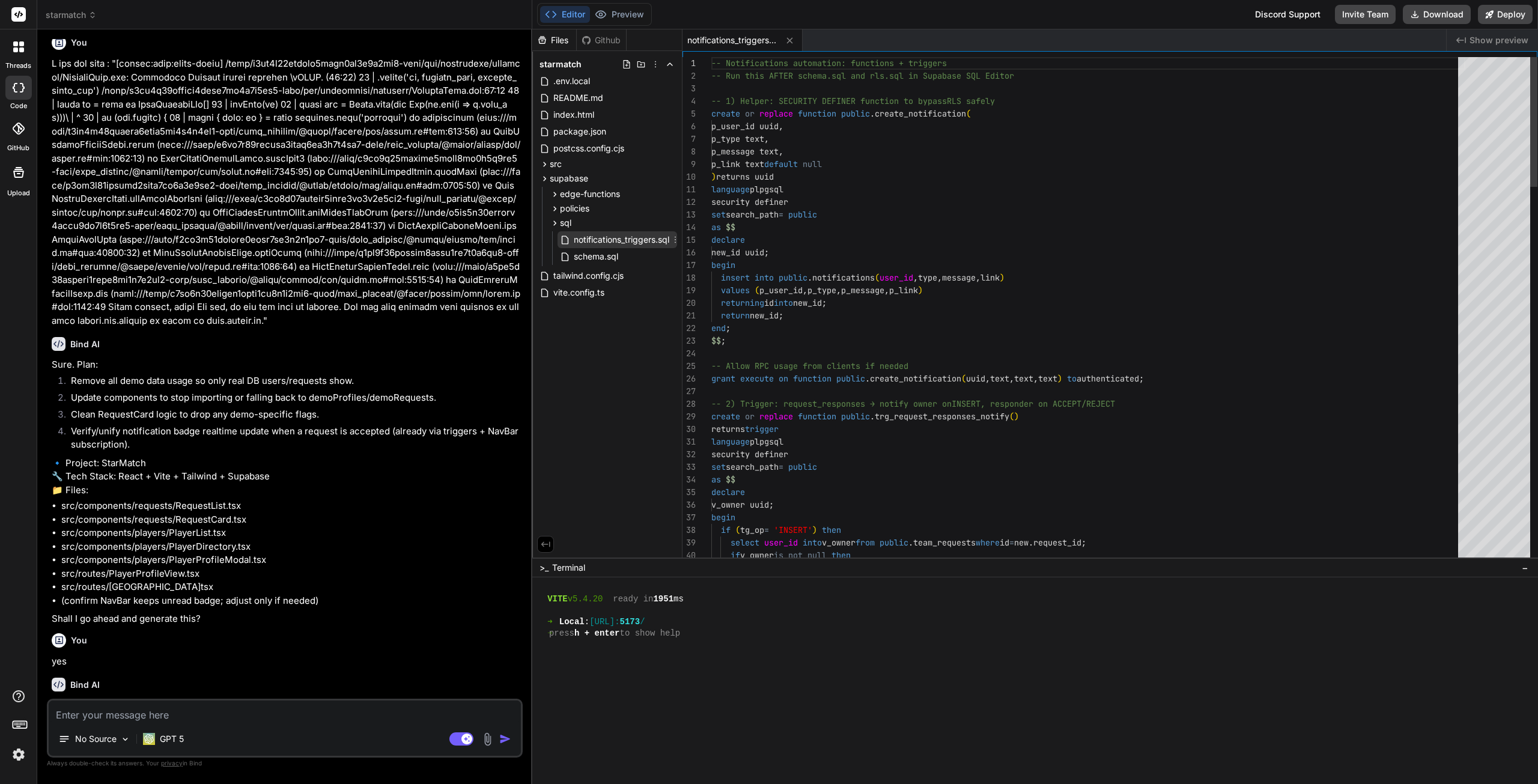
type textarea "x"
type textarea "-- Notifications automation: functions + triggers -- Run this AFTER schema.sql …"
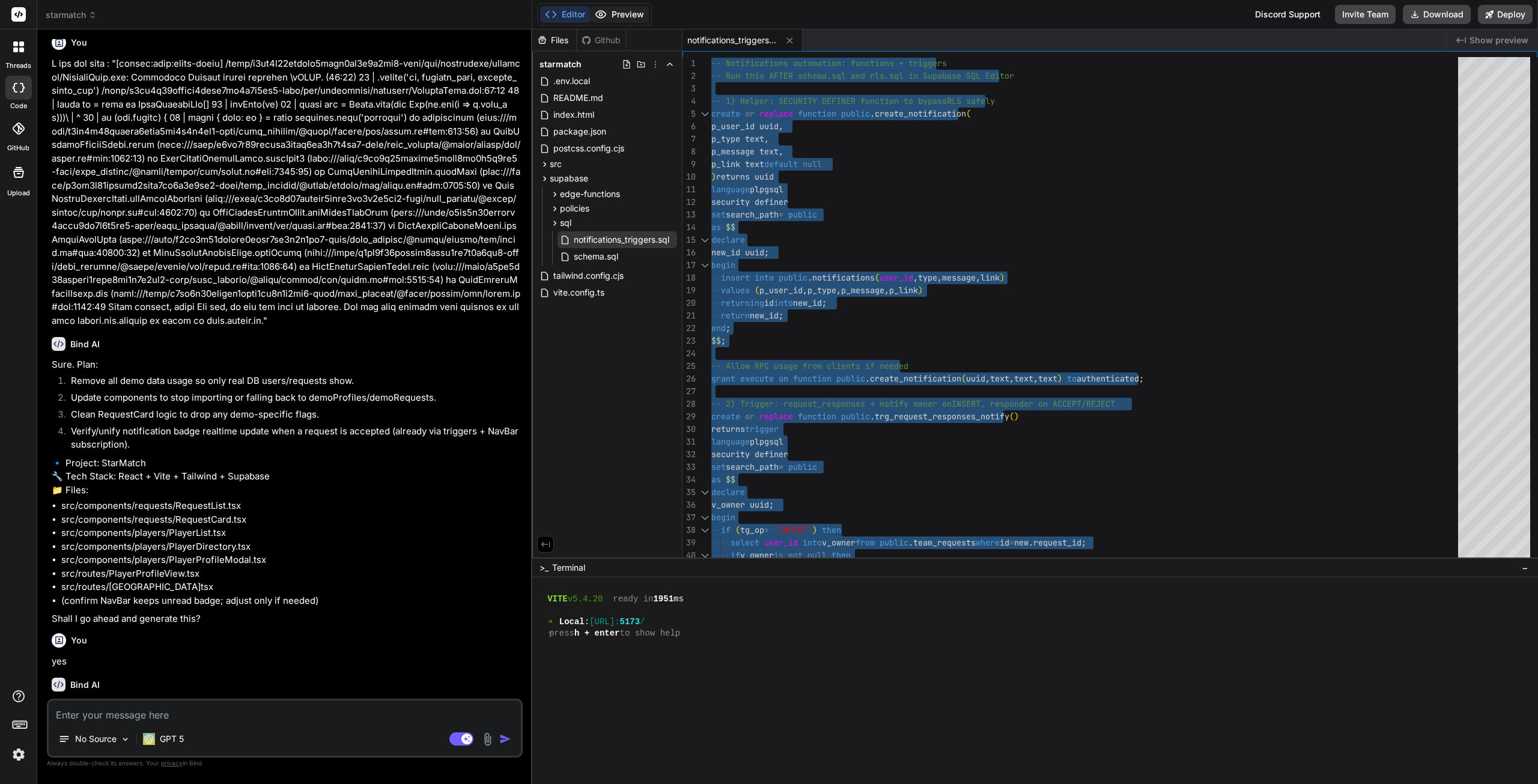
click at [623, 19] on button "Preview" at bounding box center [619, 15] width 59 height 17
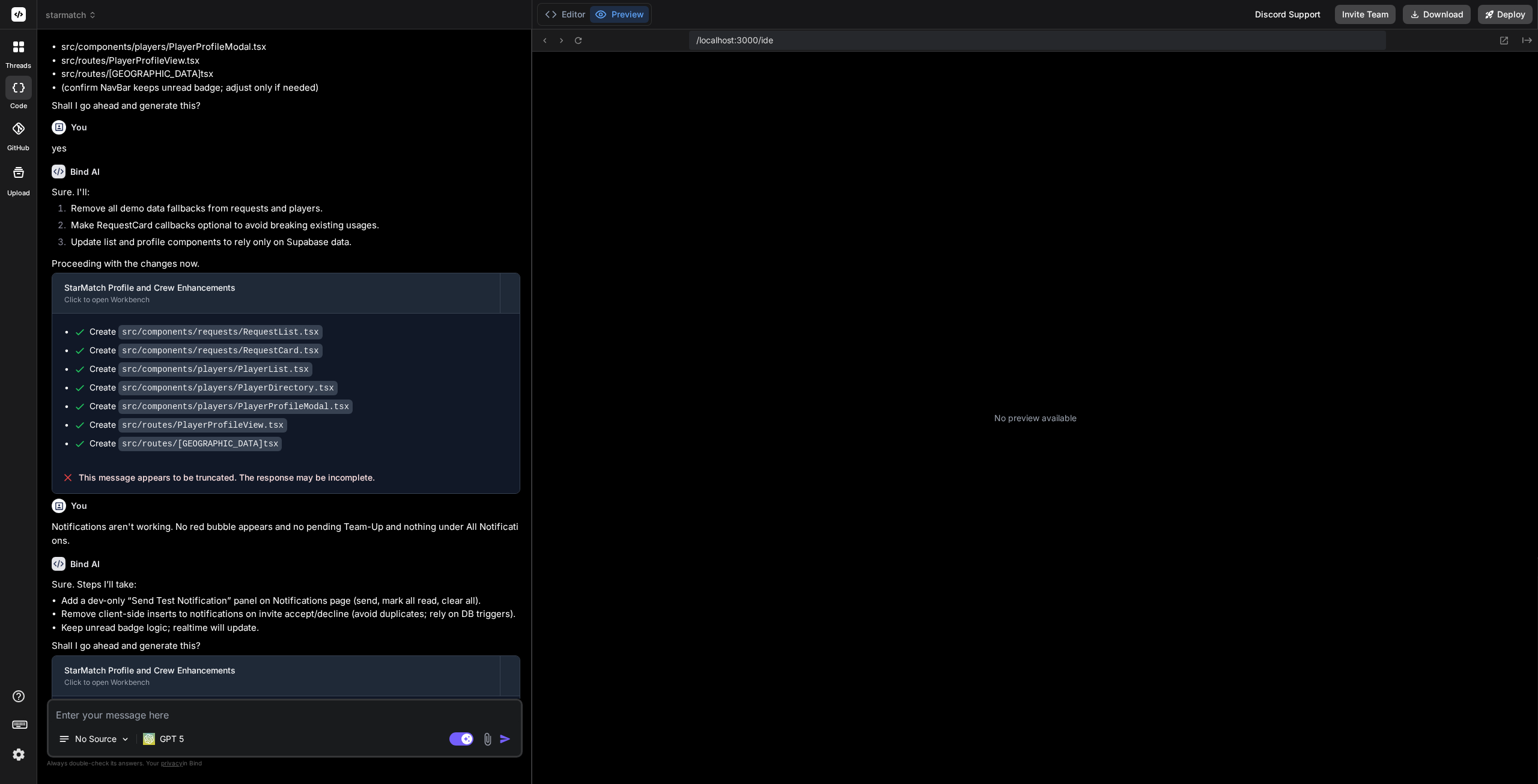
scroll to position [46, 0]
type textarea "x"
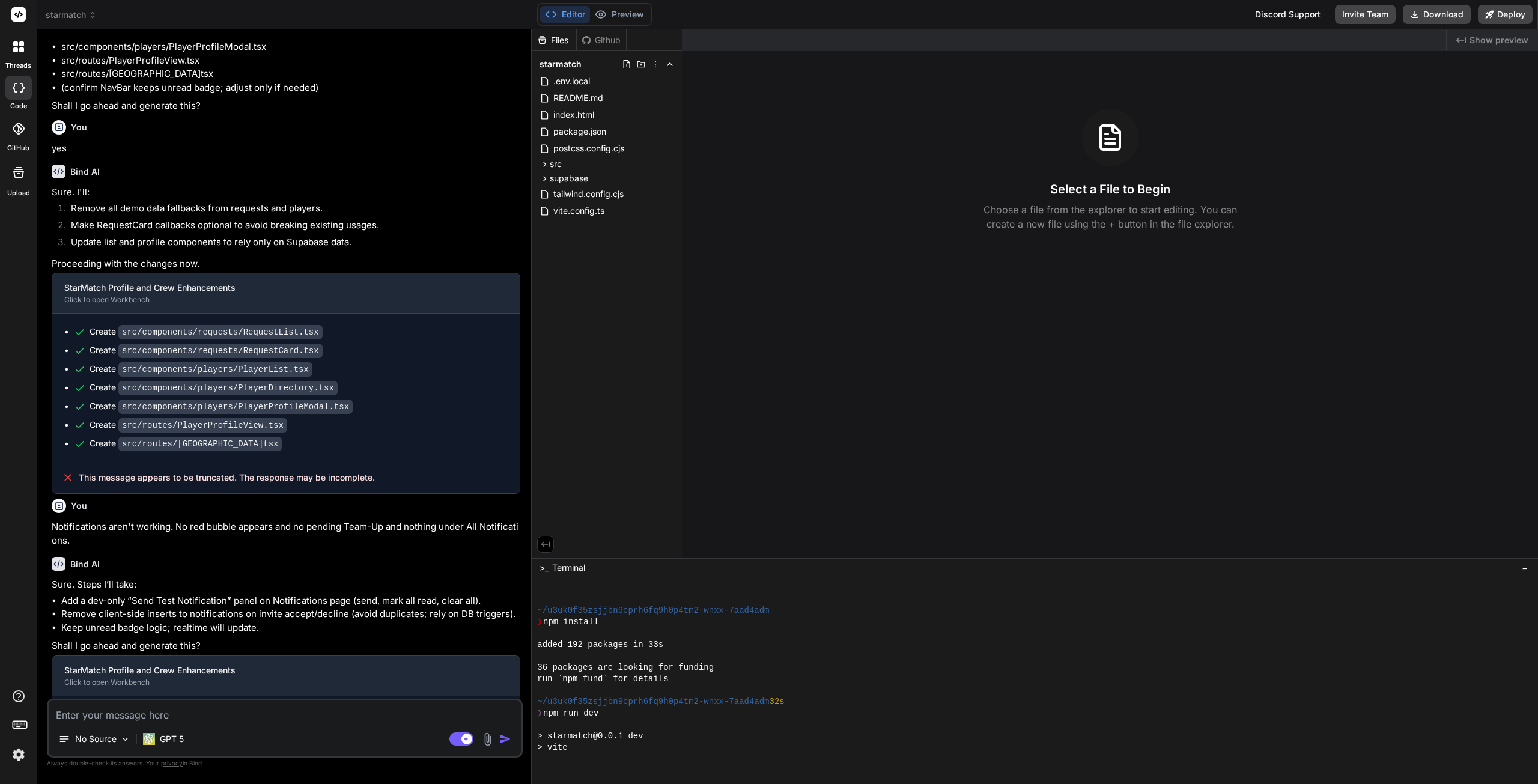
scroll to position [228, 0]
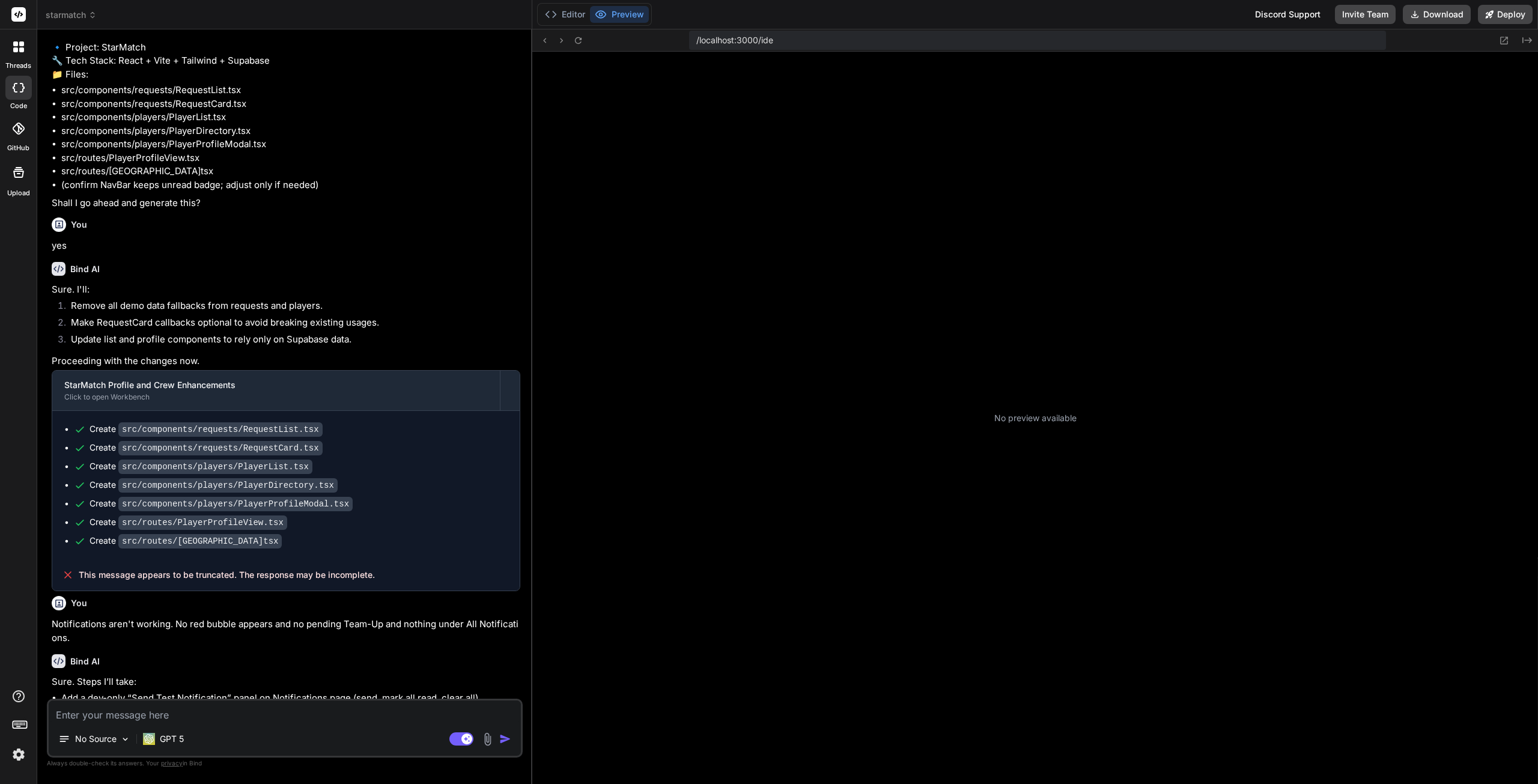
scroll to position [46, 0]
type textarea "x"
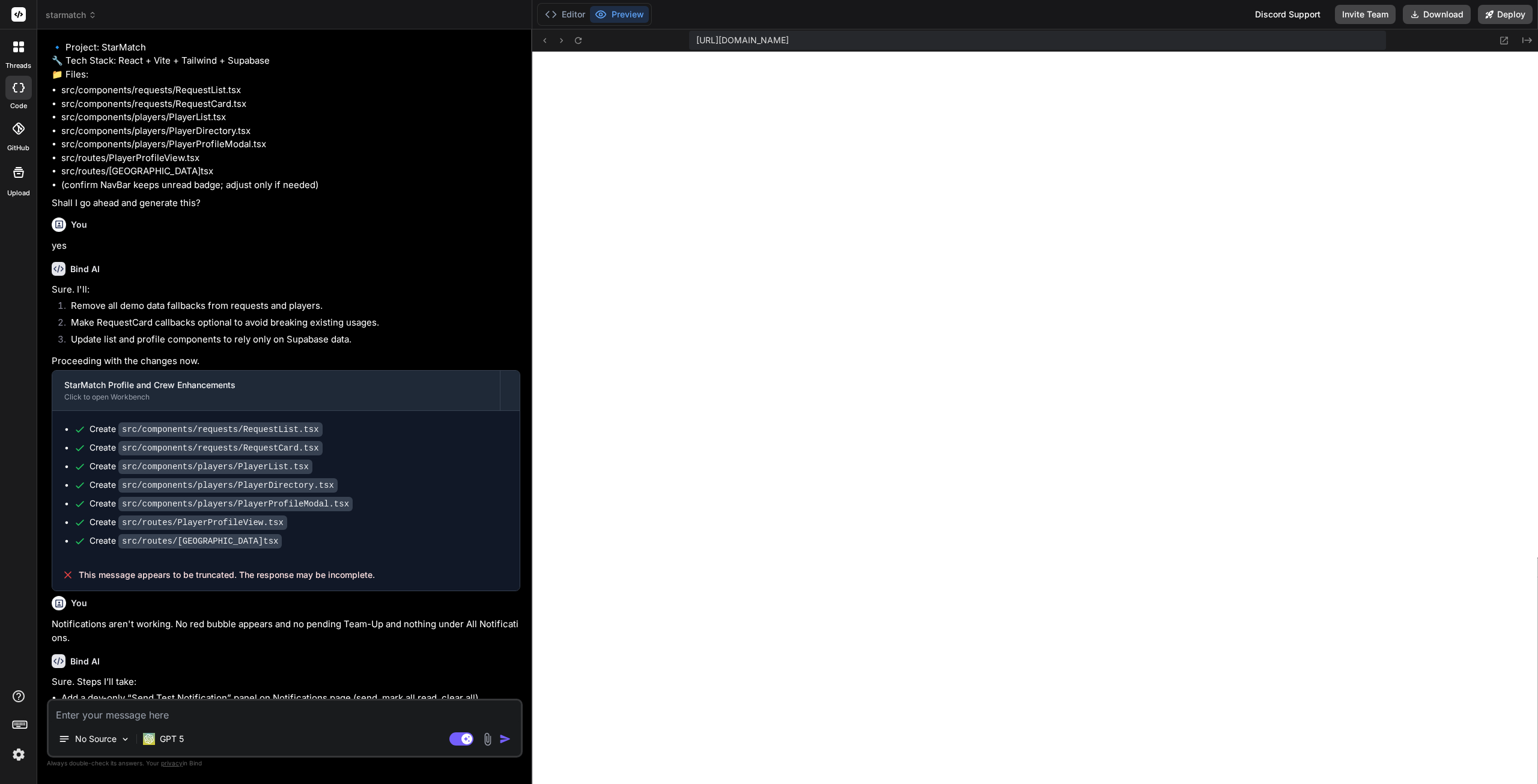
scroll to position [228, 0]
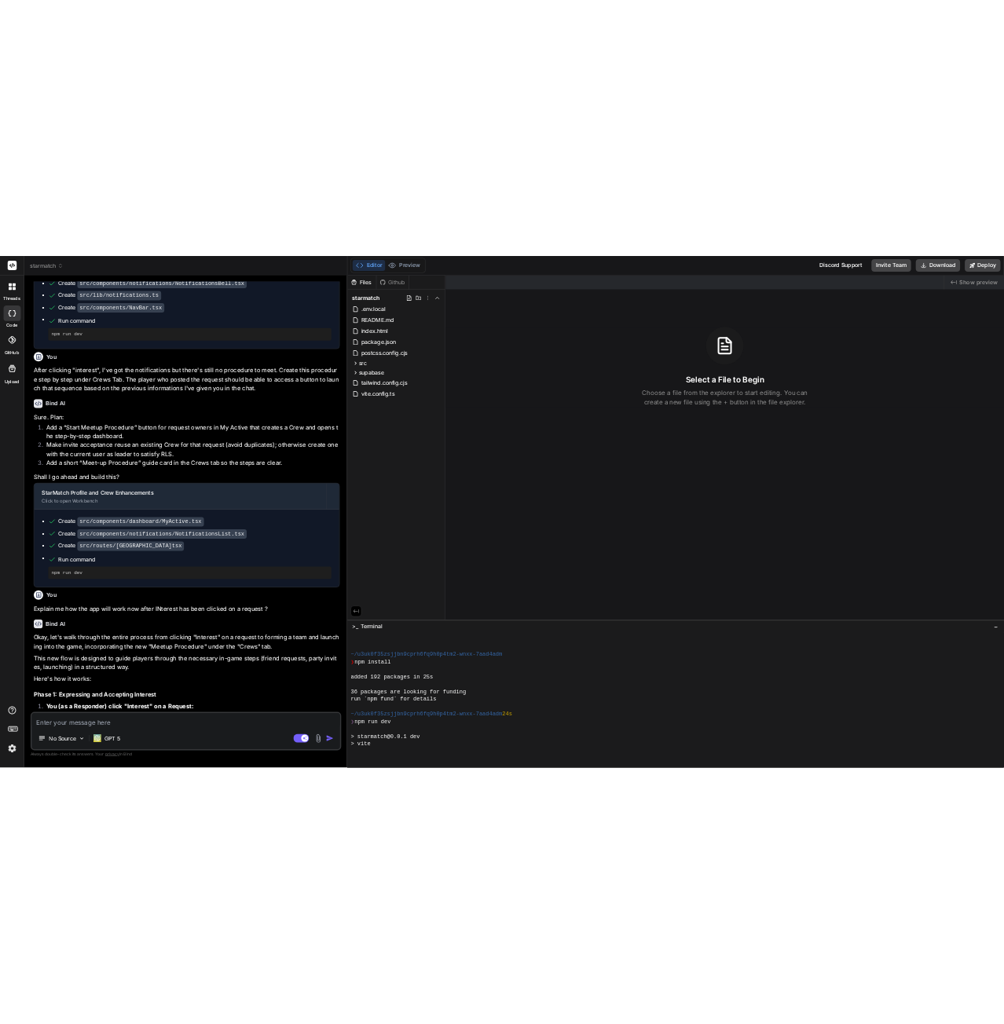
scroll to position [298, 0]
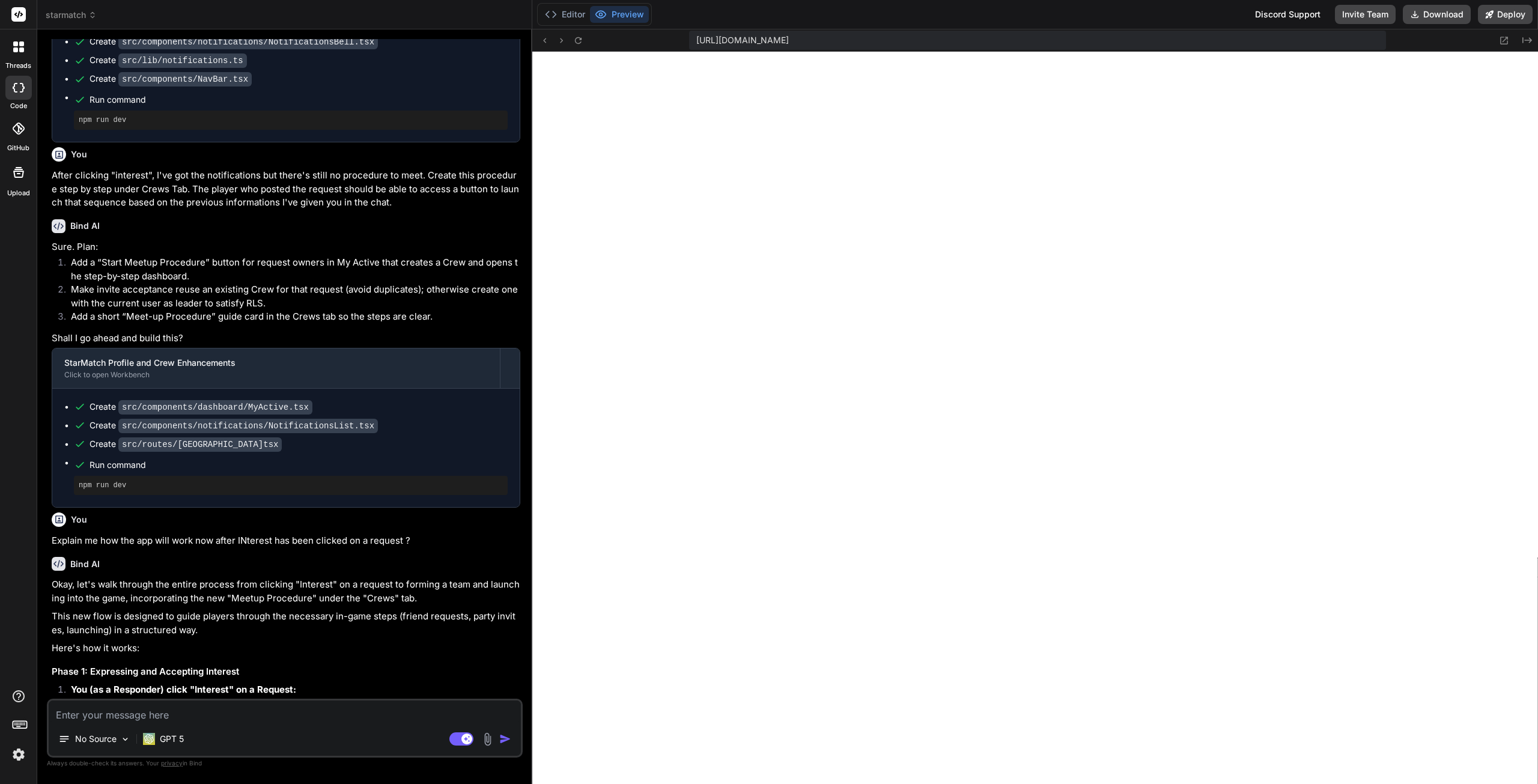
type textarea "x"
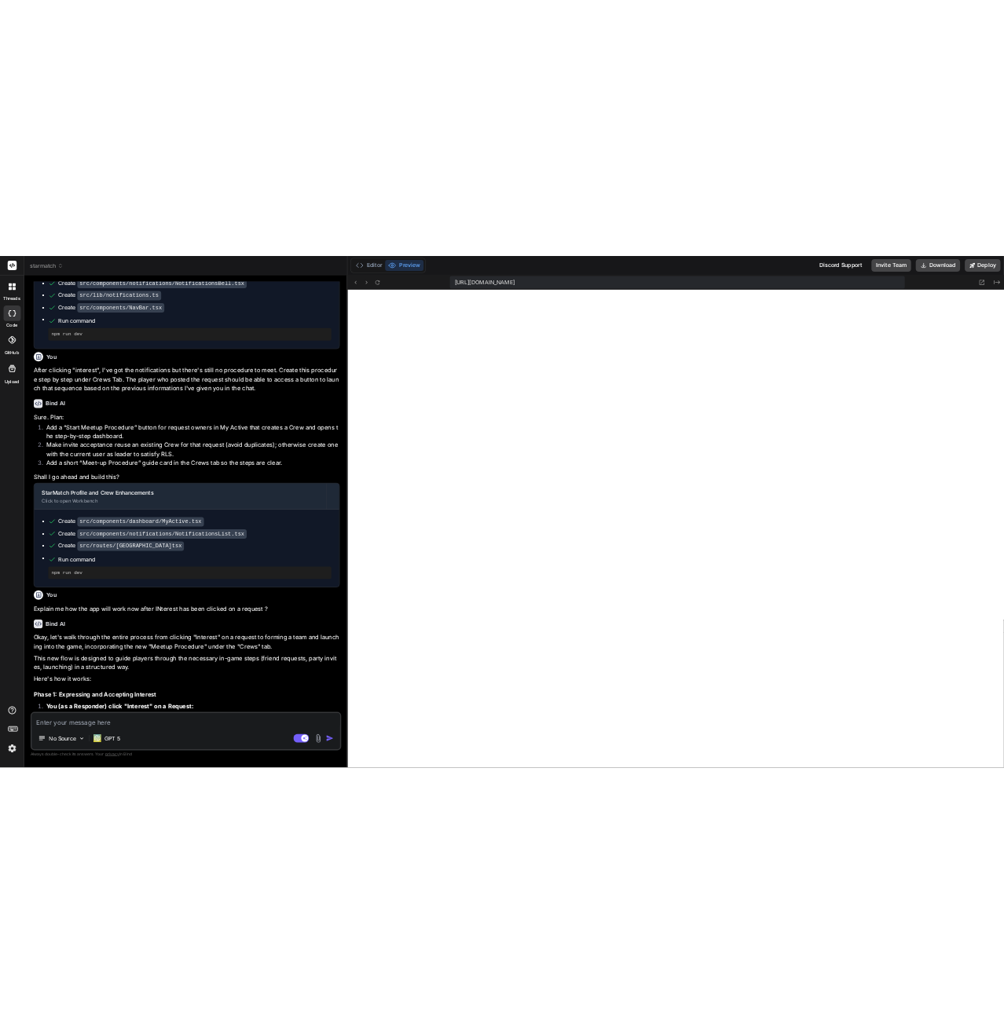
scroll to position [1463, 0]
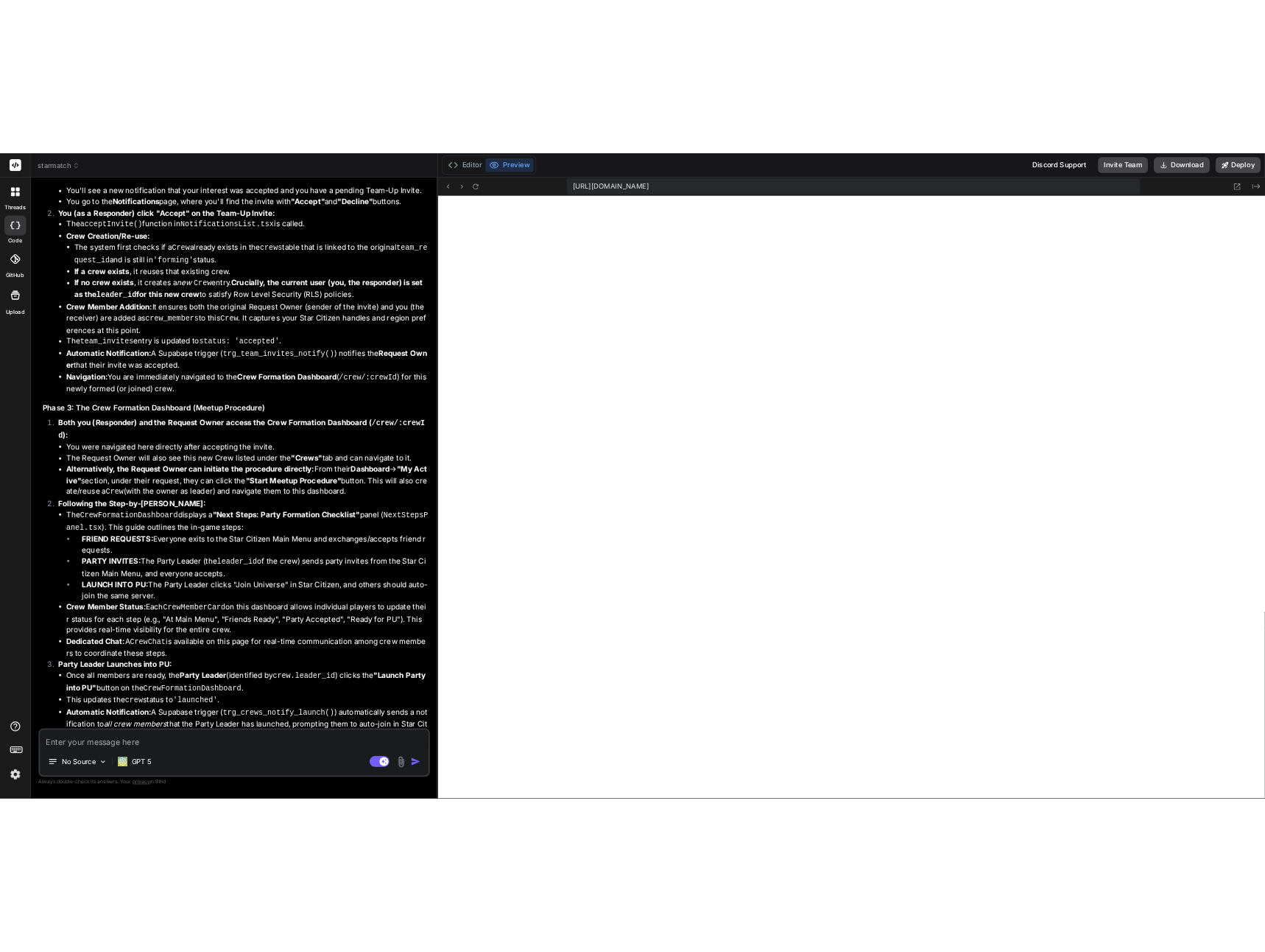
scroll to position [280, 0]
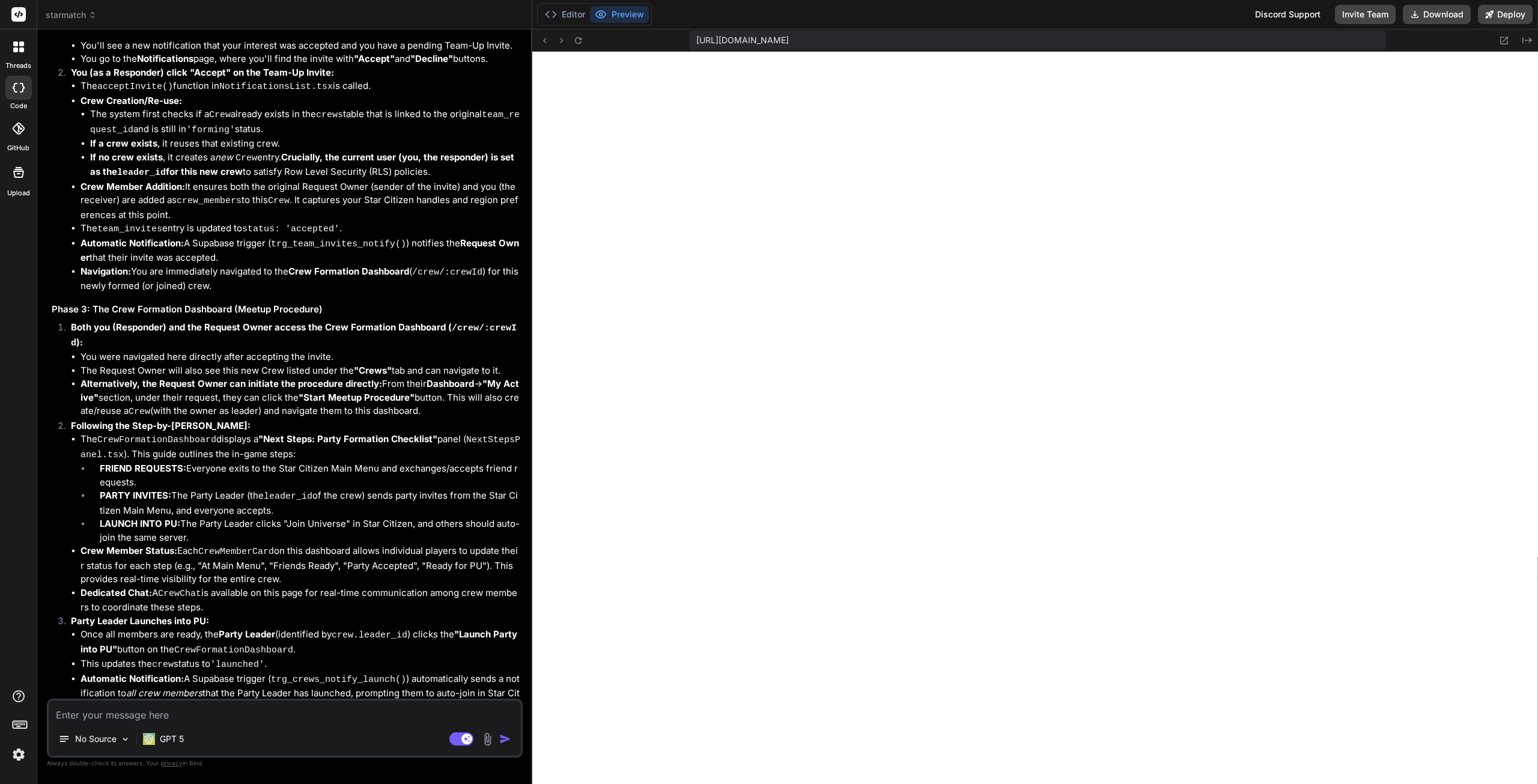
type textarea "x"
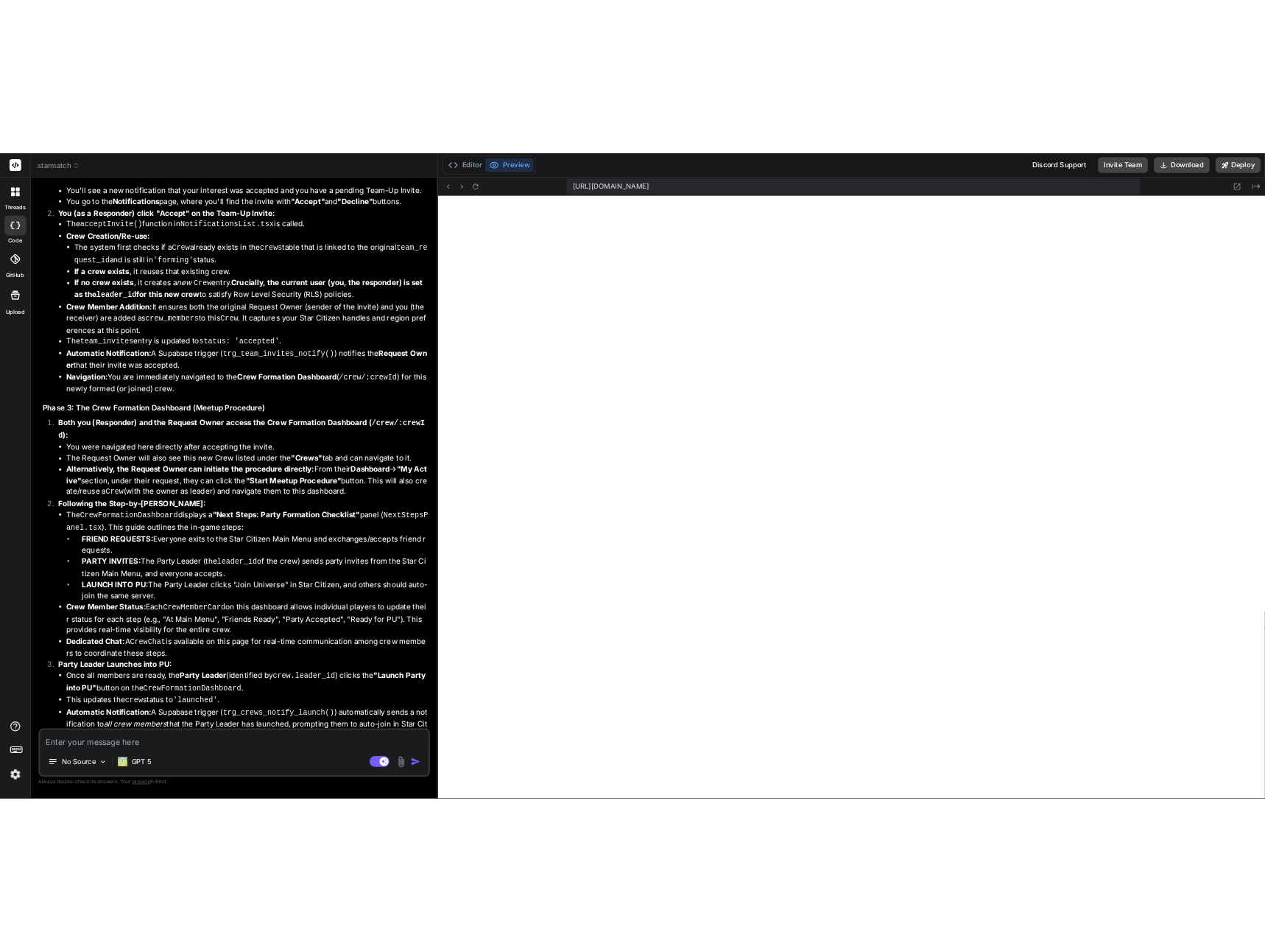
scroll to position [2621, 0]
